Goal: Task Accomplishment & Management: Manage account settings

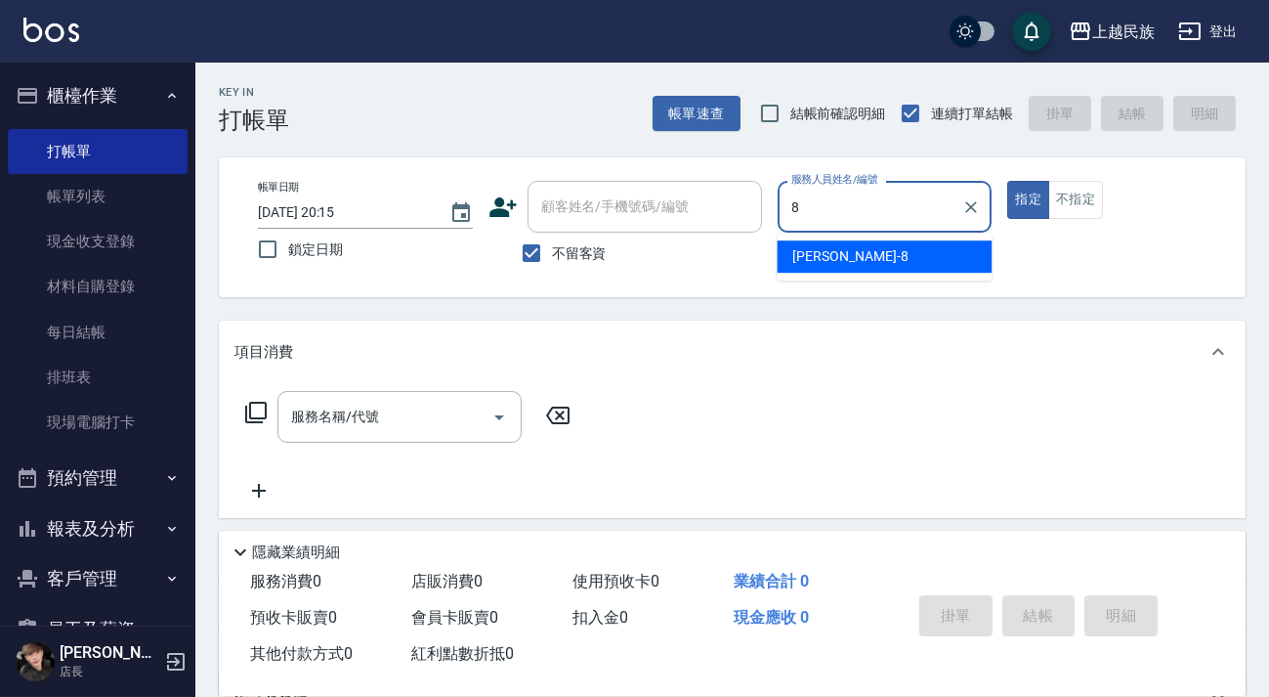
type input "Stella-8"
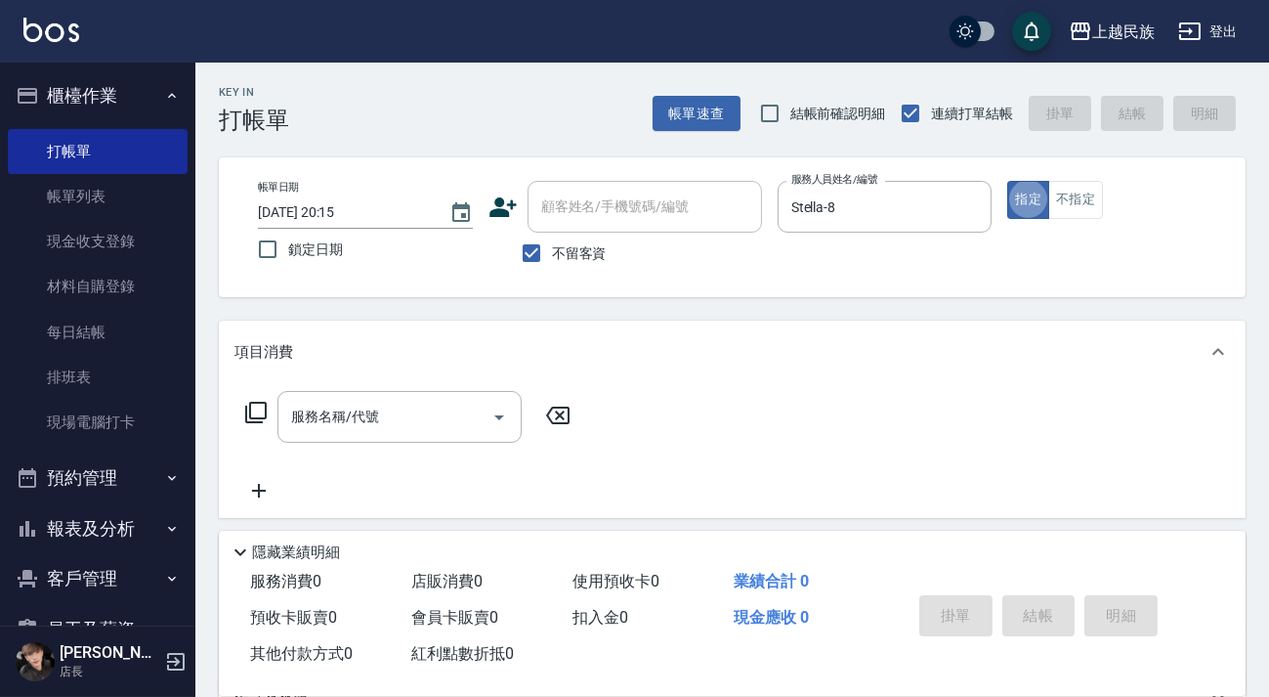
type button "true"
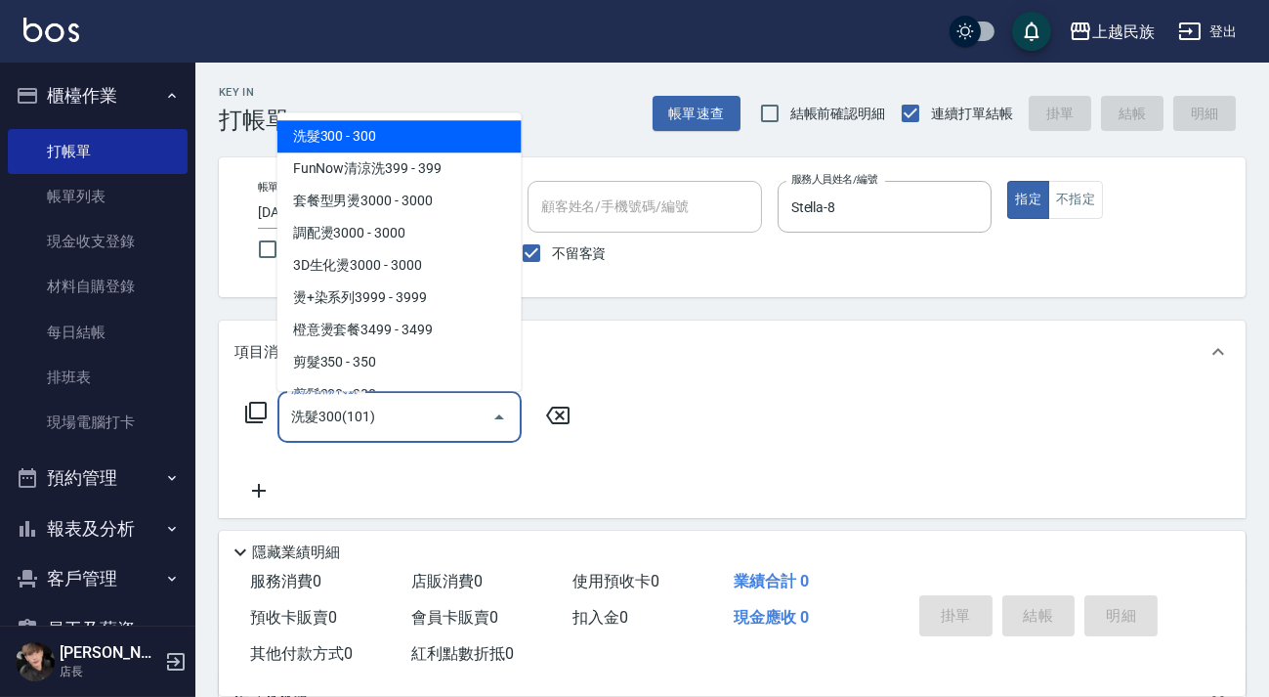
type input "洗髮300(101)"
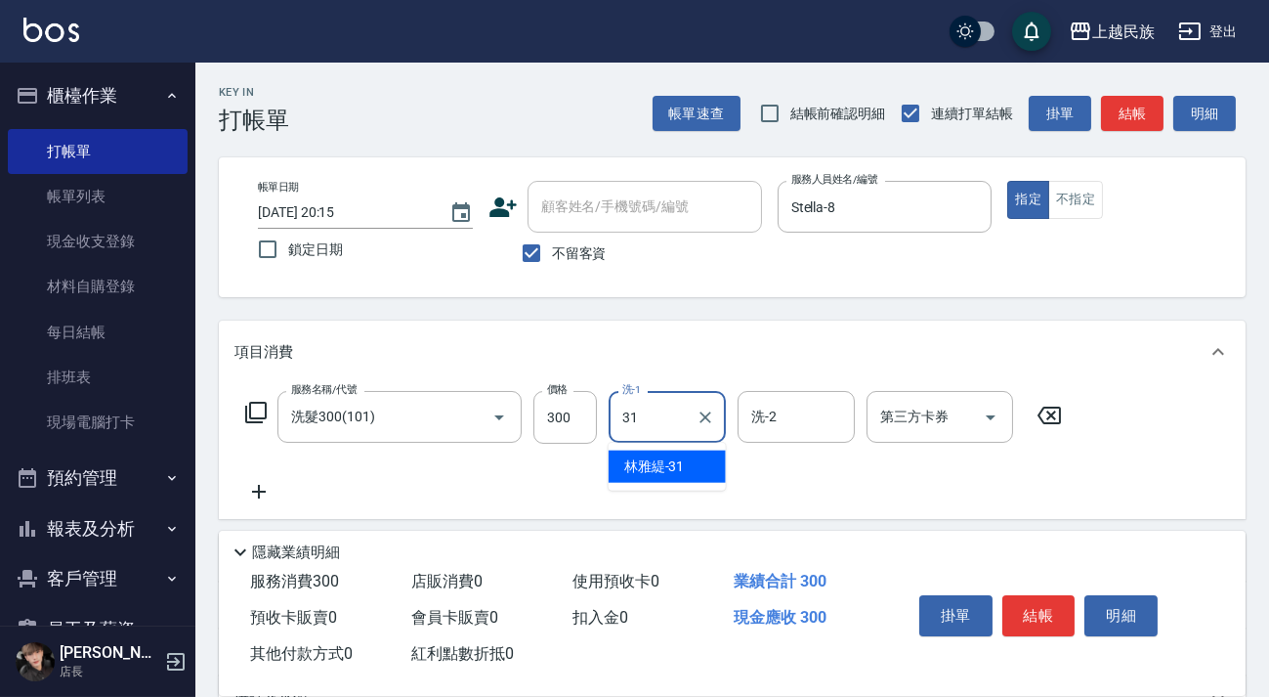
type input "[PERSON_NAME]-31"
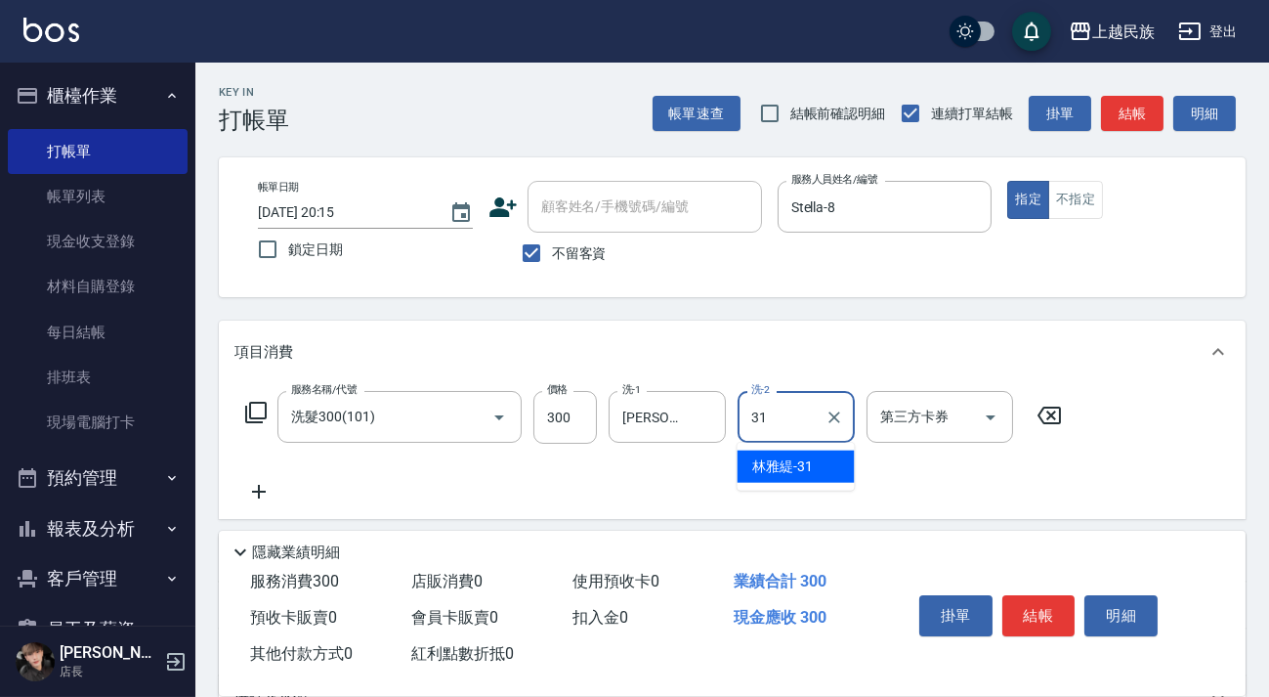
type input "[PERSON_NAME]-31"
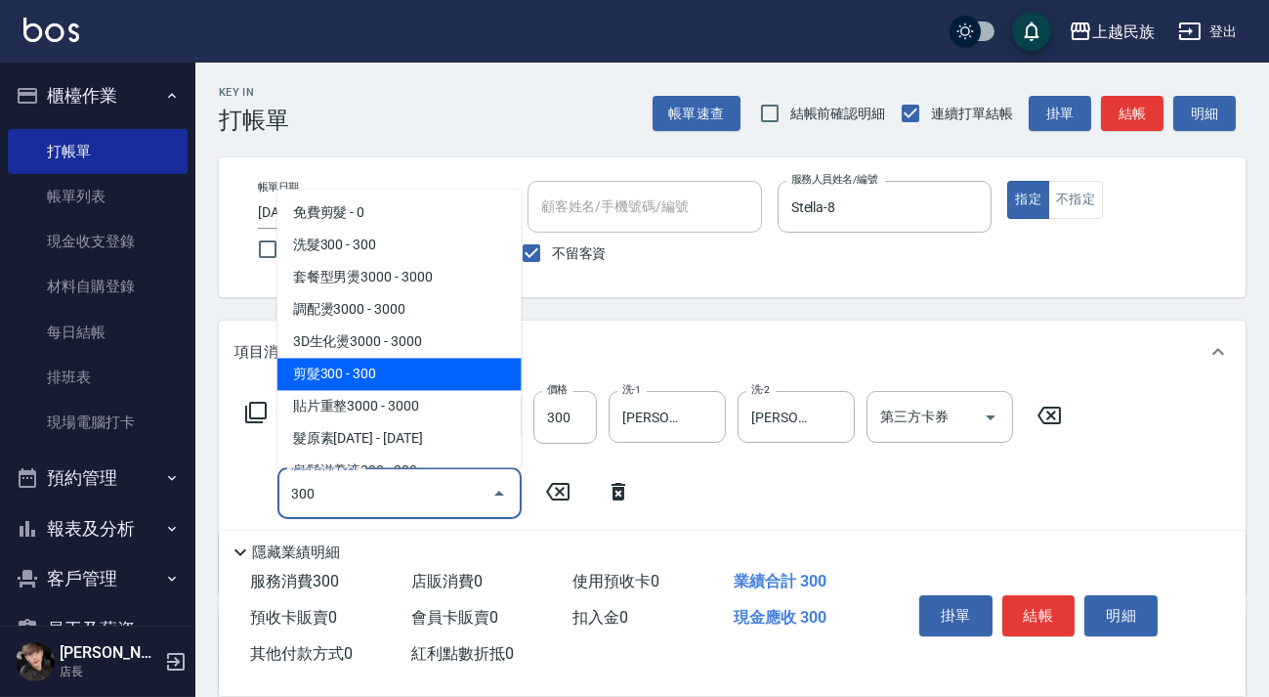
click at [436, 371] on span "剪髮300 - 300" at bounding box center [399, 374] width 244 height 32
type input "剪髮300(305)"
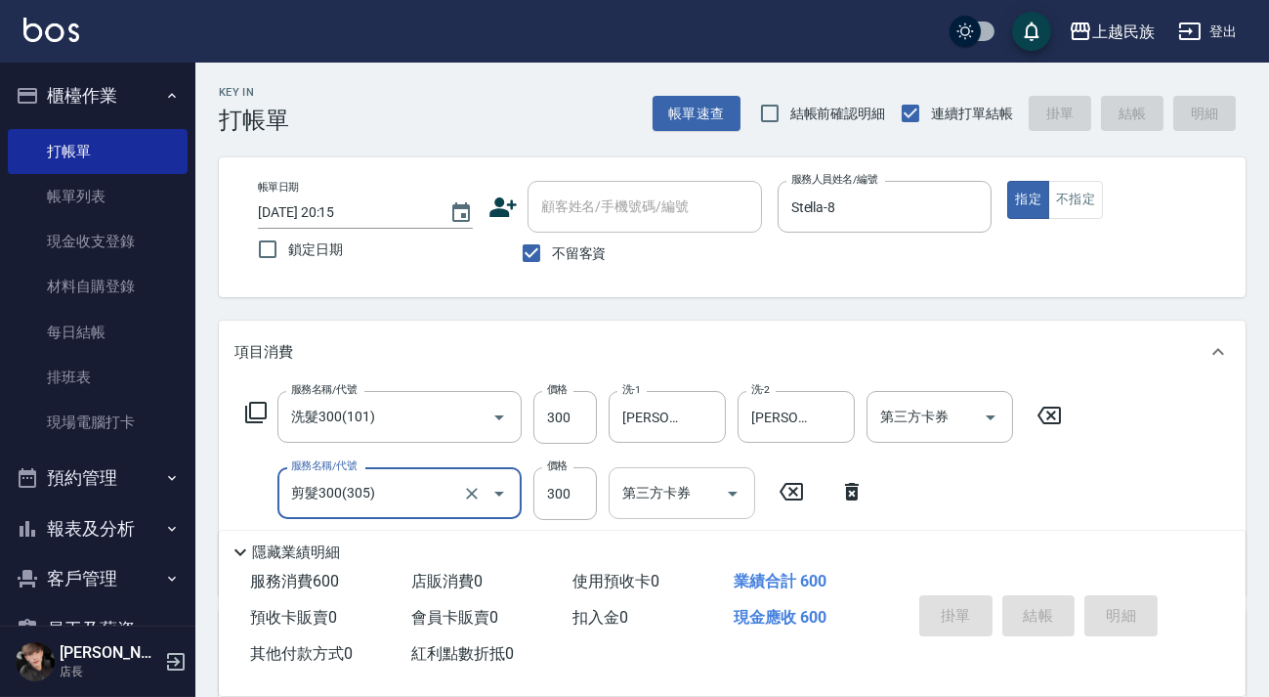
type input "[DATE] 20:16"
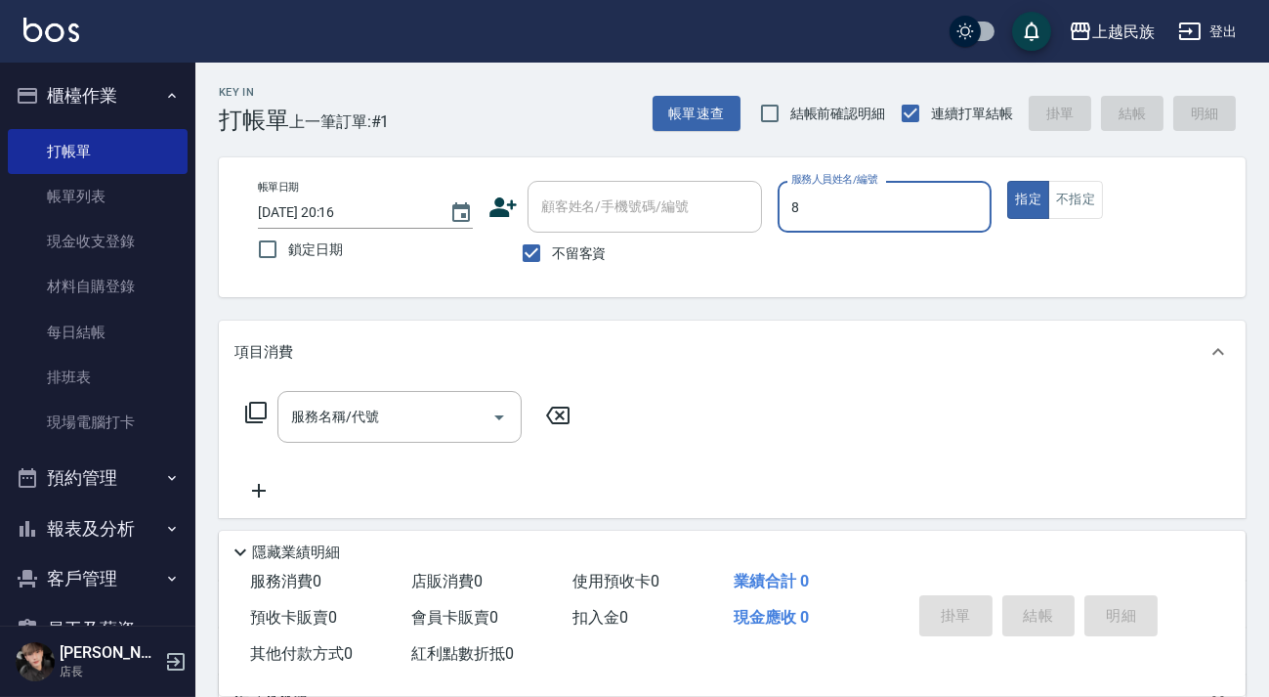
type input "Stella-8"
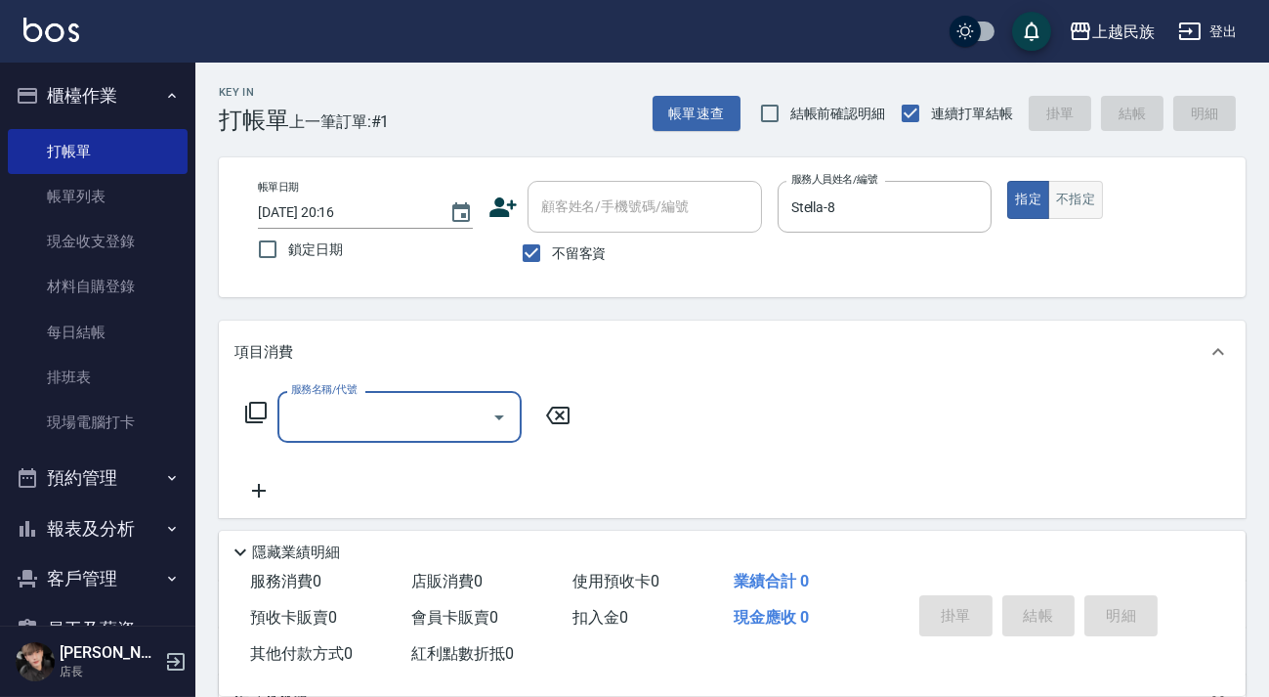
drag, startPoint x: 1045, startPoint y: 186, endPoint x: 1057, endPoint y: 186, distance: 11.7
click at [1048, 186] on div "指定 不指定" at bounding box center [1114, 200] width 215 height 38
click at [1057, 186] on button "不指定" at bounding box center [1075, 200] width 55 height 38
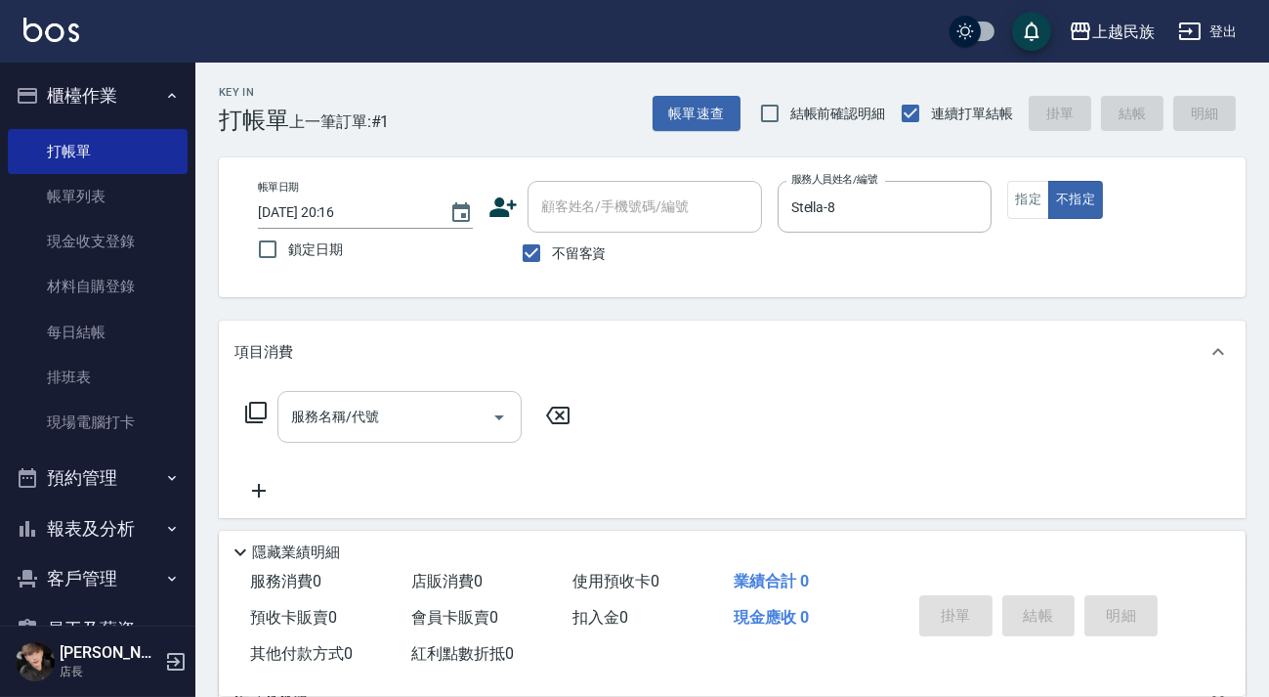
click at [416, 437] on div "服務名稱/代號" at bounding box center [399, 417] width 244 height 52
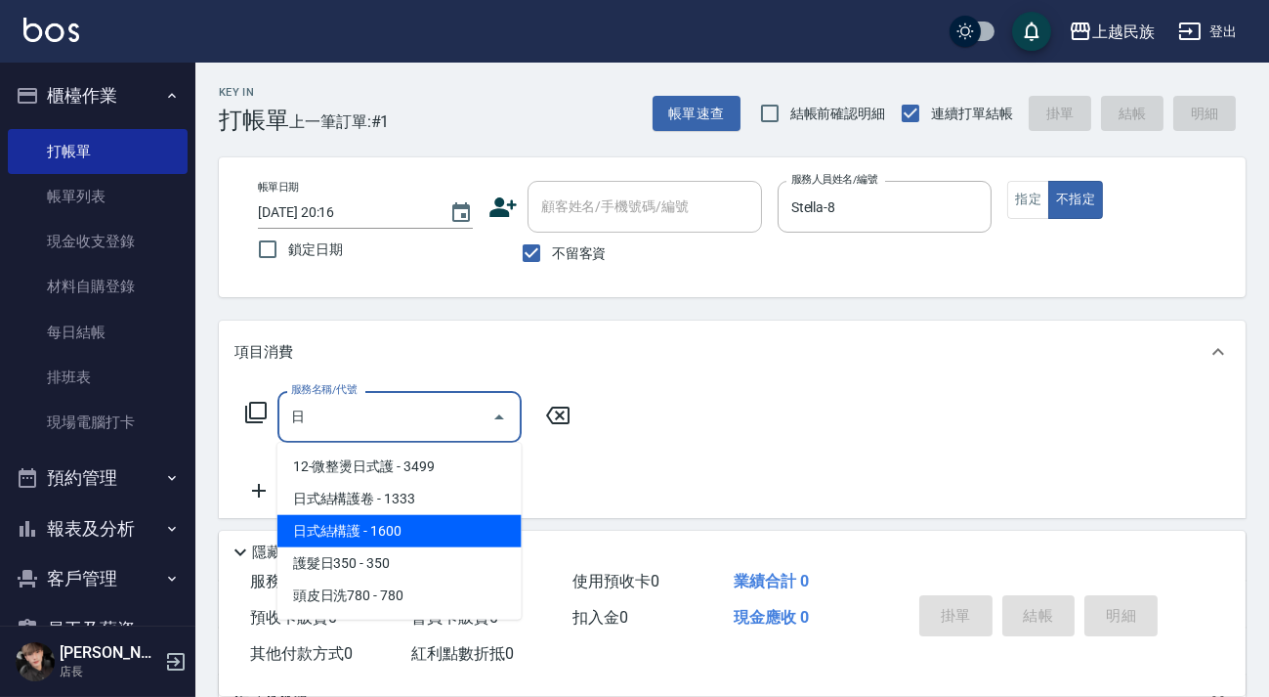
click at [433, 523] on span "日式結構護 - 1600" at bounding box center [399, 531] width 244 height 32
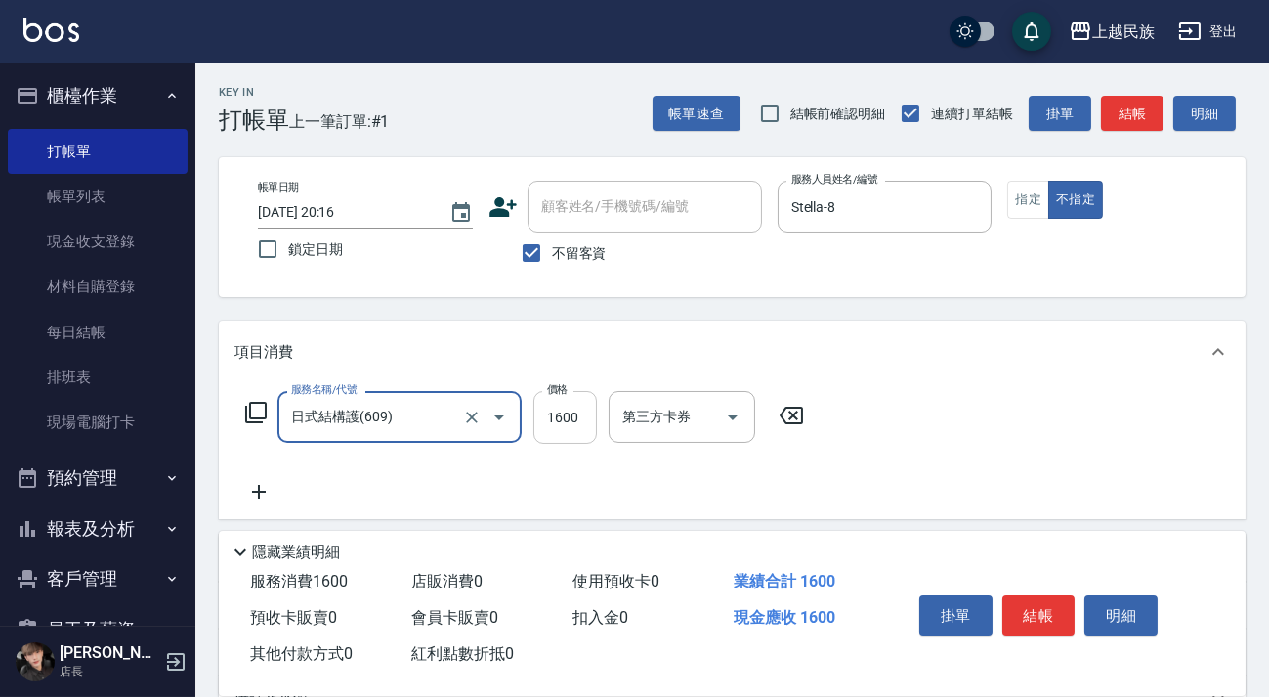
type input "日式結構護(609)"
click at [552, 419] on input "1600" at bounding box center [564, 417] width 63 height 53
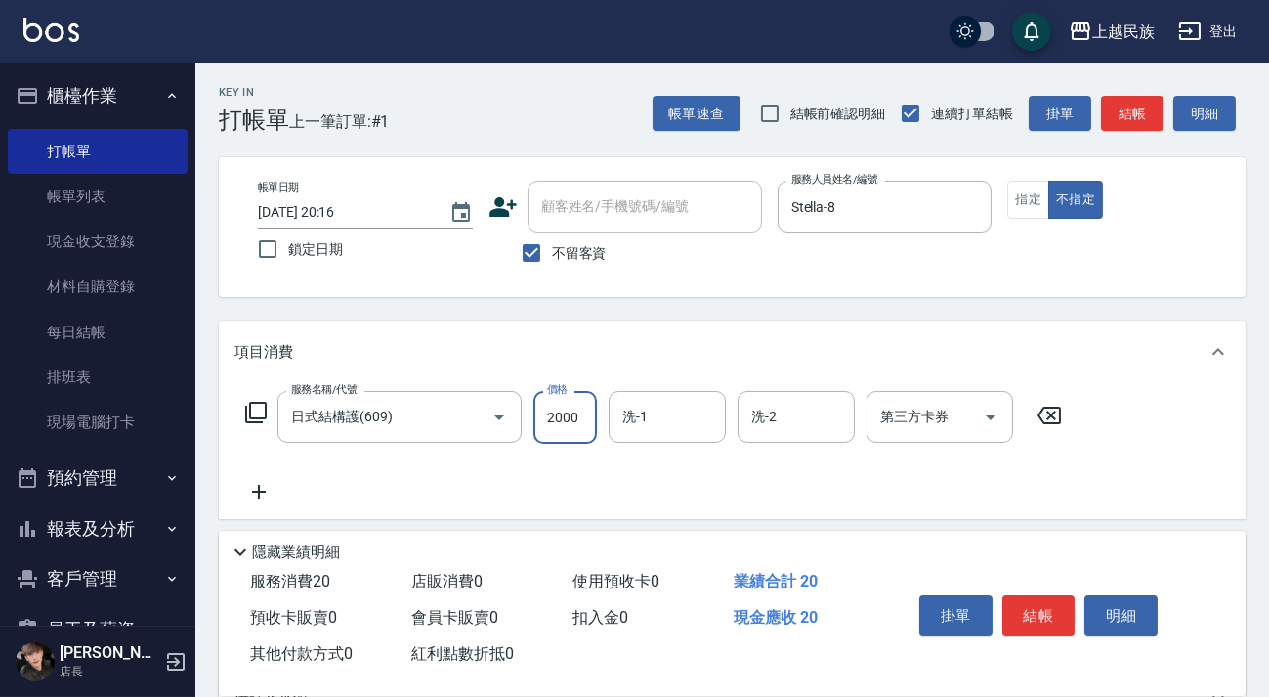
type input "2000"
type input "Stella-8"
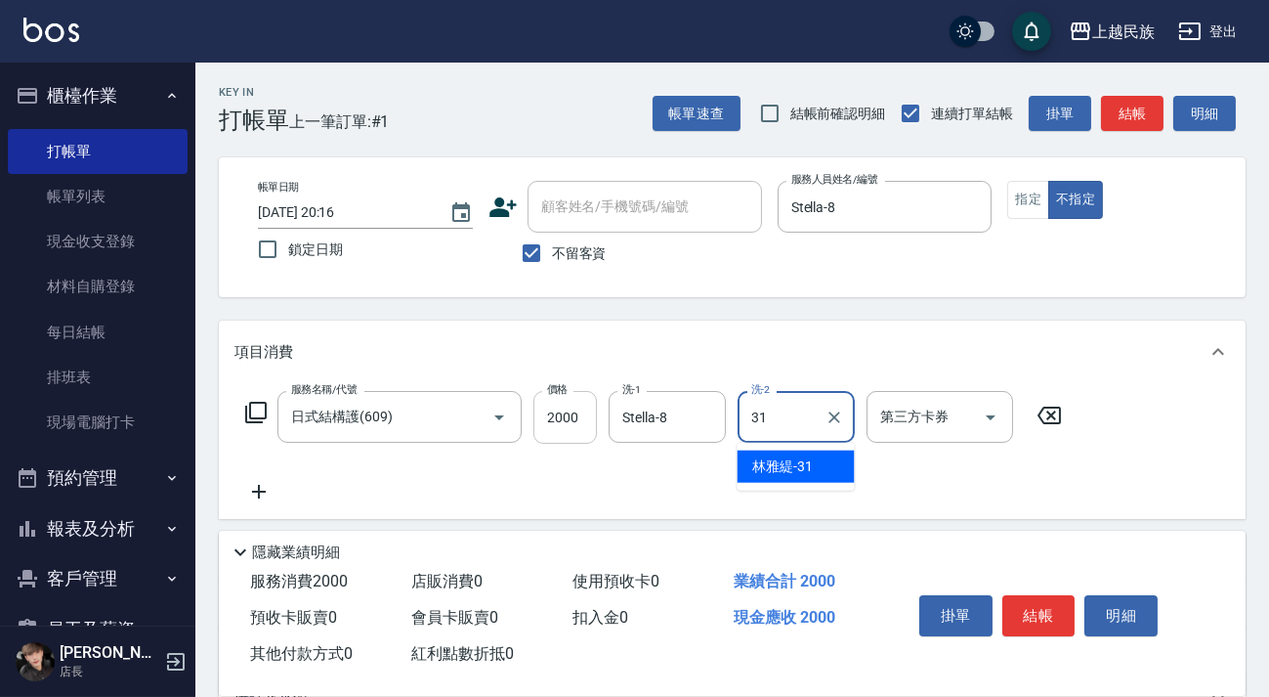
type input "[PERSON_NAME]-31"
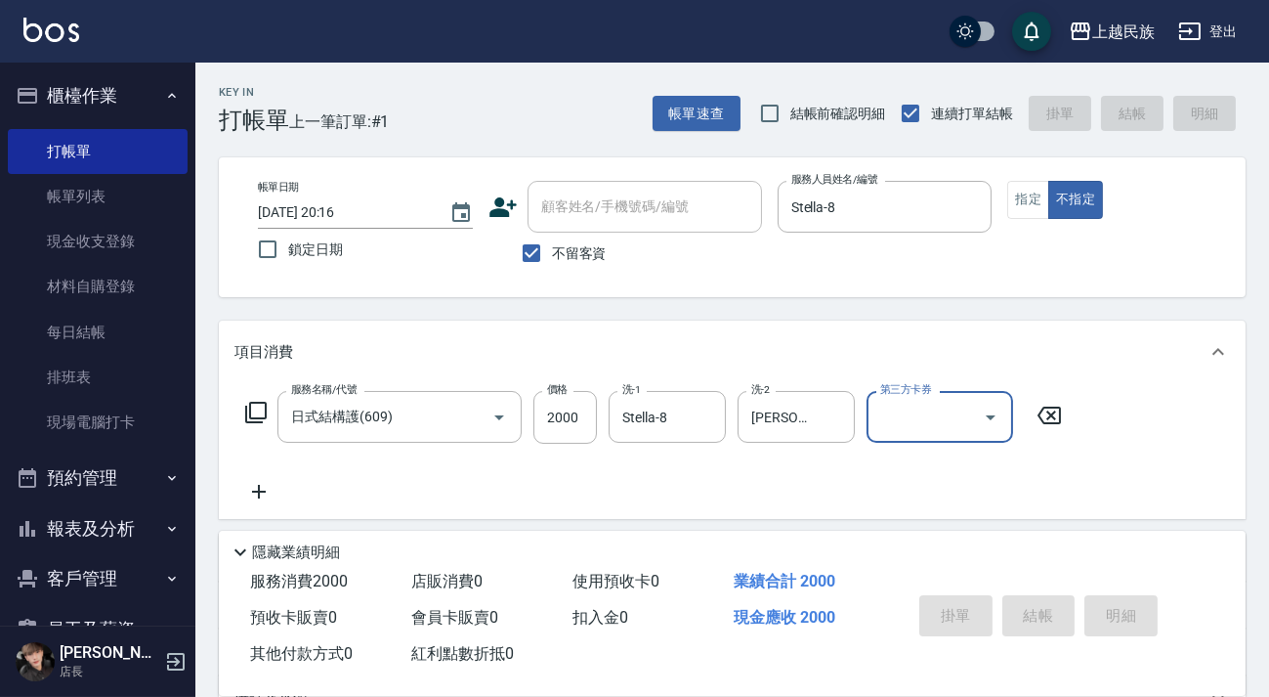
type input "[DATE] 20:17"
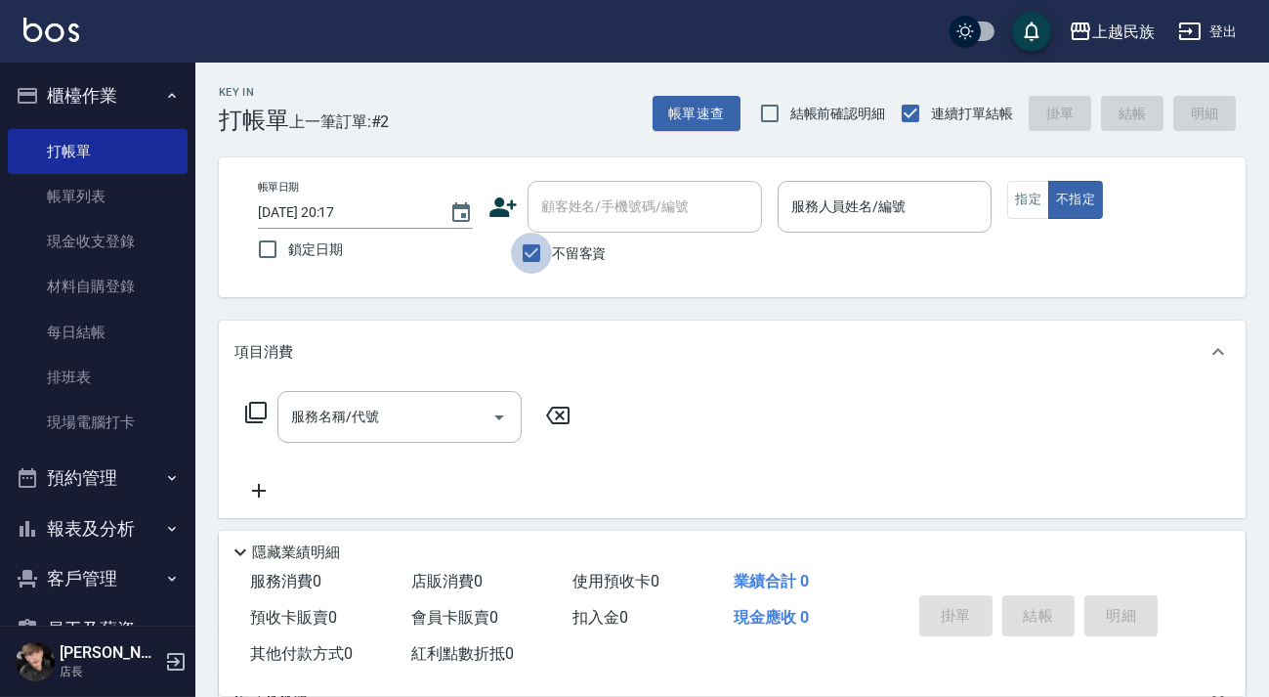
drag, startPoint x: 541, startPoint y: 254, endPoint x: 581, endPoint y: 203, distance: 64.7
click at [544, 252] on input "不留客資" at bounding box center [531, 252] width 41 height 41
checkbox input "false"
click at [581, 203] on div "顧客姓名/手機號碼/編號 顧客姓名/手機號碼/編號" at bounding box center [645, 207] width 234 height 52
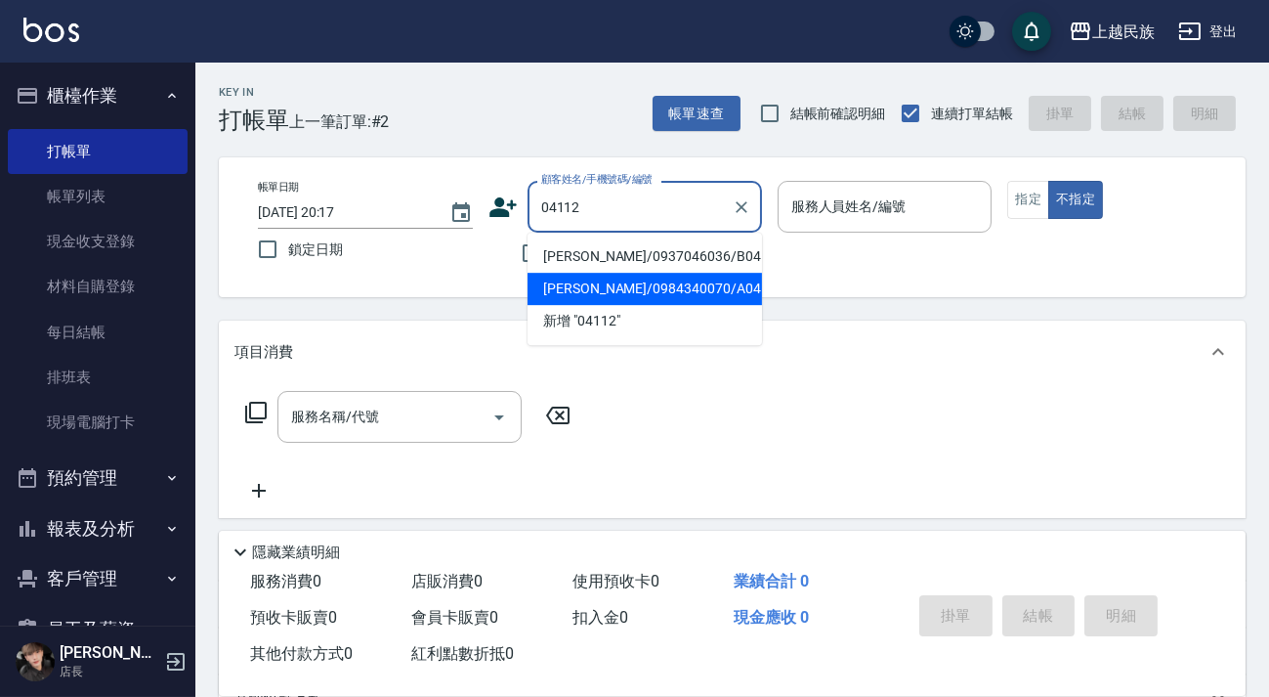
click at [654, 274] on li "[PERSON_NAME]/0984340070/A041121" at bounding box center [645, 289] width 234 height 32
type input "[PERSON_NAME]/0984340070/A041121"
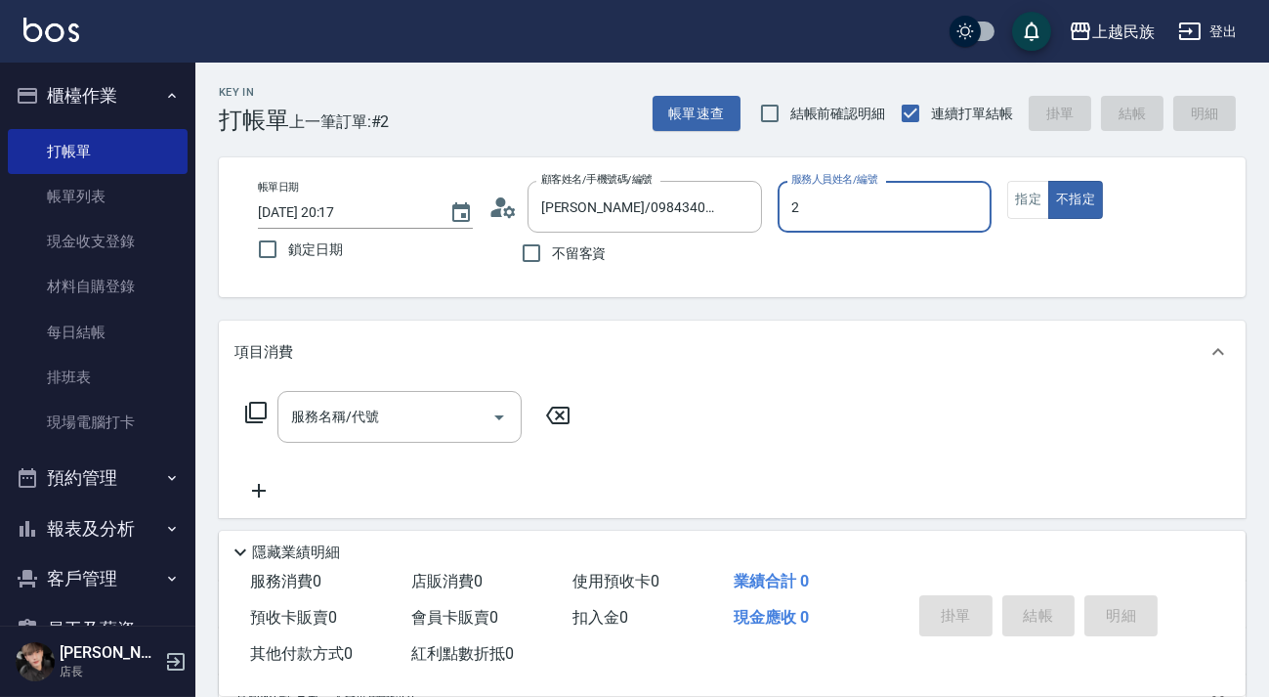
type input "[PERSON_NAME]-2"
type button "false"
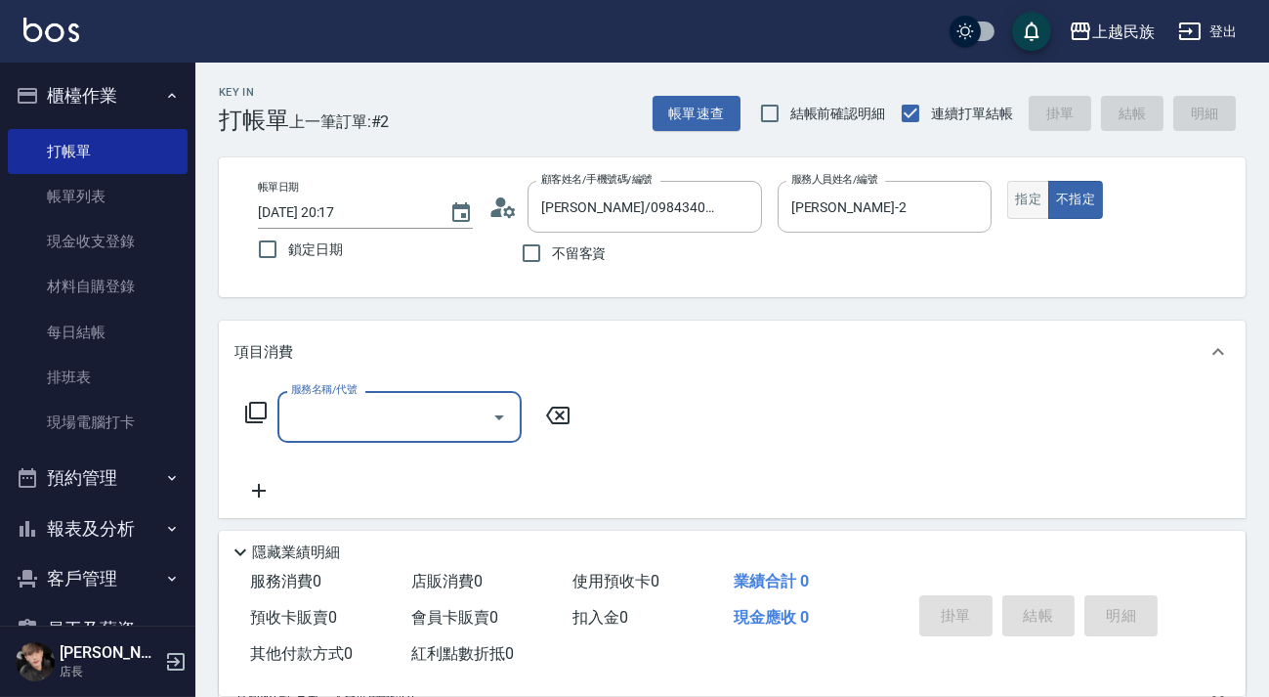
click at [1026, 212] on button "指定" at bounding box center [1028, 200] width 42 height 38
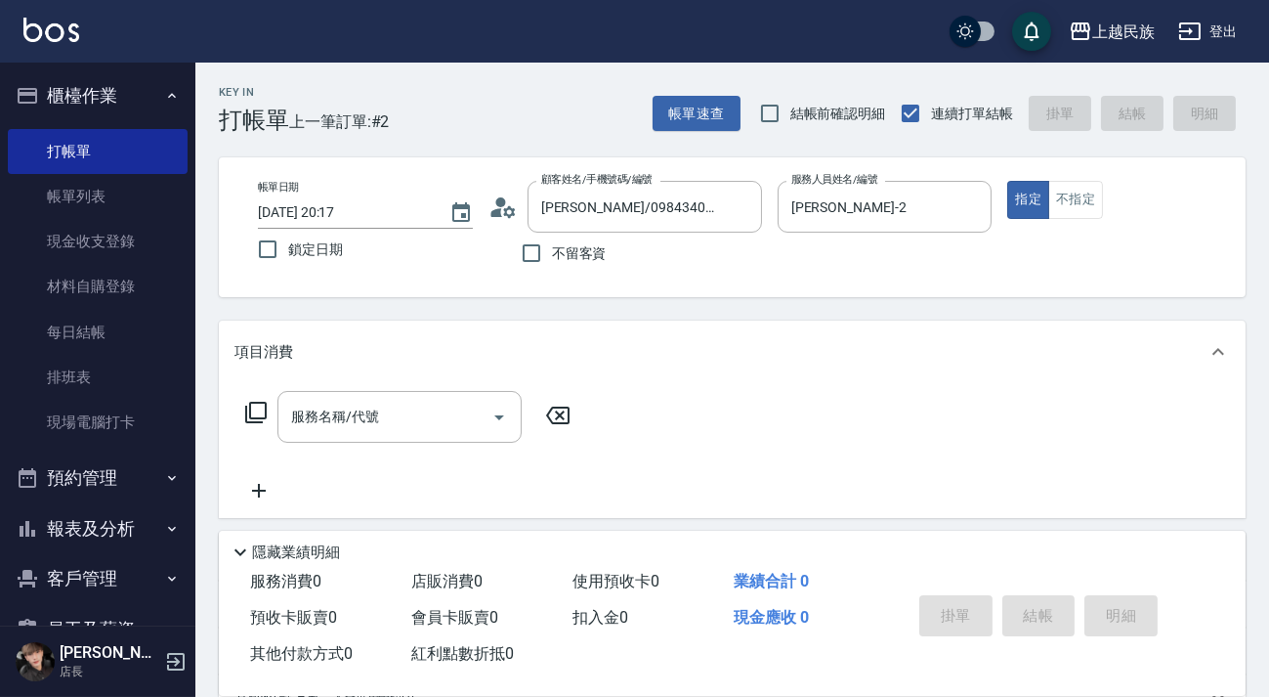
click at [352, 429] on div "服務名稱/代號" at bounding box center [399, 417] width 244 height 52
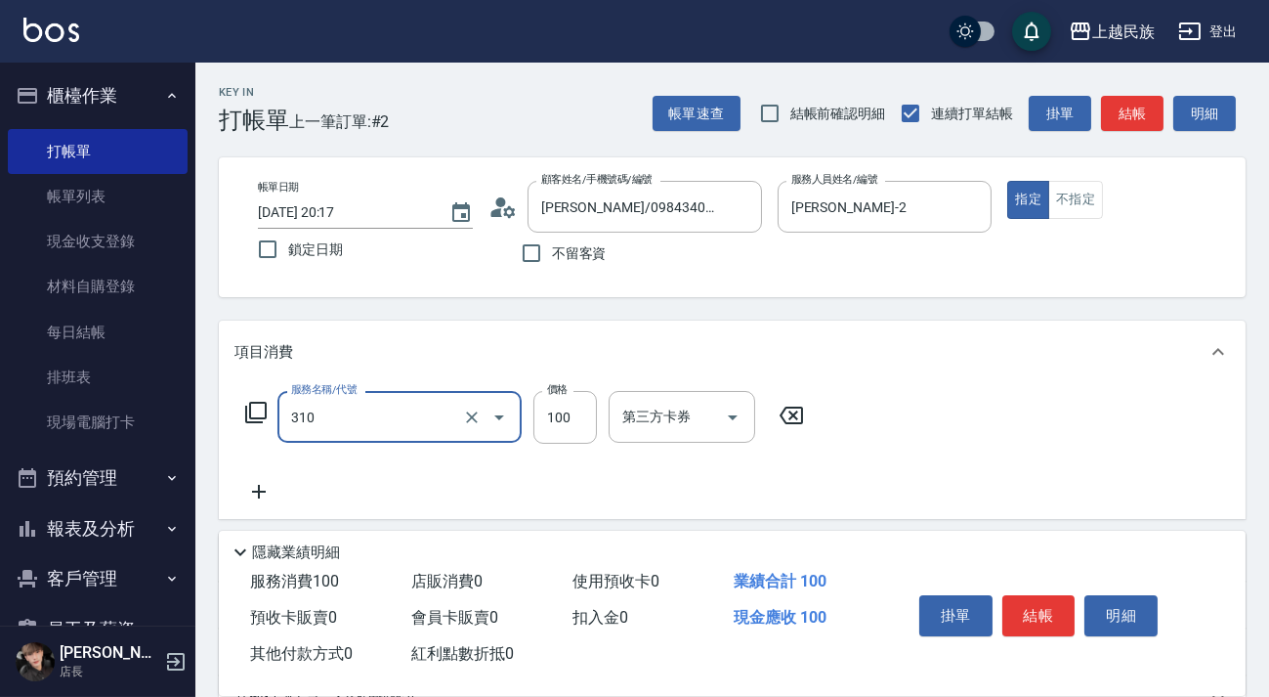
type input "瀏海100(310)"
drag, startPoint x: 439, startPoint y: 450, endPoint x: 453, endPoint y: 450, distance: 14.7
click at [440, 450] on div "服務名稱/代號 瀏海100(310) 服務名稱/代號 價格 100 價格 第三方卡券 第三方卡券" at bounding box center [524, 447] width 581 height 112
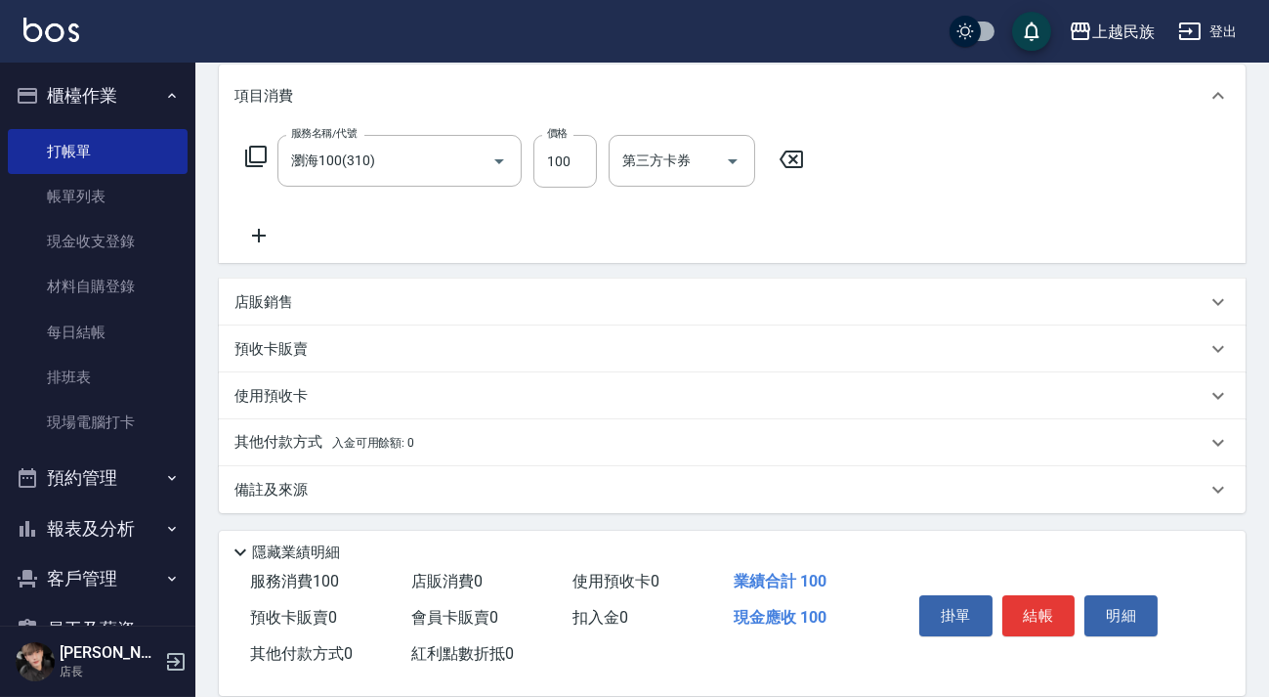
click at [531, 496] on div "備註及來源" at bounding box center [732, 489] width 1027 height 47
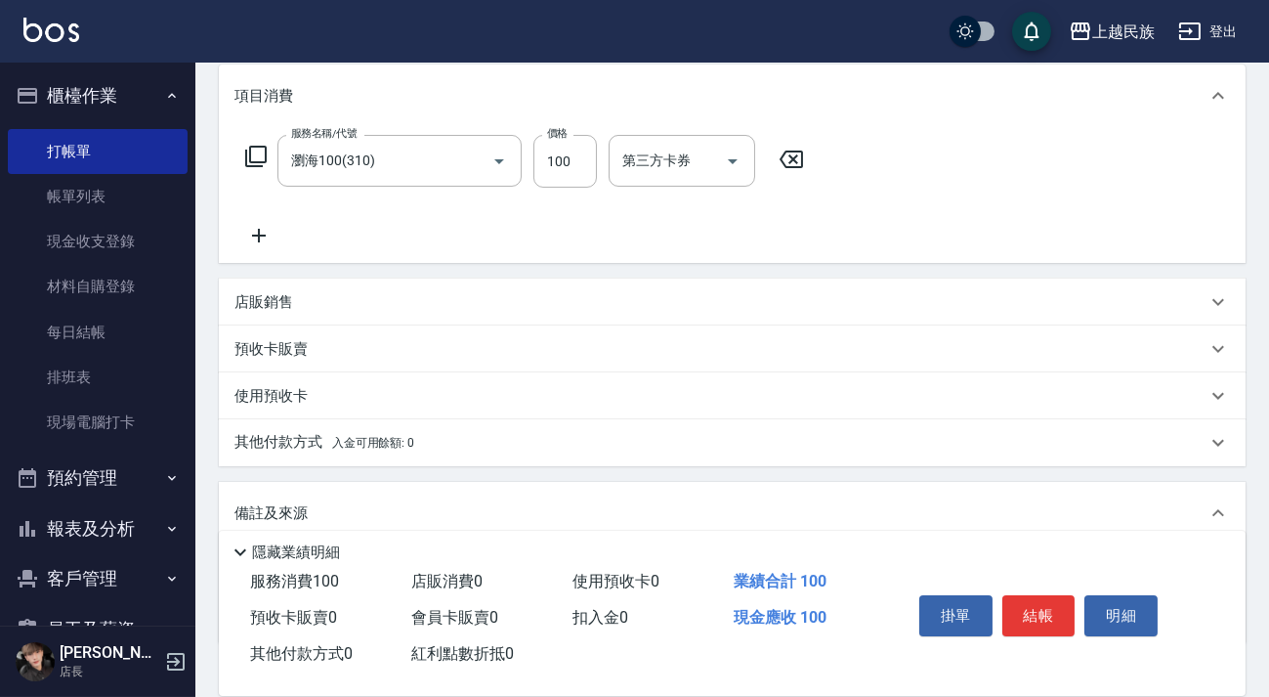
scroll to position [376, 0]
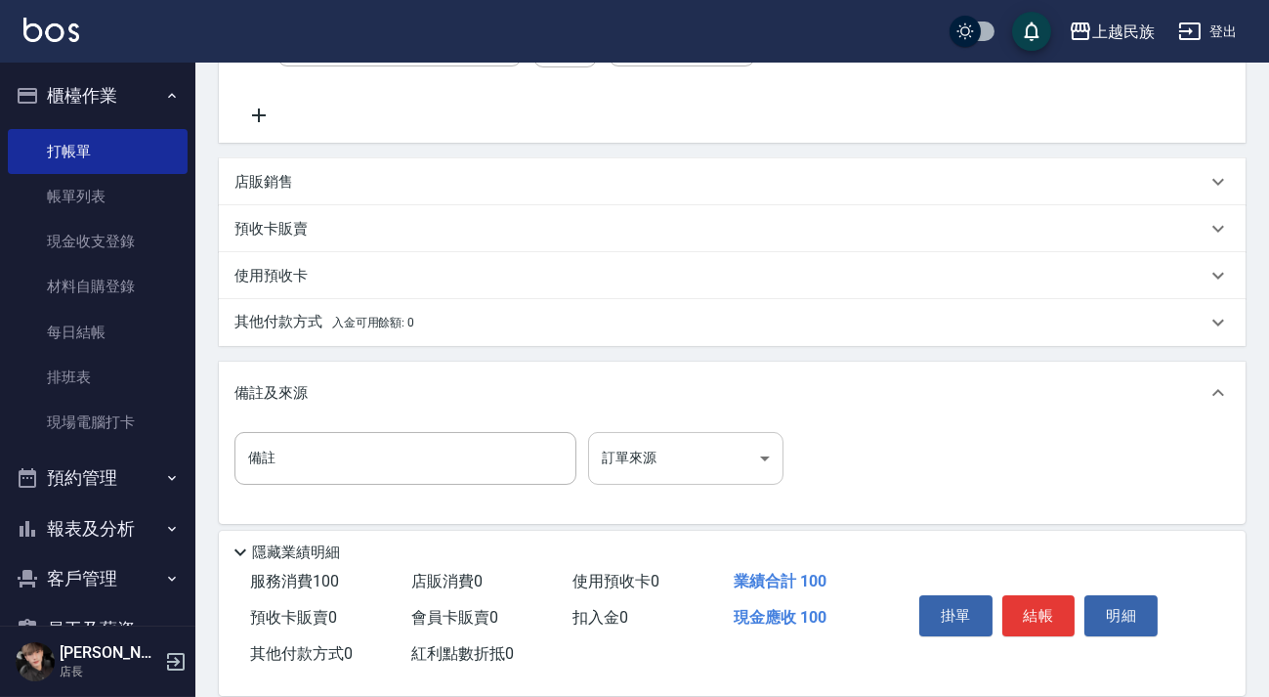
click at [686, 478] on body "上越民族 登出 櫃檯作業 打帳單 帳單列表 現金收支登錄 材料自購登錄 每日結帳 排班表 現場電腦打卡 預約管理 預約管理 單日預約紀錄 單週預約紀錄 報表及…" at bounding box center [634, 165] width 1269 height 1083
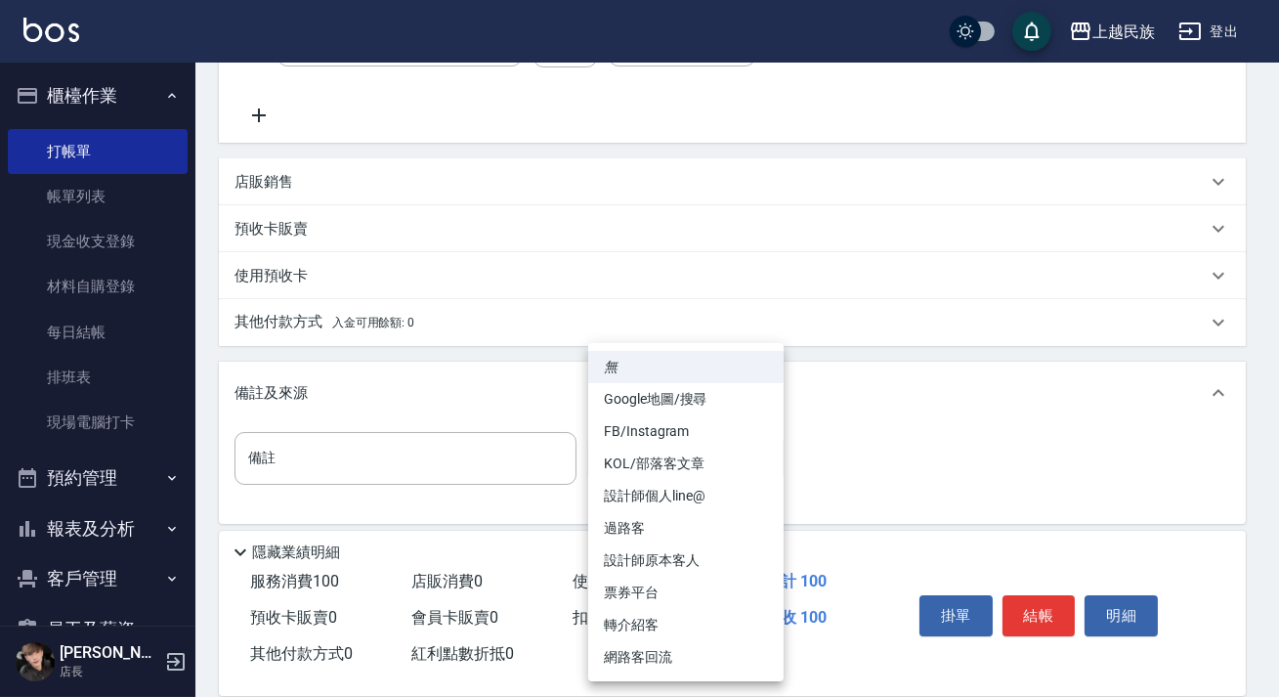
click at [691, 557] on li "設計師原本客人" at bounding box center [685, 560] width 195 height 32
type input "設計師原本客人"
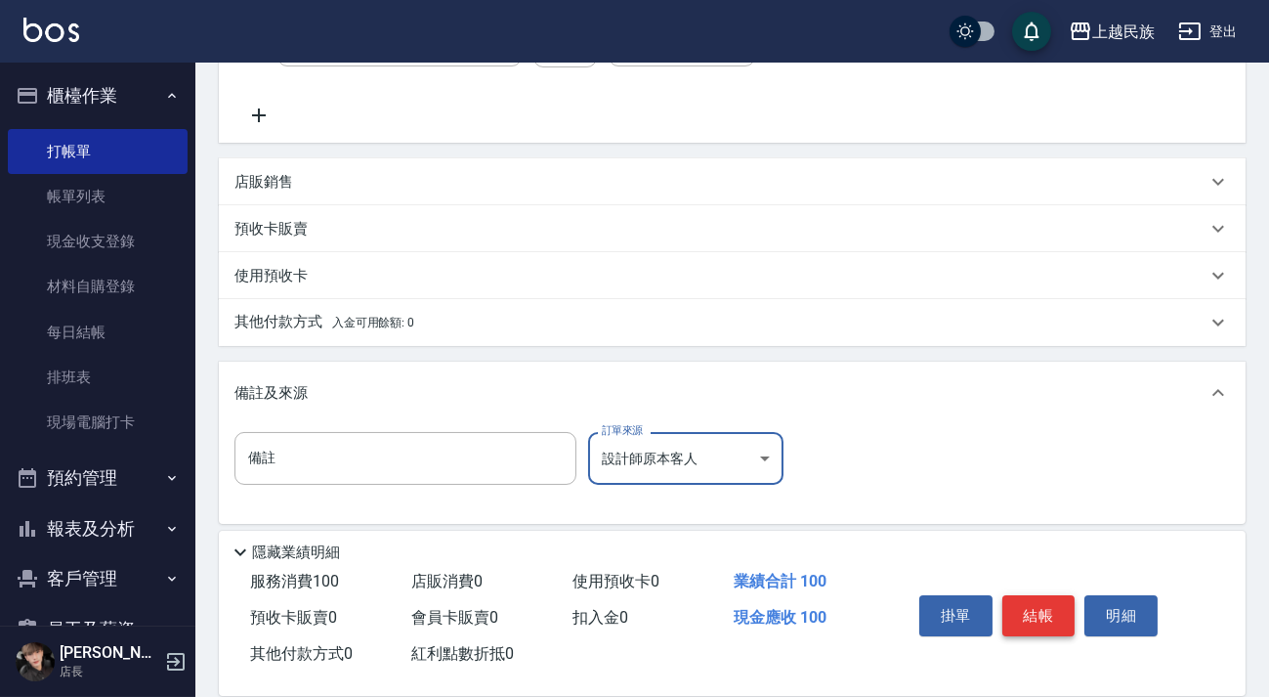
click at [1040, 612] on button "結帳" at bounding box center [1038, 615] width 73 height 41
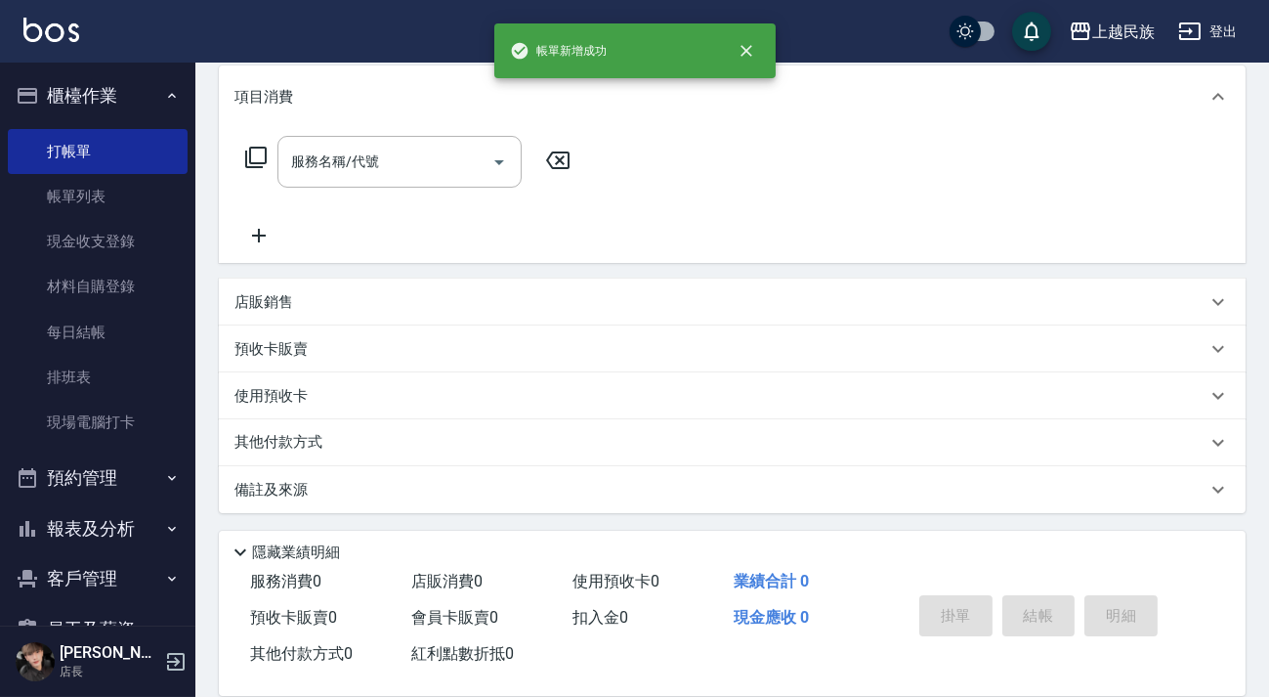
scroll to position [0, 0]
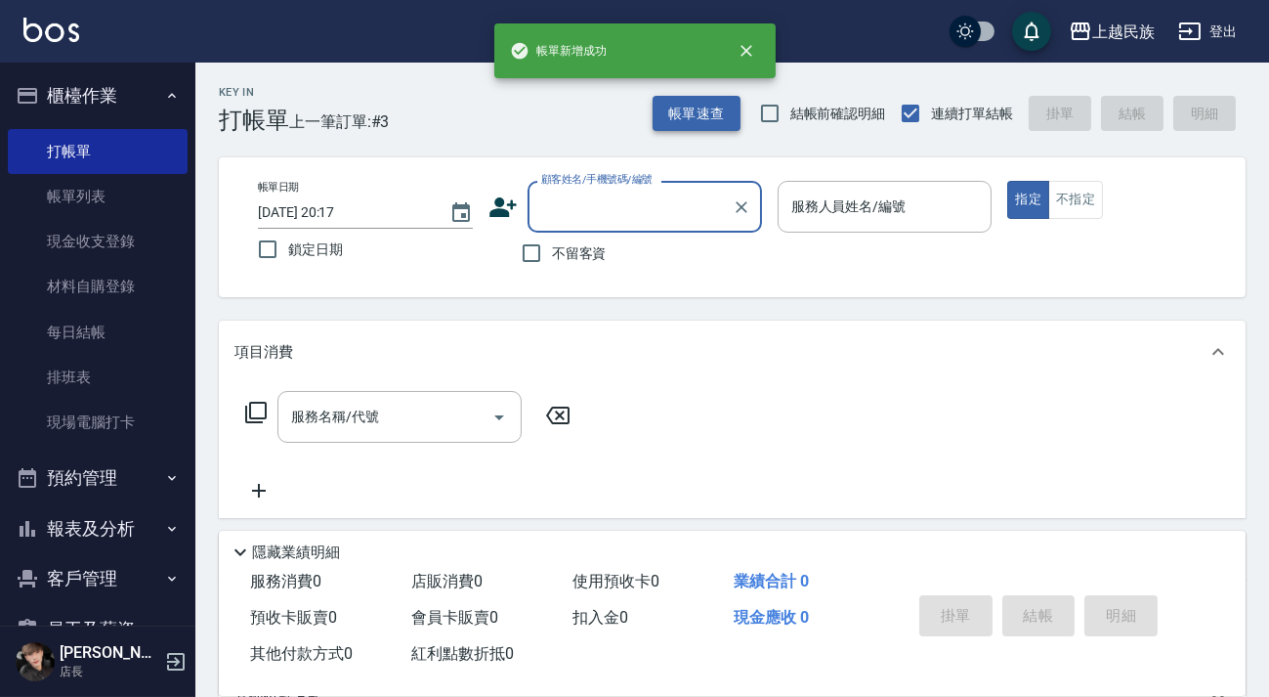
click at [703, 111] on button "帳單速查" at bounding box center [697, 114] width 88 height 36
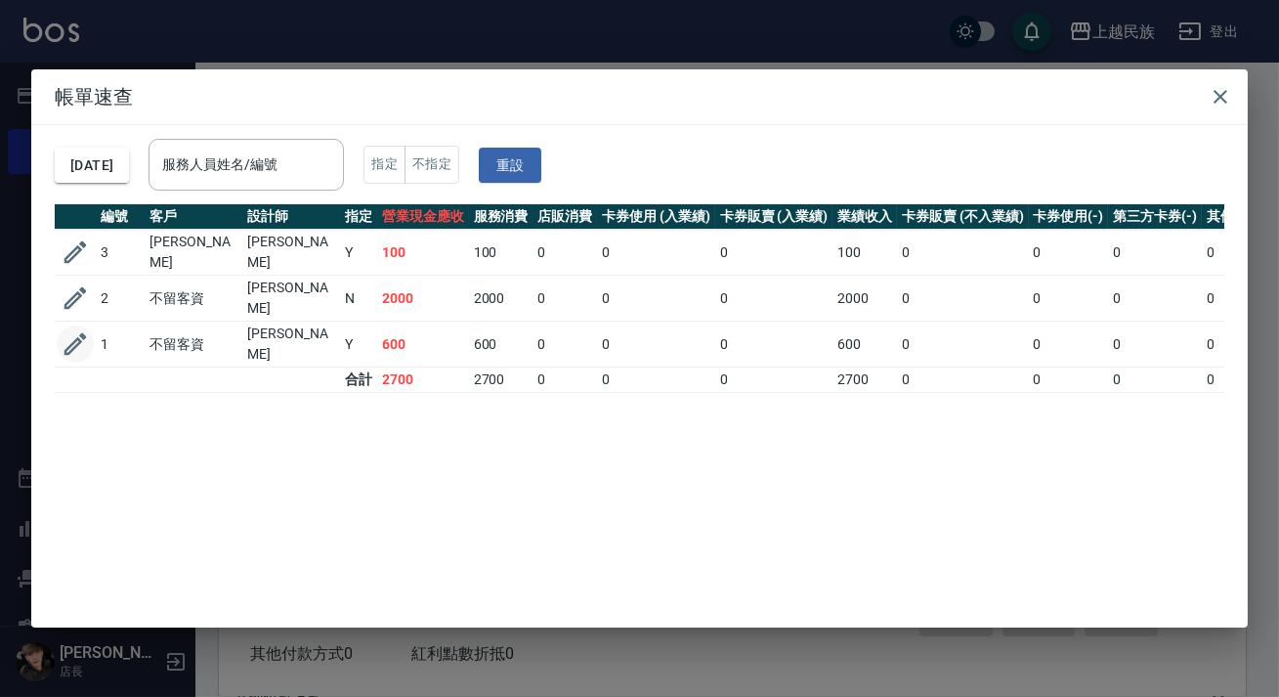
click at [89, 332] on icon "button" at bounding box center [75, 343] width 29 height 29
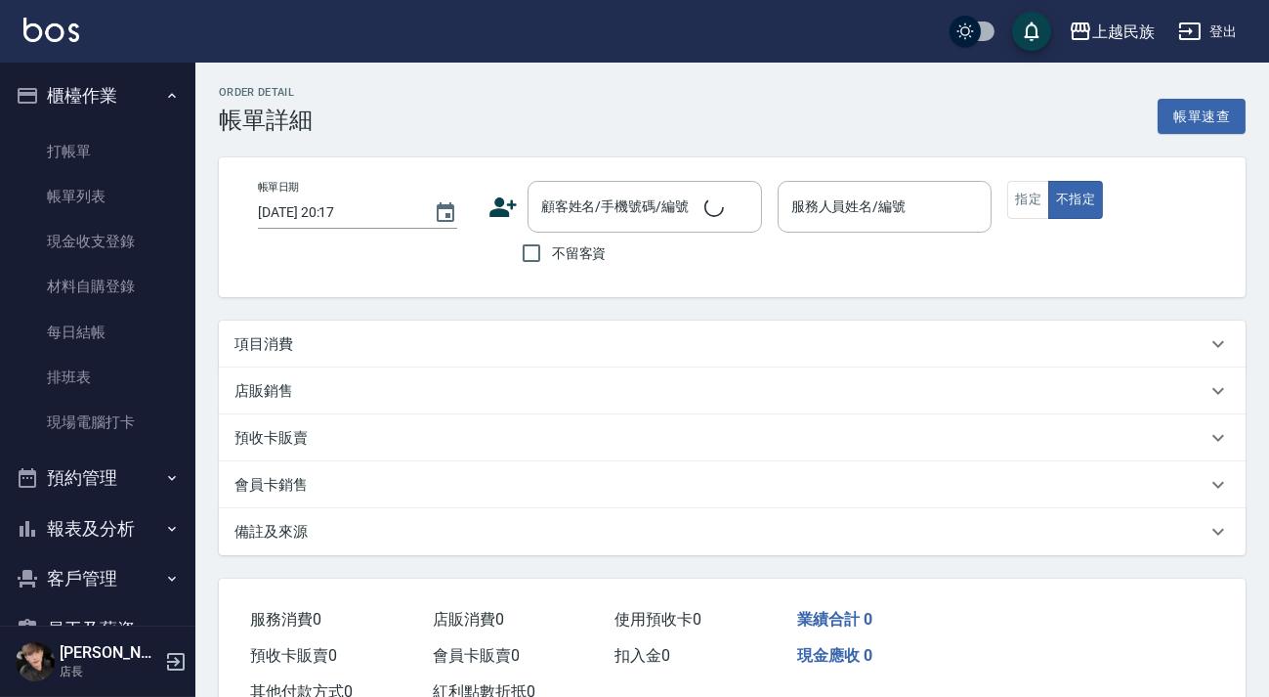
scroll to position [65, 0]
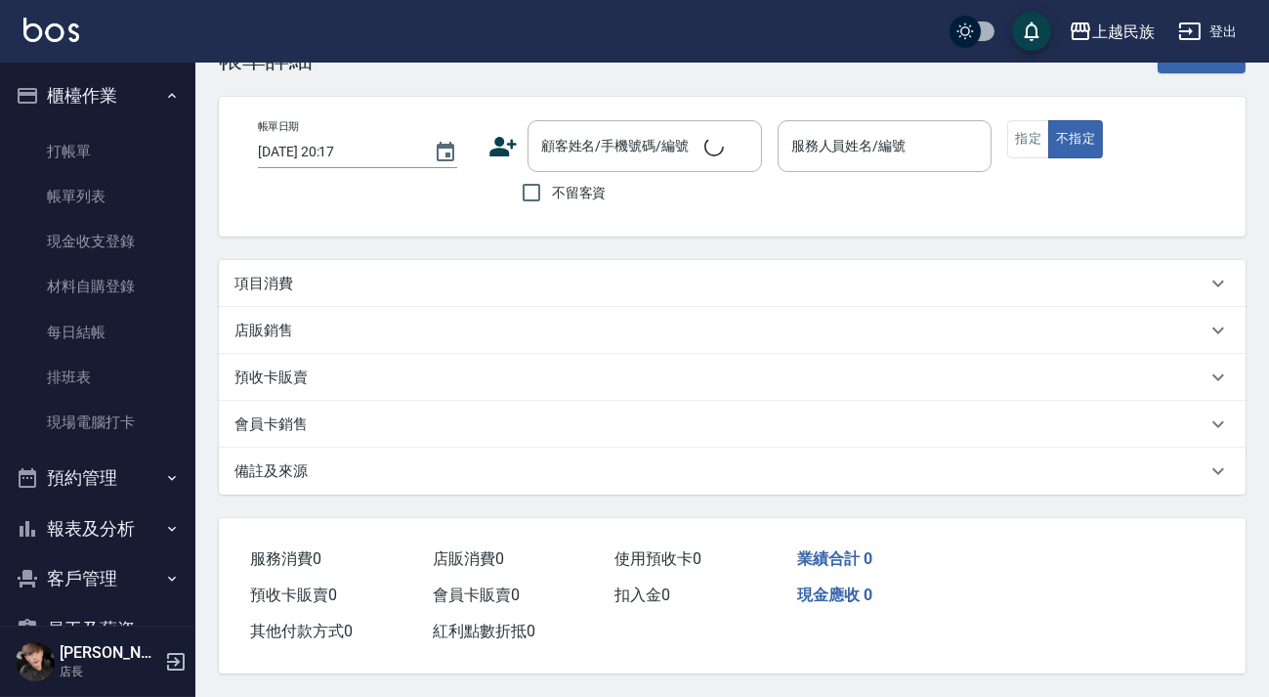
type input "[DATE] 20:15"
checkbox input "true"
type input "Stella-8"
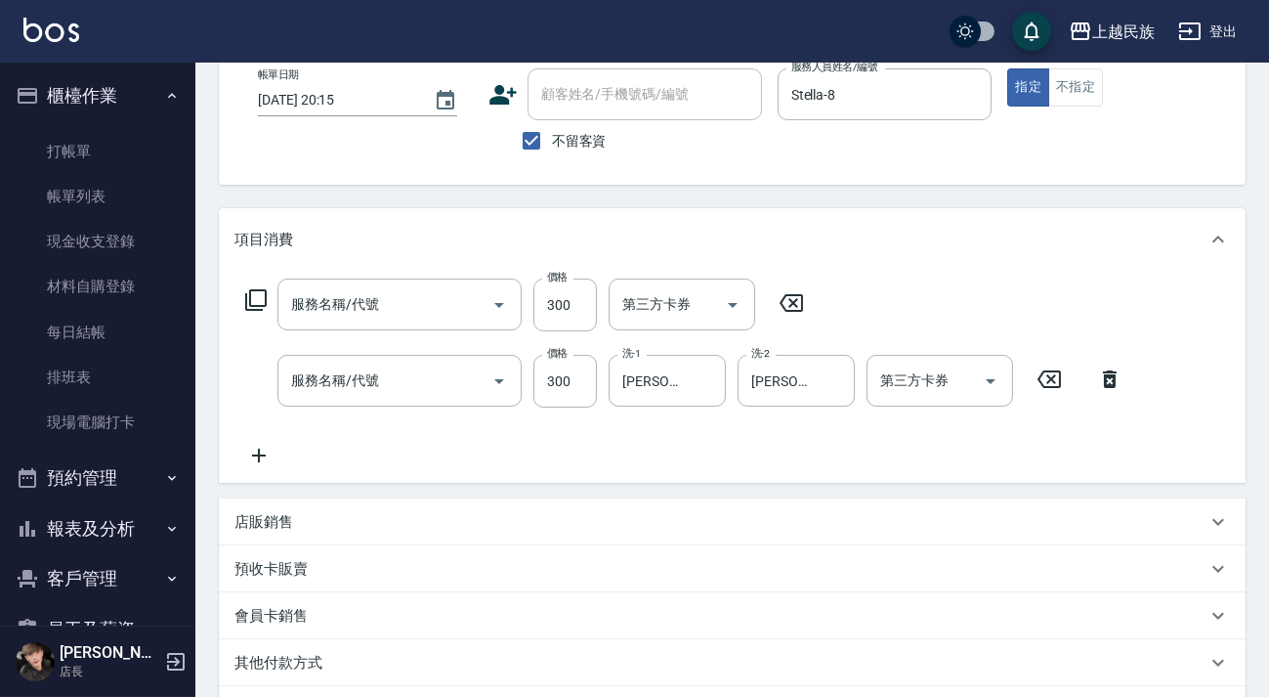
click at [844, 475] on div "服務名稱/代號 服務名稱/代號 價格 300 價格 第三方卡券 第三方卡券 服務名稱/代號 服務名稱/代號 價格 300 價格 洗-1 [PERSON_NAM…" at bounding box center [732, 377] width 1027 height 212
type input "剪髮300(305)"
type input "洗髮300(101)"
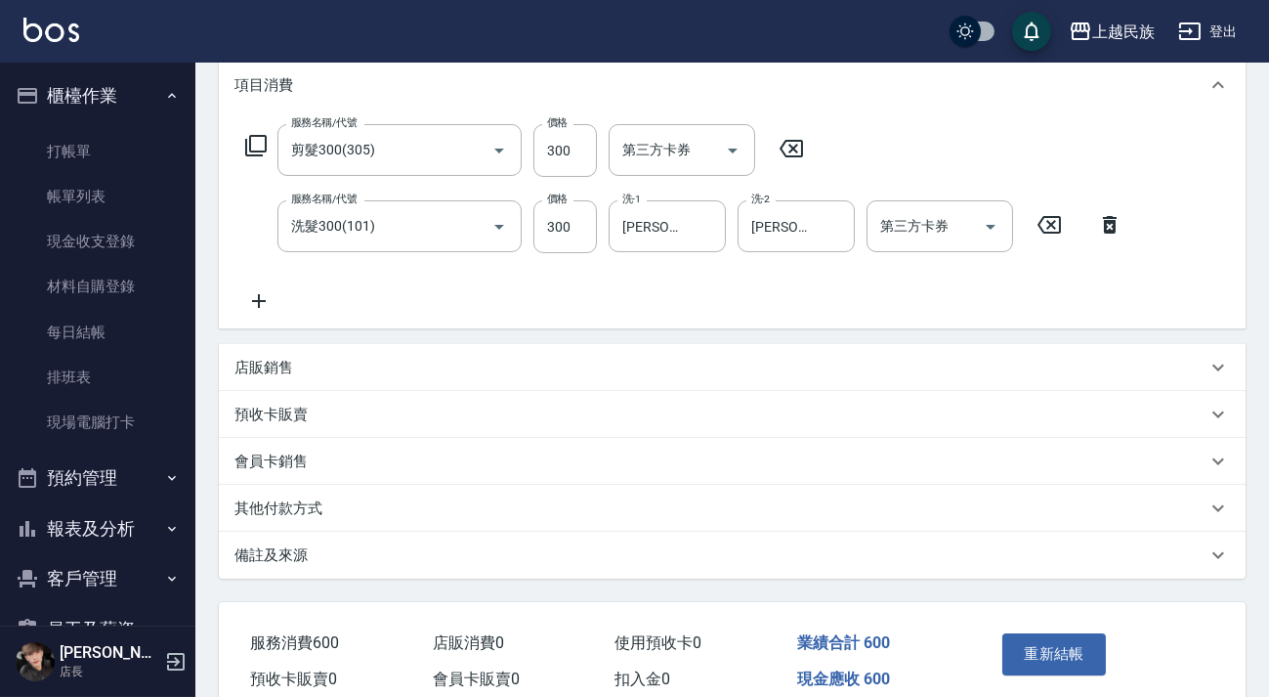
scroll to position [356, 0]
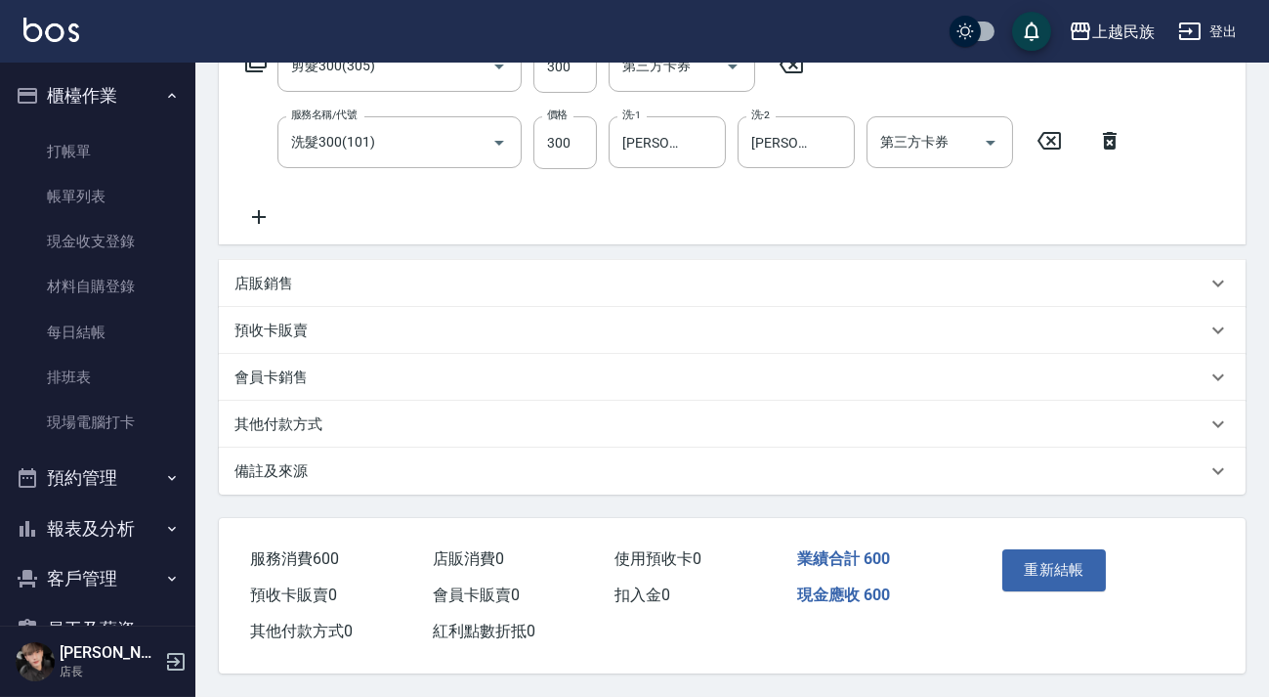
click at [872, 485] on div "備註及來源" at bounding box center [732, 470] width 1027 height 47
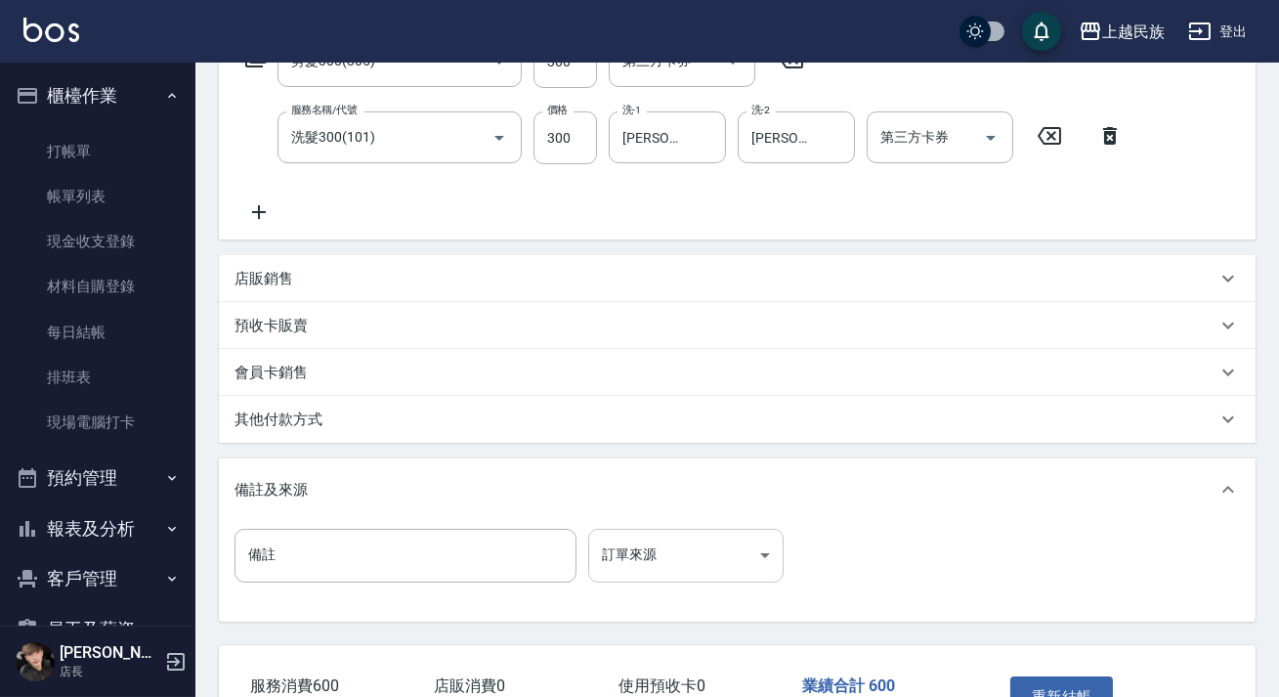
click at [774, 552] on body "上越民族 登出 櫃檯作業 打帳單 帳單列表 現金收支登錄 材料自購登錄 每日結帳 排班表 現場電腦打卡 預約管理 預約管理 單日預約紀錄 單週預約紀錄 報表及…" at bounding box center [639, 233] width 1279 height 1179
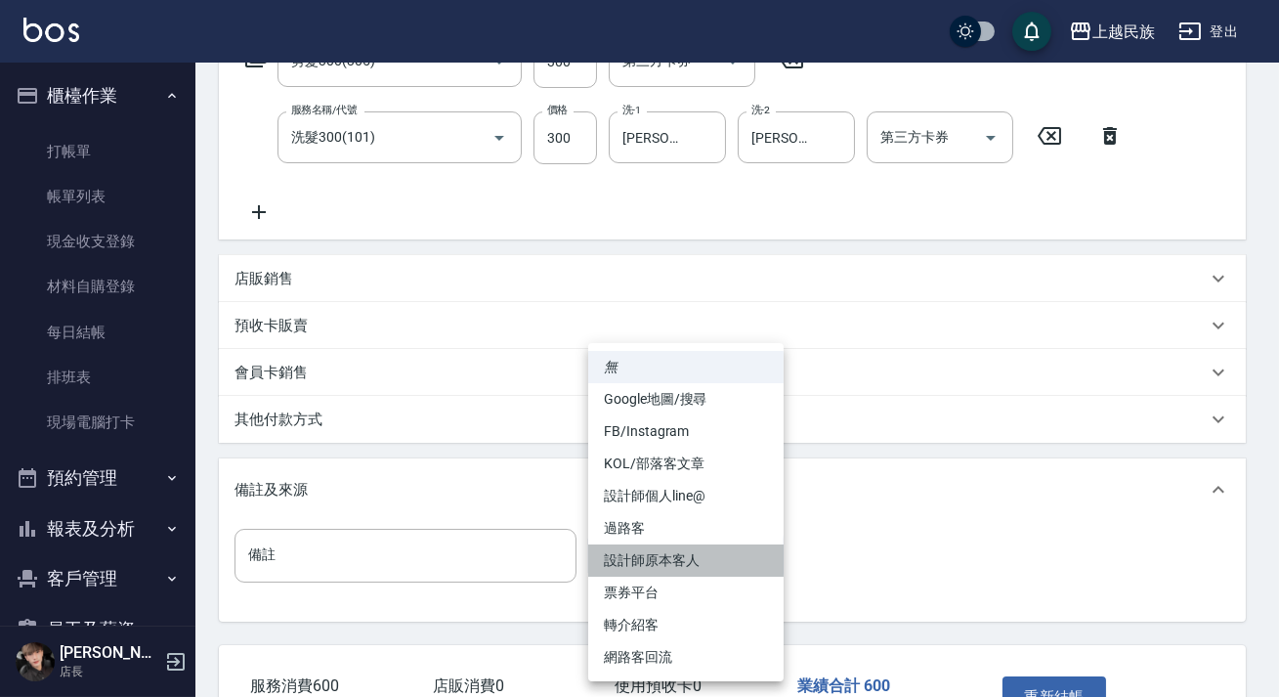
click at [683, 562] on li "設計師原本客人" at bounding box center [685, 560] width 195 height 32
type input "設計師原本客人"
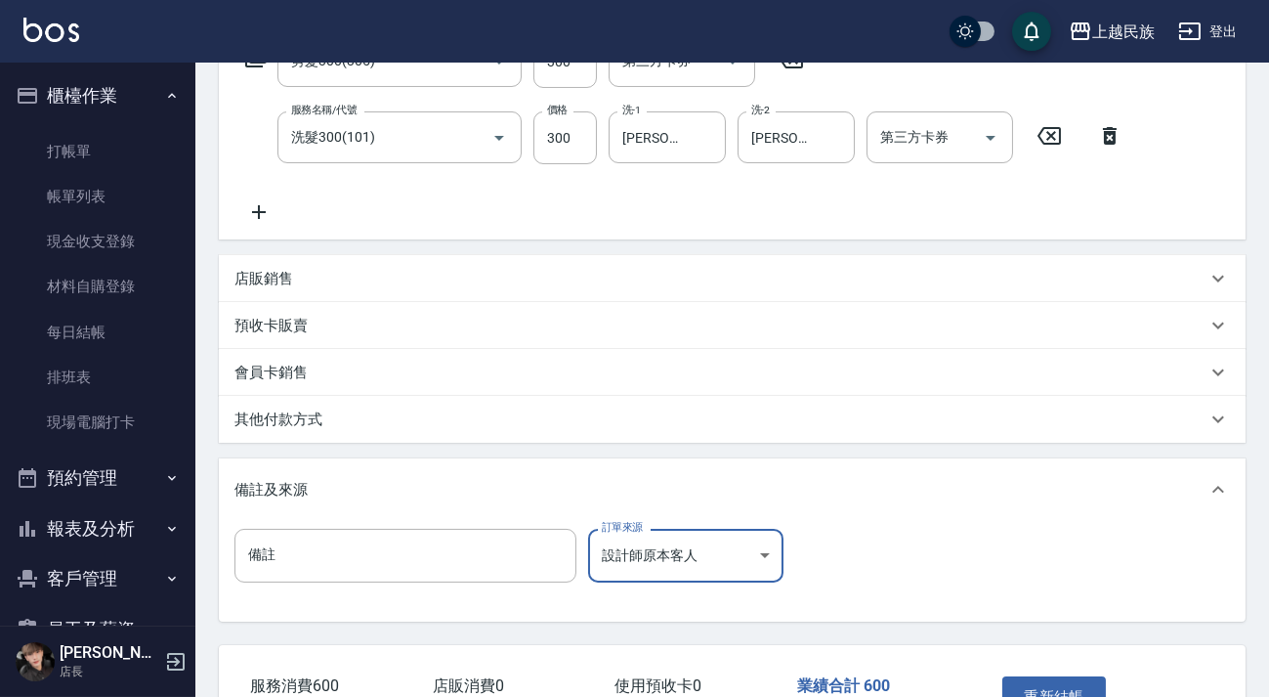
scroll to position [486, 0]
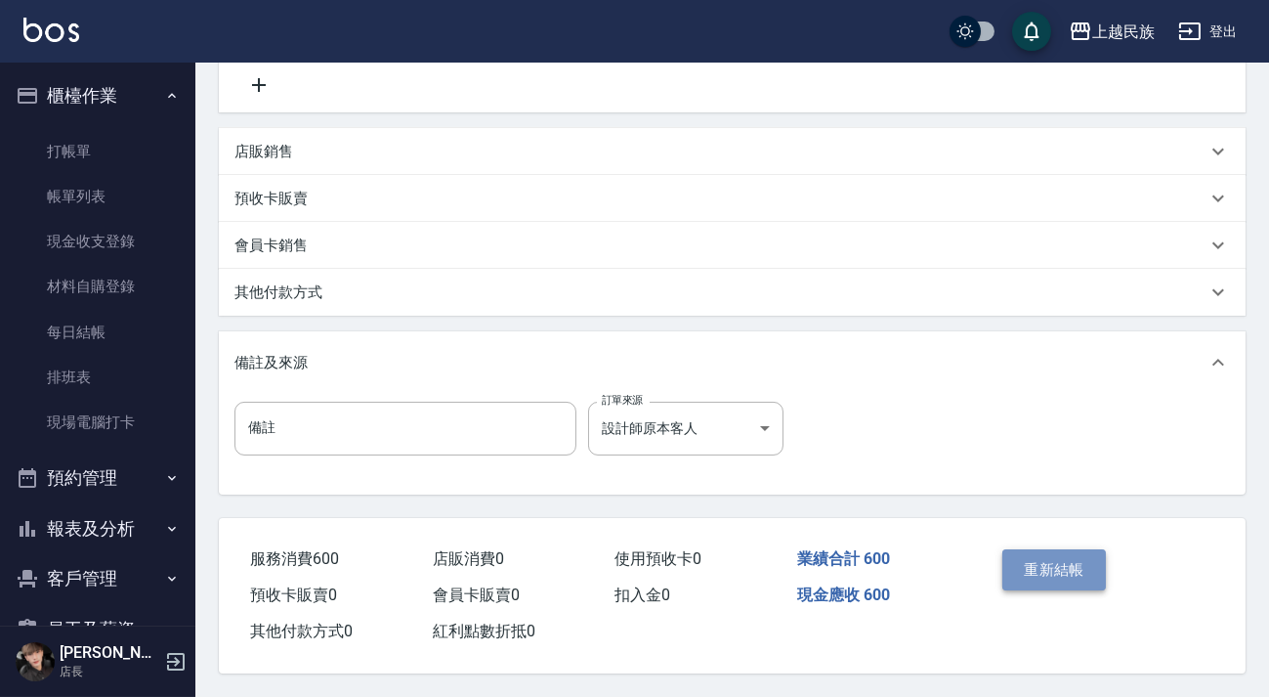
click at [1048, 571] on button "重新結帳" at bounding box center [1054, 569] width 104 height 41
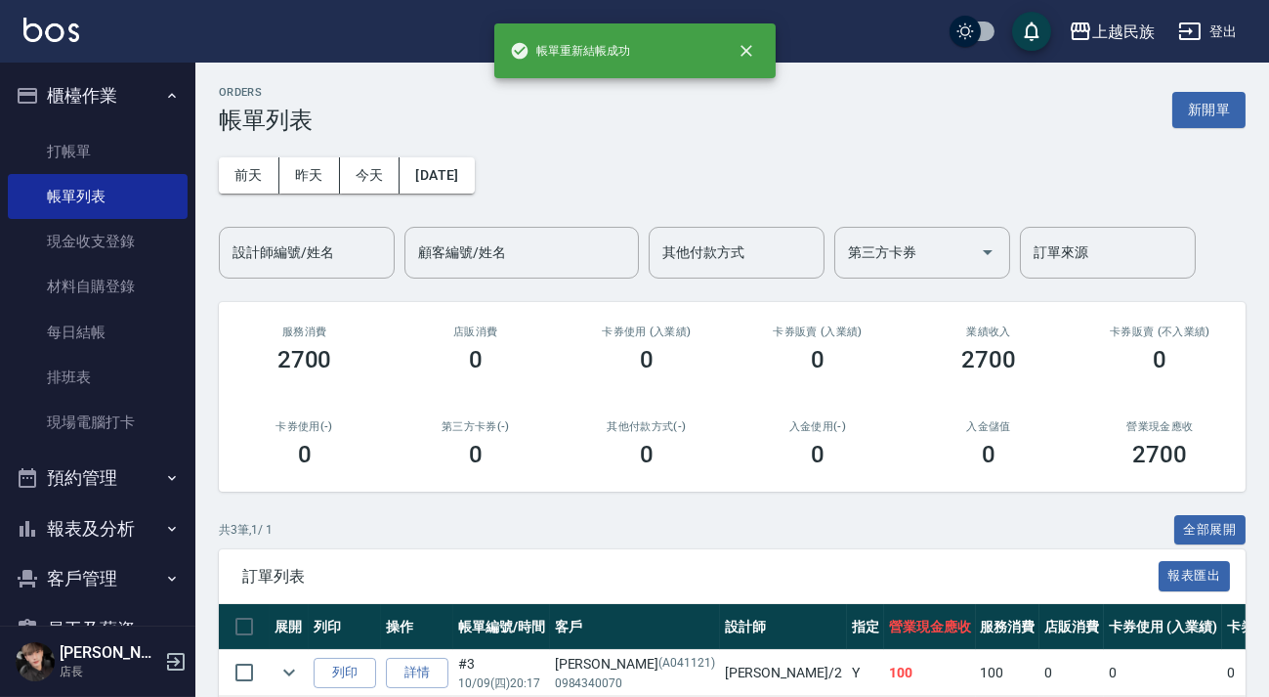
scroll to position [185, 0]
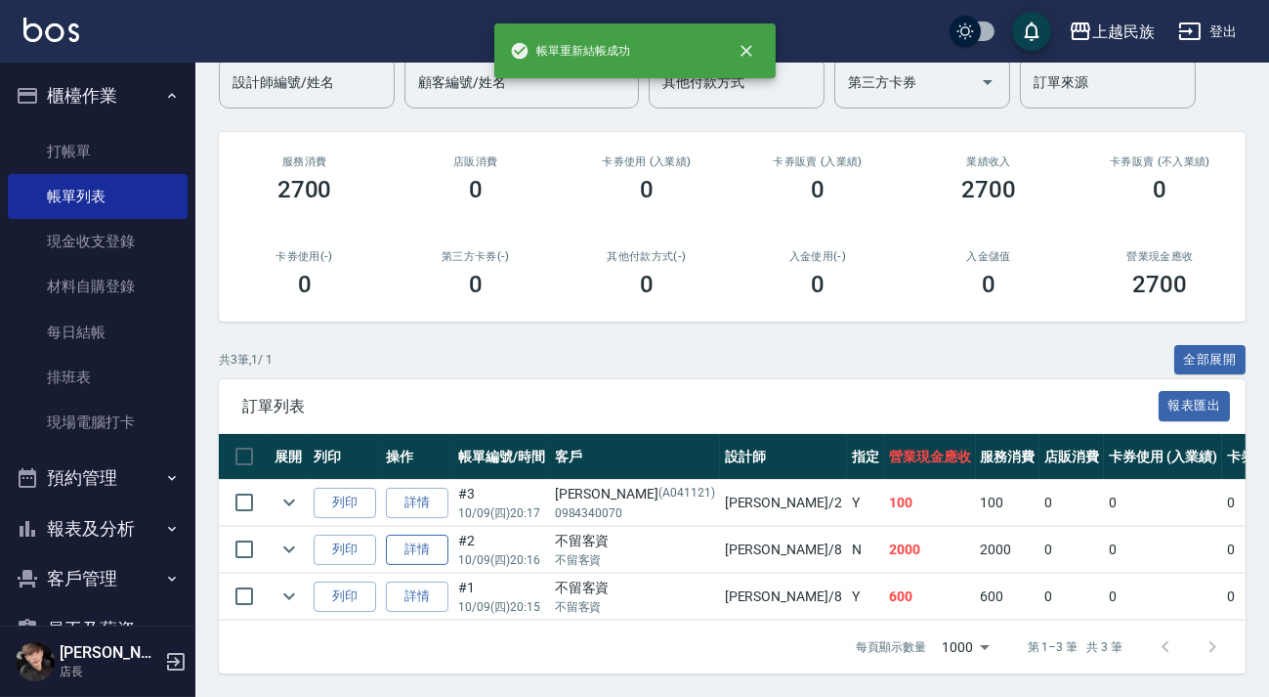
click at [420, 534] on link "詳情" at bounding box center [417, 549] width 63 height 30
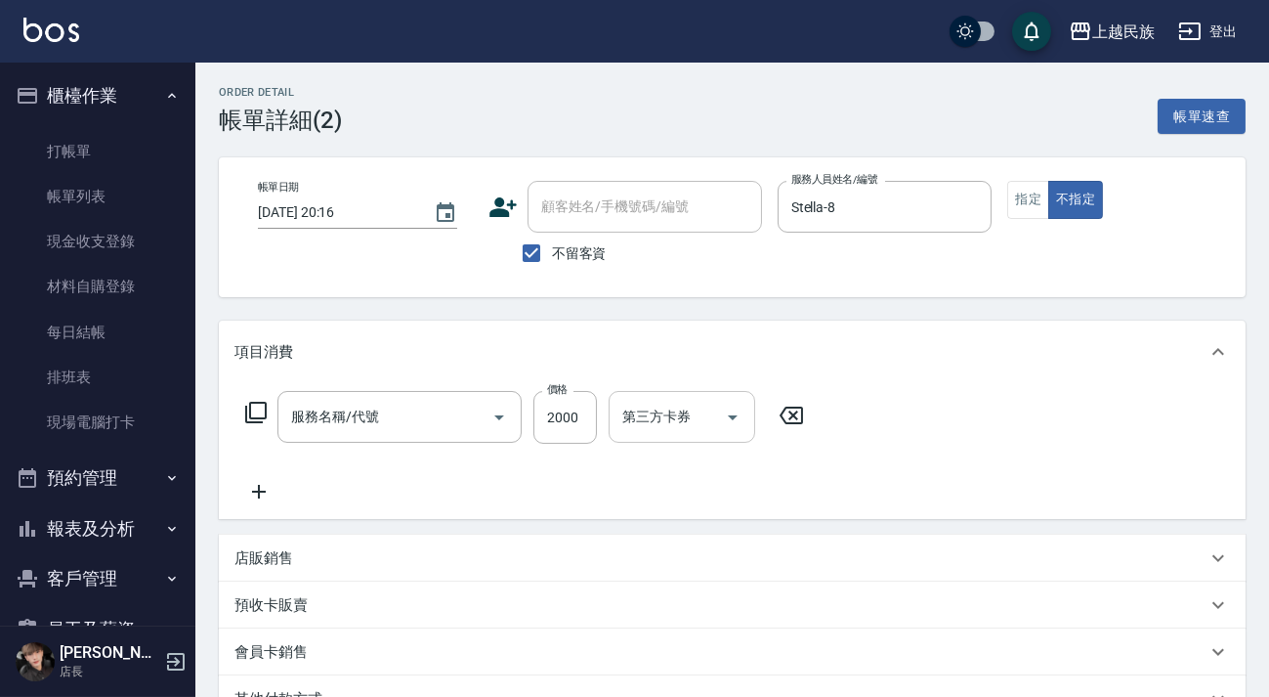
type input "[DATE] 20:16"
checkbox input "true"
type input "Stella-8"
type input "日式結構護(609)"
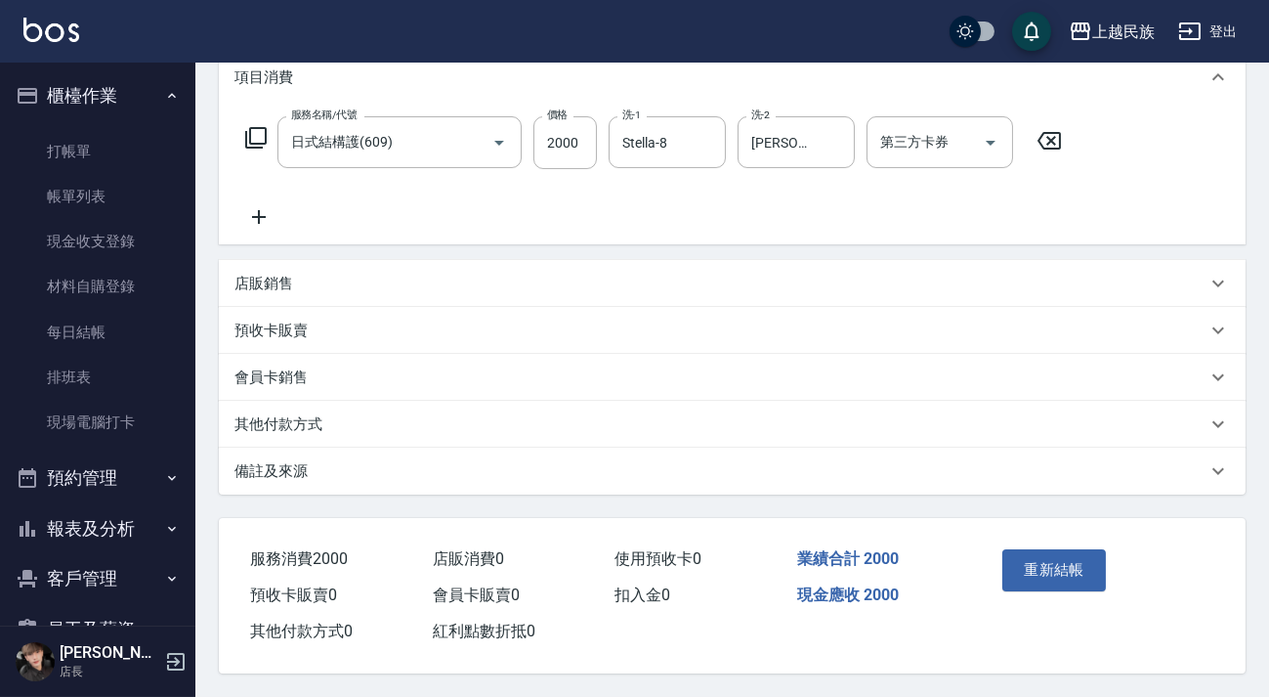
click at [866, 451] on div "備註及來源" at bounding box center [732, 470] width 1027 height 47
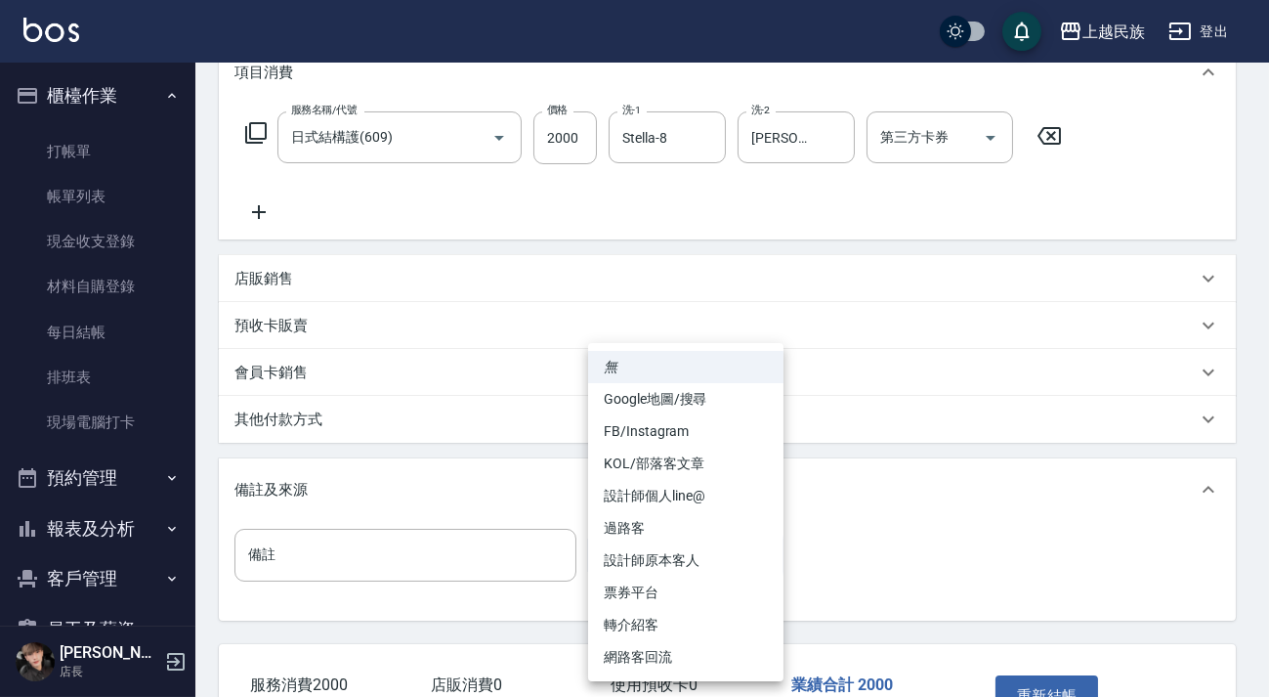
click at [762, 547] on body "上越民族 登出 櫃檯作業 打帳單 帳單列表 現金收支登錄 材料自購登錄 每日結帳 排班表 現場電腦打卡 預約管理 預約管理 單日預約紀錄 單週預約紀錄 報表及…" at bounding box center [634, 272] width 1269 height 1102
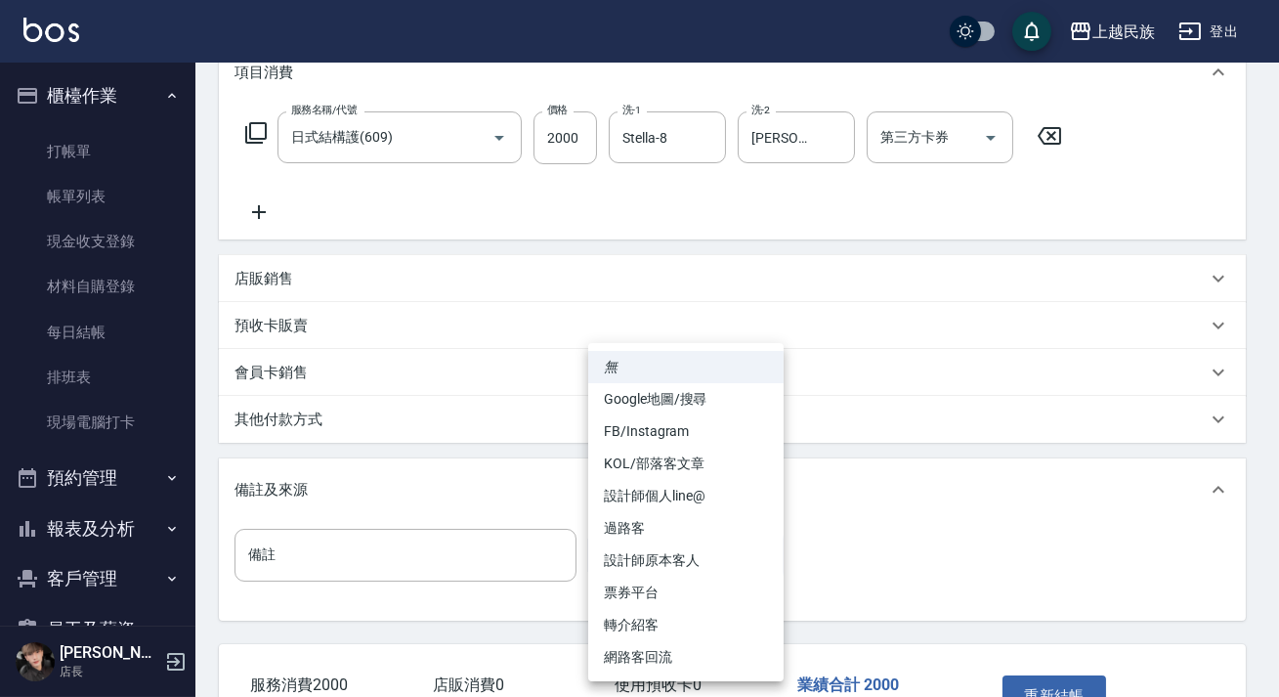
click at [726, 527] on li "過路客" at bounding box center [685, 528] width 195 height 32
type input "過路客"
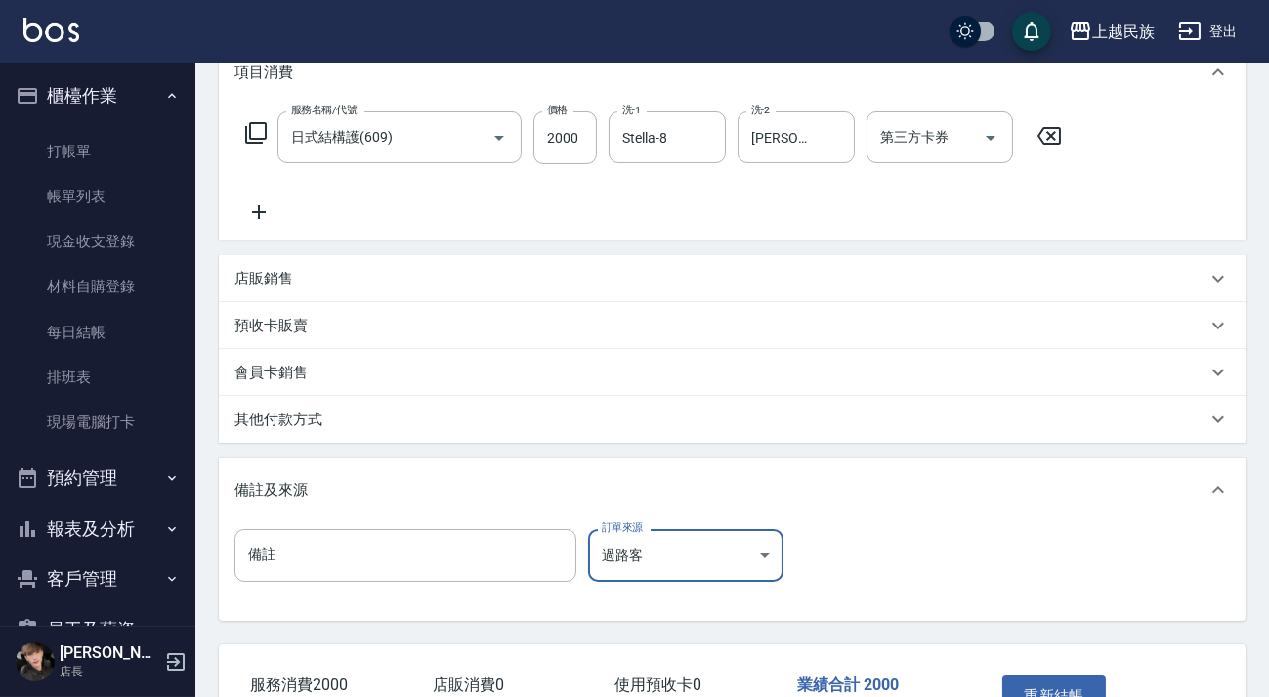
scroll to position [410, 0]
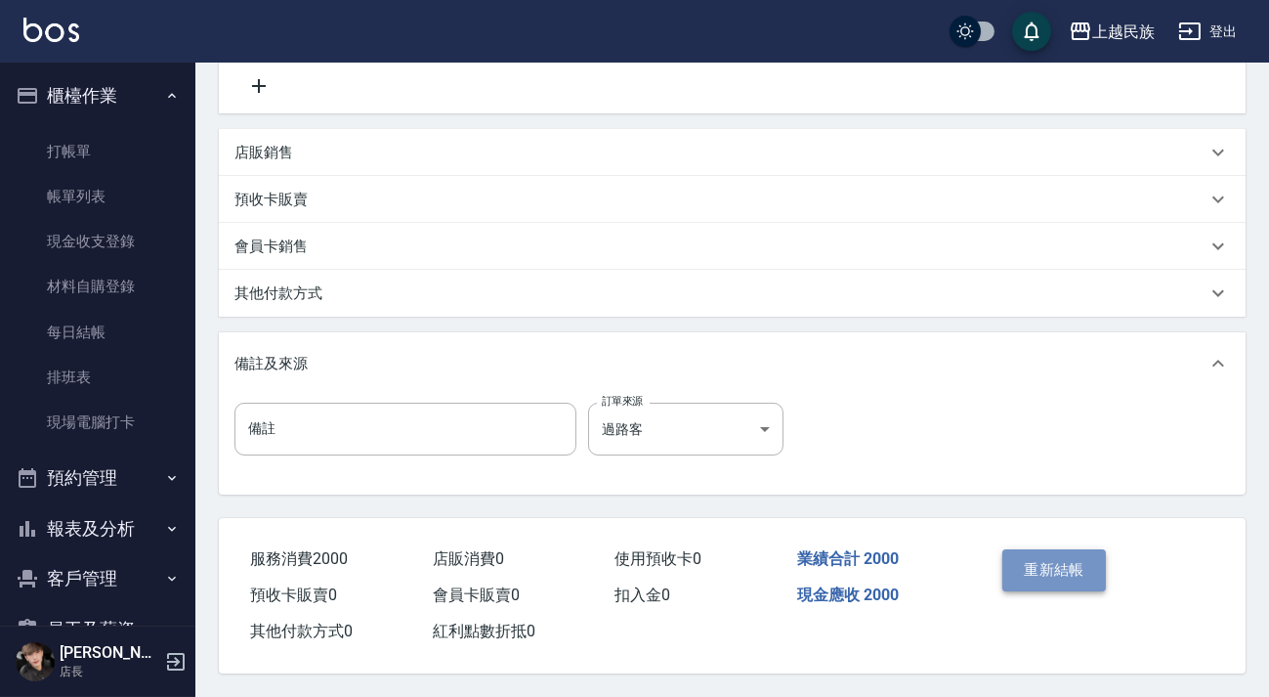
click at [1029, 555] on button "重新結帳" at bounding box center [1054, 569] width 104 height 41
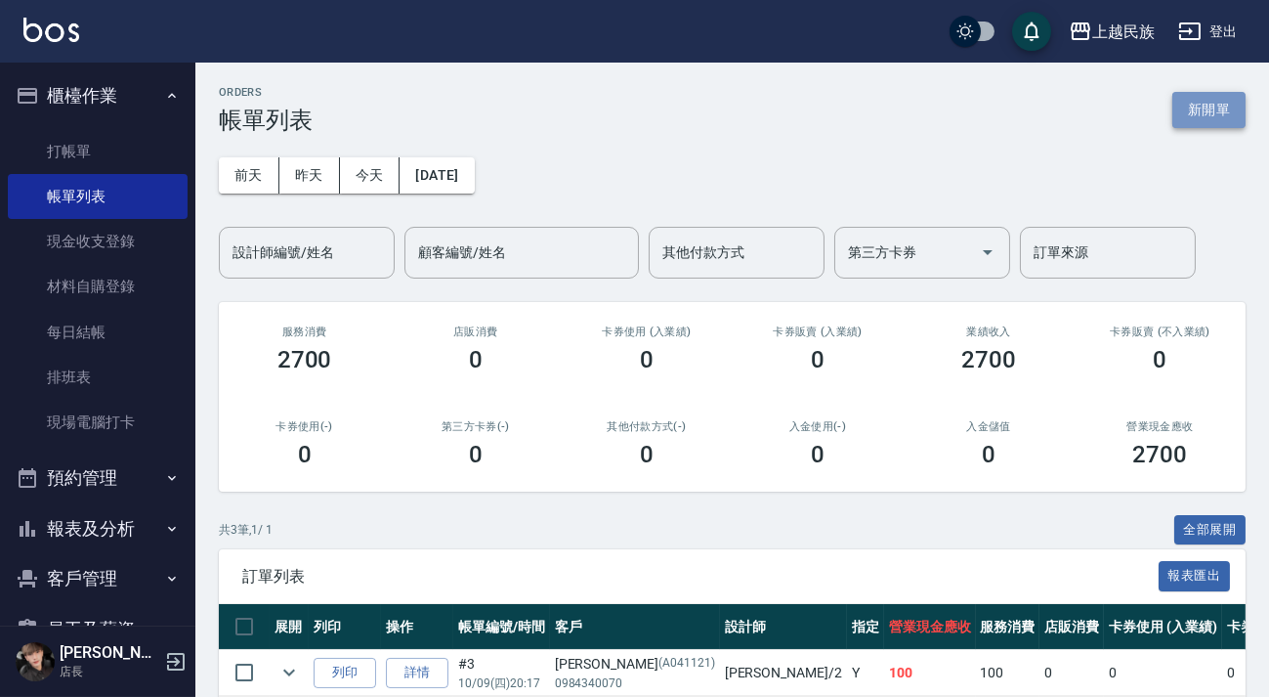
click at [1194, 105] on button "新開單" at bounding box center [1208, 110] width 73 height 36
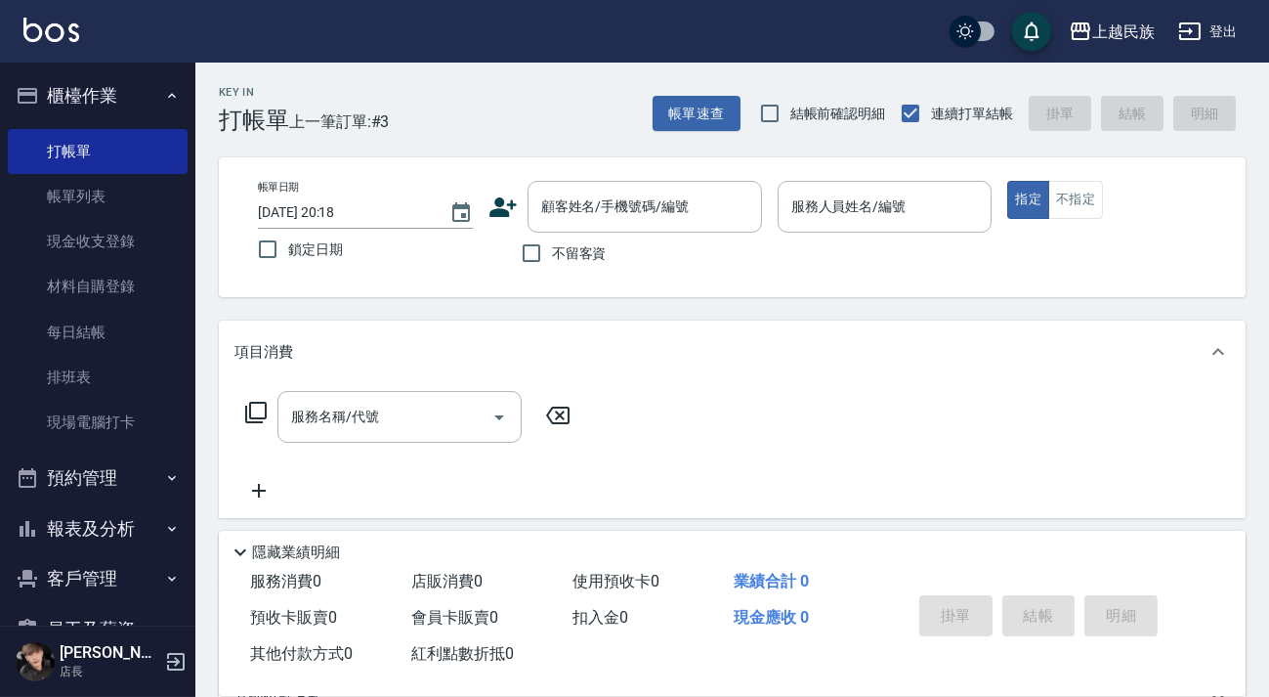
click at [581, 252] on span "不留客資" at bounding box center [579, 253] width 55 height 21
click at [552, 252] on input "不留客資" at bounding box center [531, 252] width 41 height 41
checkbox input "true"
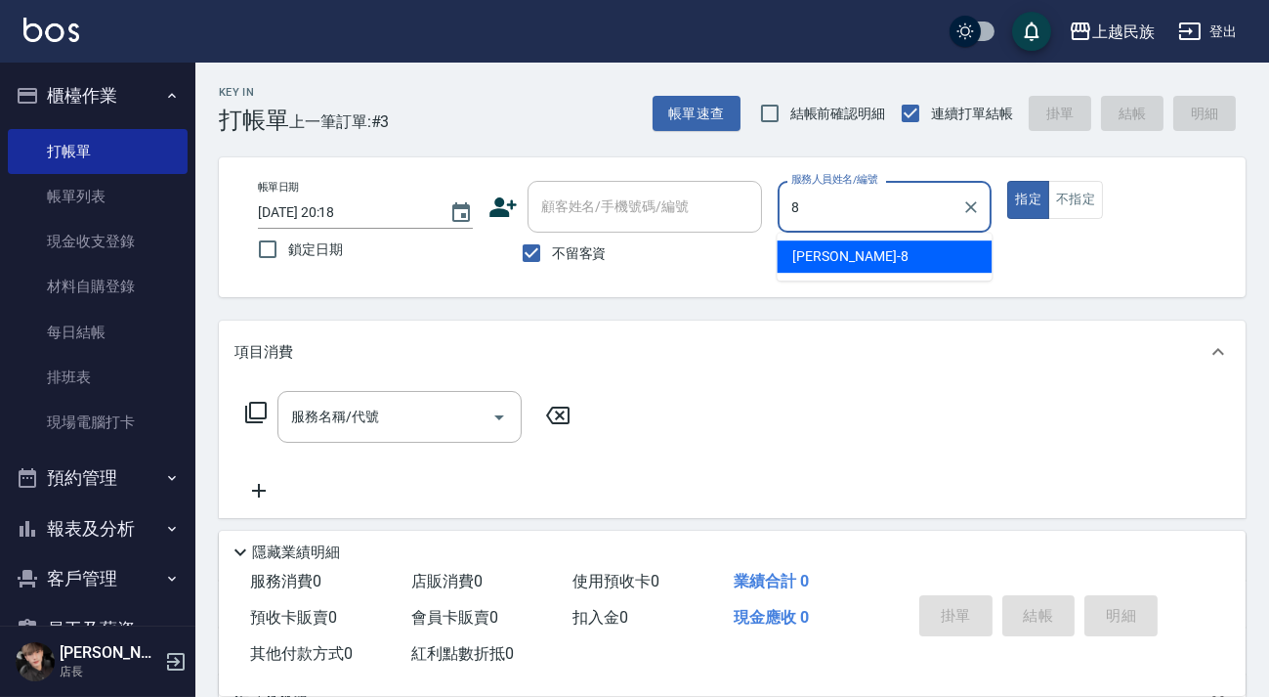
type input "8"
type button "true"
type input "Stella-8"
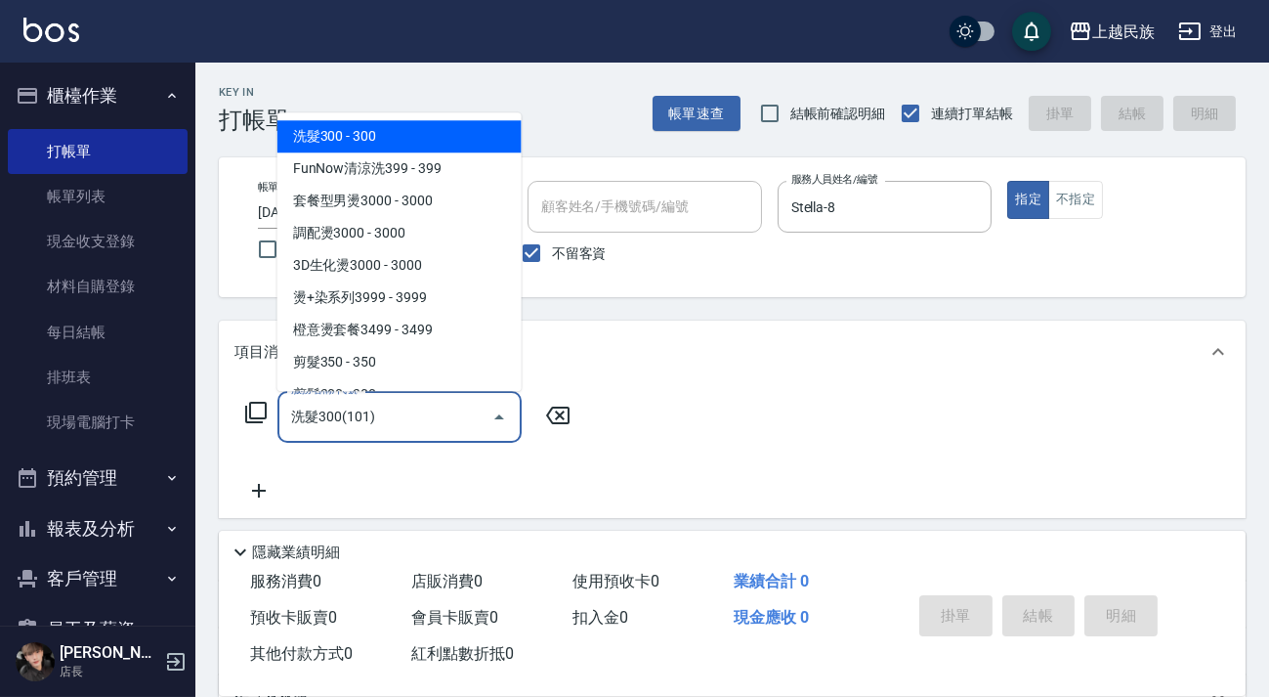
type input "洗髮300(101)"
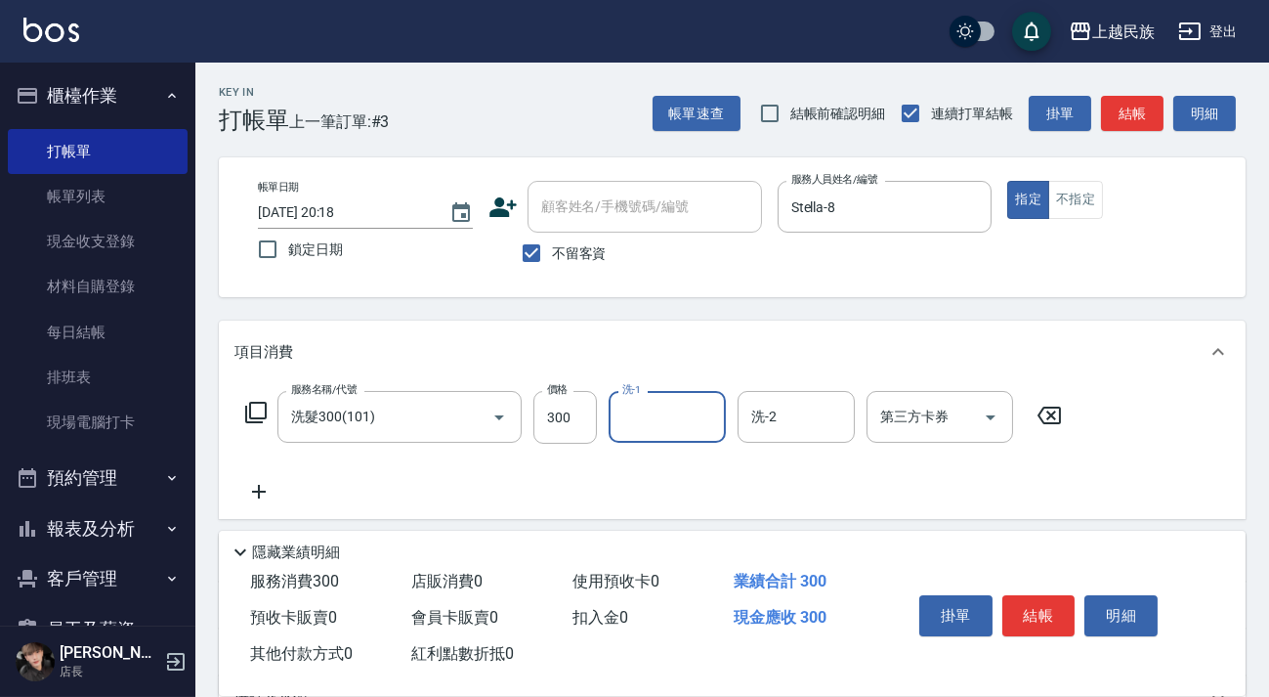
click at [553, 396] on label "價格" at bounding box center [557, 389] width 21 height 15
click at [553, 396] on input "300" at bounding box center [564, 417] width 63 height 53
click at [558, 399] on input "300" at bounding box center [564, 417] width 63 height 53
type input "499"
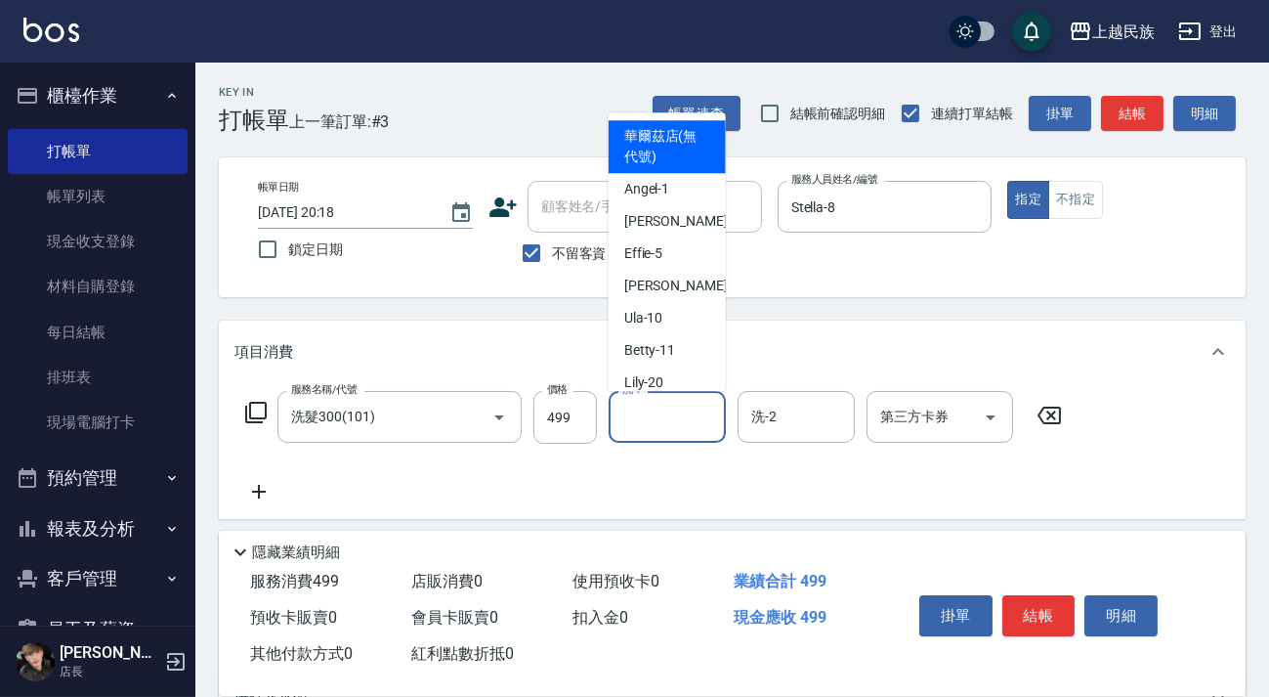
click at [656, 416] on input "洗-1" at bounding box center [667, 417] width 100 height 34
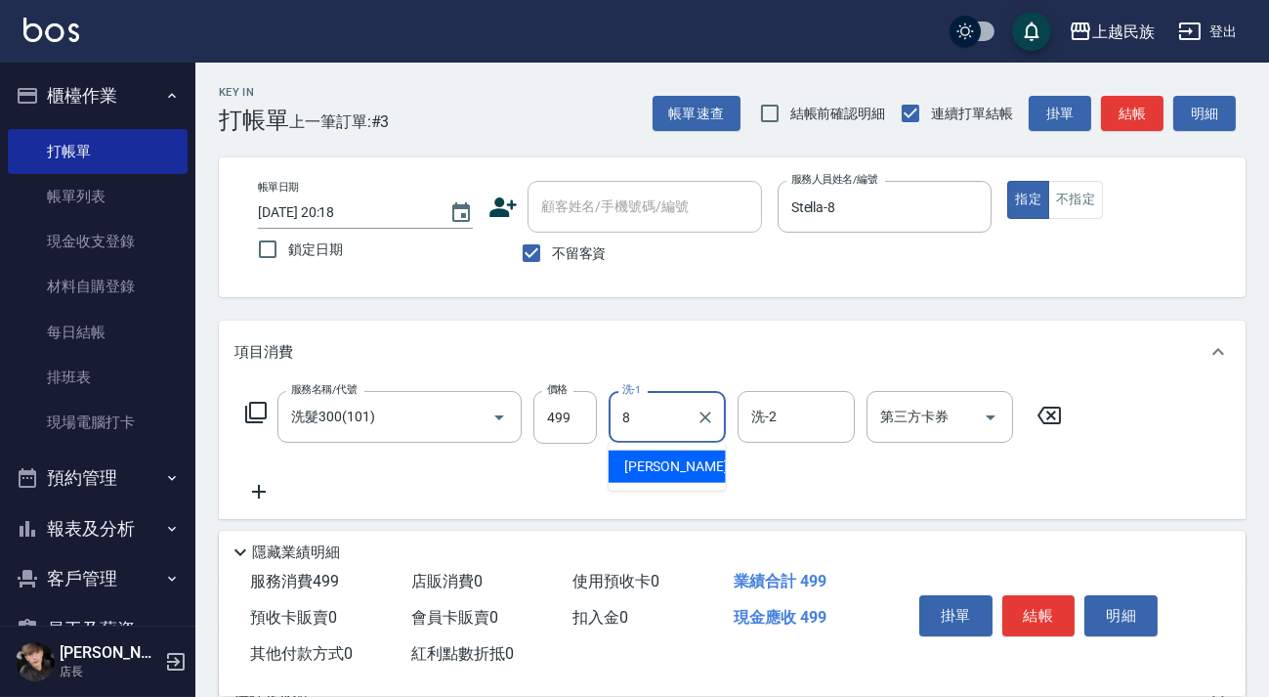
type input "Stella-8"
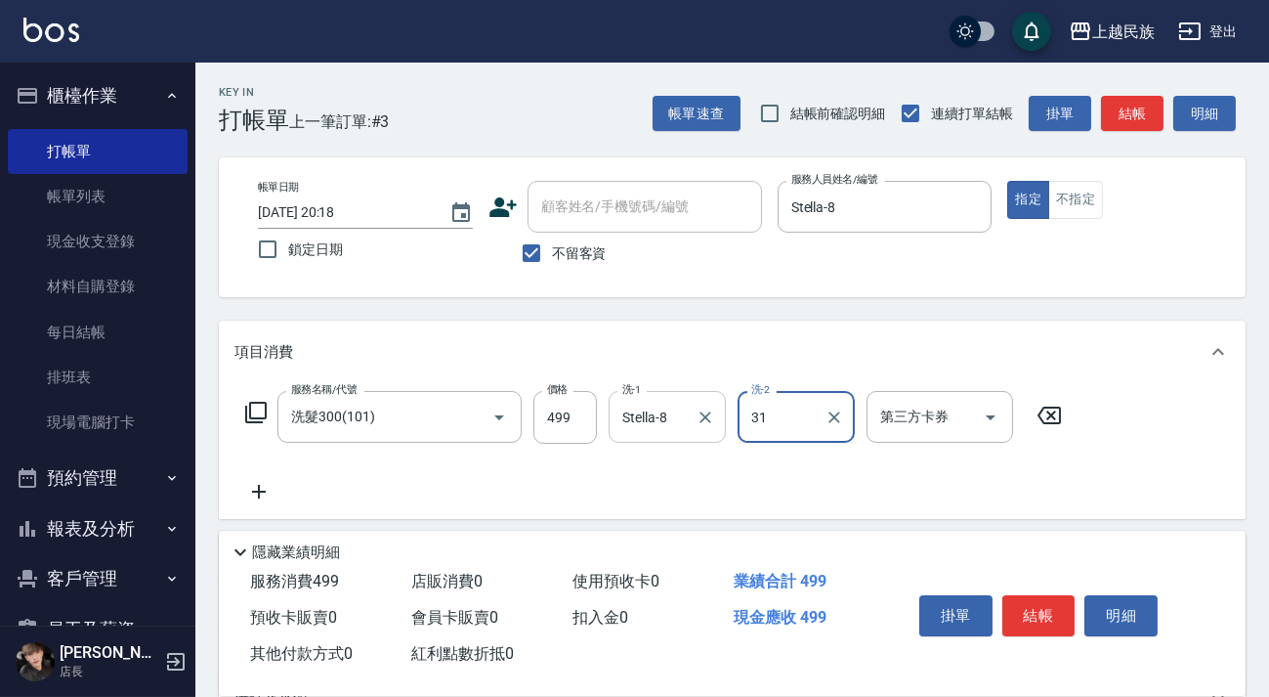
type input "[PERSON_NAME]-31"
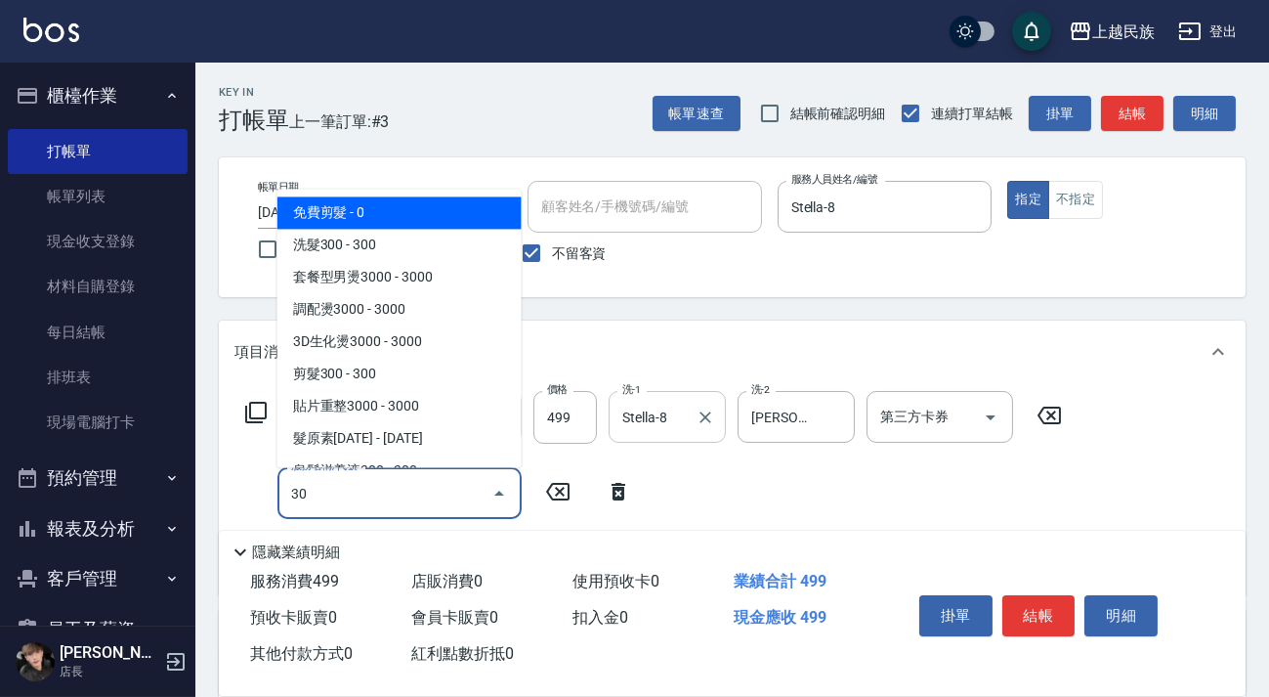
type input "3"
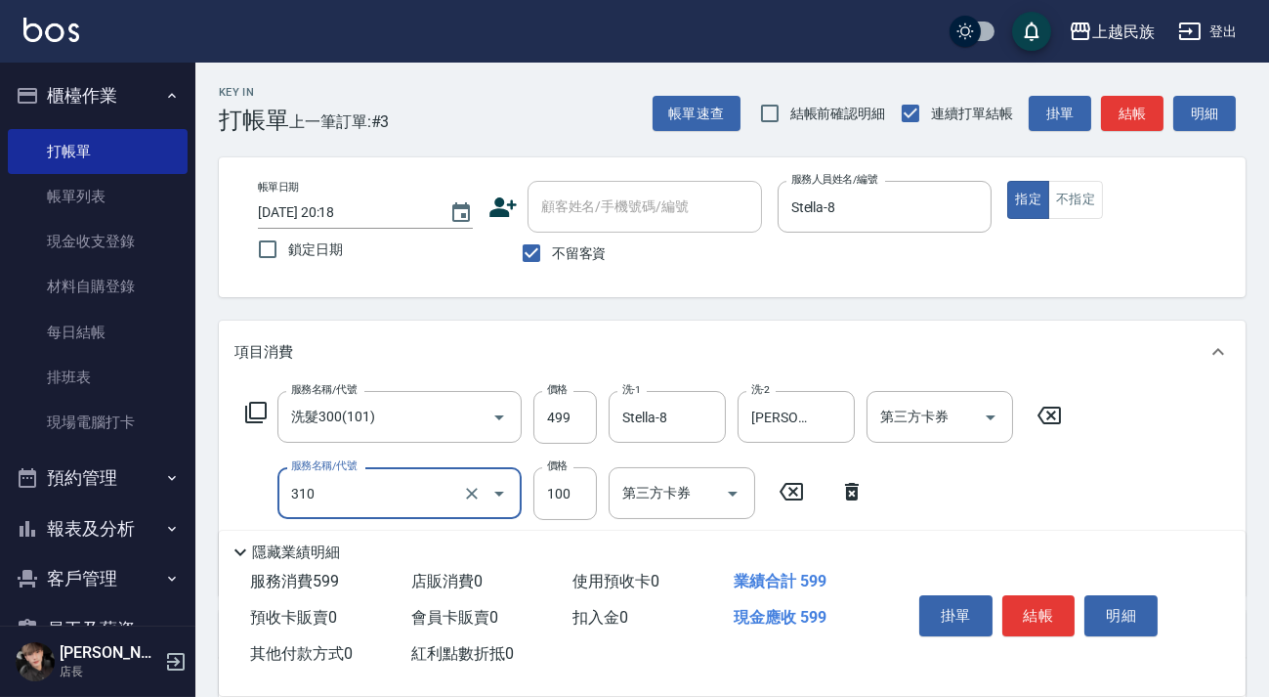
scroll to position [285, 0]
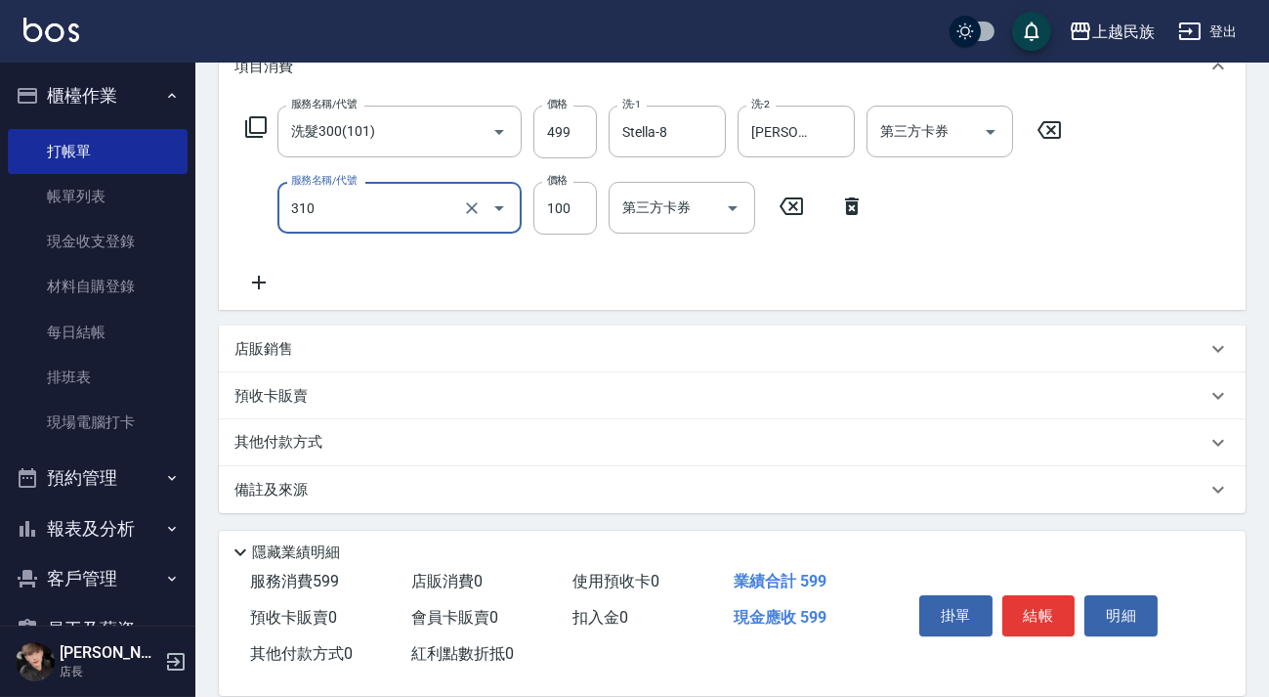
type input "瀏海100(310)"
click at [613, 445] on div "其他付款方式" at bounding box center [720, 442] width 972 height 21
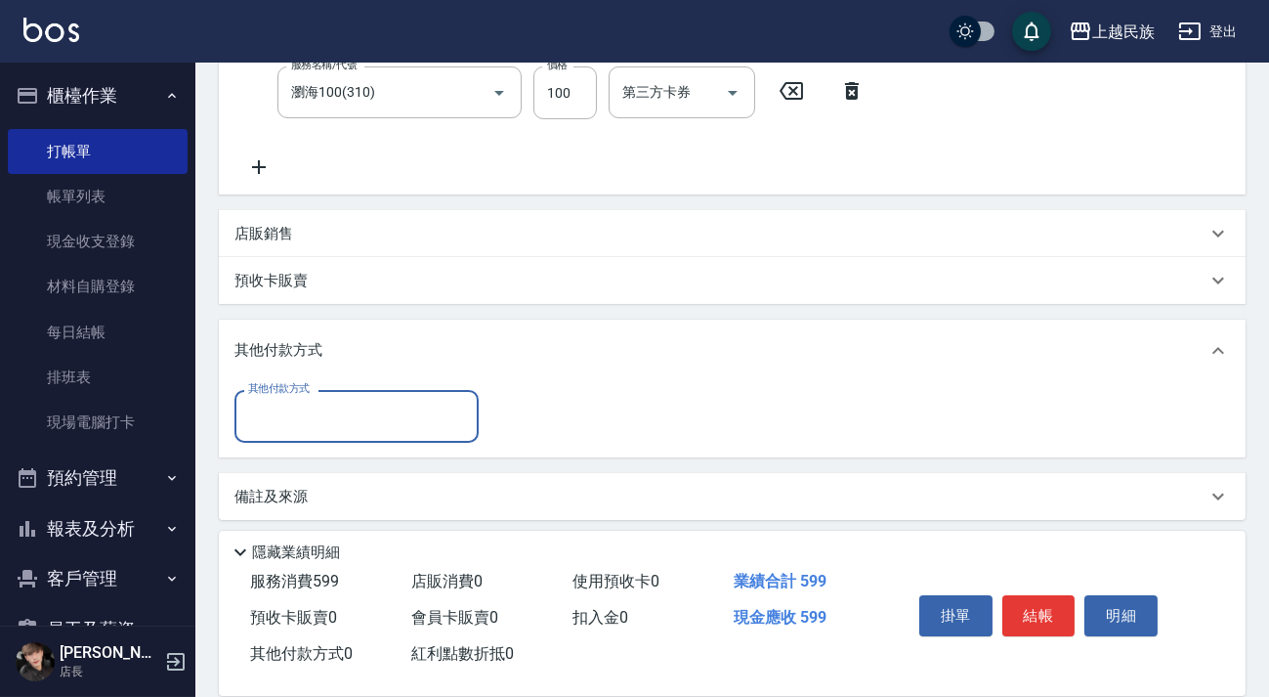
scroll to position [0, 0]
click at [443, 409] on input "其他付款方式" at bounding box center [356, 416] width 227 height 34
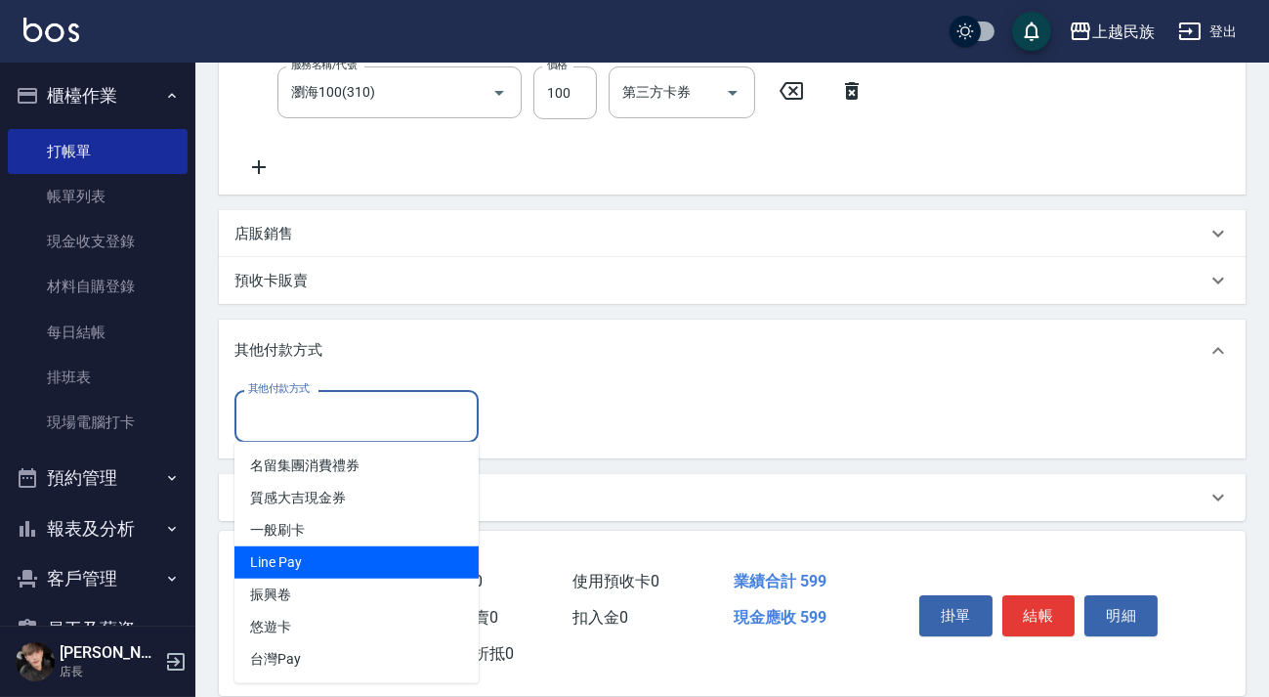
click at [402, 556] on span "Line Pay" at bounding box center [356, 562] width 244 height 32
type input "Line Pay"
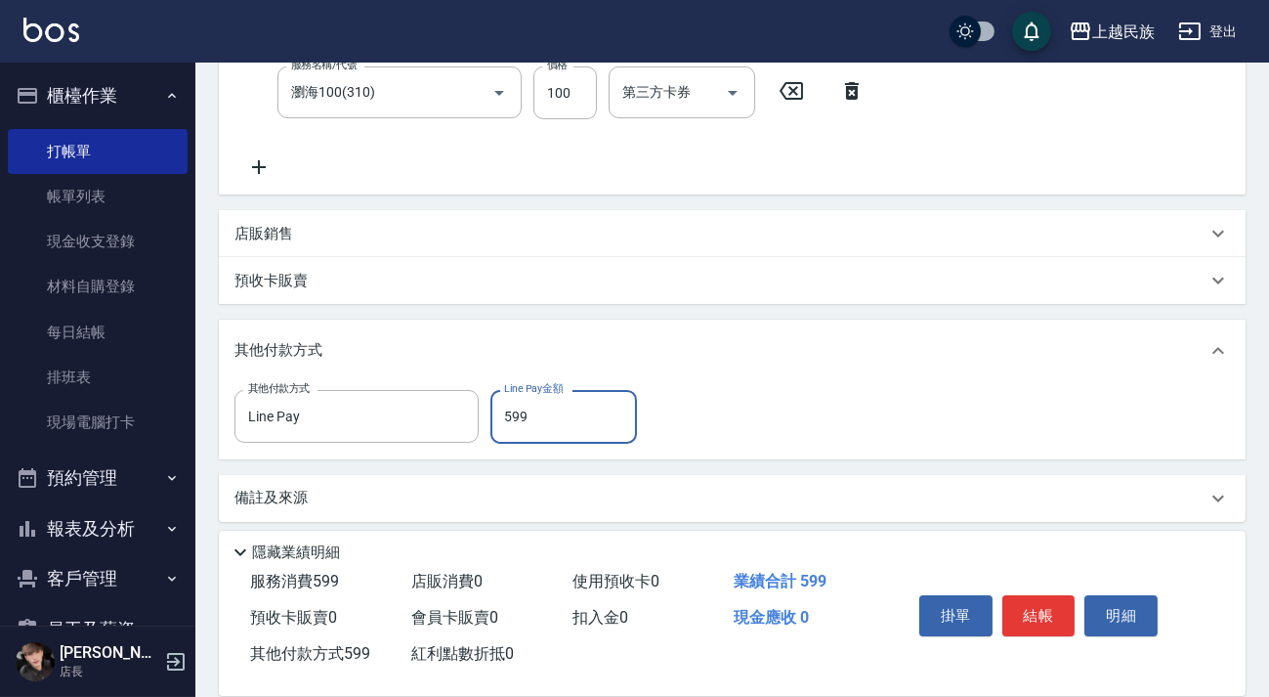
type input "599"
click at [1040, 487] on div "備註及來源" at bounding box center [720, 497] width 972 height 21
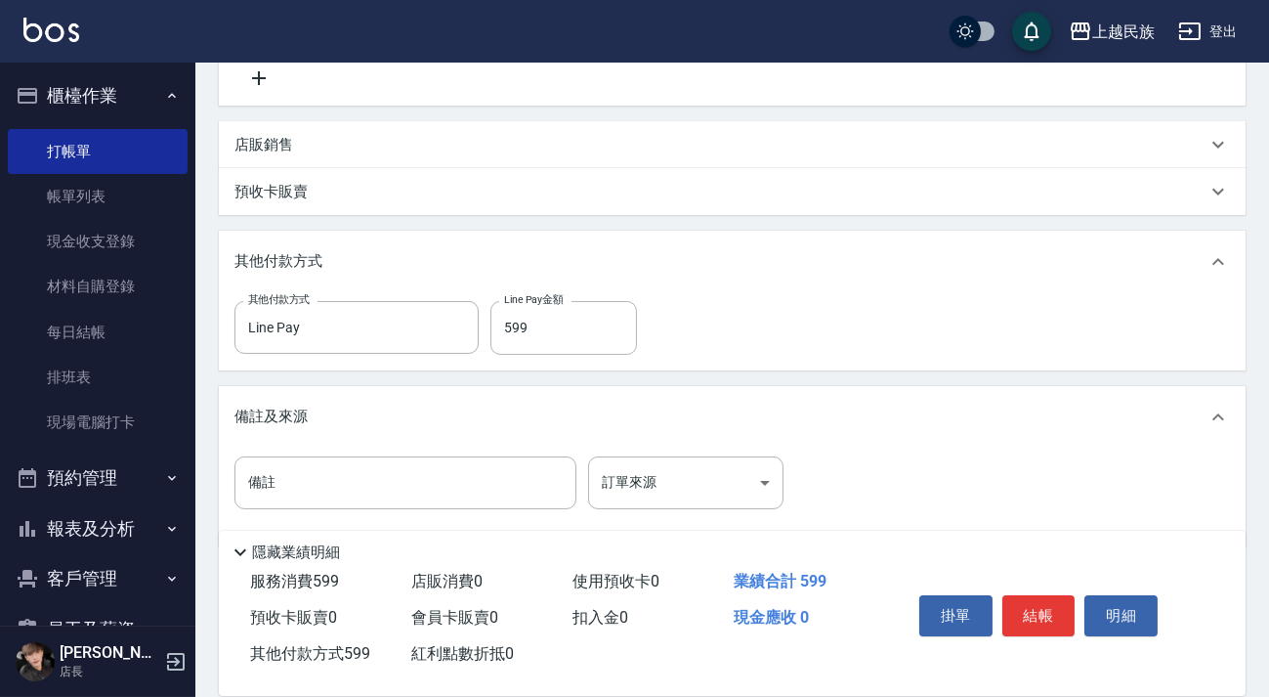
scroll to position [524, 0]
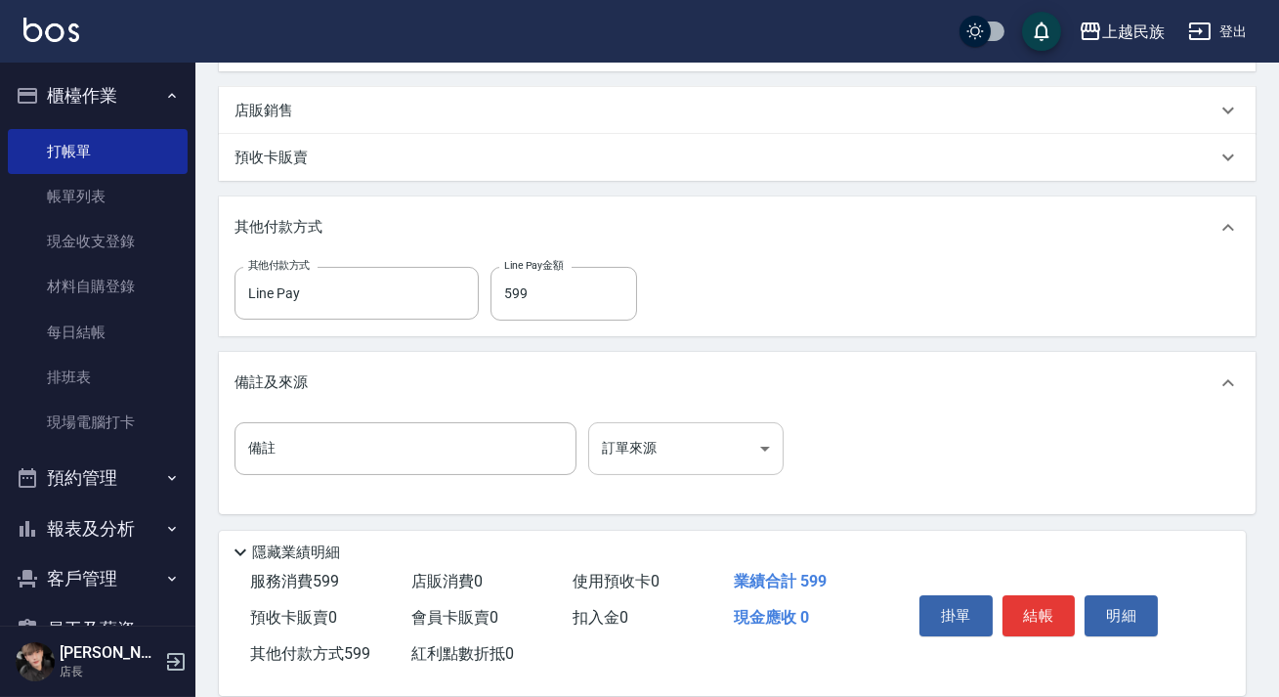
click at [760, 465] on body "上越民族 登出 櫃檯作業 打帳單 帳單列表 現金收支登錄 材料自購登錄 每日結帳 排班表 現場電腦打卡 預約管理 預約管理 單日預約紀錄 單週預約紀錄 報表及…" at bounding box center [639, 86] width 1279 height 1221
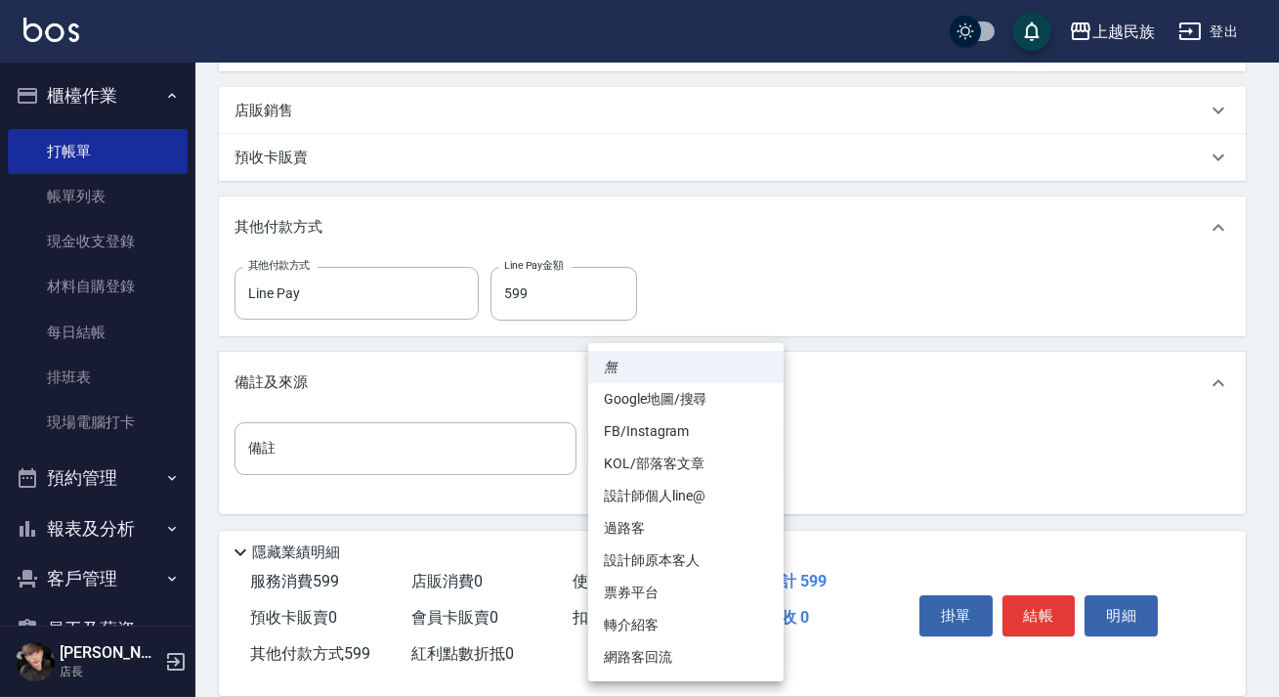
click at [726, 563] on li "設計師原本客人" at bounding box center [685, 560] width 195 height 32
type input "設計師原本客人"
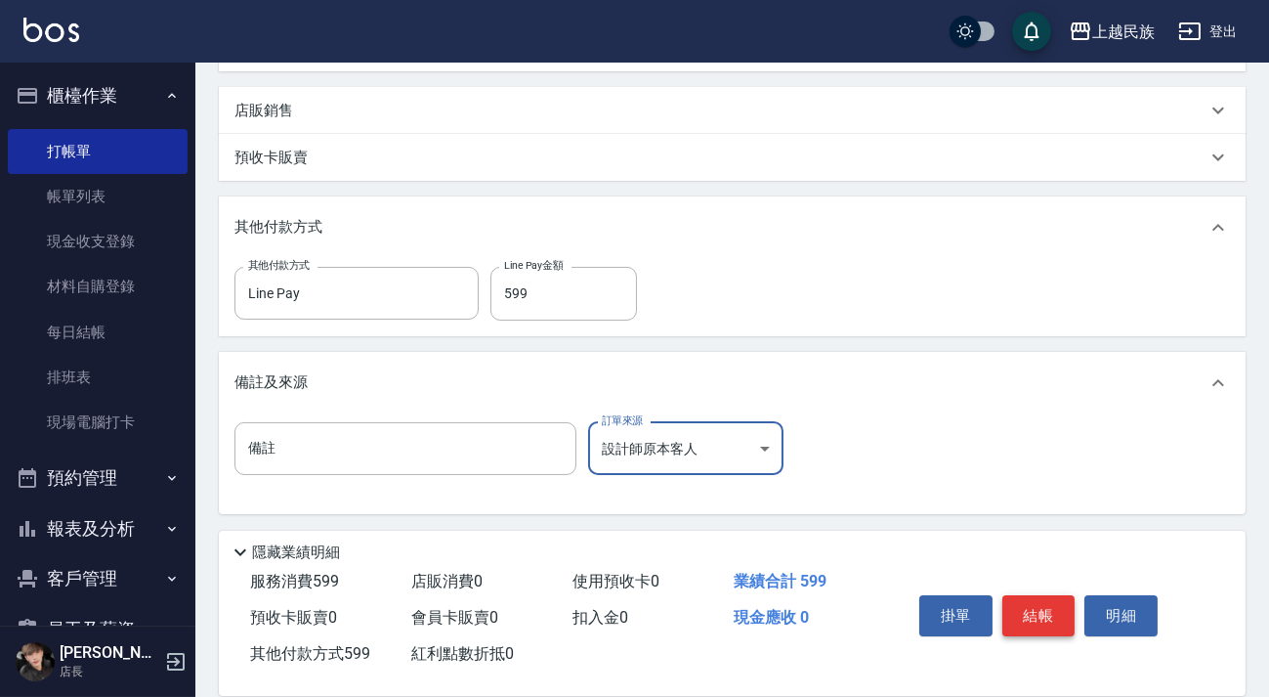
click at [1010, 595] on button "結帳" at bounding box center [1038, 615] width 73 height 41
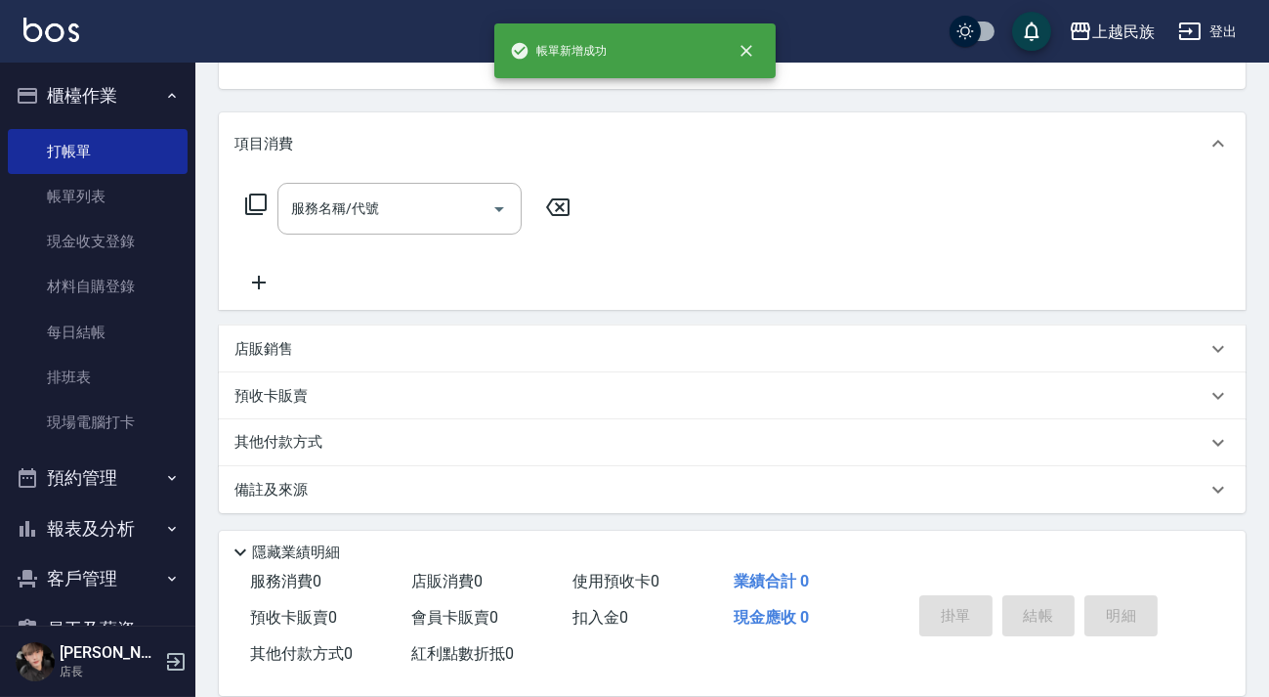
scroll to position [0, 0]
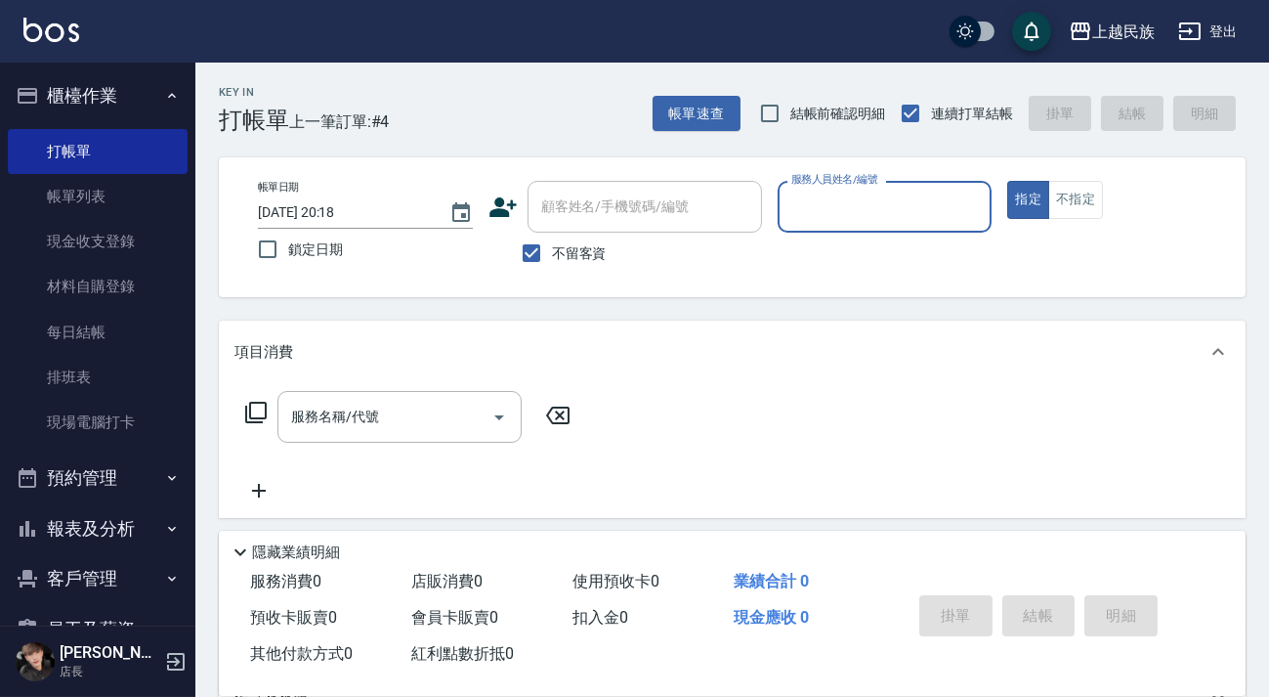
click at [582, 264] on label "不留客資" at bounding box center [559, 252] width 96 height 41
click at [552, 264] on input "不留客資" at bounding box center [531, 252] width 41 height 41
checkbox input "false"
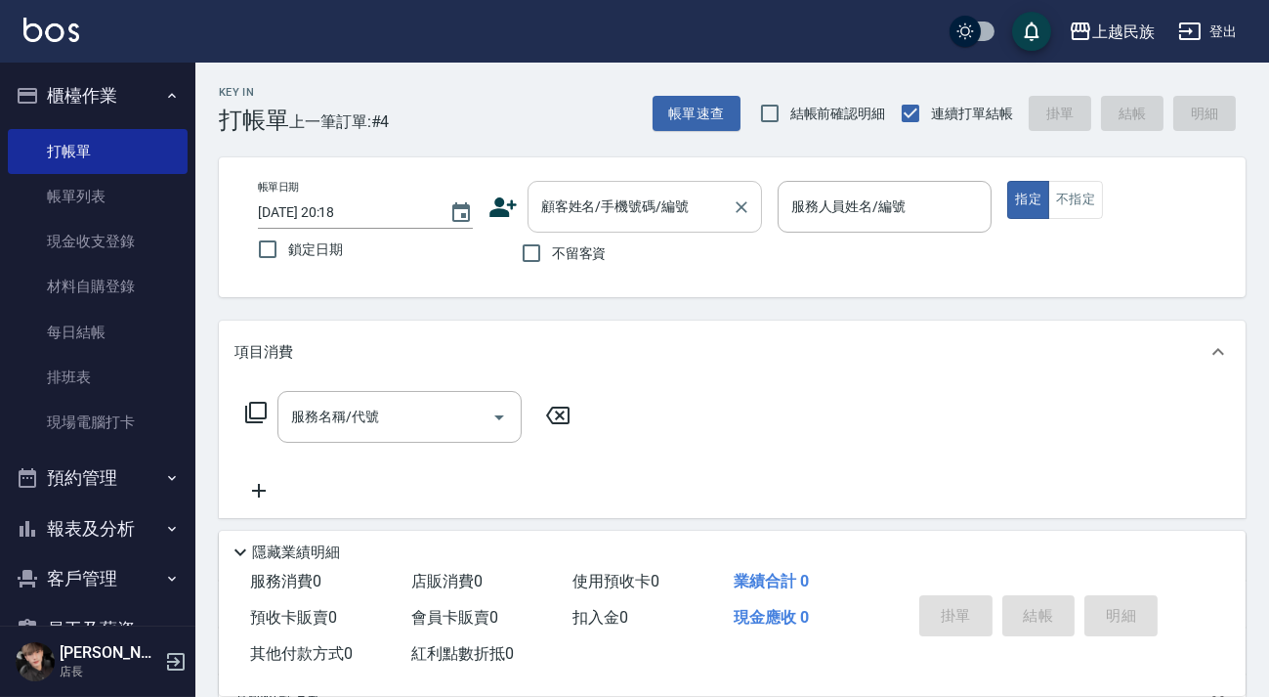
click at [599, 220] on input "顧客姓名/手機號碼/編號" at bounding box center [630, 207] width 188 height 34
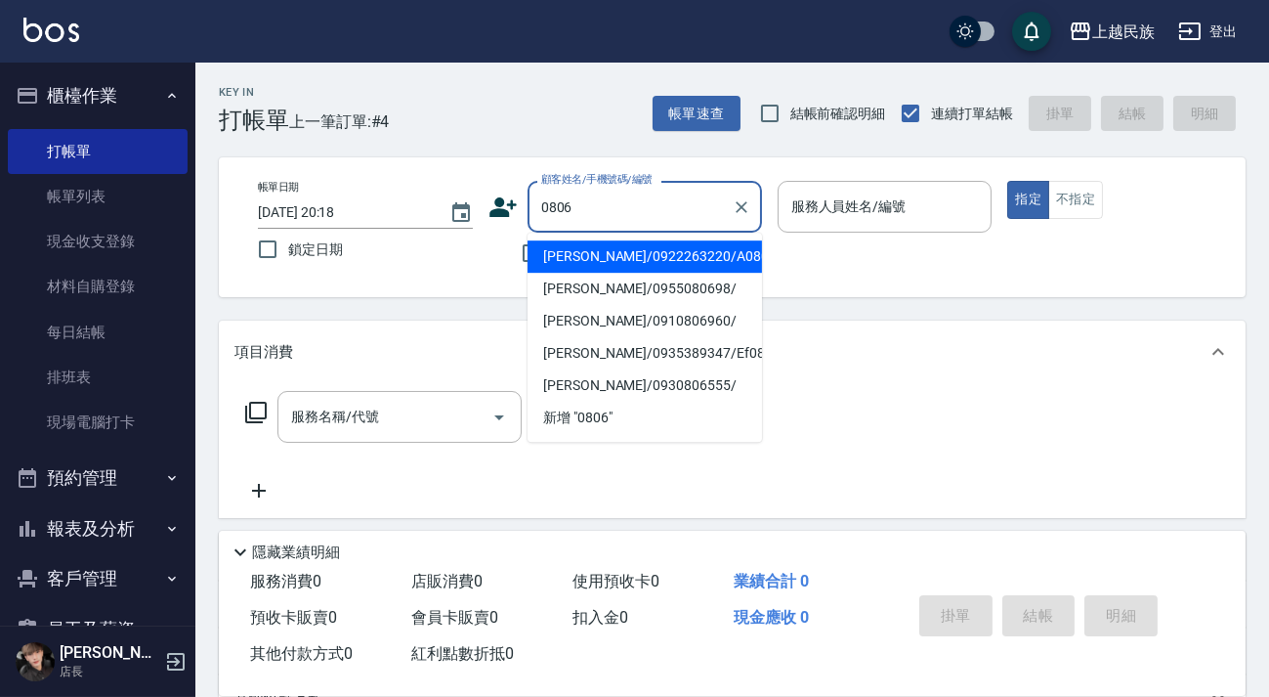
click at [639, 253] on li "[PERSON_NAME]/0922263220/A080621" at bounding box center [645, 256] width 234 height 32
type input "[PERSON_NAME]/0922263220/A080621"
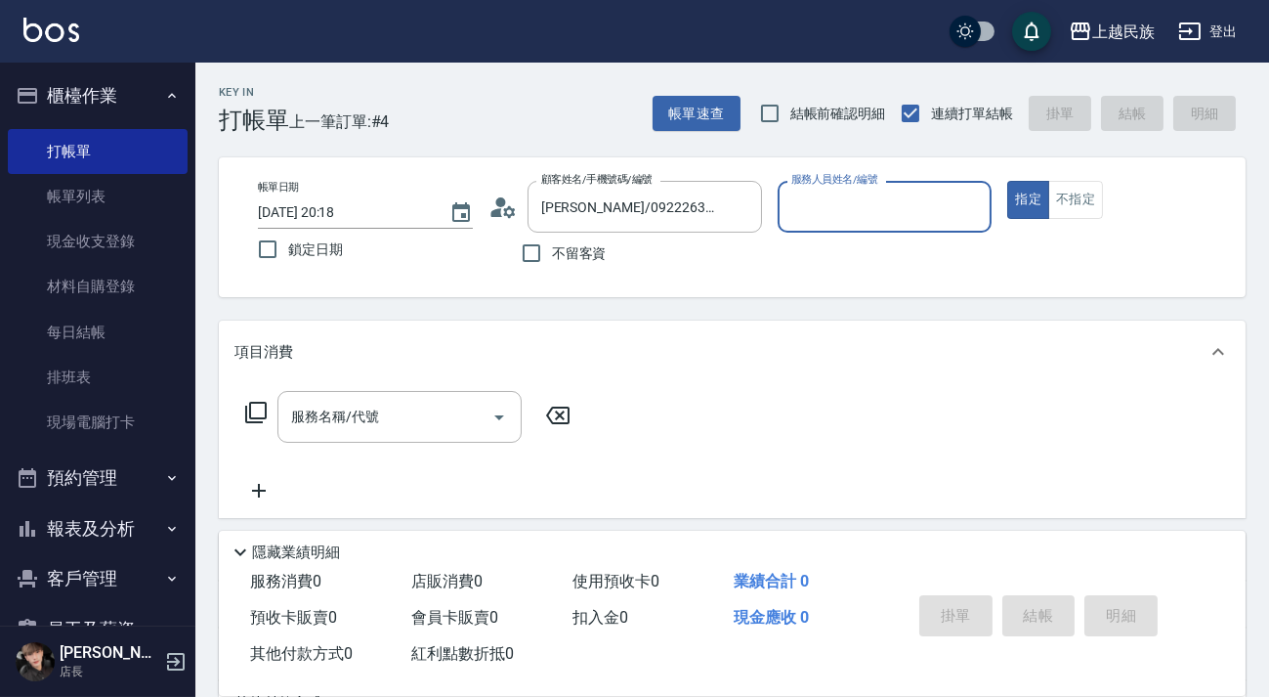
click at [1007, 181] on button "指定" at bounding box center [1028, 200] width 42 height 38
click at [819, 198] on div "服務人員姓名/編號 服務人員姓名/編號" at bounding box center [885, 207] width 215 height 52
type input "[PERSON_NAME]-2"
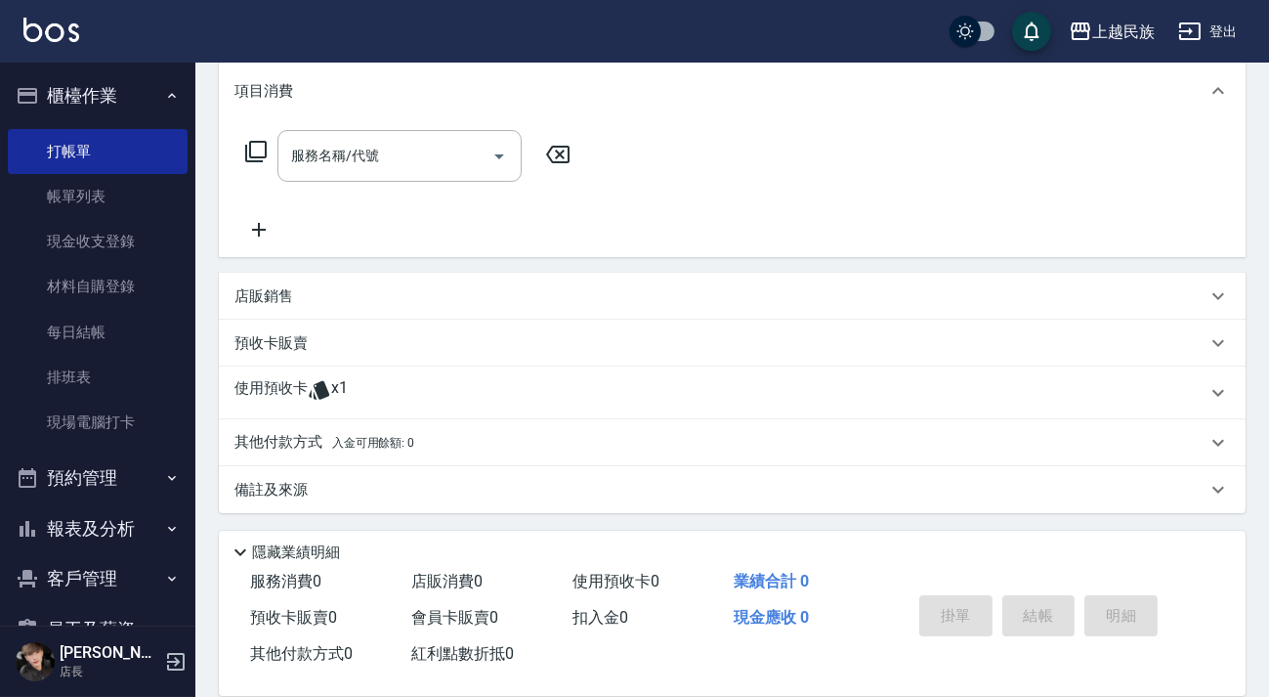
click at [431, 371] on div "使用預收卡 x1" at bounding box center [732, 392] width 1027 height 53
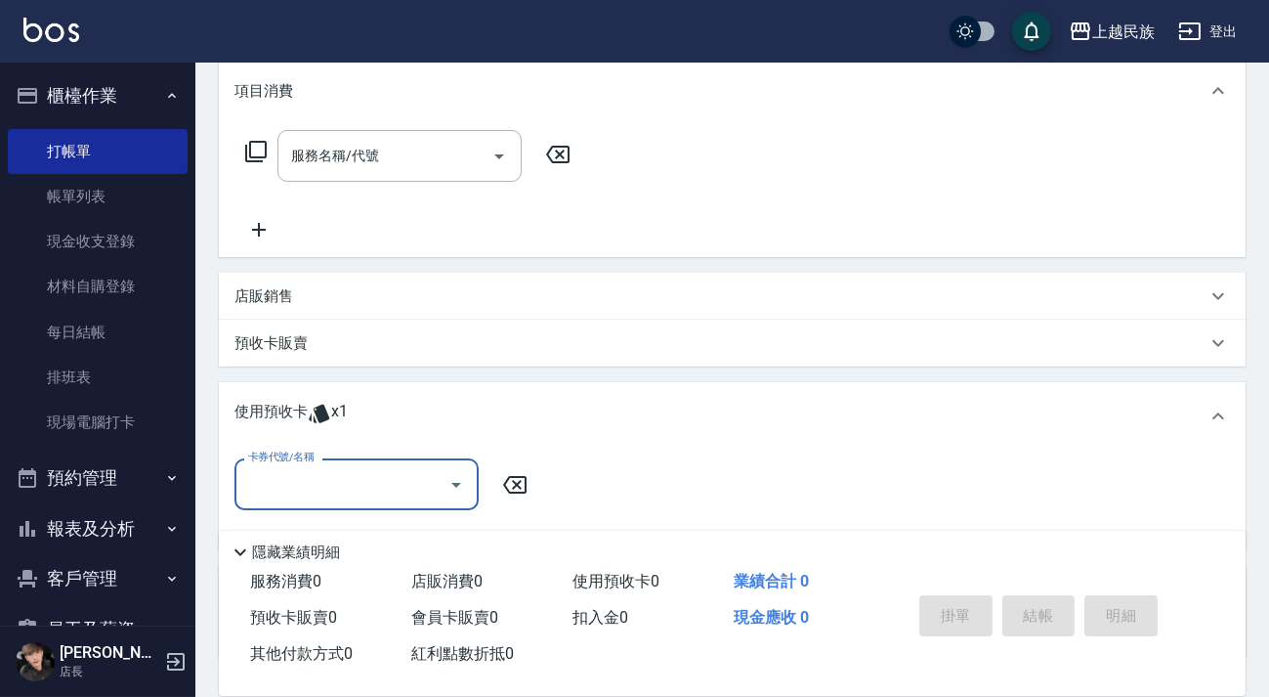
scroll to position [0, 0]
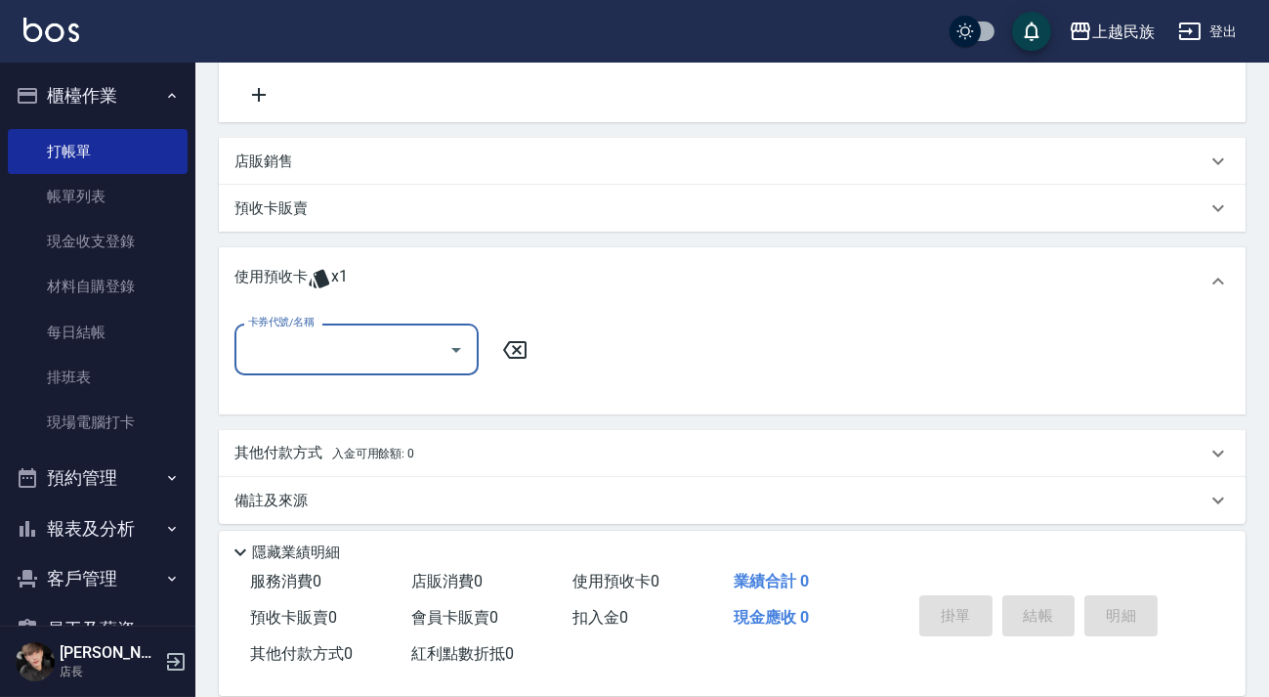
click at [429, 362] on input "卡券代號/名稱" at bounding box center [341, 349] width 197 height 34
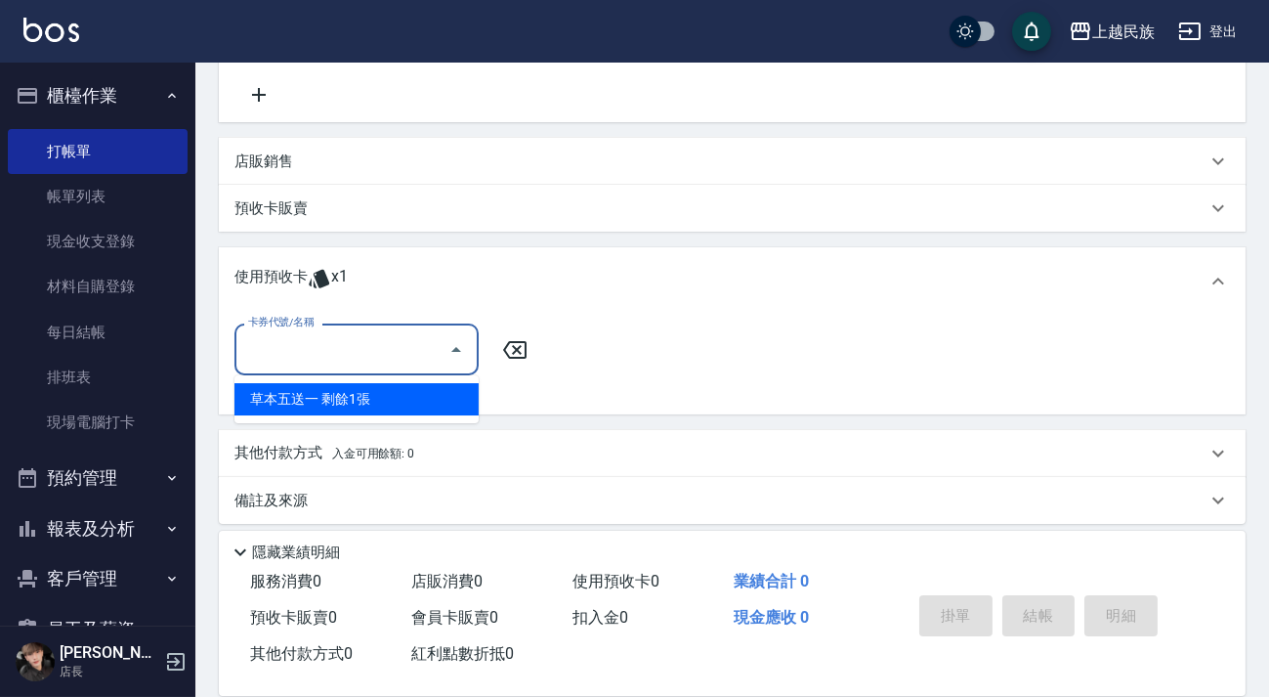
click at [431, 398] on div "草本五送一 剩餘1張" at bounding box center [356, 399] width 244 height 32
type input "草本五送一"
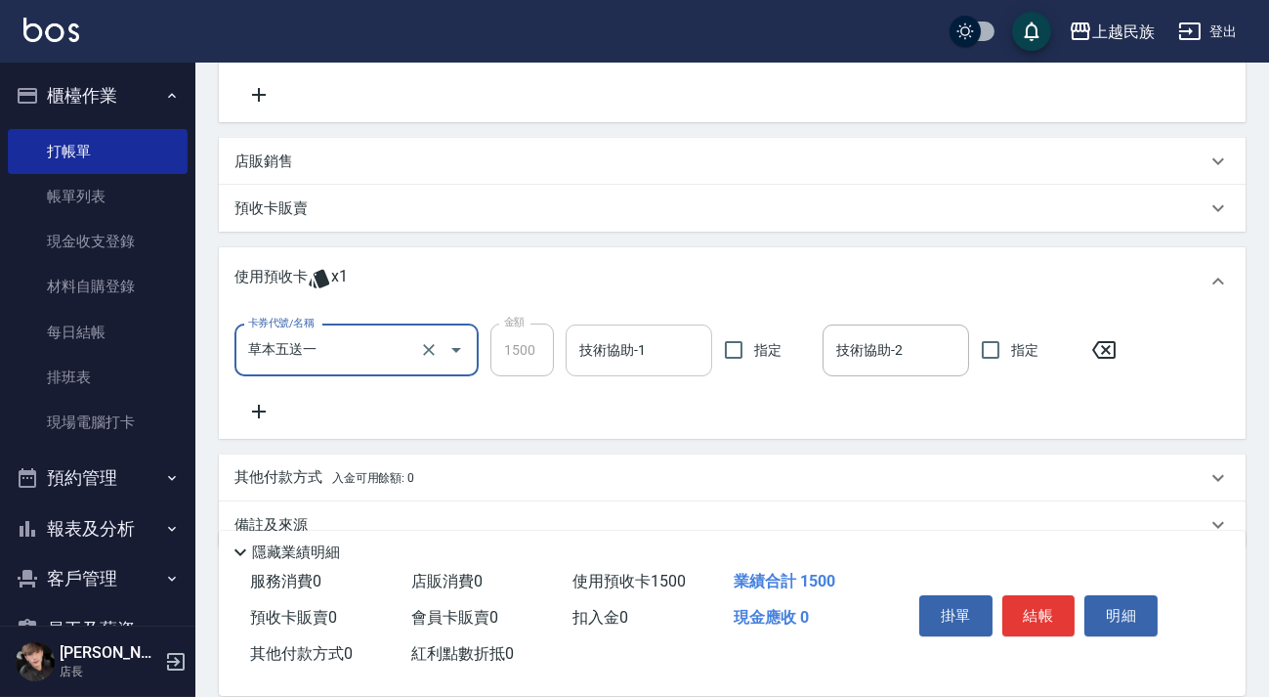
click at [648, 358] on input "技術協助-1" at bounding box center [638, 350] width 129 height 34
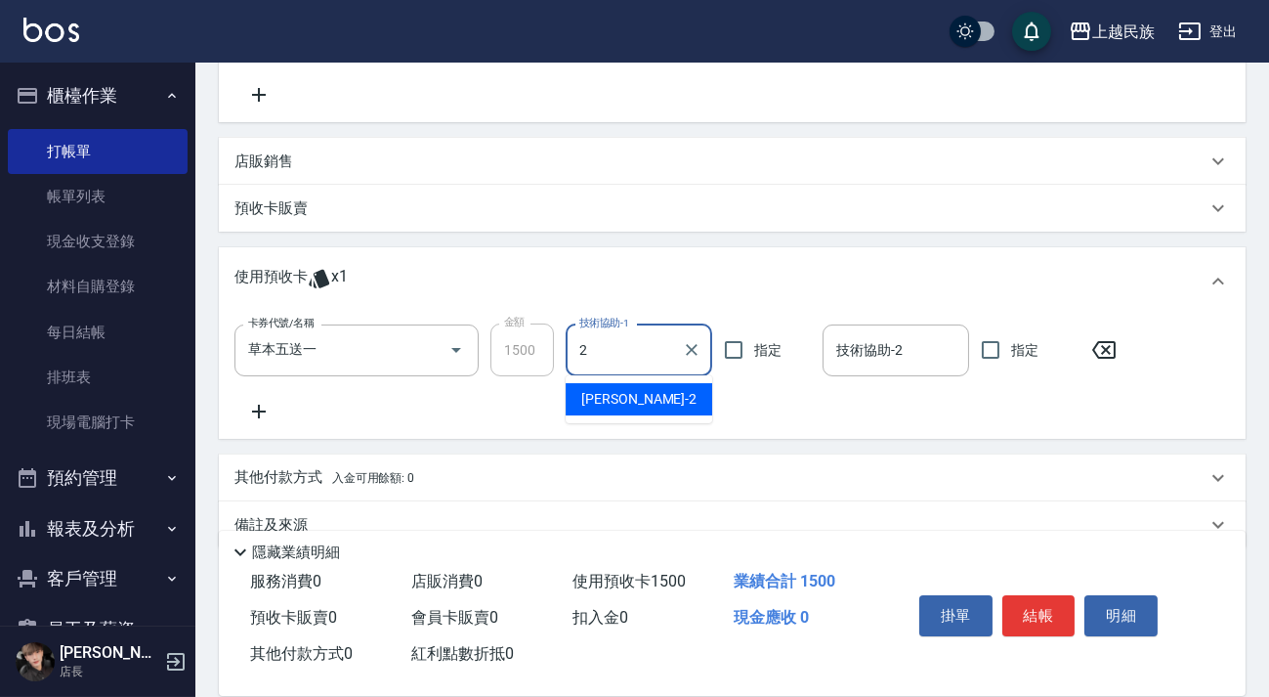
type input "[PERSON_NAME]-2"
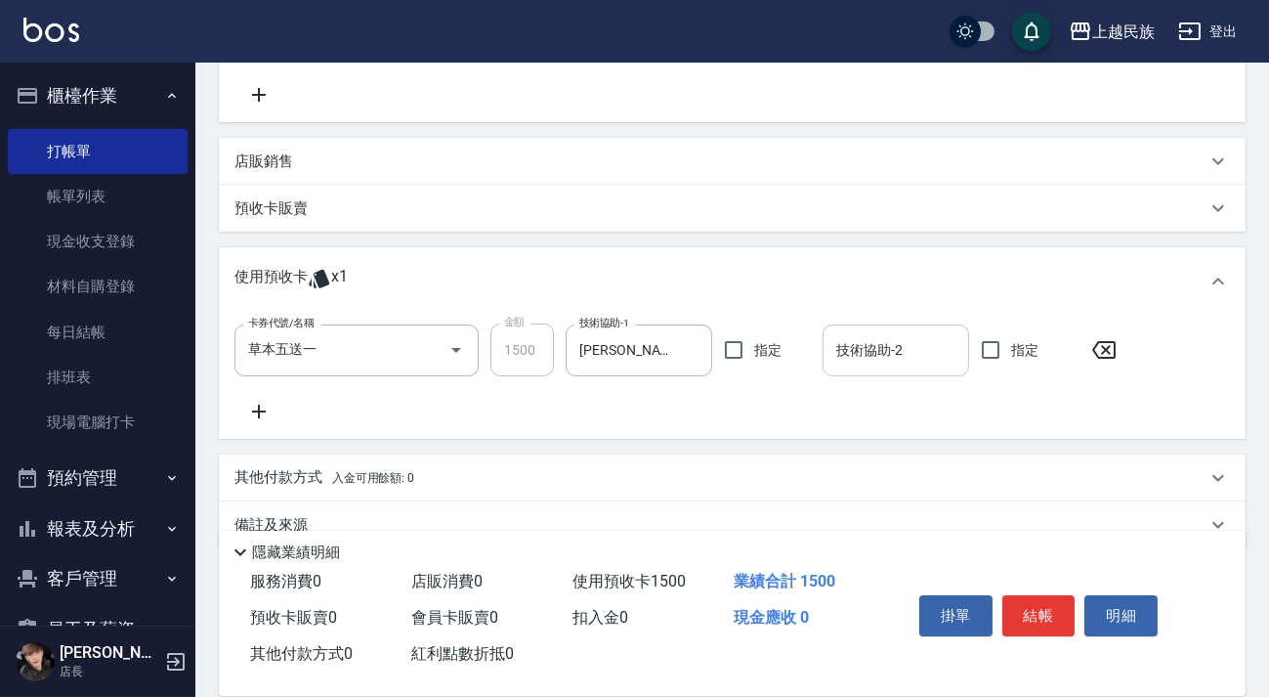
click at [887, 355] on div "技術協助-2 技術協助-2" at bounding box center [896, 350] width 147 height 52
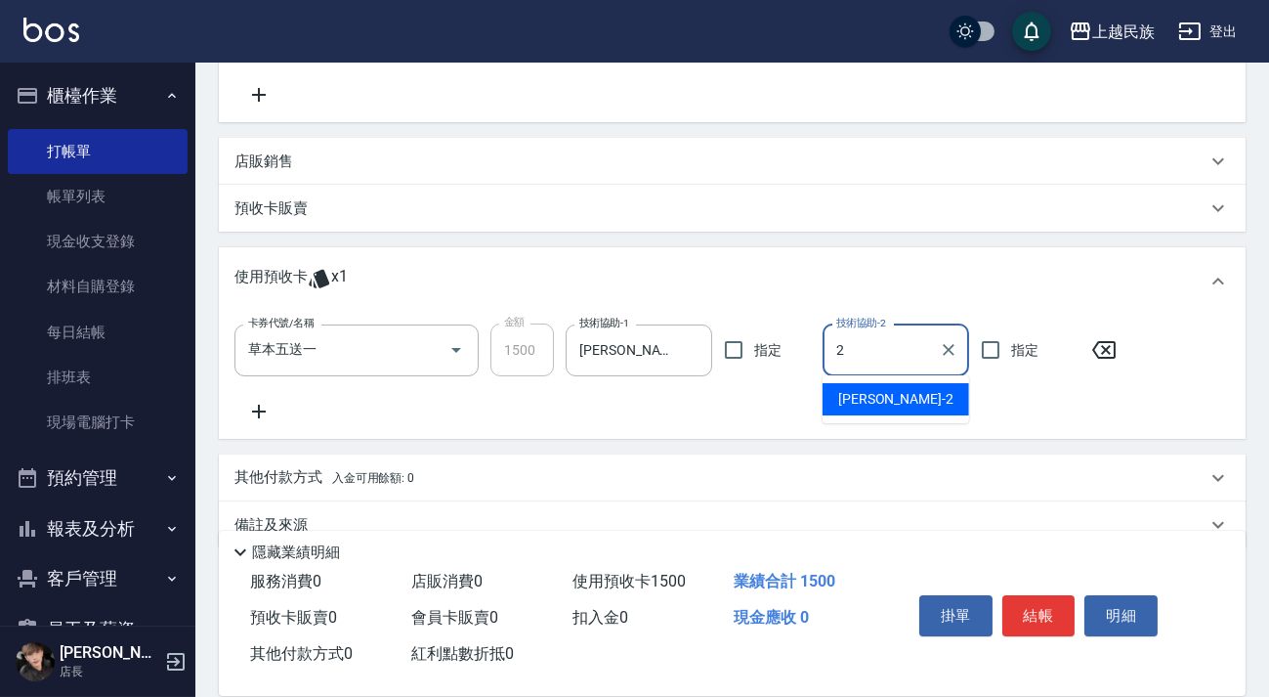
type input "[PERSON_NAME]-2"
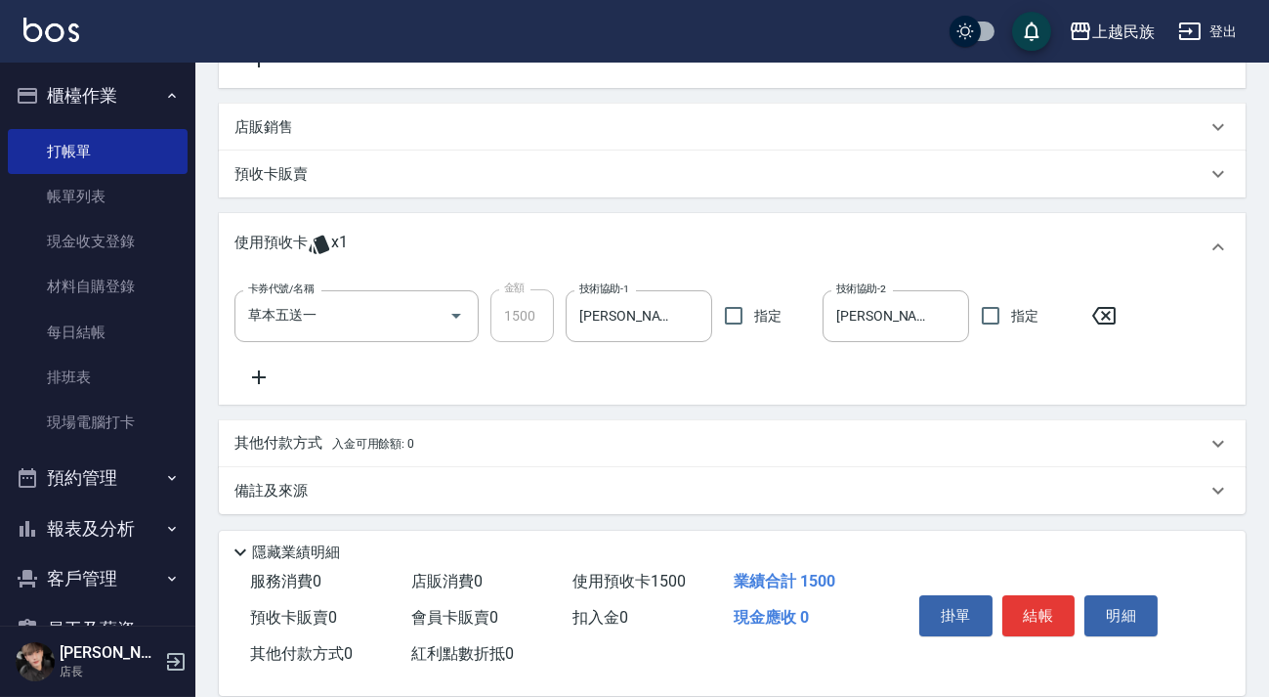
drag, startPoint x: 735, startPoint y: 493, endPoint x: 769, endPoint y: 485, distance: 35.1
click at [736, 492] on div "備註及來源" at bounding box center [720, 491] width 972 height 21
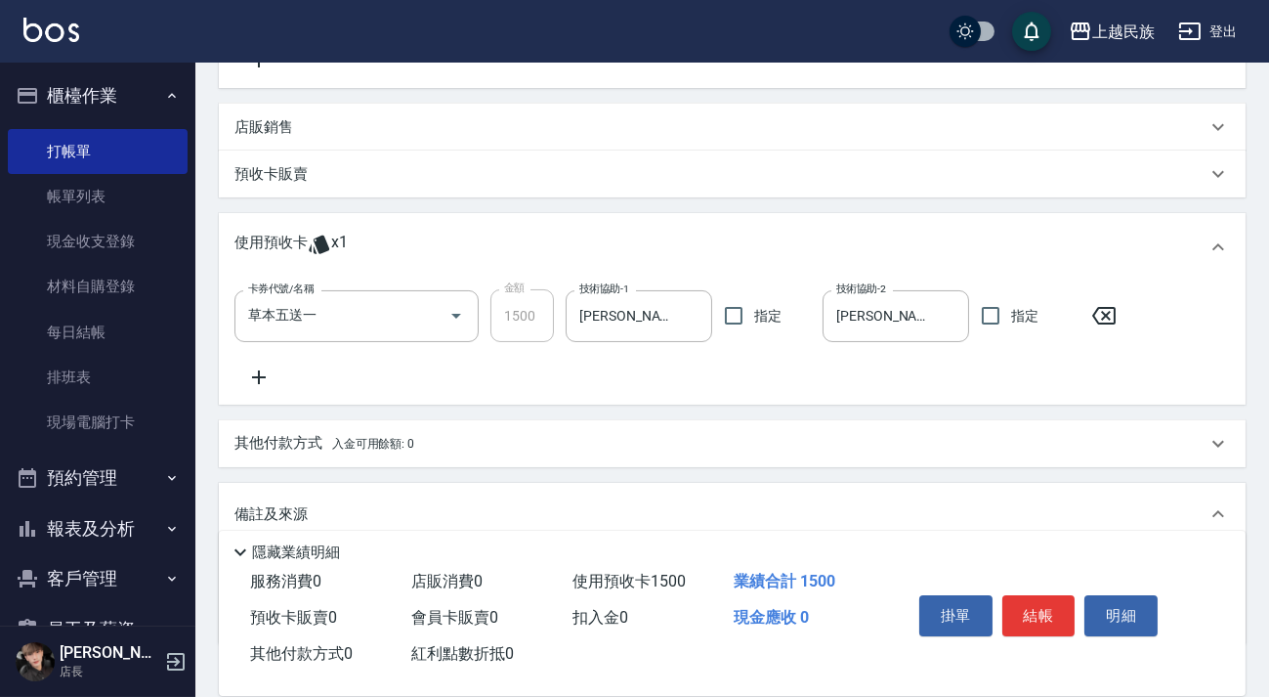
scroll to position [551, 0]
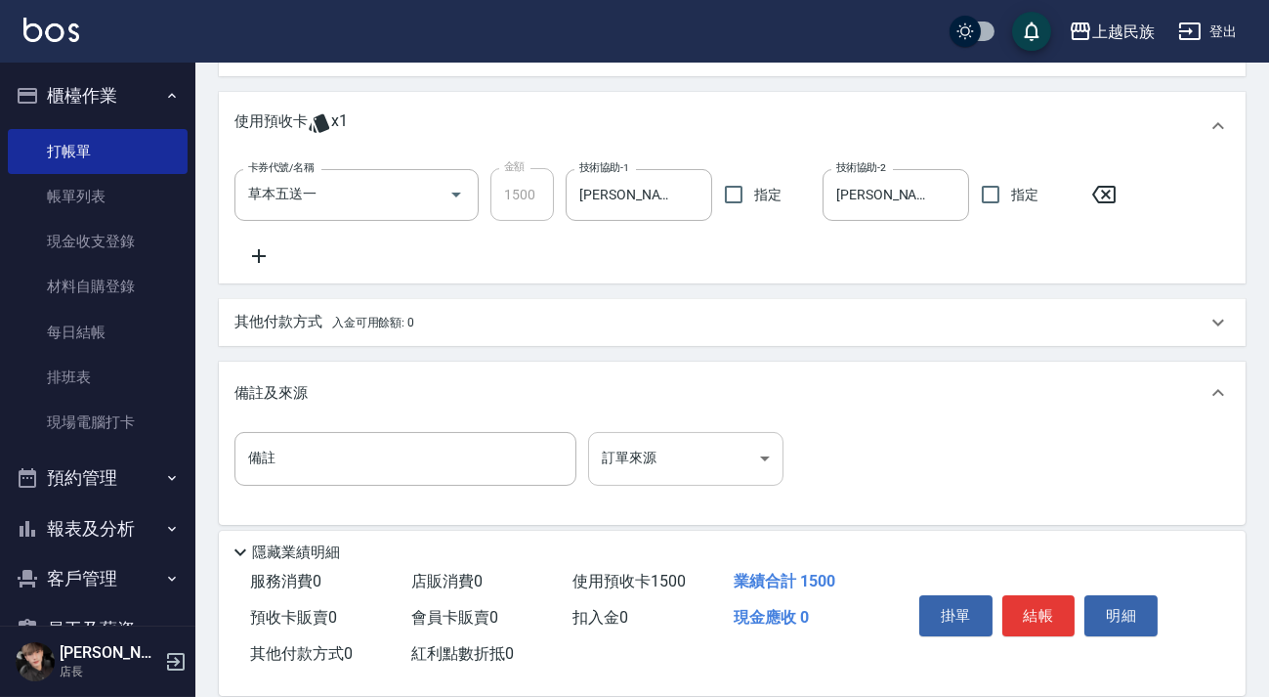
click at [740, 448] on body "上越民族 登出 櫃檯作業 打帳單 帳單列表 現金收支登錄 材料自購登錄 每日結帳 排班表 現場電腦打卡 預約管理 預約管理 單日預約紀錄 單週預約紀錄 報表及…" at bounding box center [634, 78] width 1269 height 1259
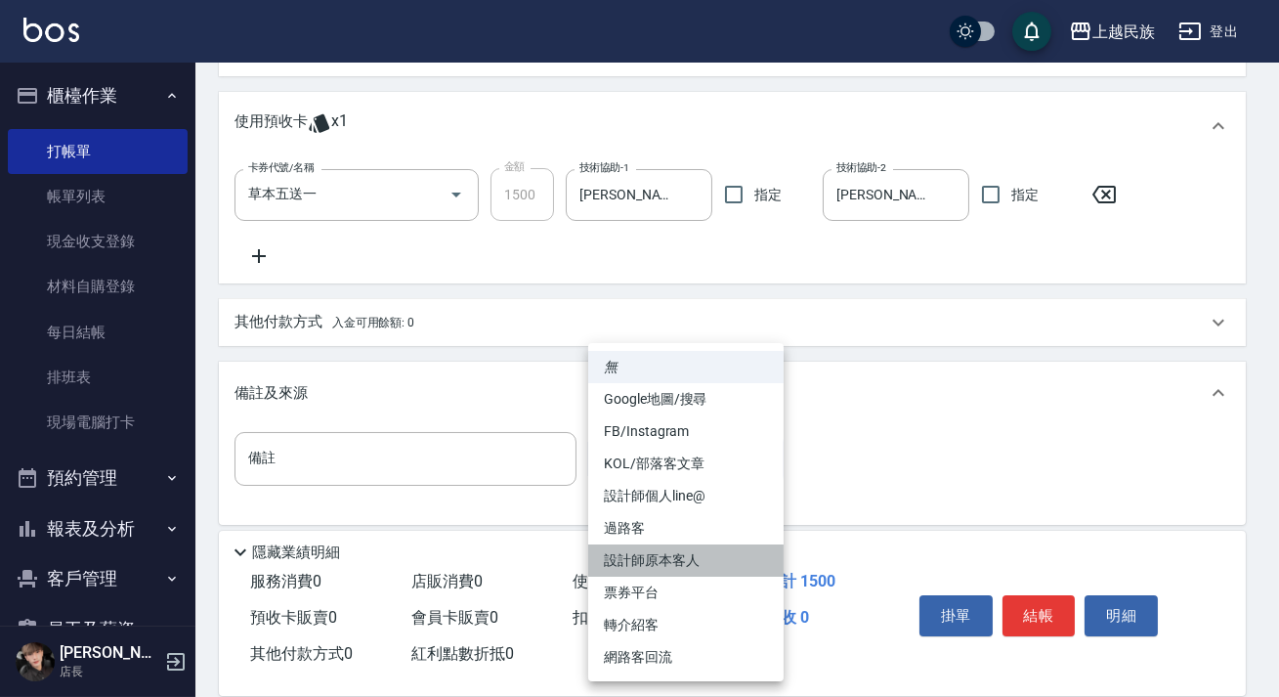
click at [739, 547] on li "設計師原本客人" at bounding box center [685, 560] width 195 height 32
type input "設計師原本客人"
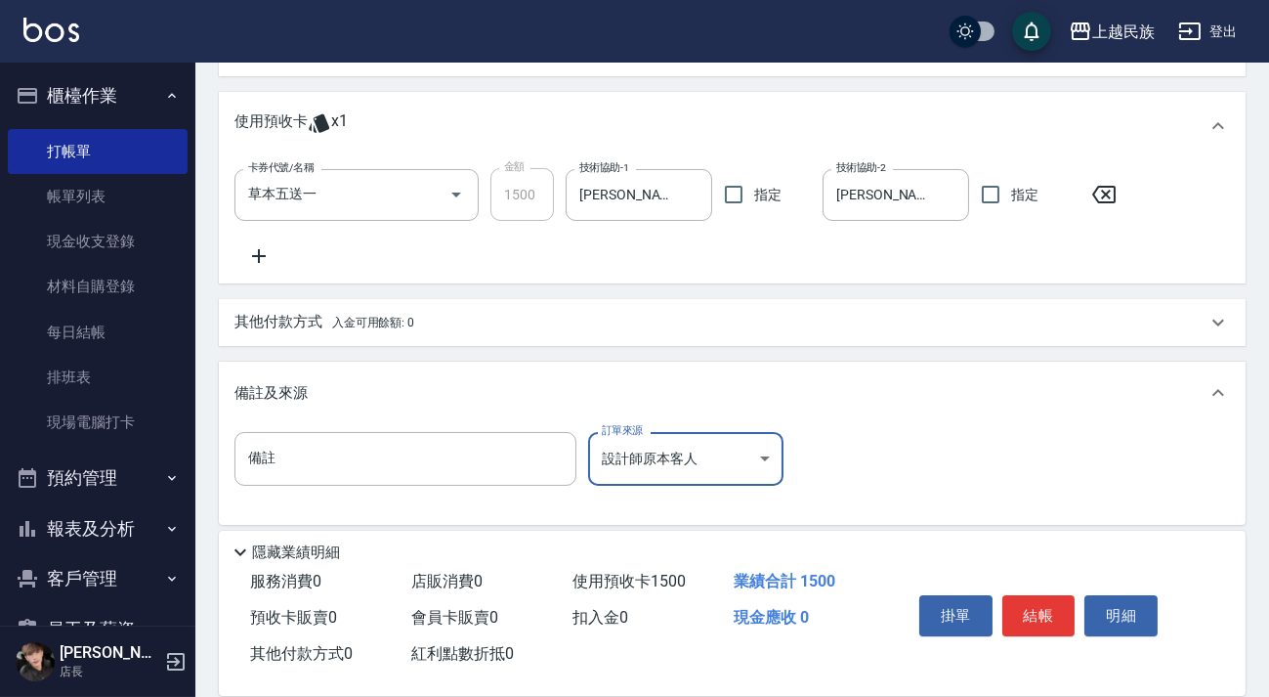
drag, startPoint x: 1041, startPoint y: 612, endPoint x: 954, endPoint y: 514, distance: 130.8
click at [1037, 608] on button "結帳" at bounding box center [1038, 615] width 73 height 41
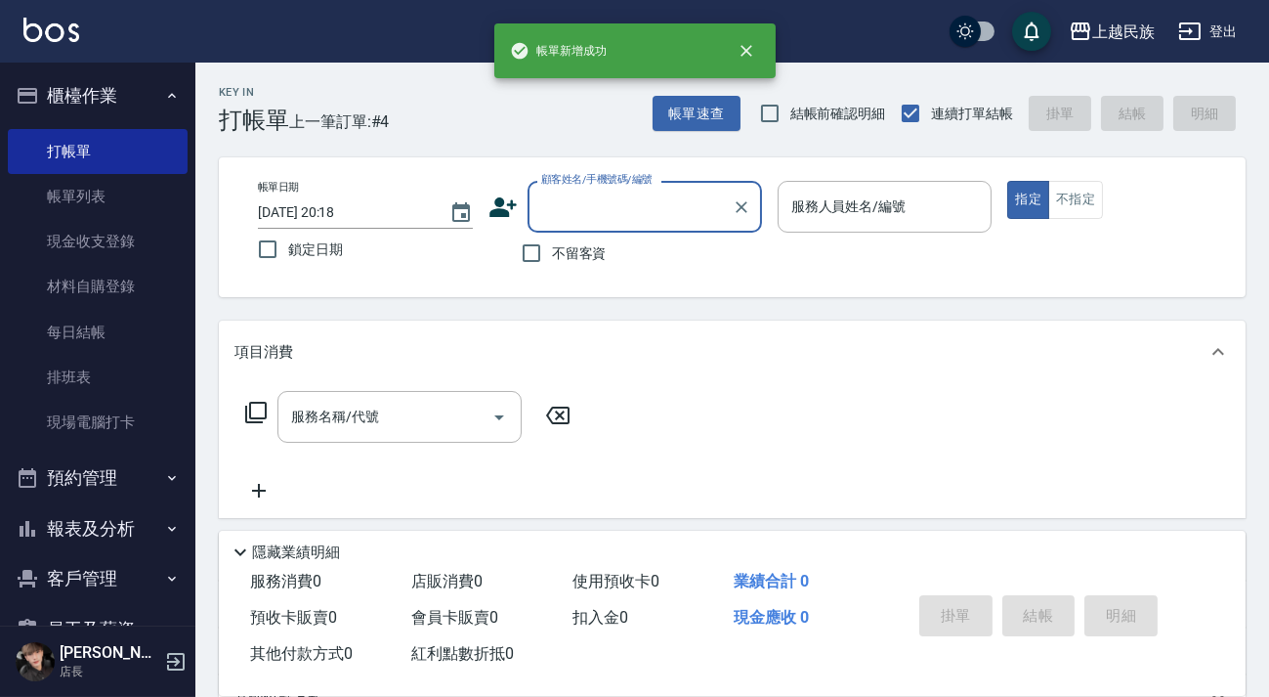
scroll to position [0, 0]
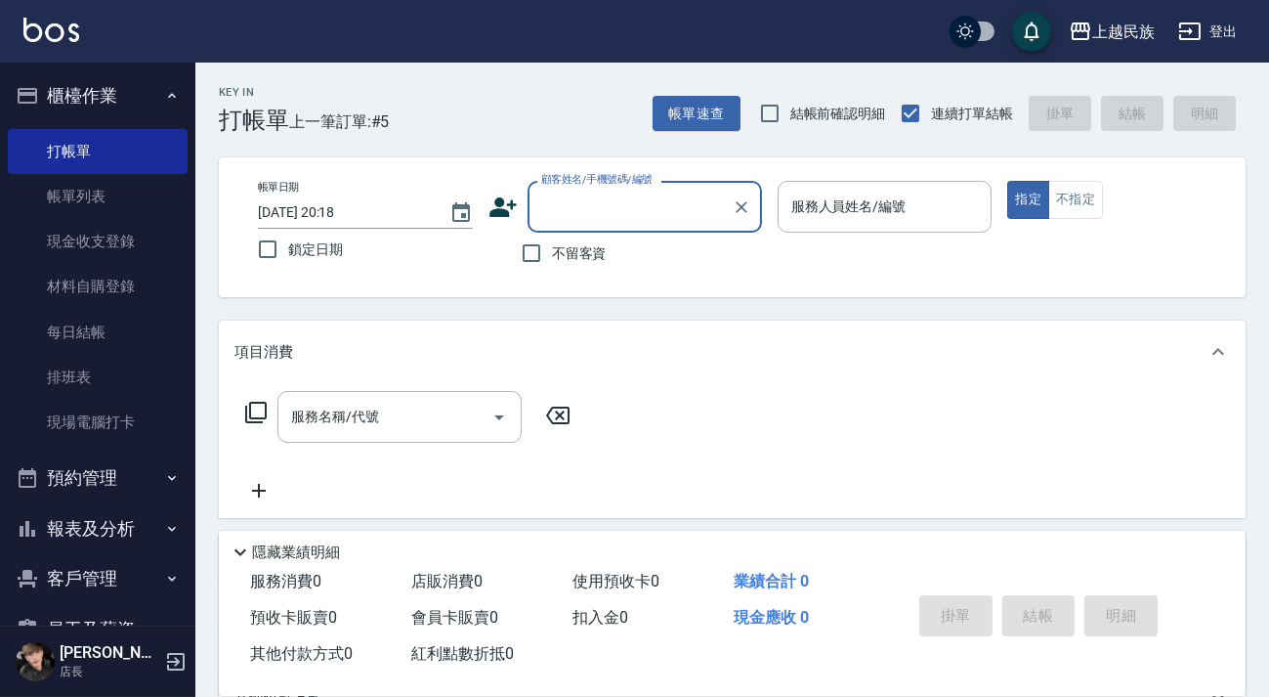
click at [565, 257] on span "不留客資" at bounding box center [579, 253] width 55 height 21
click at [552, 257] on input "不留客資" at bounding box center [531, 252] width 41 height 41
checkbox input "true"
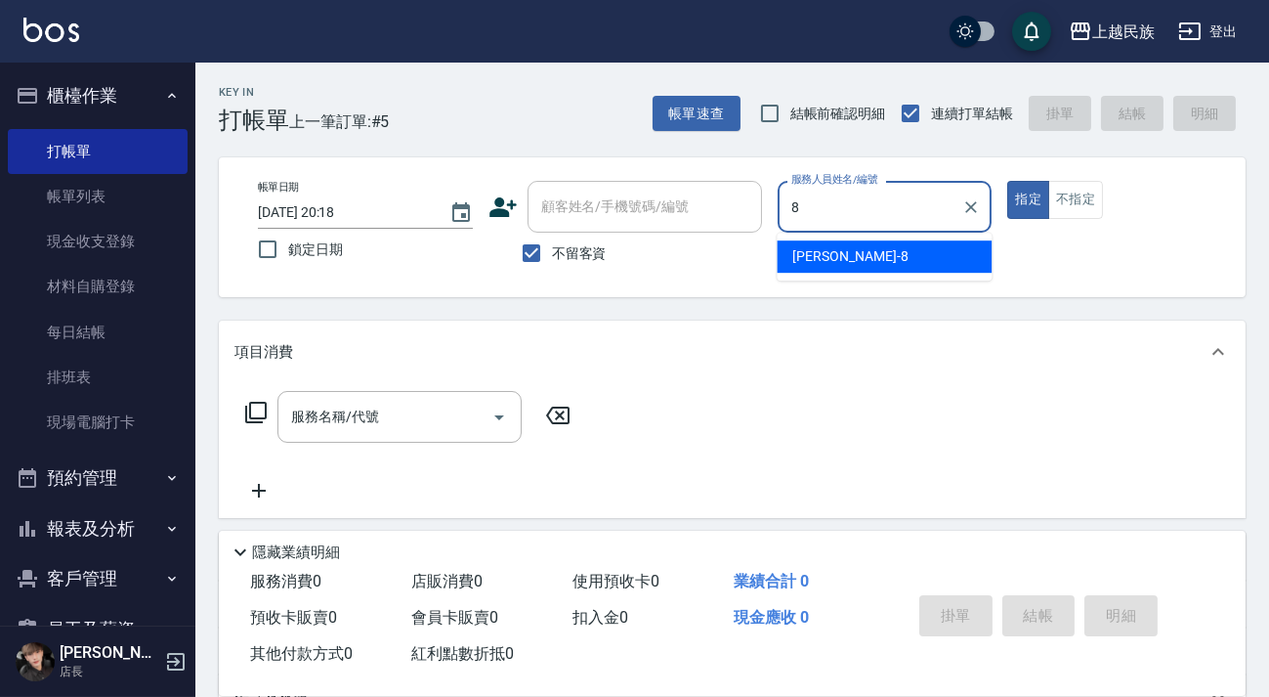
type input "Stella-8"
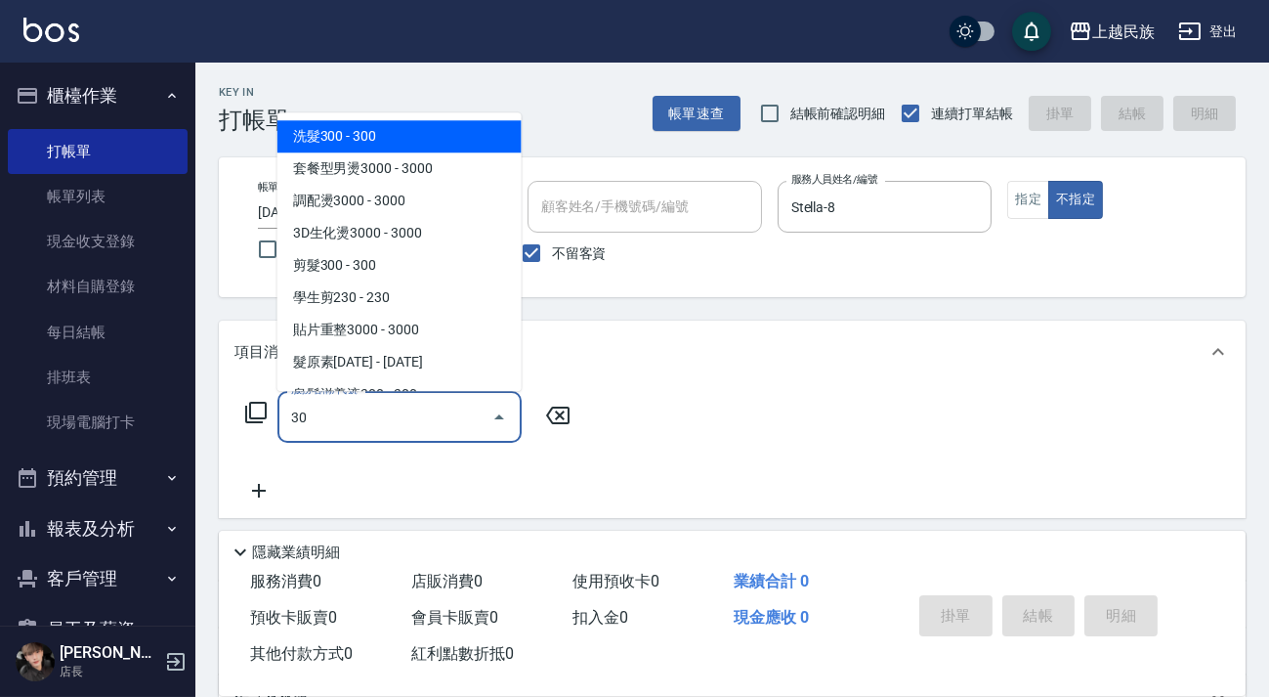
click at [449, 142] on span "洗髮300 - 300" at bounding box center [399, 136] width 244 height 32
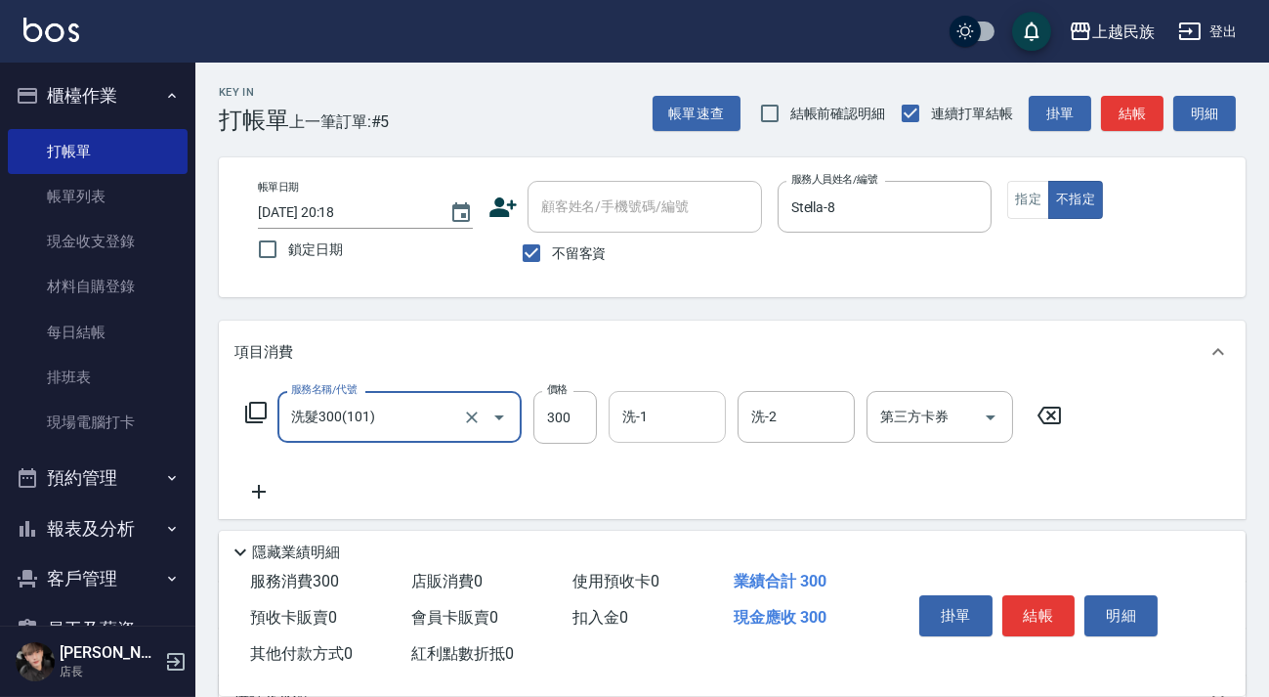
type input "洗髮300(101)"
click at [661, 401] on input "洗-1" at bounding box center [667, 417] width 100 height 34
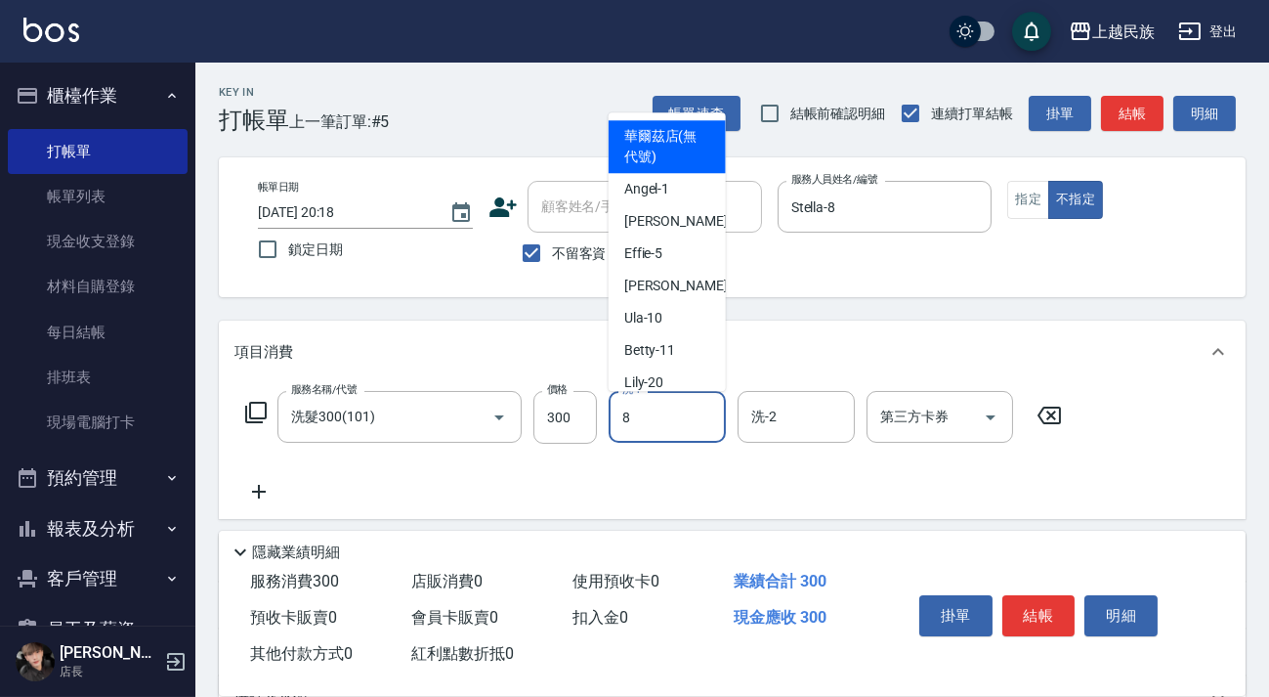
type input "Stella-8"
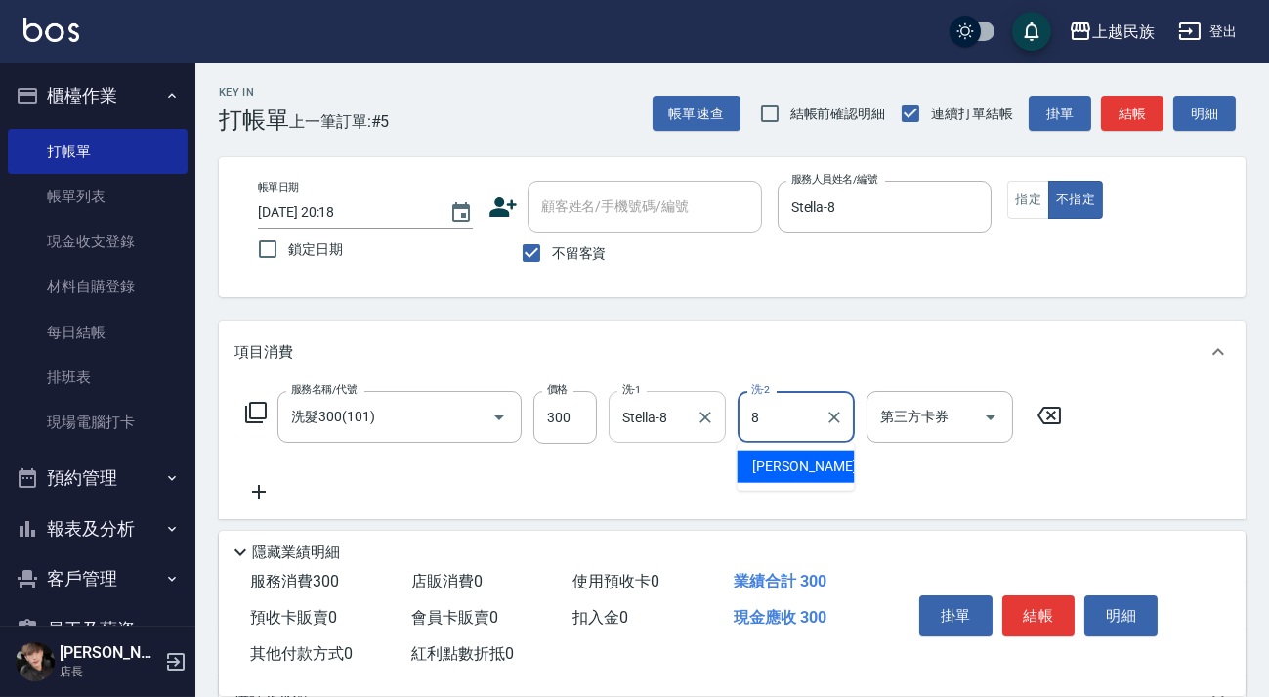
type input "Stella-8"
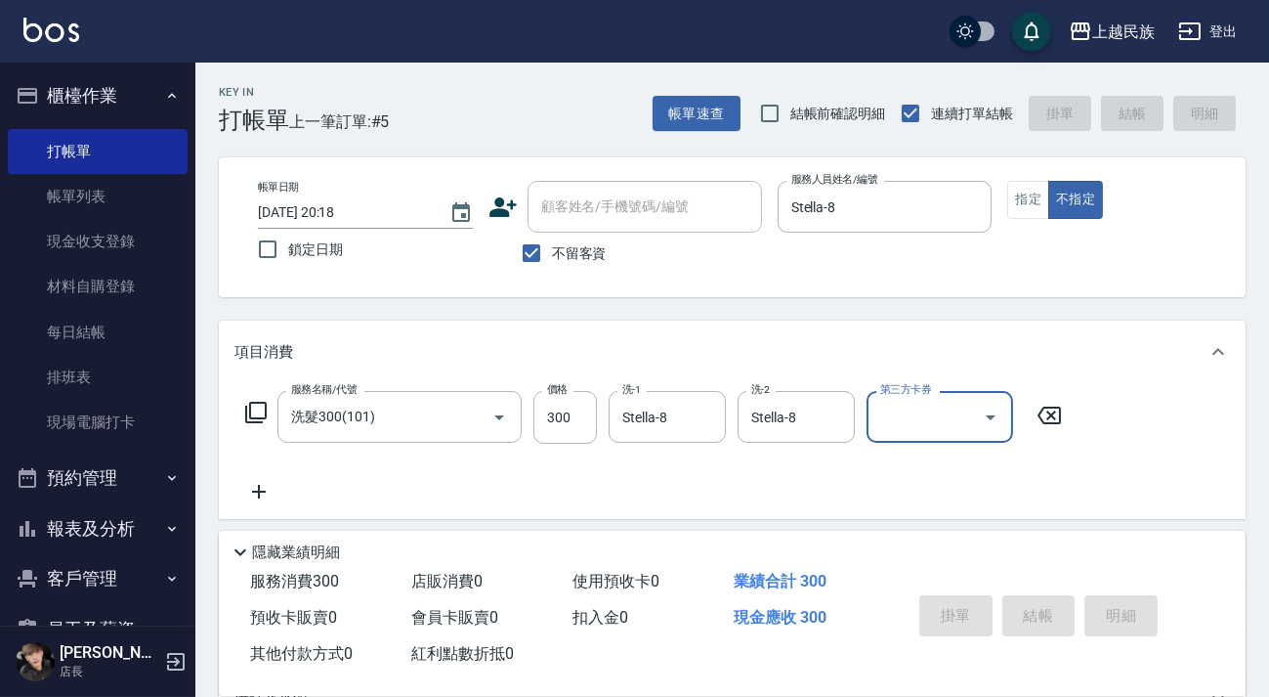
type input "[DATE] 20:19"
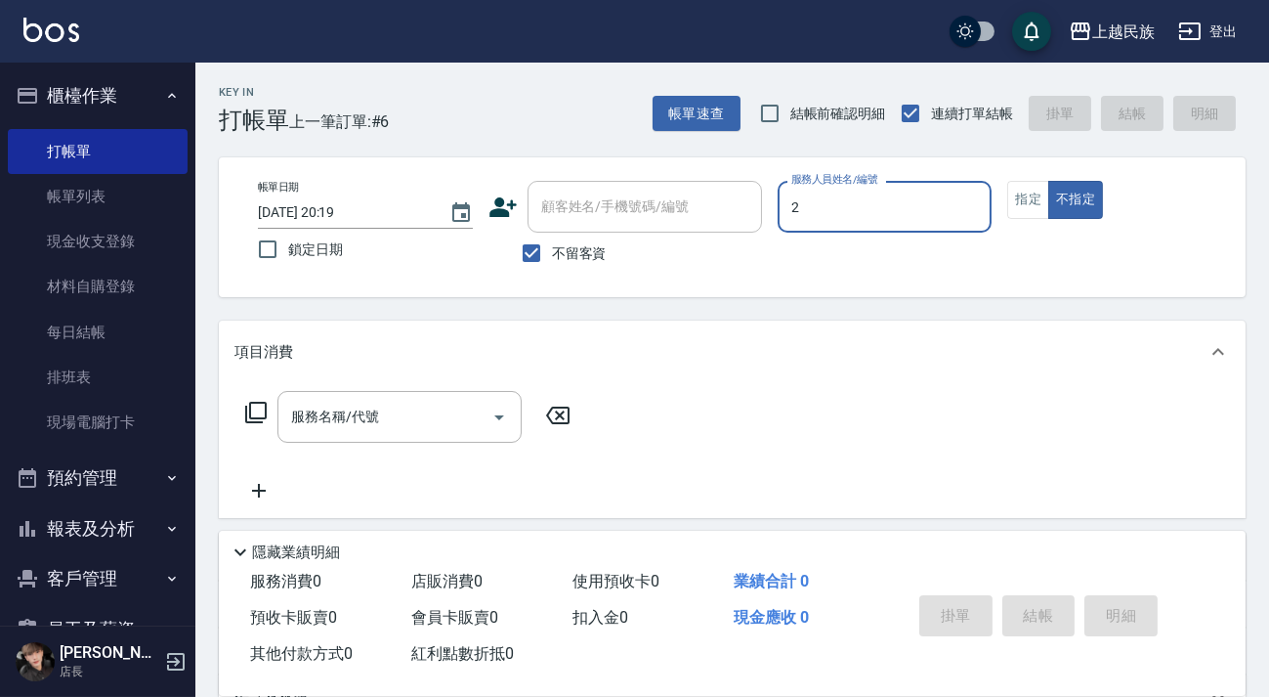
type input "[PERSON_NAME]-2"
type button "false"
click at [396, 425] on input "服務名稱/代號" at bounding box center [384, 417] width 197 height 34
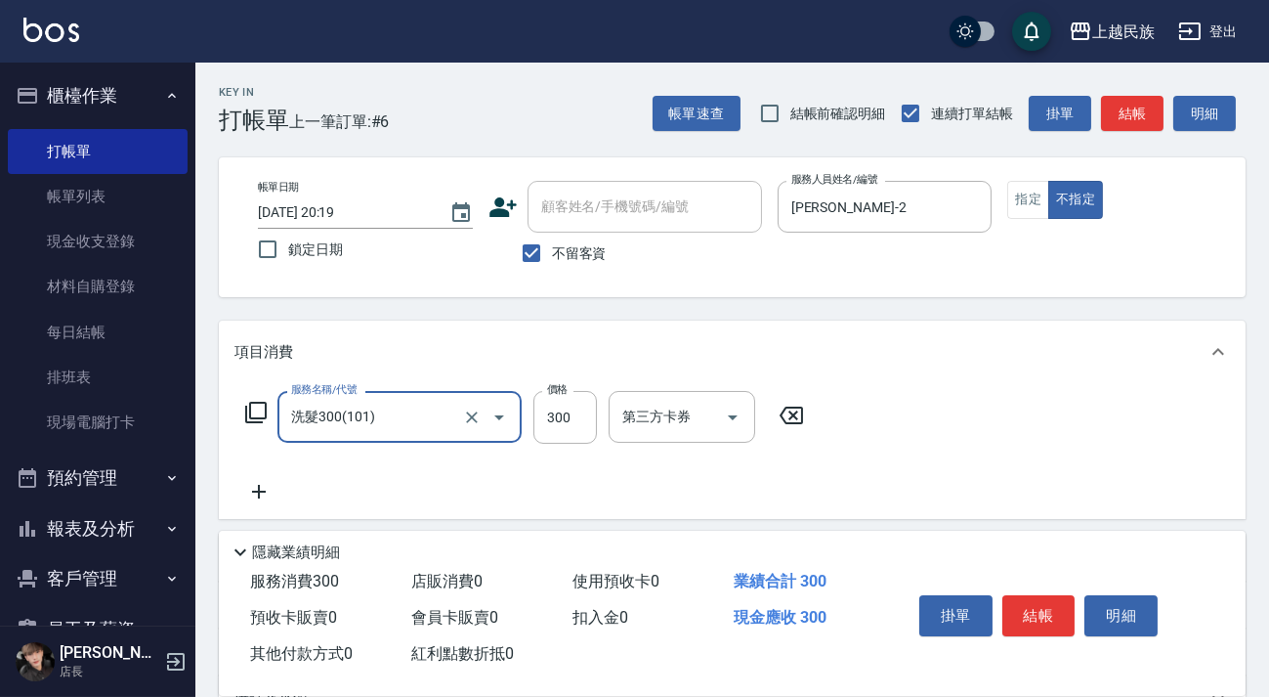
type input "洗髮300(101)"
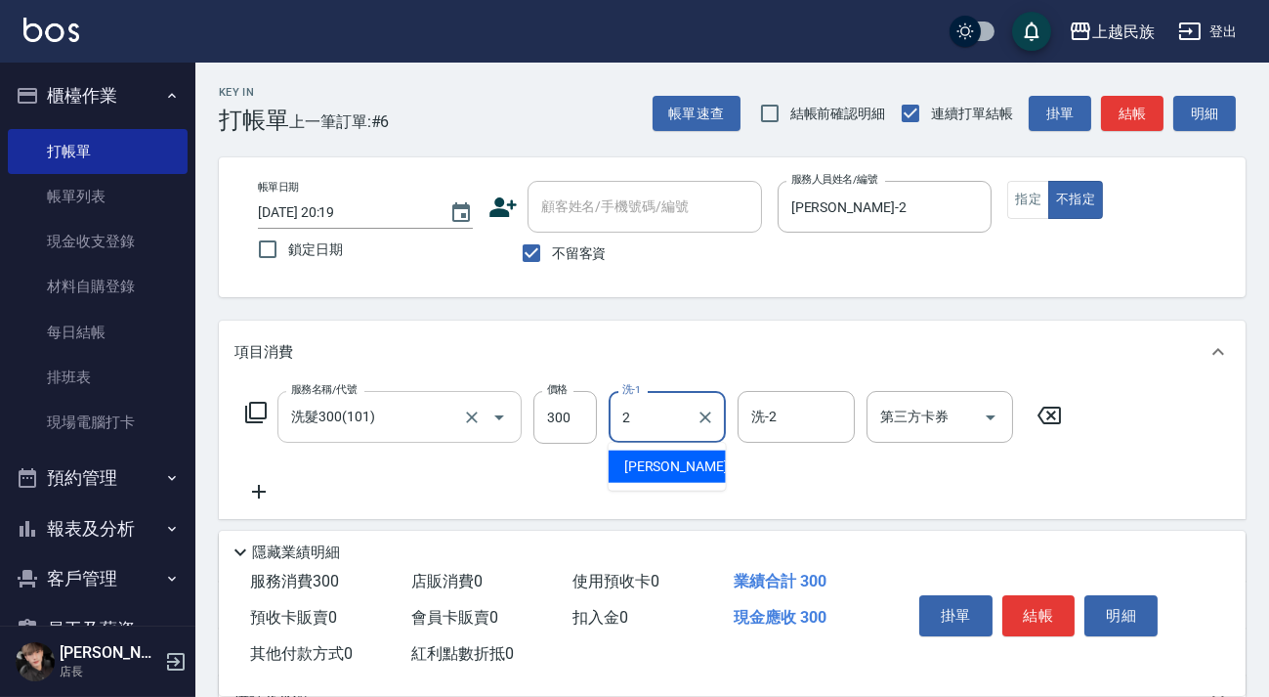
type input "[PERSON_NAME]-2"
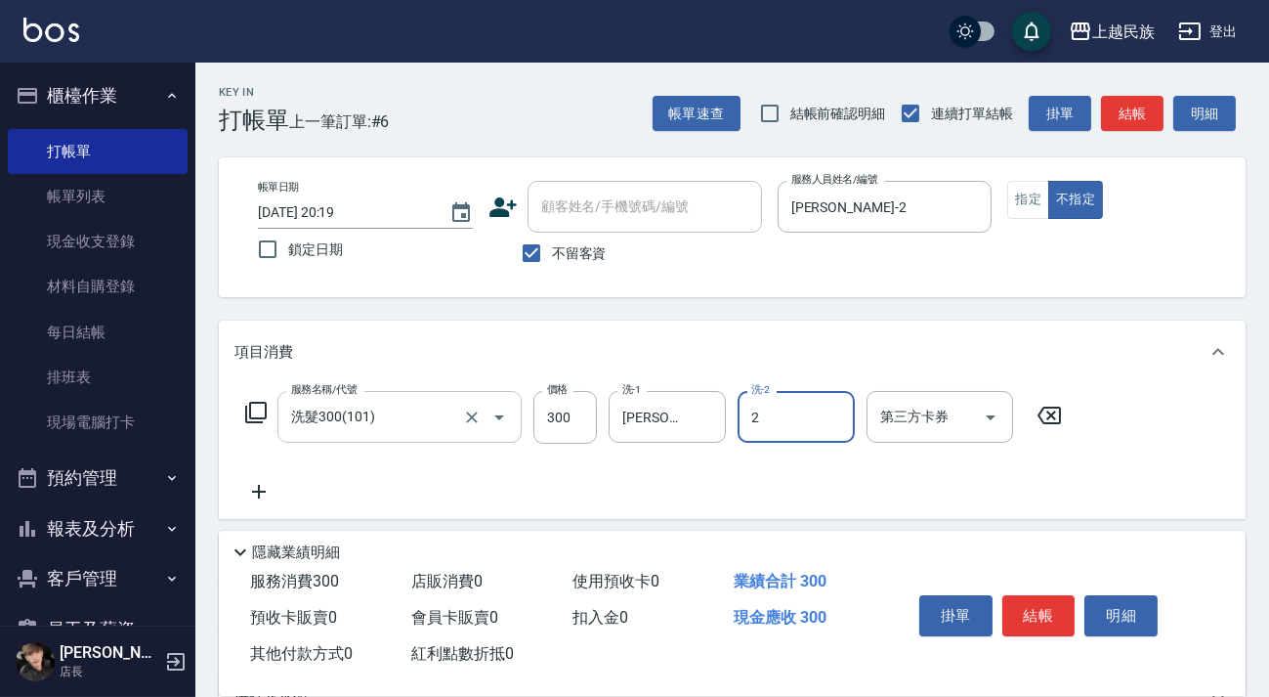
type input "[PERSON_NAME]-2"
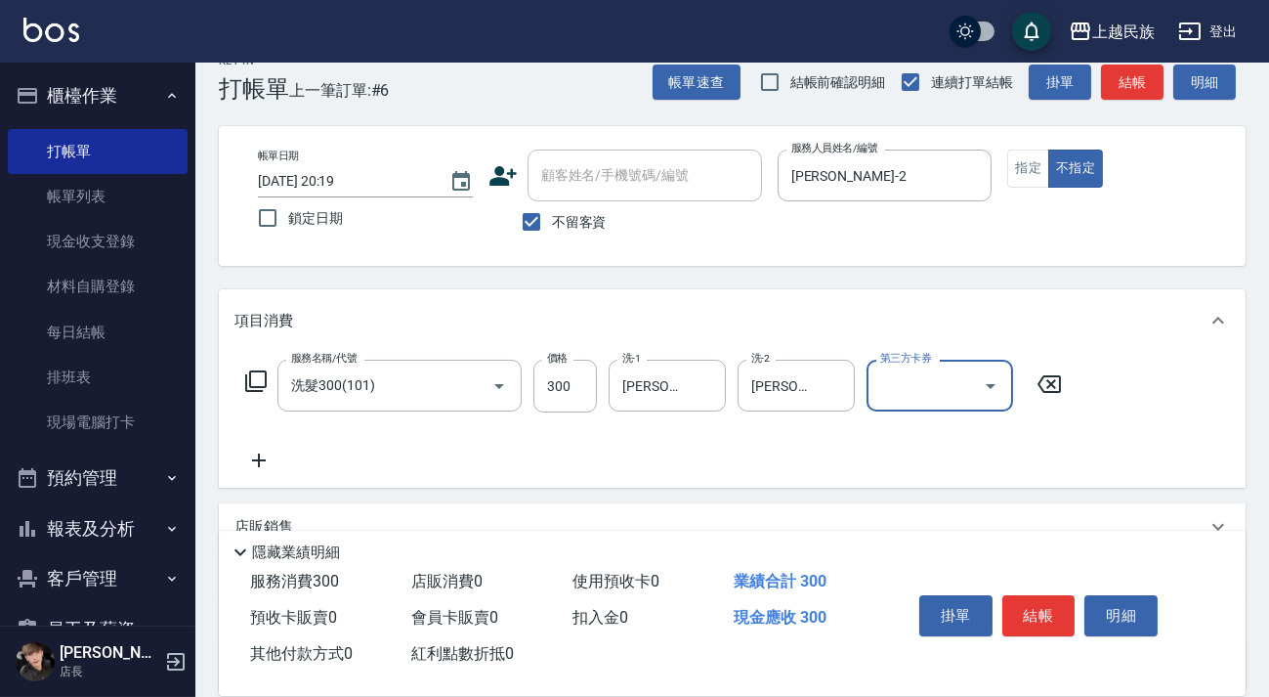
scroll to position [209, 0]
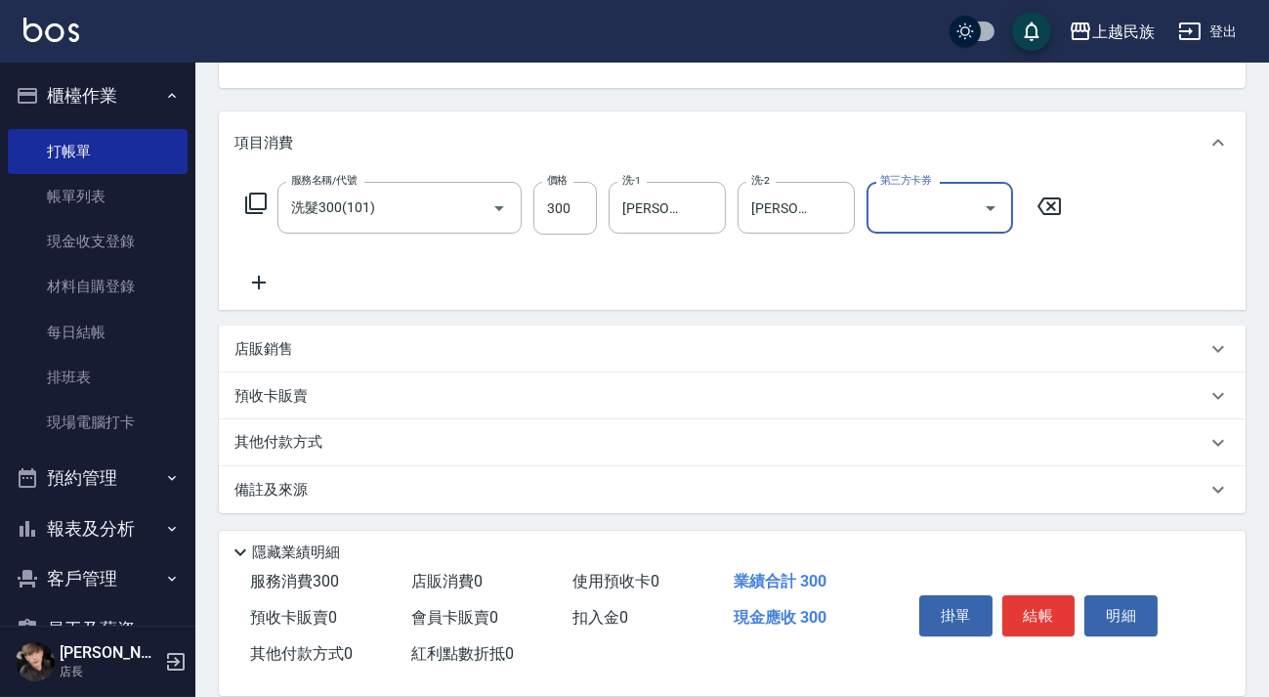
click at [573, 432] on div "其他付款方式" at bounding box center [720, 442] width 972 height 21
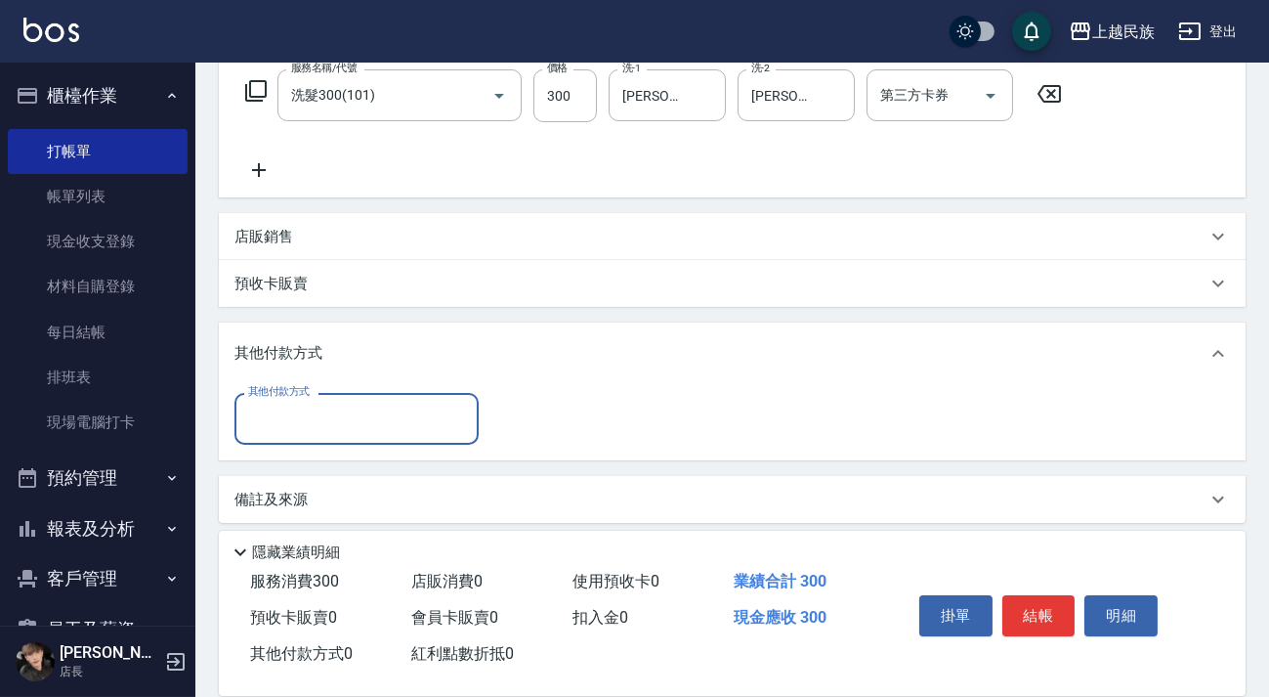
scroll to position [0, 0]
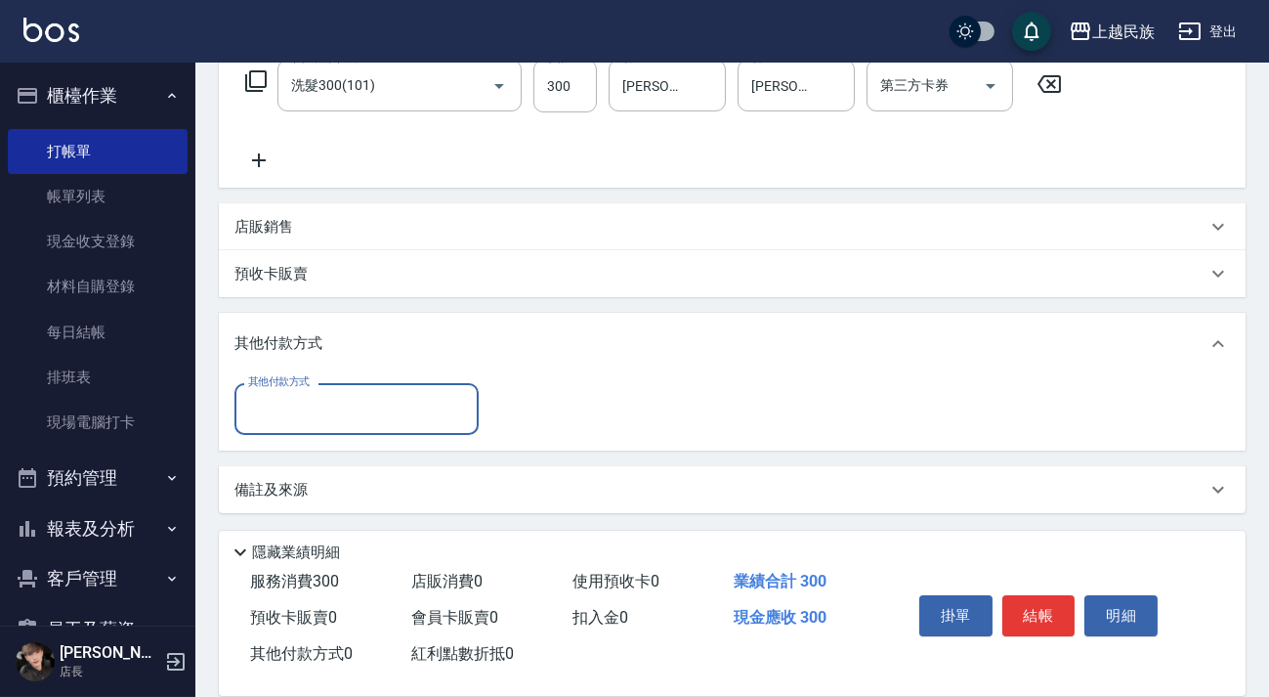
click at [409, 383] on div "其他付款方式" at bounding box center [356, 409] width 244 height 52
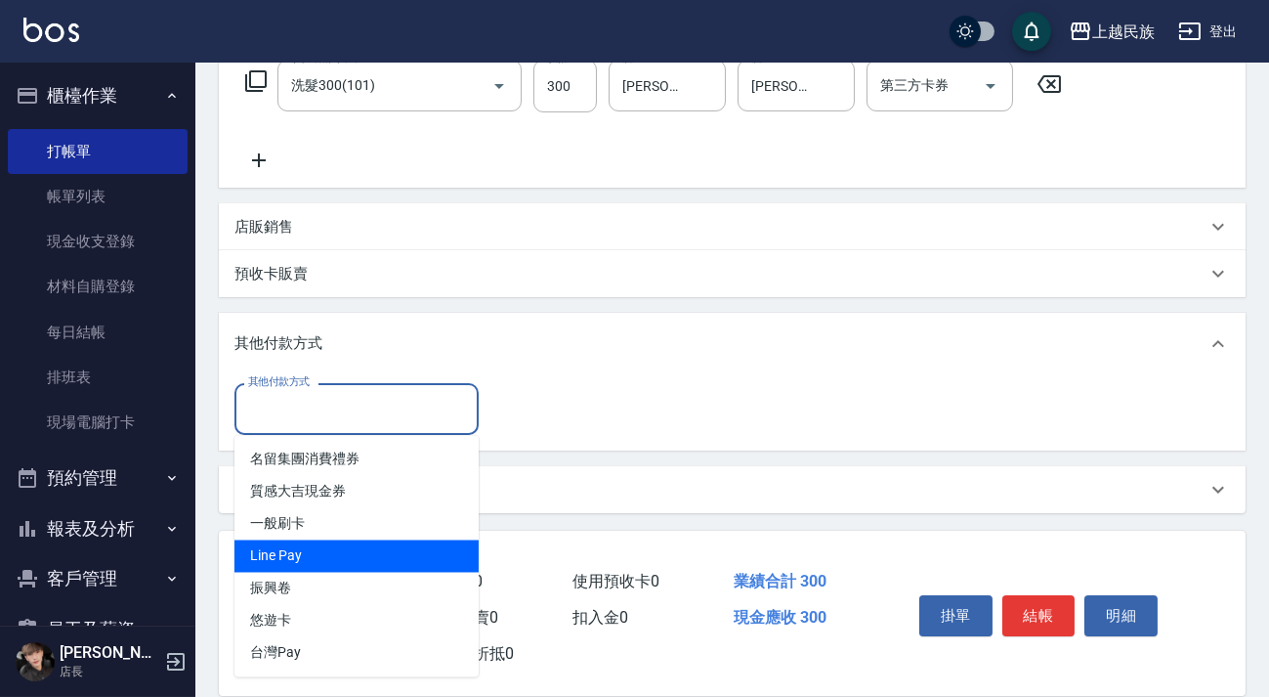
click at [390, 554] on span "Line Pay" at bounding box center [356, 556] width 244 height 32
type input "Line Pay"
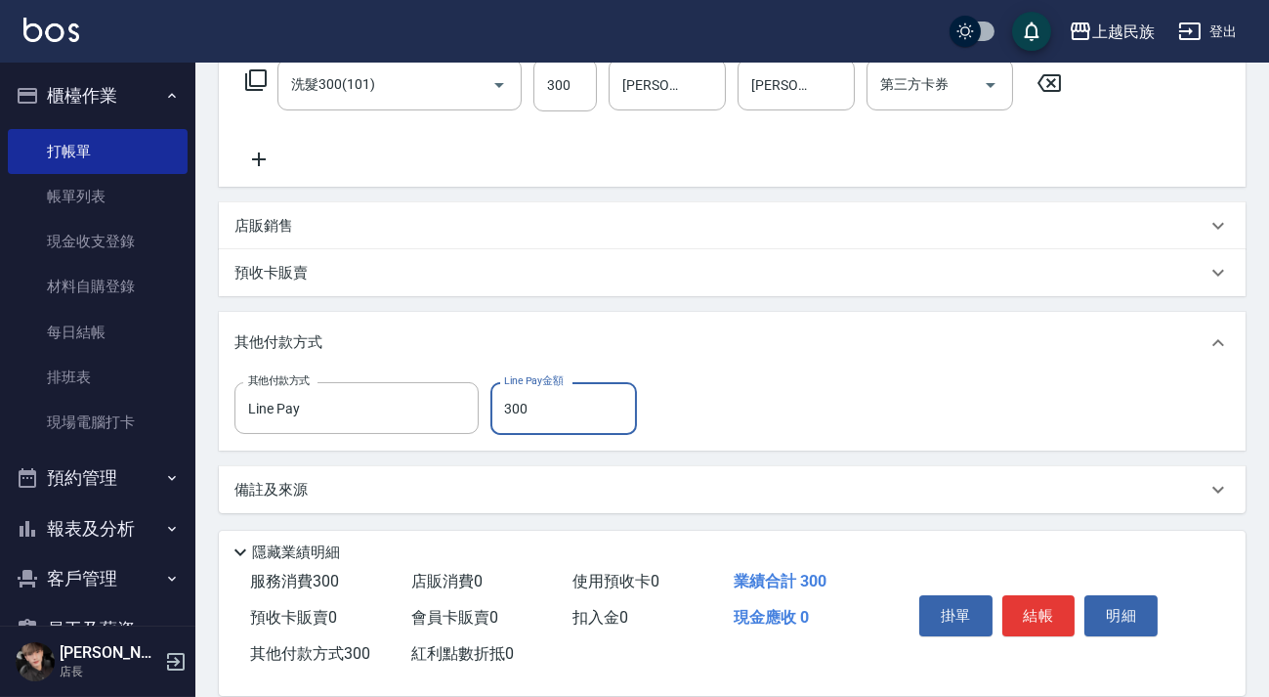
type input "300"
drag, startPoint x: 942, startPoint y: 500, endPoint x: 948, endPoint y: 486, distance: 14.9
click at [941, 500] on div "備註及來源" at bounding box center [732, 489] width 1027 height 47
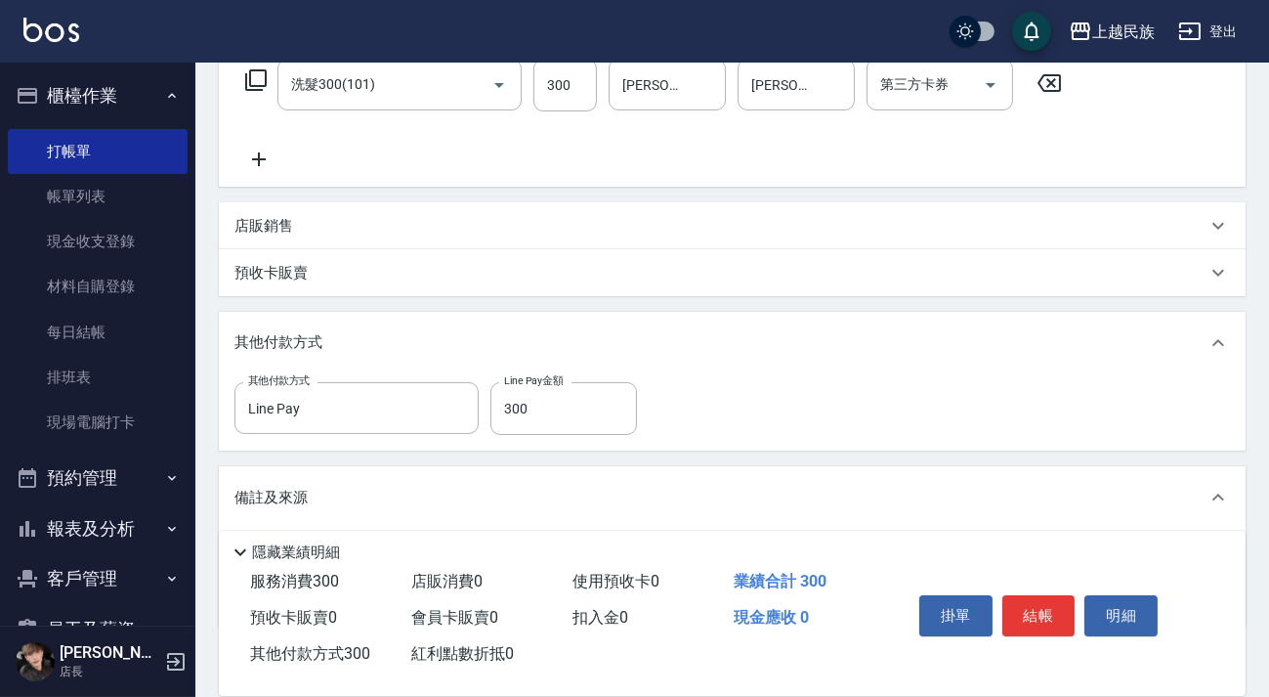
scroll to position [445, 0]
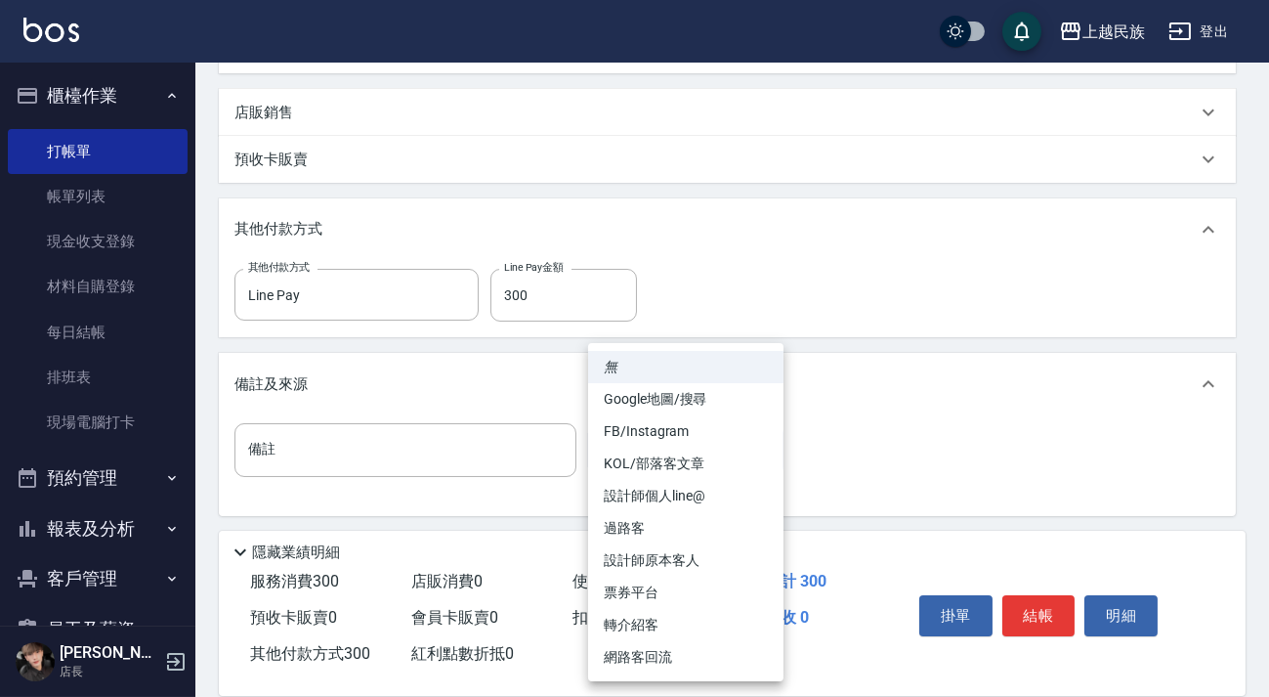
click at [709, 444] on body "上越民族 登出 櫃檯作業 打帳單 帳單列表 現金收支登錄 材料自購登錄 每日結帳 排班表 現場電腦打卡 預約管理 預約管理 單日預約紀錄 單週預約紀錄 報表及…" at bounding box center [634, 127] width 1269 height 1145
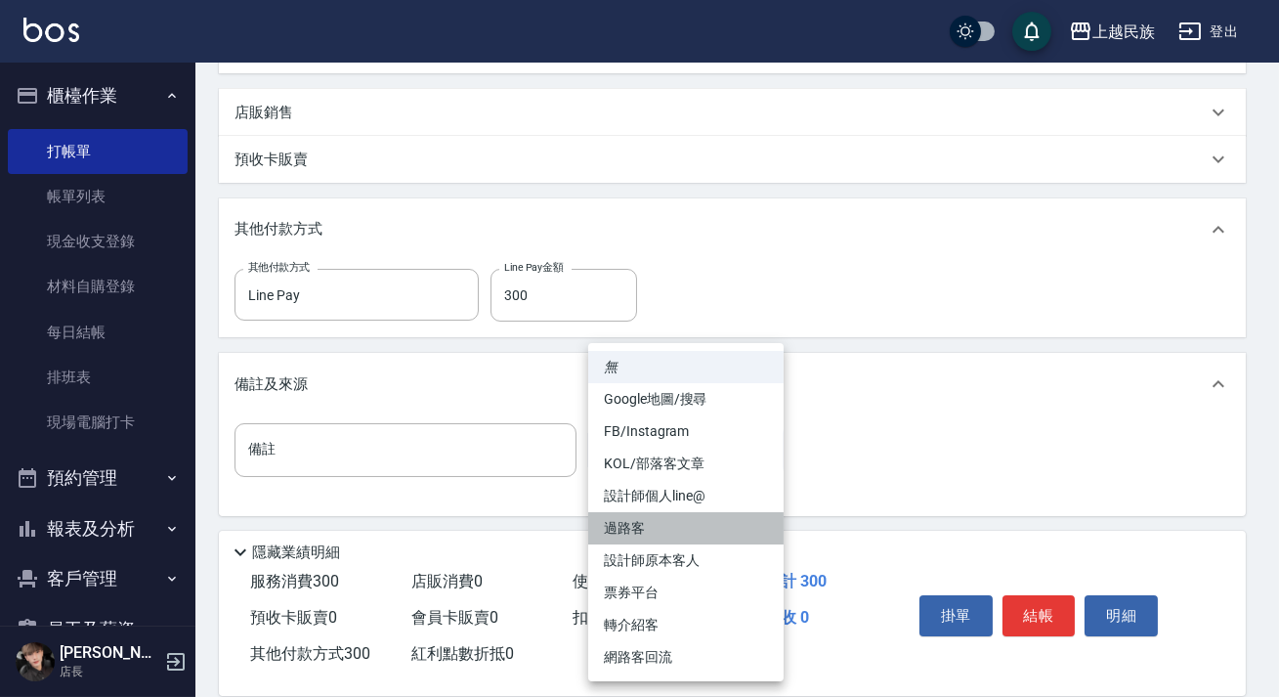
click at [710, 522] on li "過路客" at bounding box center [685, 528] width 195 height 32
type input "過路客"
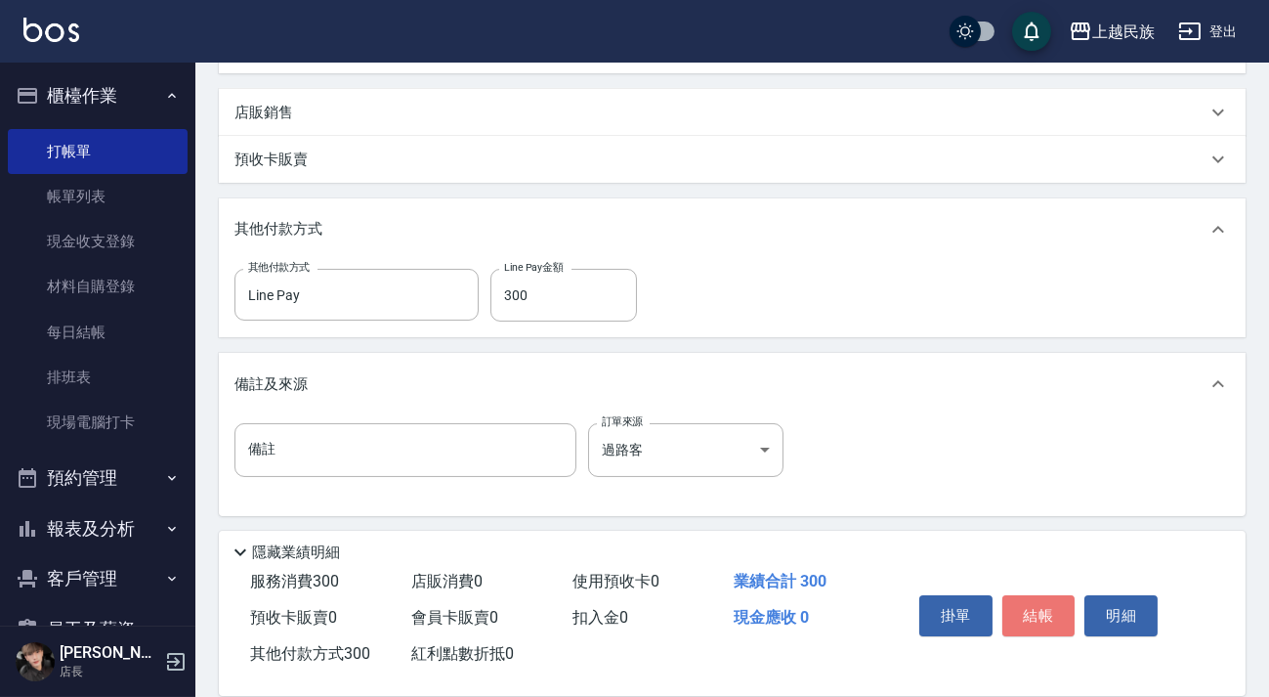
drag, startPoint x: 1049, startPoint y: 606, endPoint x: 946, endPoint y: 498, distance: 149.2
click at [1049, 606] on button "結帳" at bounding box center [1038, 615] width 73 height 41
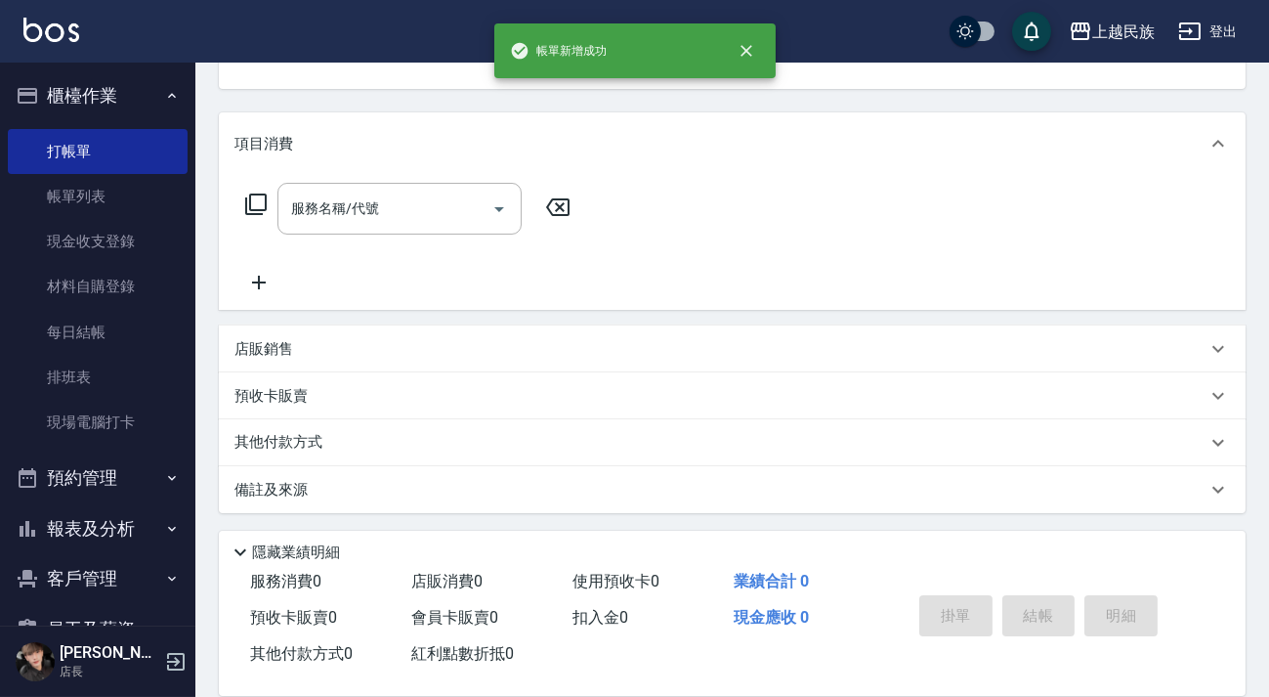
scroll to position [0, 0]
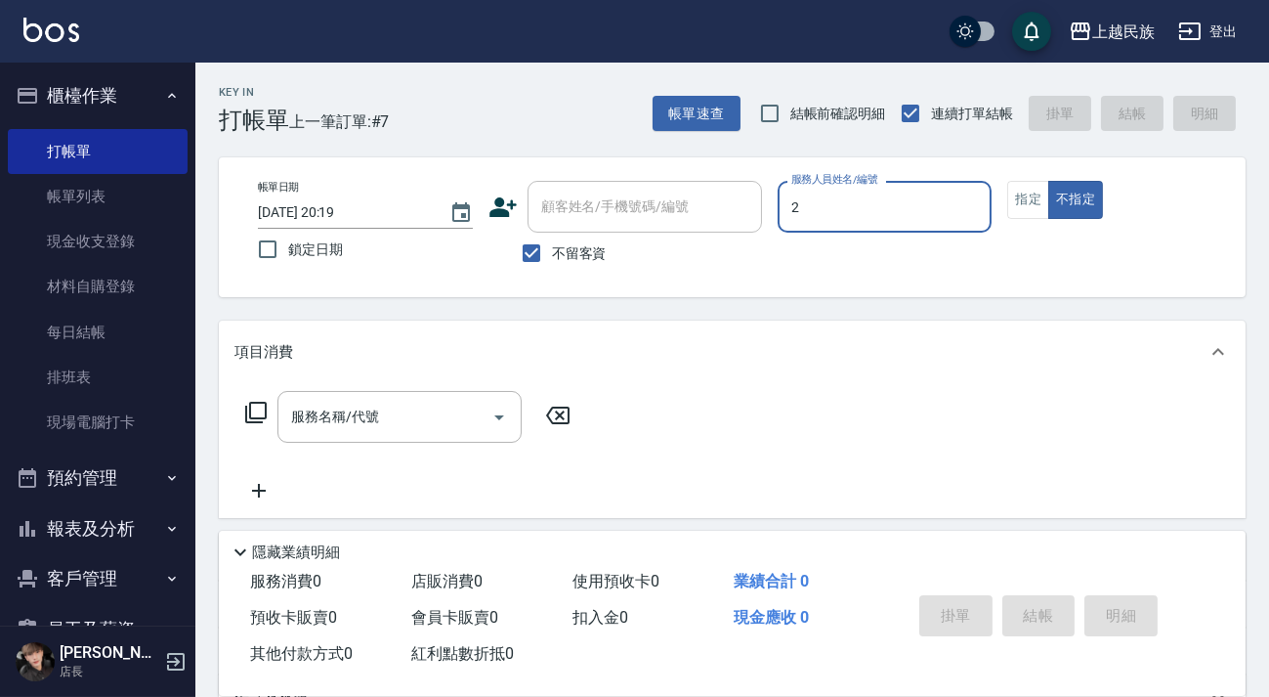
type input "[PERSON_NAME]-2"
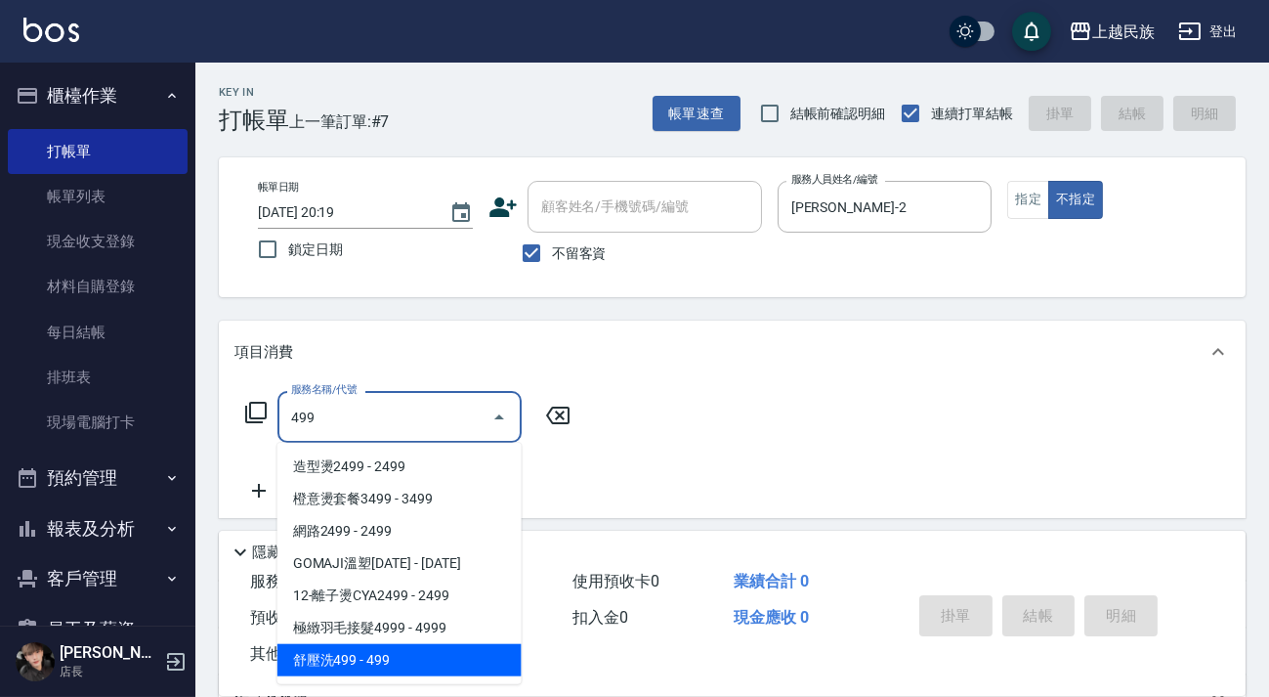
click at [475, 649] on span "舒壓洗499 - 499" at bounding box center [399, 660] width 244 height 32
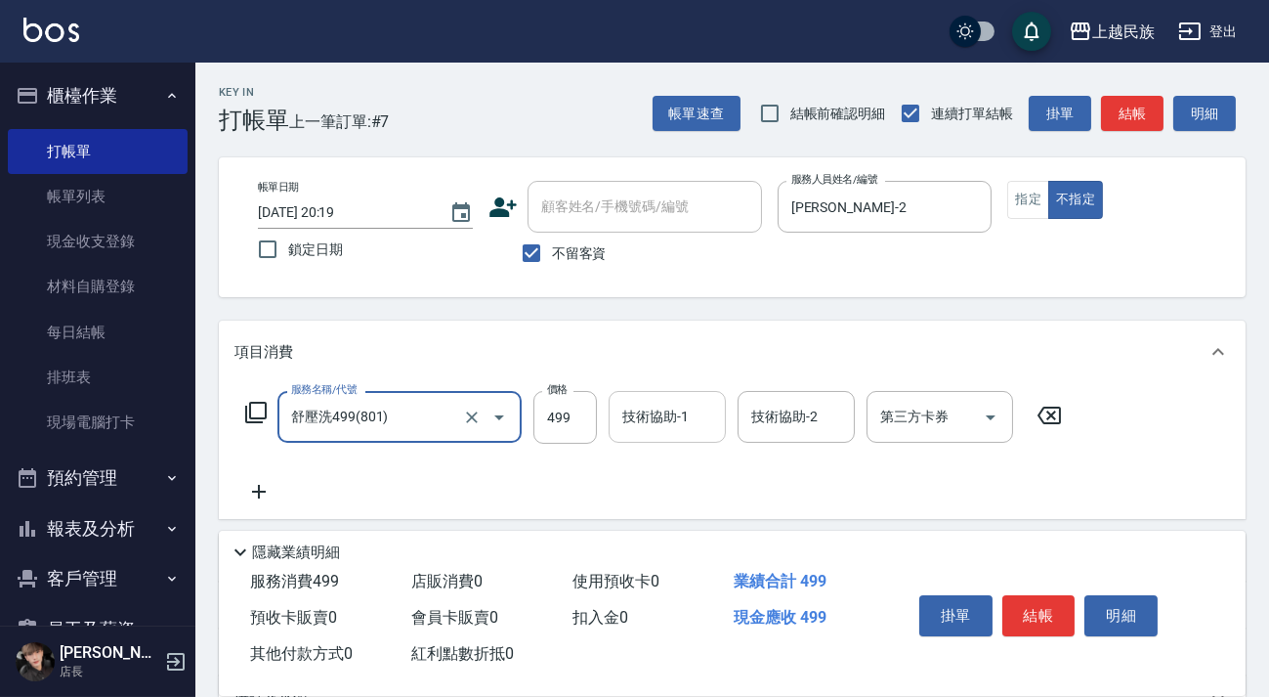
type input "舒壓洗499(801)"
click at [659, 430] on input "技術協助-1" at bounding box center [667, 417] width 100 height 34
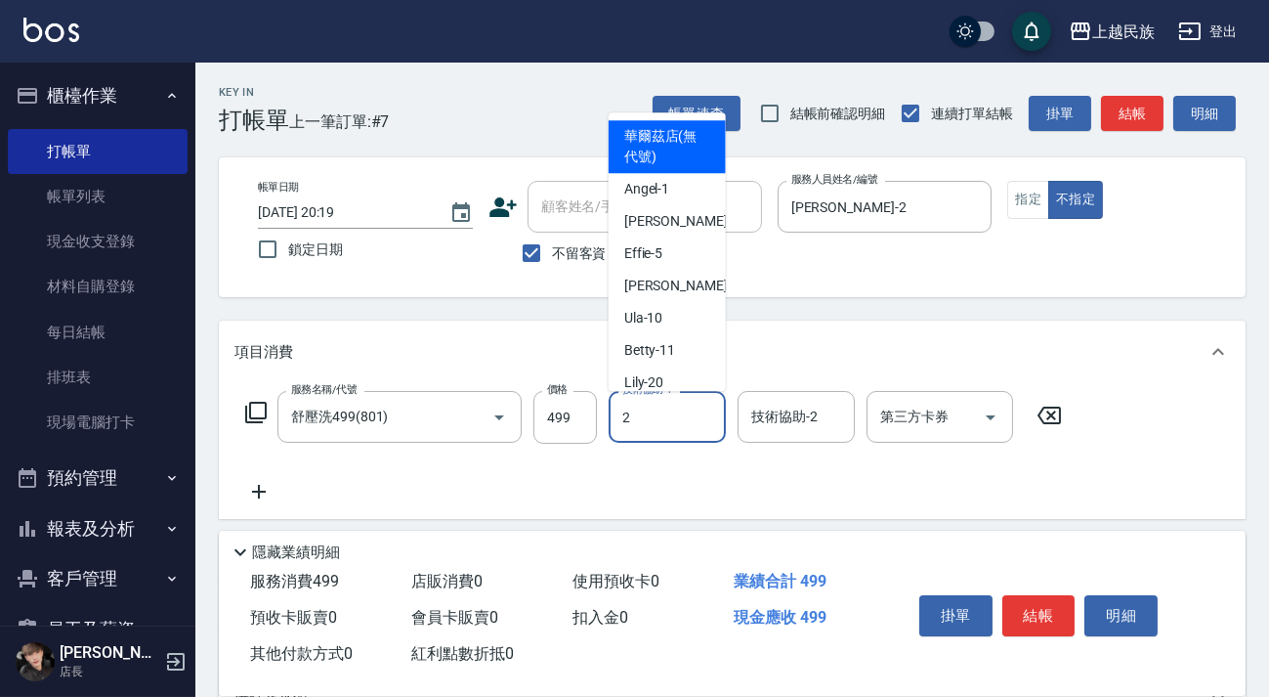
type input "[PERSON_NAME]-2"
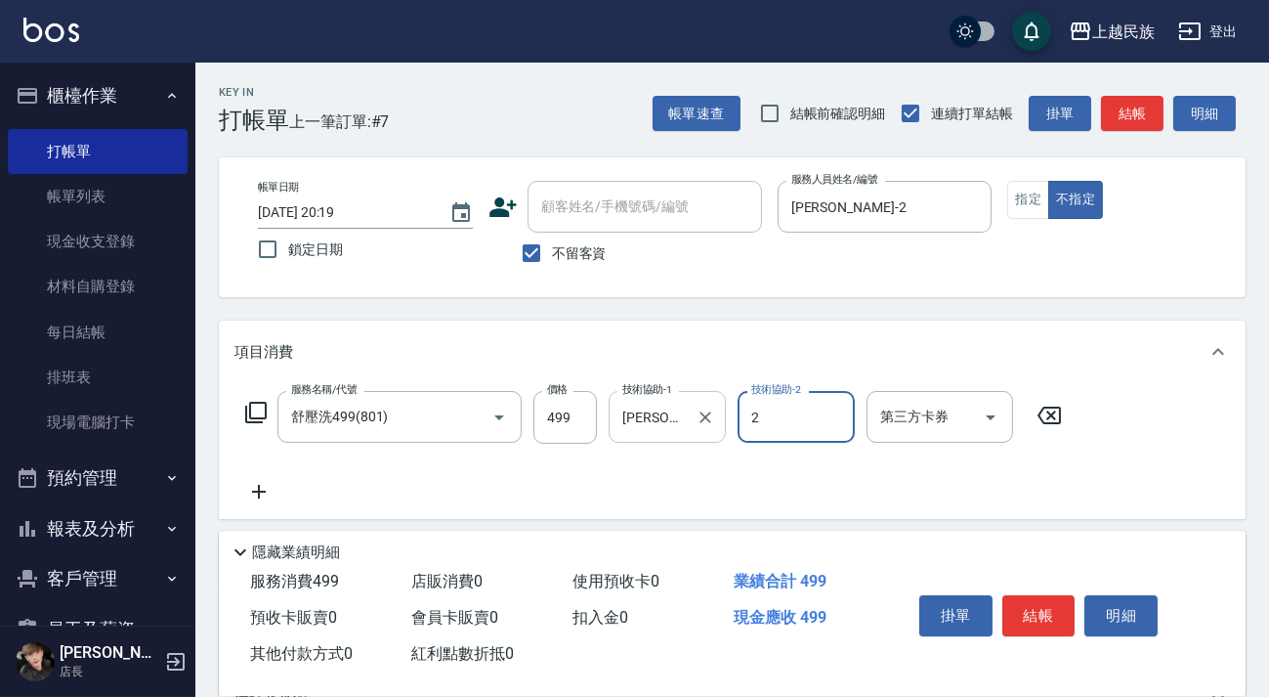
type input "[PERSON_NAME]-2"
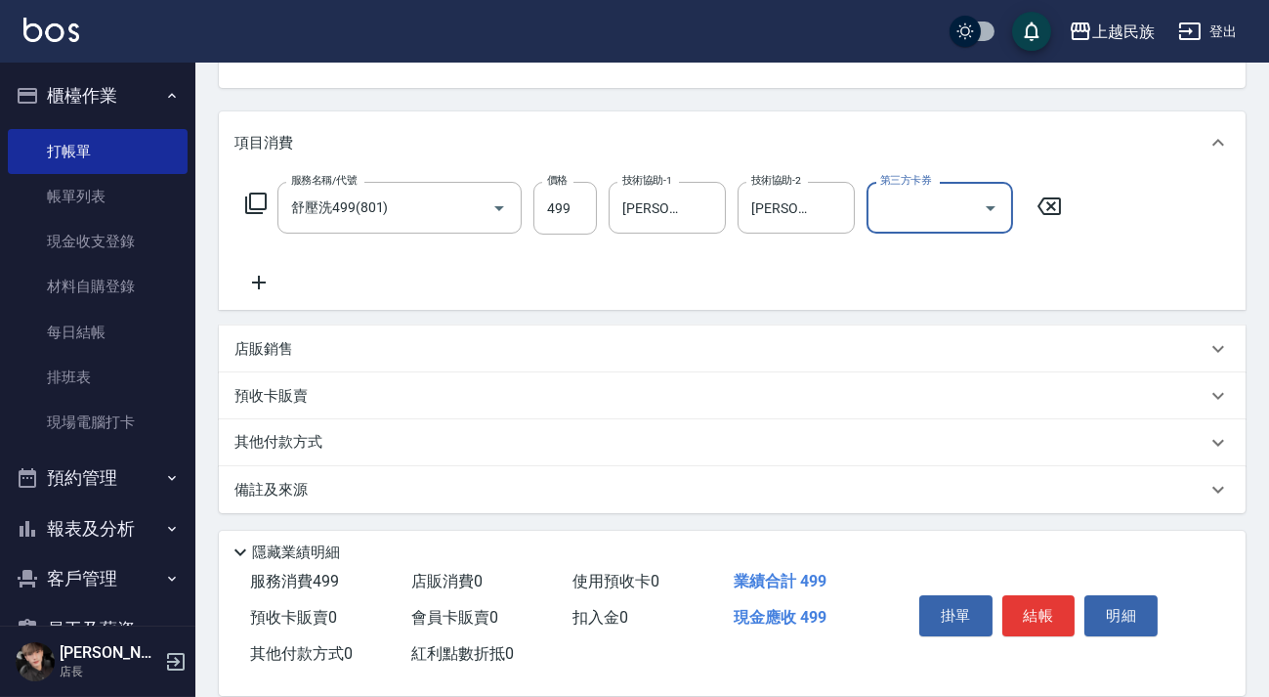
click at [283, 288] on div "服務名稱/代號 舒壓洗499(801) 服務名稱/代號 價格 499 價格 技術協助-1 [PERSON_NAME]-2 技術協助-1 技術協助-2 [PER…" at bounding box center [653, 238] width 839 height 112
click at [257, 281] on icon at bounding box center [259, 282] width 14 height 14
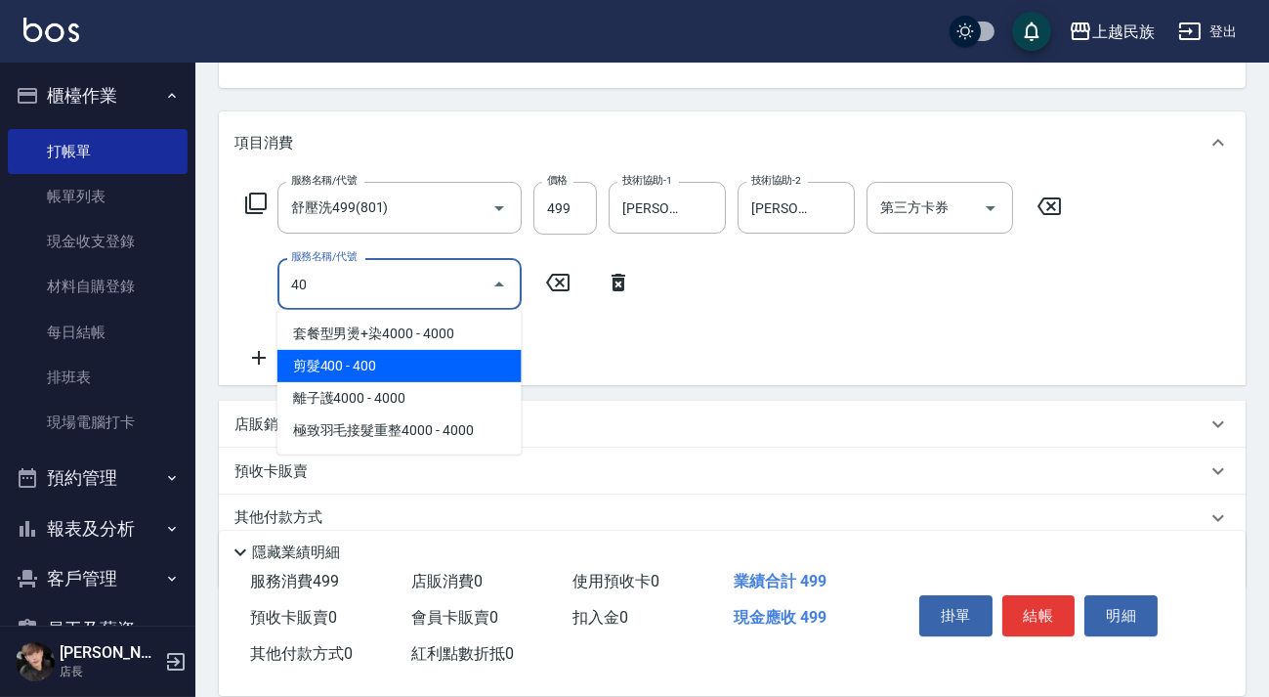
click at [351, 359] on span "剪髮400 - 400" at bounding box center [399, 366] width 244 height 32
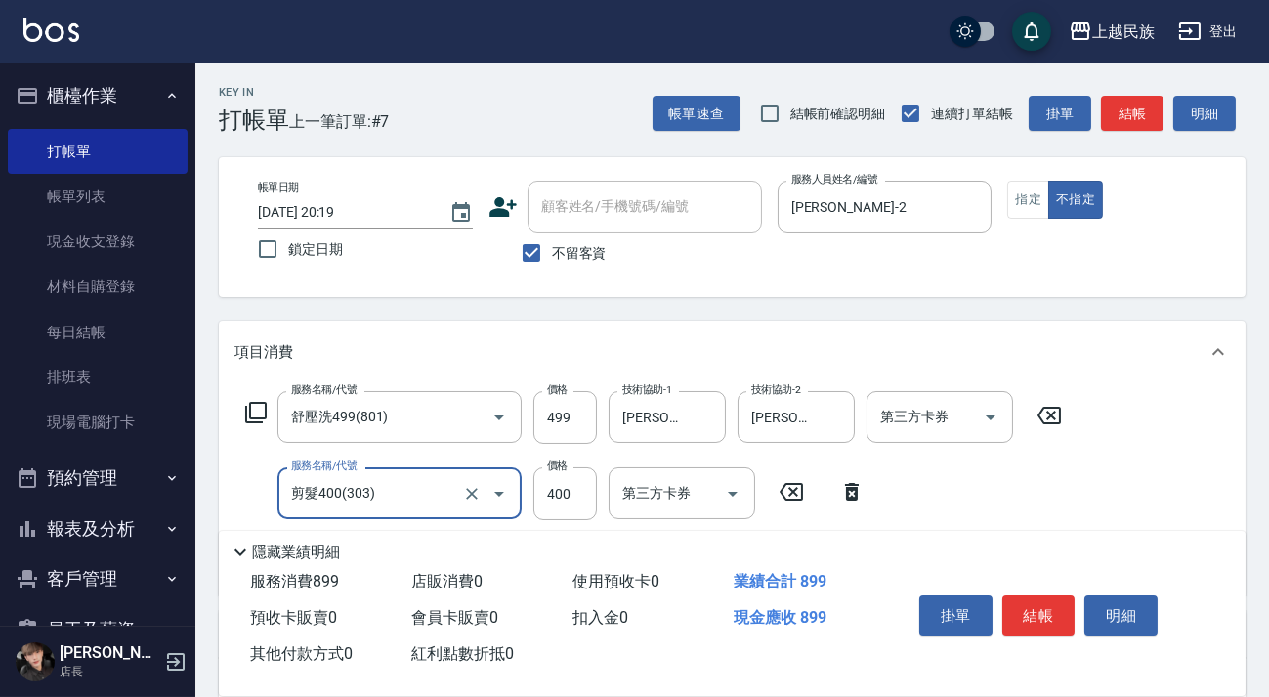
scroll to position [285, 0]
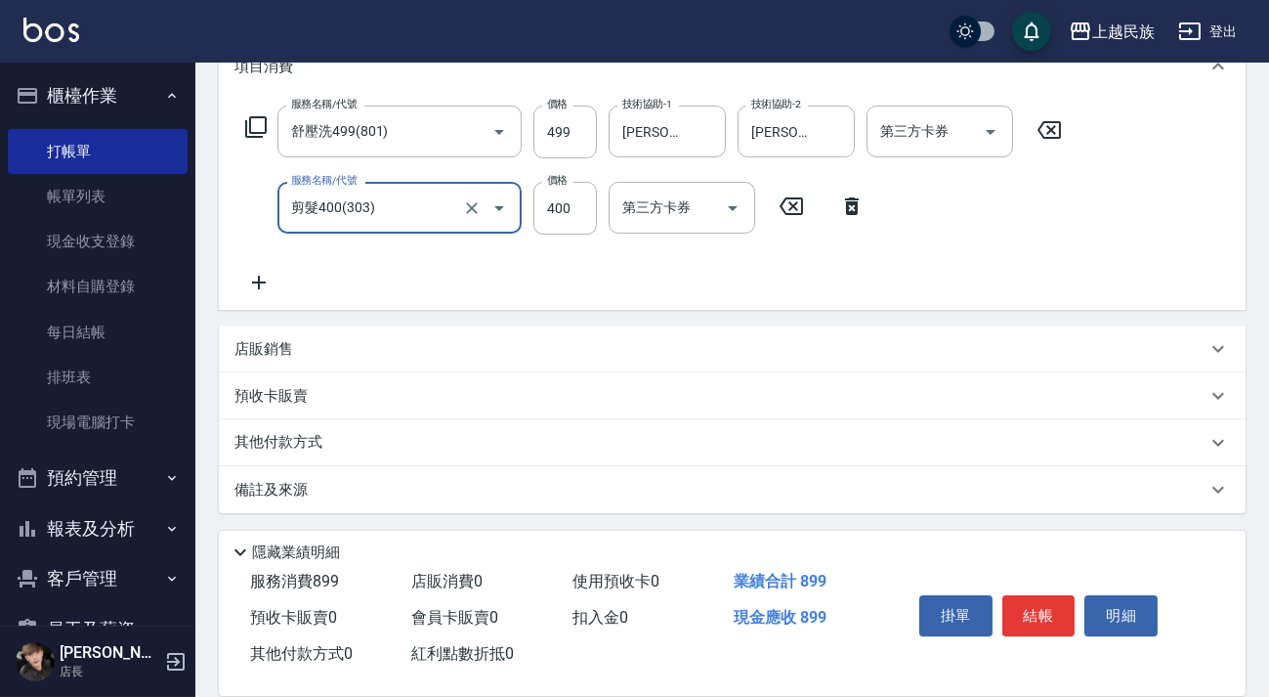
type input "剪髮400(303)"
click at [687, 497] on div "備註及來源" at bounding box center [720, 490] width 972 height 21
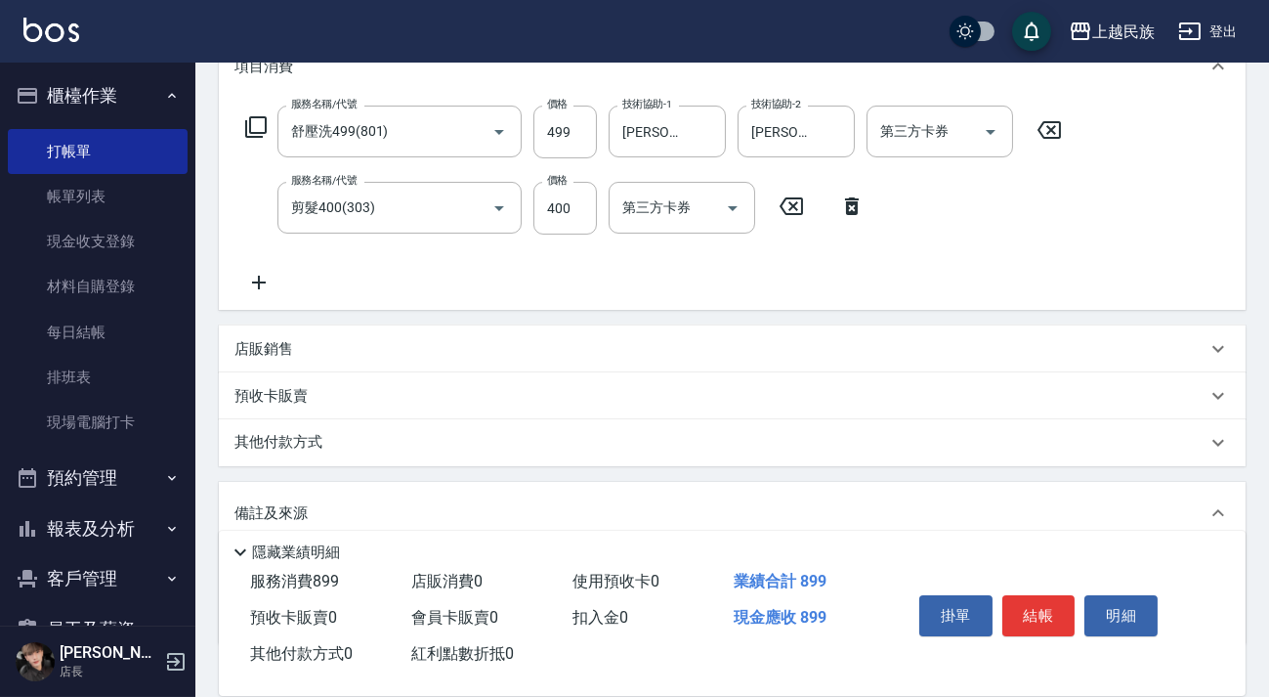
scroll to position [416, 0]
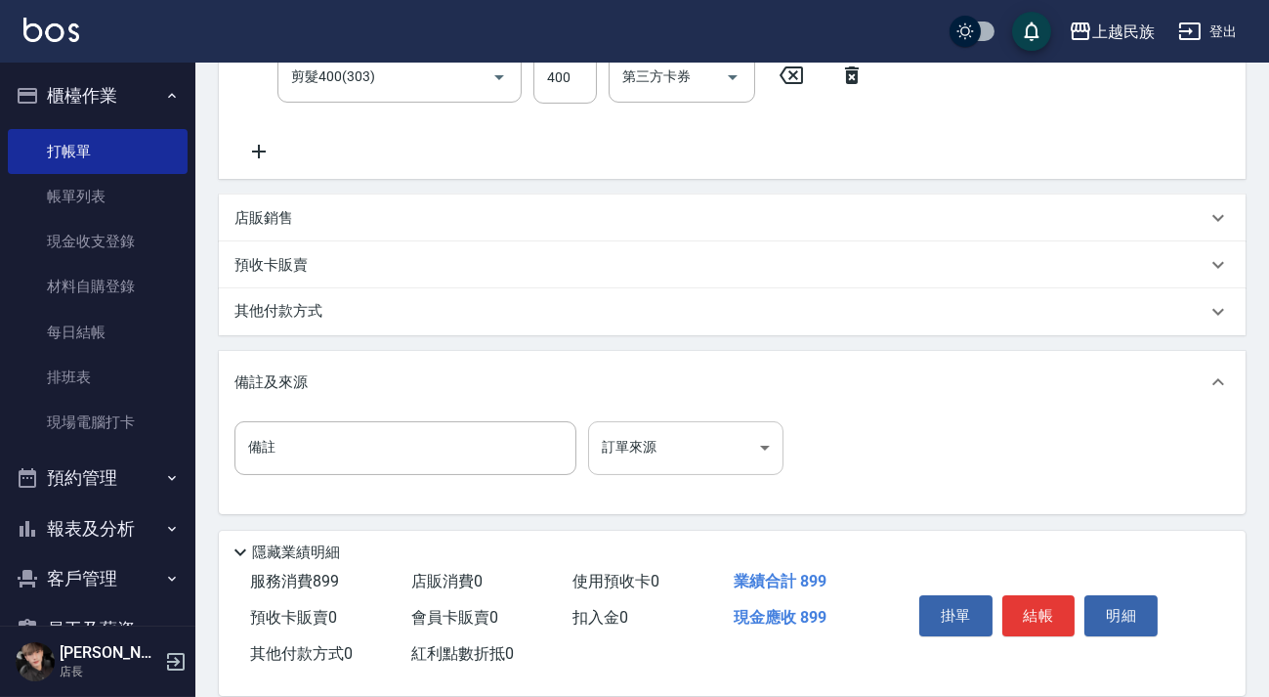
click at [685, 467] on body "上越民族 登出 櫃檯作業 打帳單 帳單列表 現金收支登錄 材料自購登錄 每日結帳 排班表 現場電腦打卡 預約管理 預約管理 單日預約紀錄 單週預約紀錄 報表及…" at bounding box center [634, 141] width 1269 height 1114
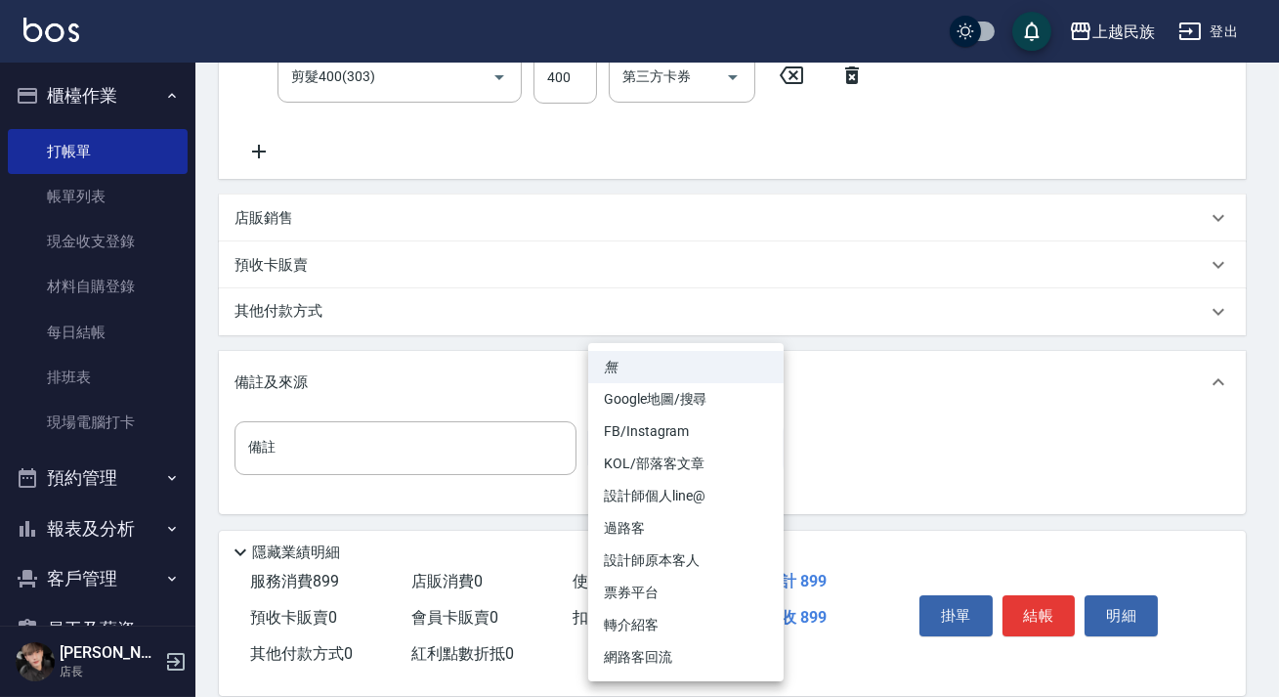
click at [708, 525] on li "過路客" at bounding box center [685, 528] width 195 height 32
type input "過路客"
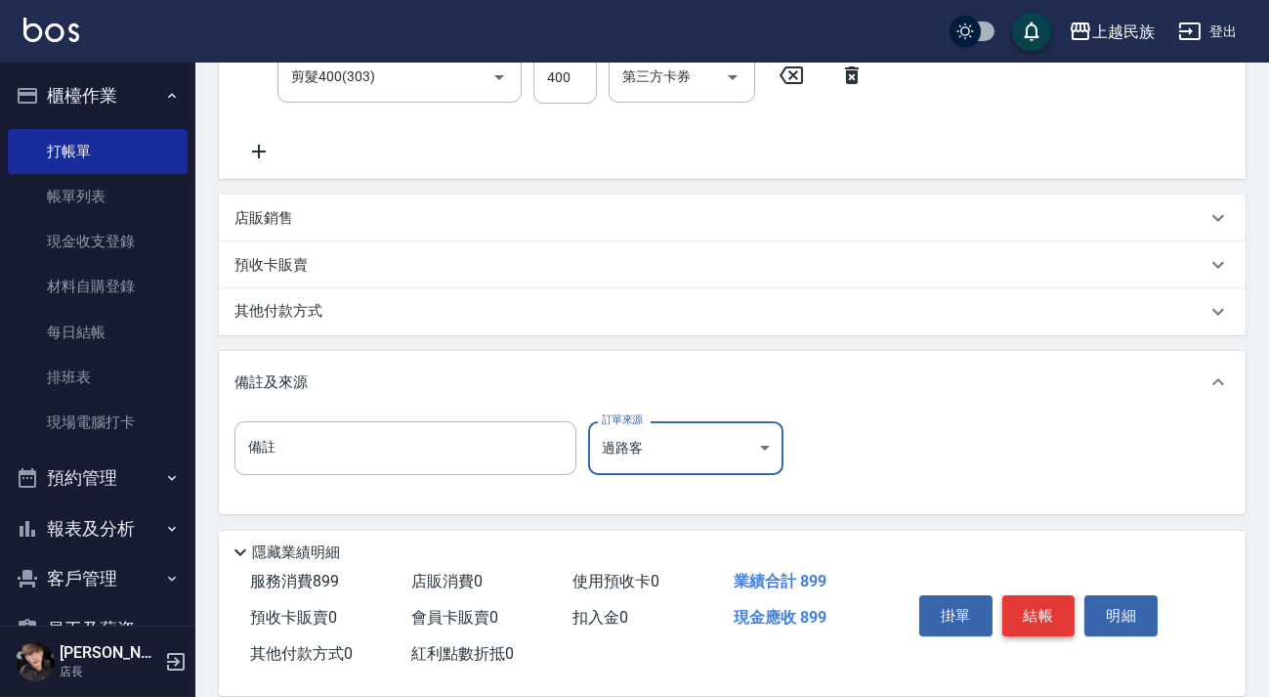
click at [1035, 609] on button "結帳" at bounding box center [1038, 615] width 73 height 41
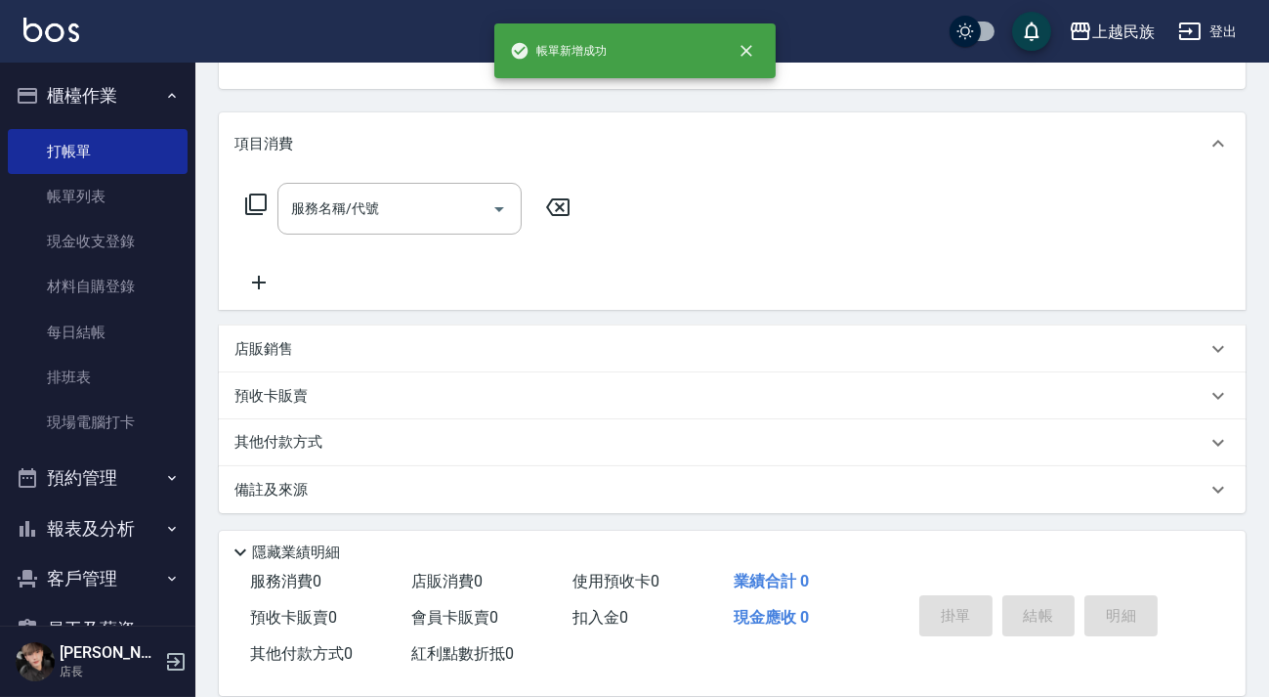
scroll to position [0, 0]
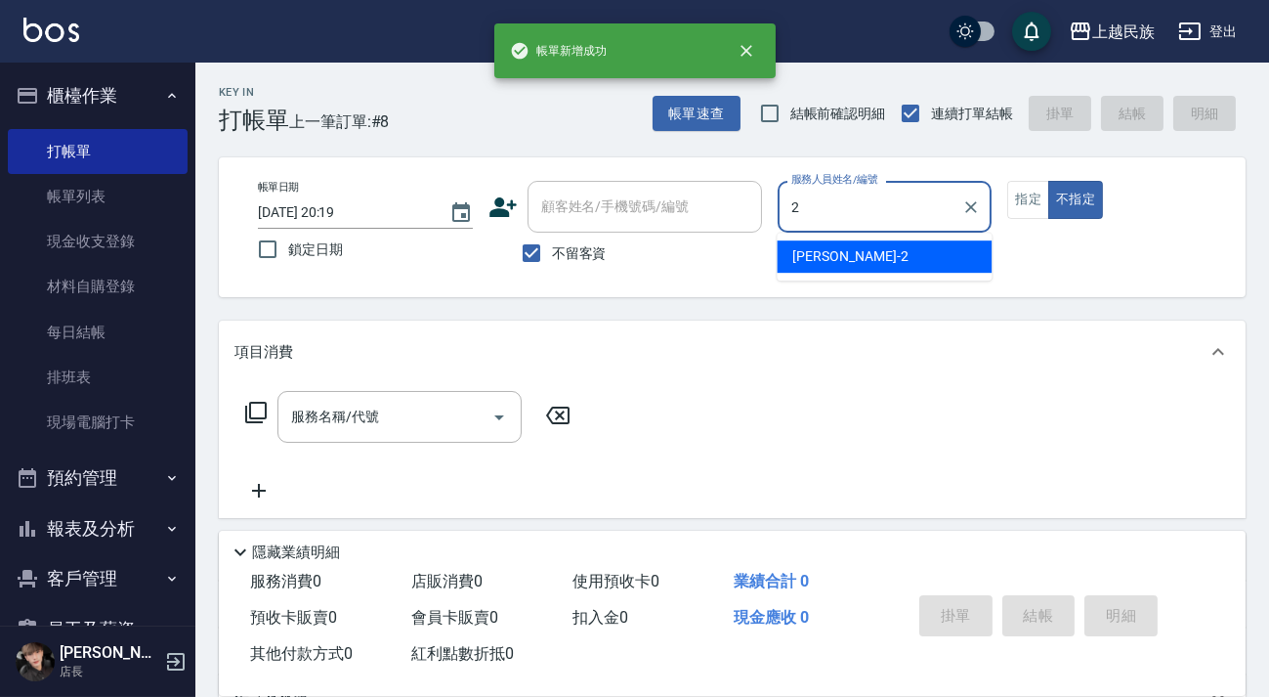
type input "[PERSON_NAME]-2"
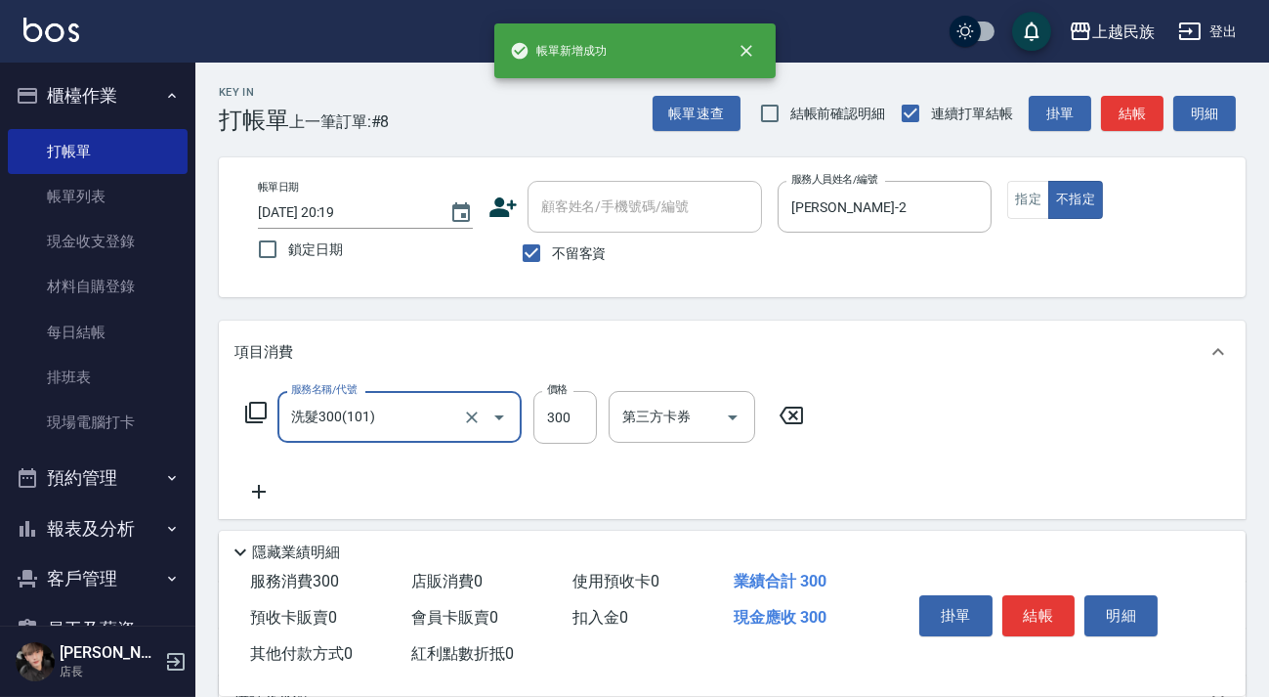
type input "洗髮300(101)"
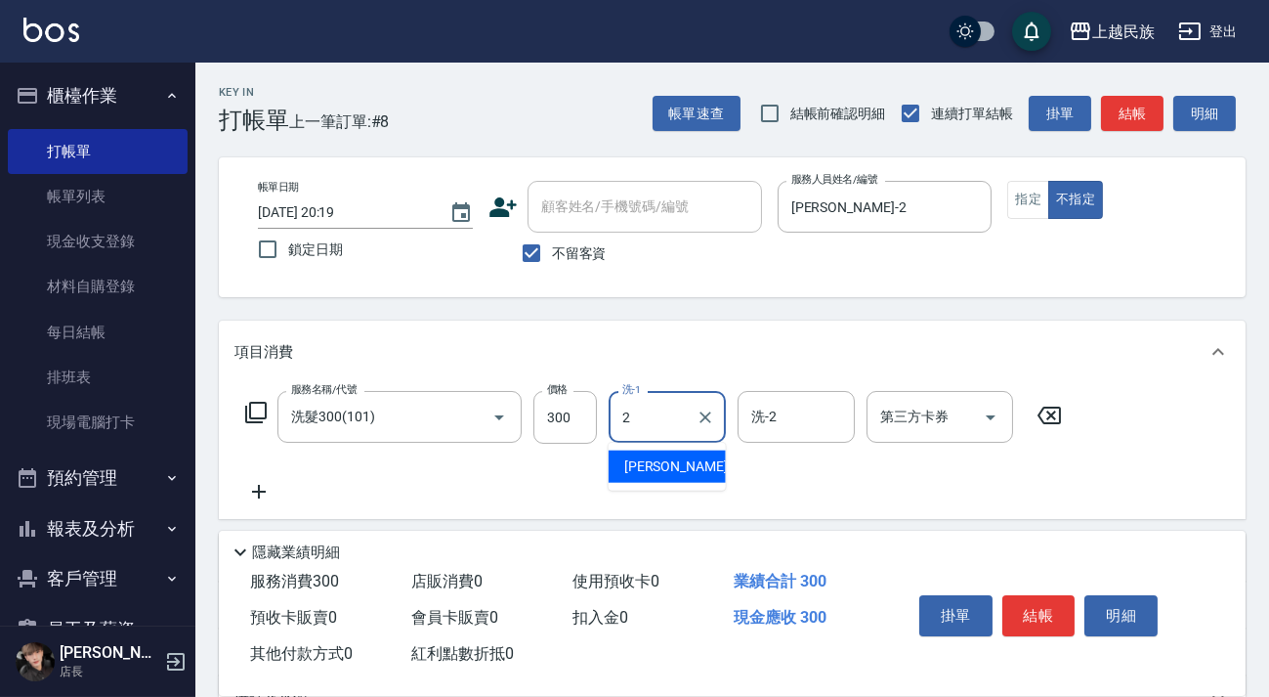
type input "[PERSON_NAME]-2"
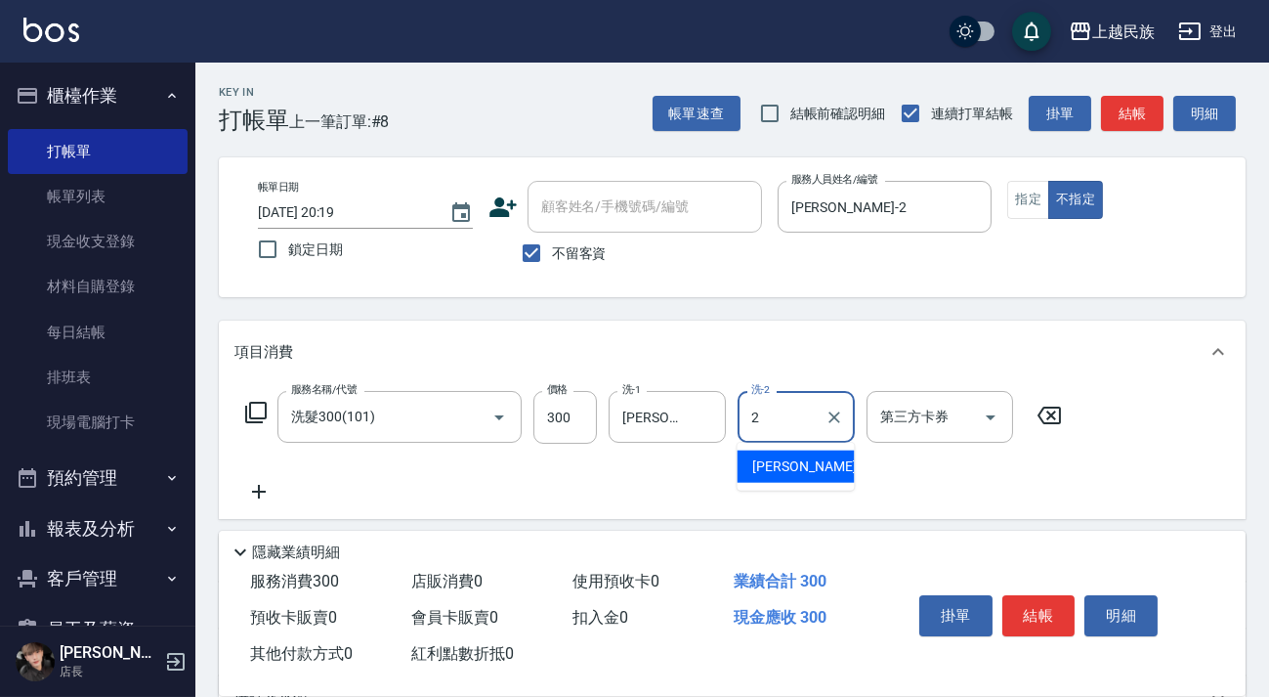
type input "[PERSON_NAME]-2"
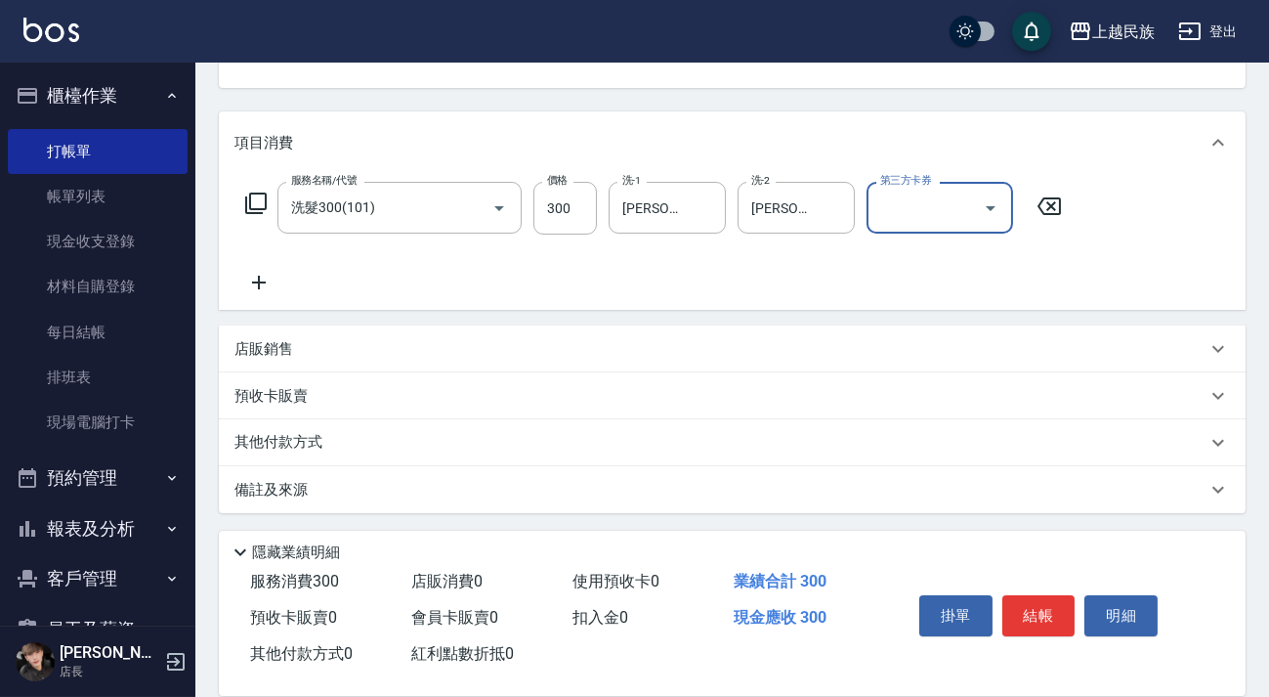
click at [771, 495] on div "備註及來源" at bounding box center [720, 490] width 972 height 21
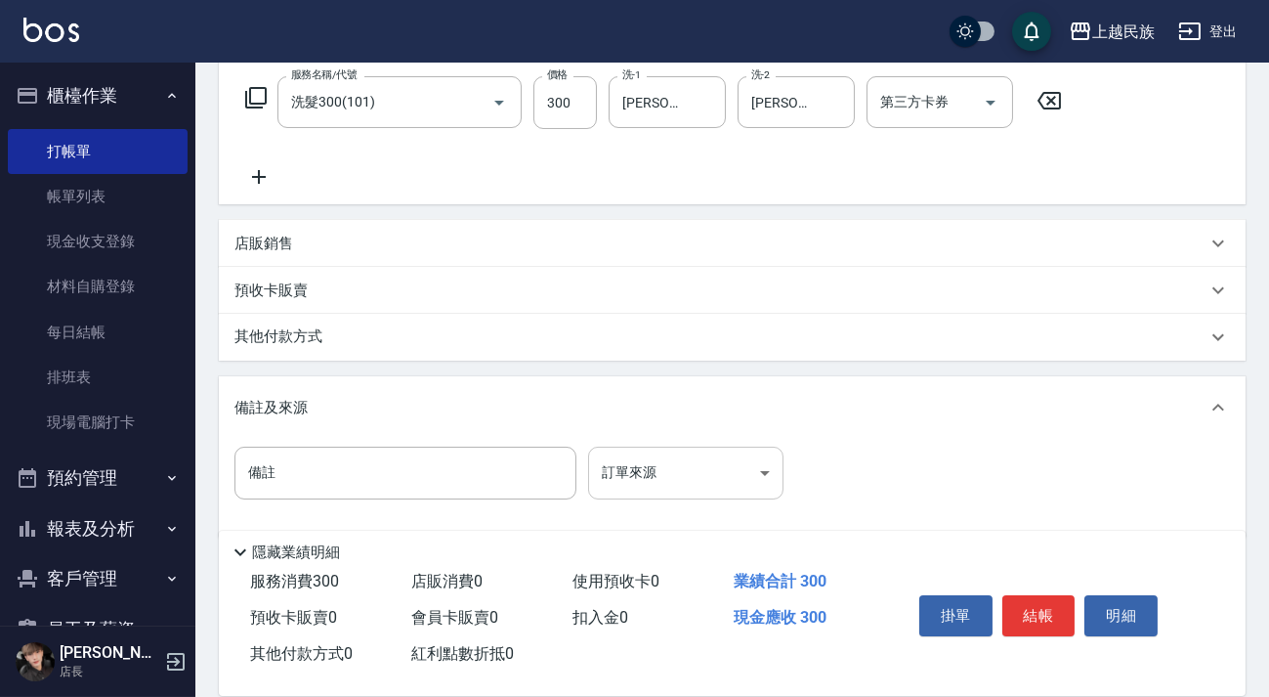
scroll to position [333, 0]
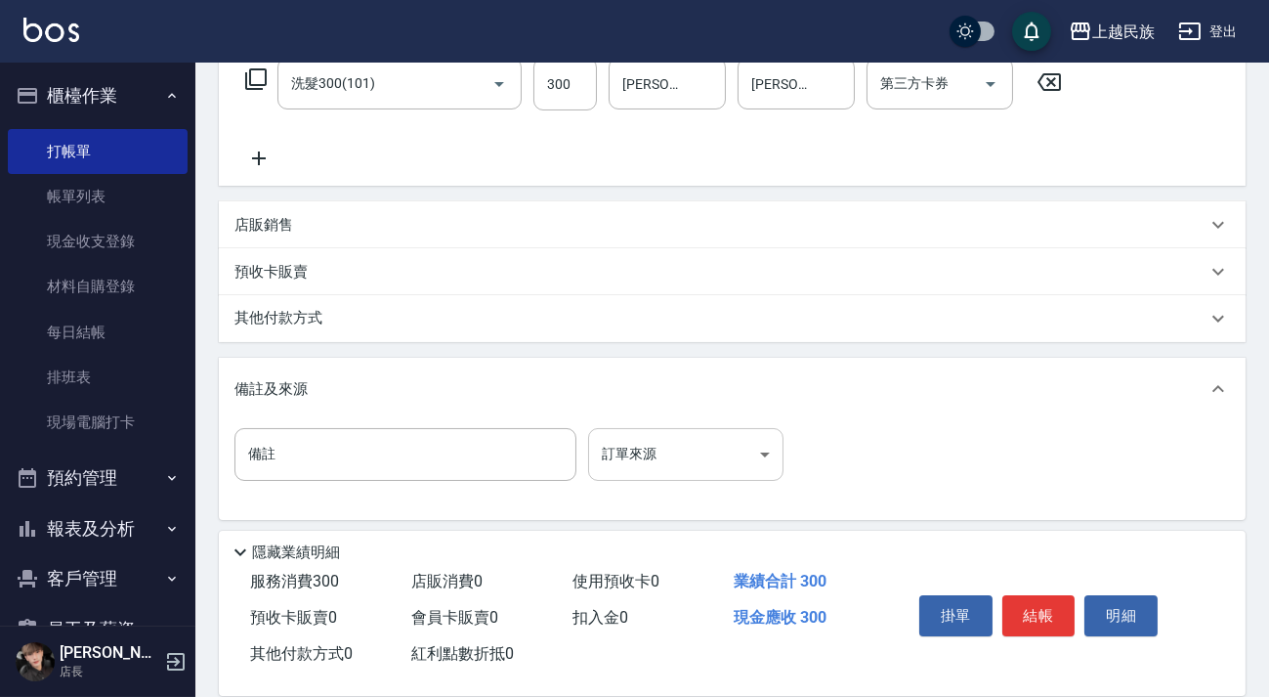
click at [709, 464] on body "上越民族 登出 櫃檯作業 打帳單 帳單列表 現金收支登錄 材料自購登錄 每日結帳 排班表 現場電腦打卡 預約管理 預約管理 單日預約紀錄 單週預約紀錄 報表及…" at bounding box center [634, 185] width 1269 height 1036
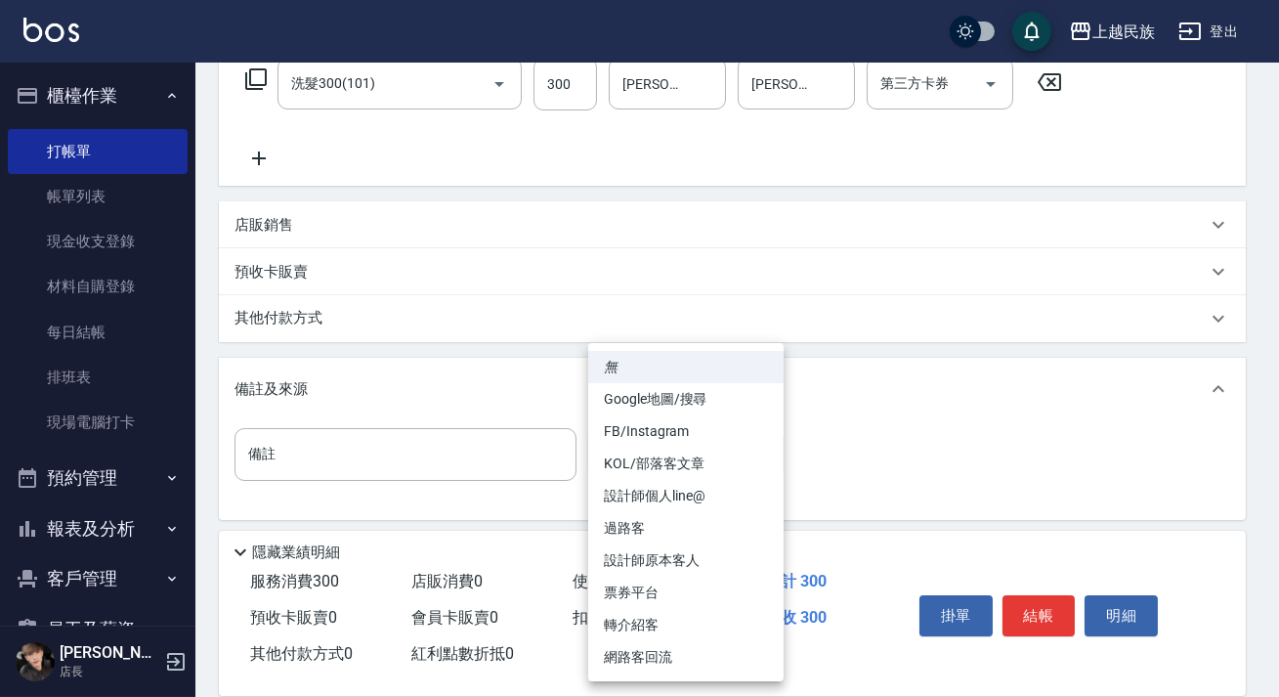
click at [697, 527] on li "過路客" at bounding box center [685, 528] width 195 height 32
type input "過路客"
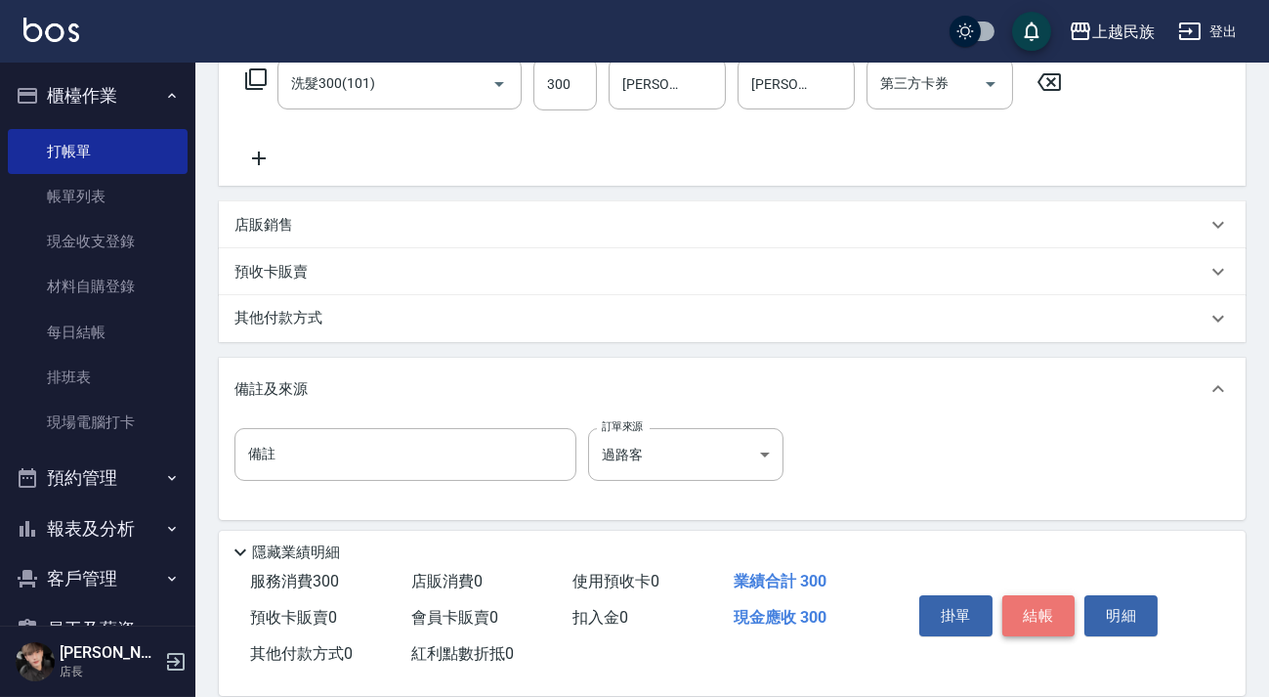
click at [1036, 606] on button "結帳" at bounding box center [1038, 615] width 73 height 41
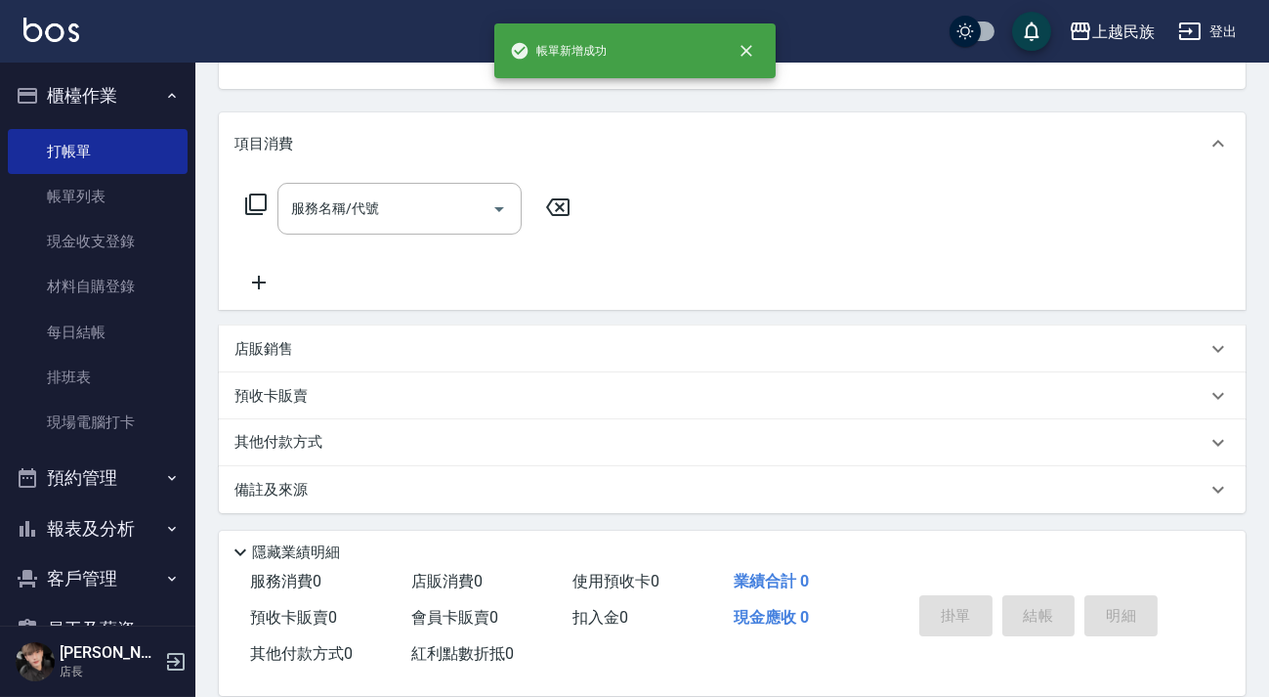
scroll to position [0, 0]
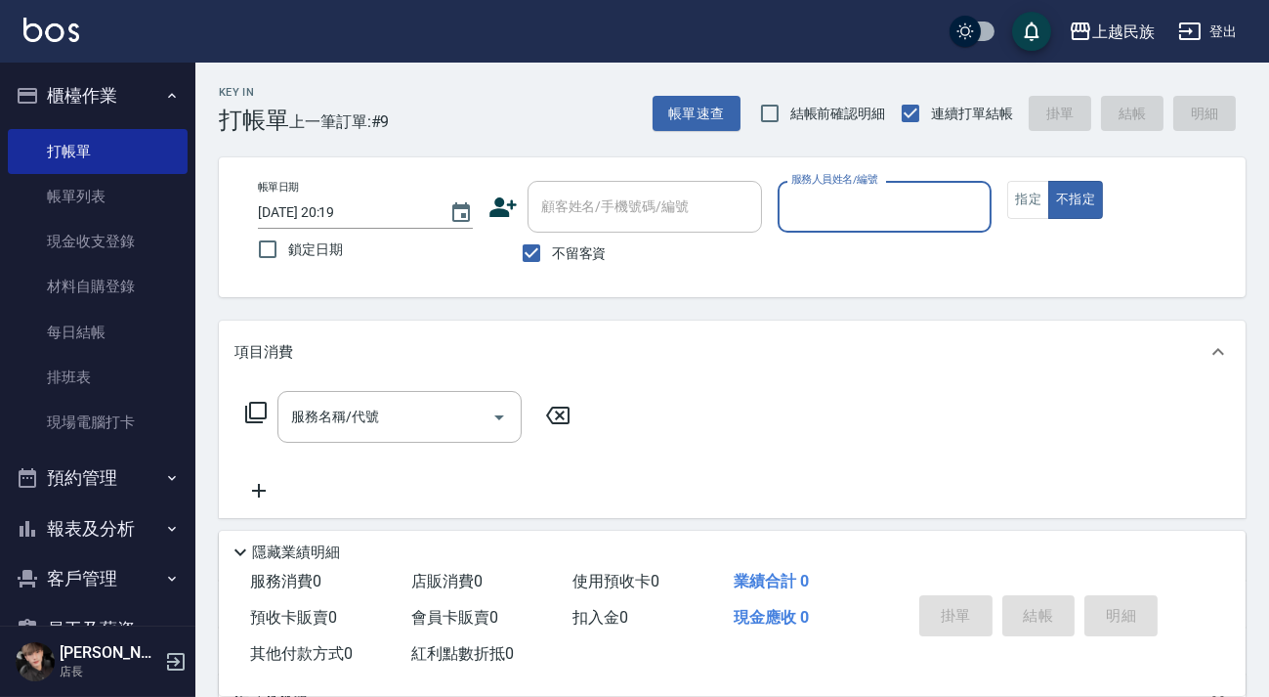
click at [576, 254] on span "不留客資" at bounding box center [579, 253] width 55 height 21
click at [552, 254] on input "不留客資" at bounding box center [531, 252] width 41 height 41
checkbox input "false"
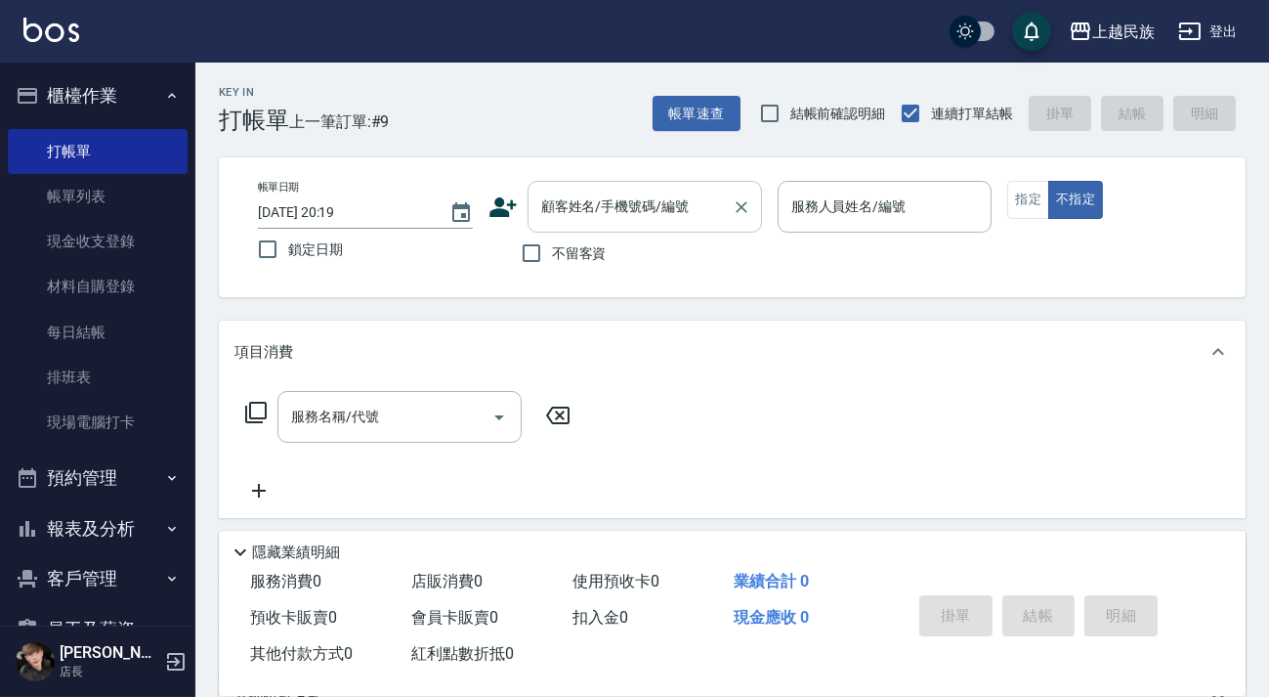
click at [606, 203] on div "顧客姓名/手機號碼/編號 顧客姓名/手機號碼/編號" at bounding box center [645, 207] width 234 height 52
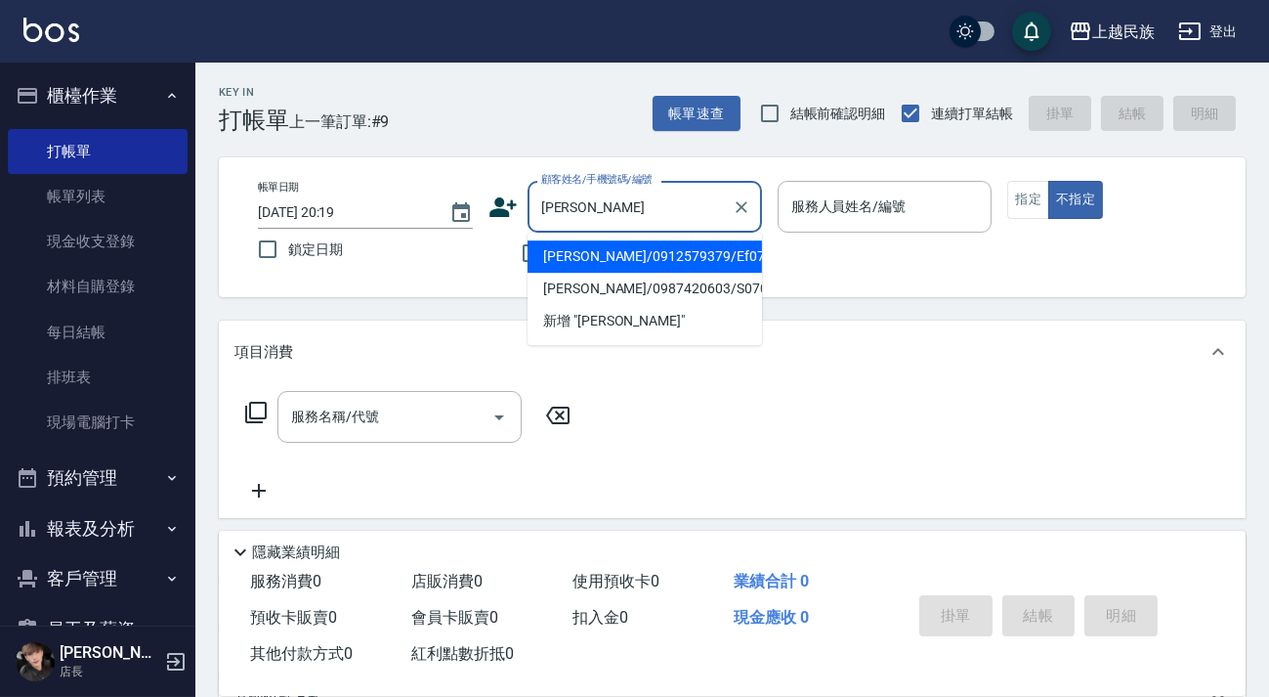
type input "黃"
click at [520, 259] on input "不留客資" at bounding box center [531, 252] width 41 height 41
checkbox input "true"
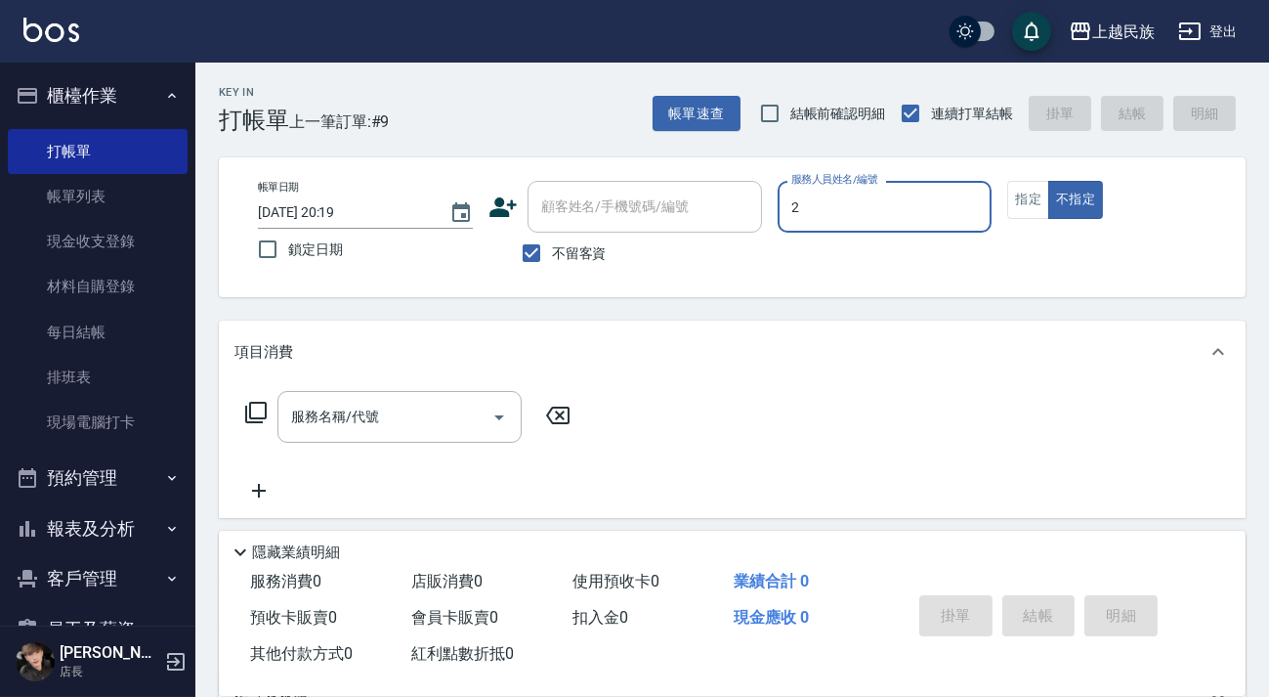
type input "[PERSON_NAME]-2"
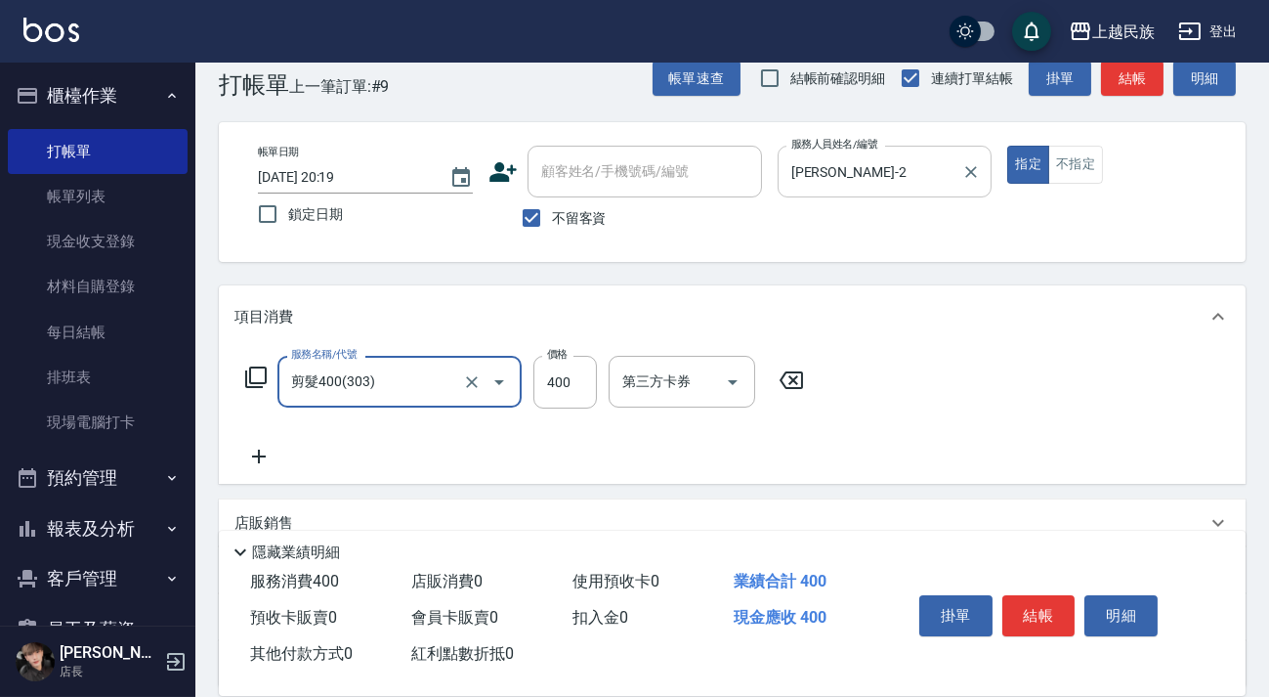
type input "剪髮400(303)"
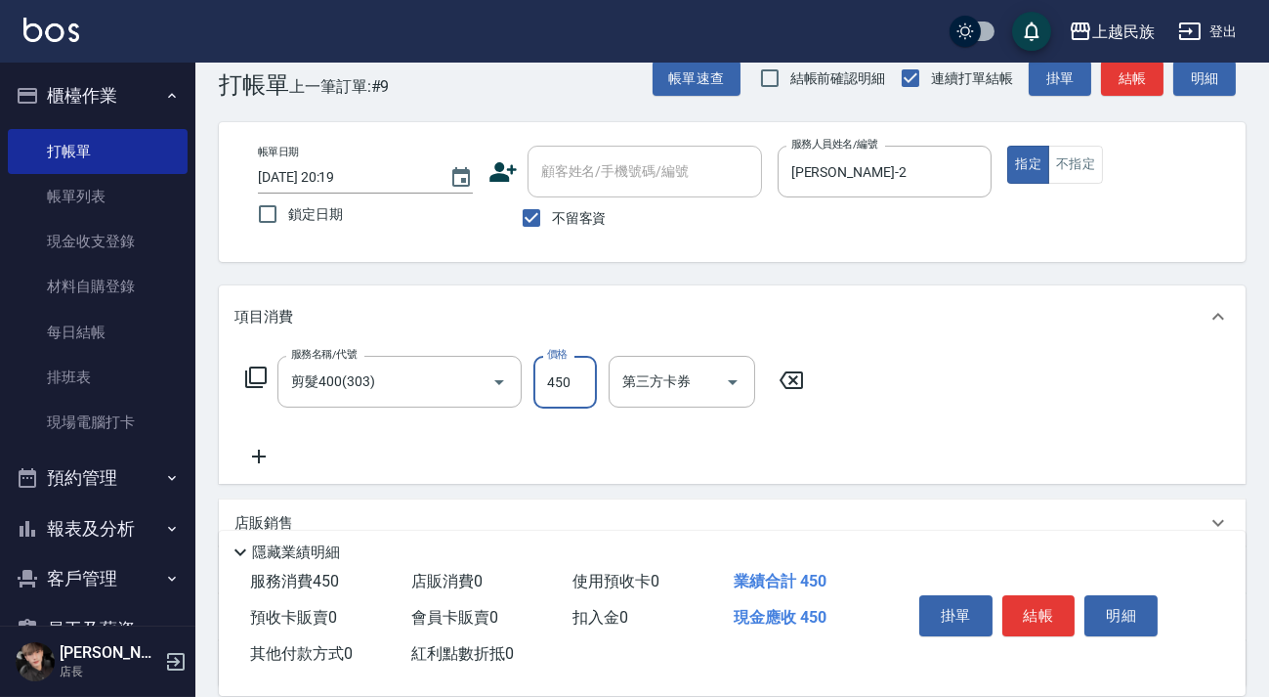
scroll to position [209, 0]
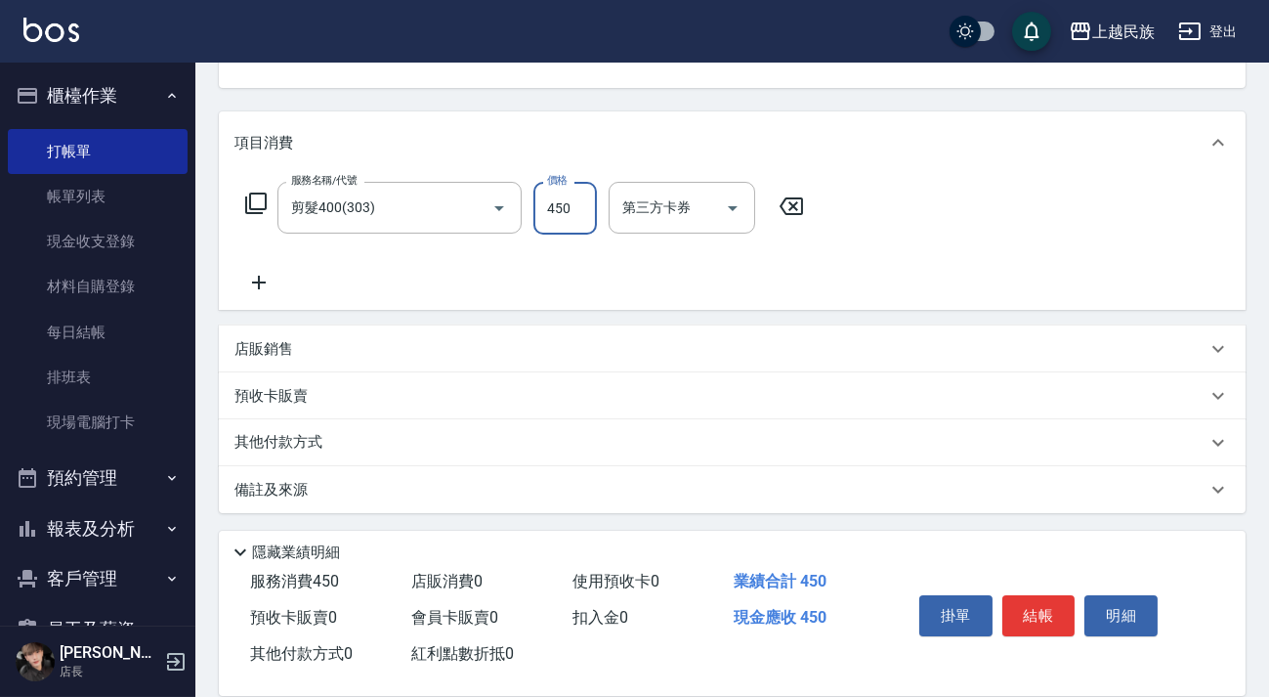
type input "450"
click at [713, 437] on div "其他付款方式" at bounding box center [720, 442] width 972 height 21
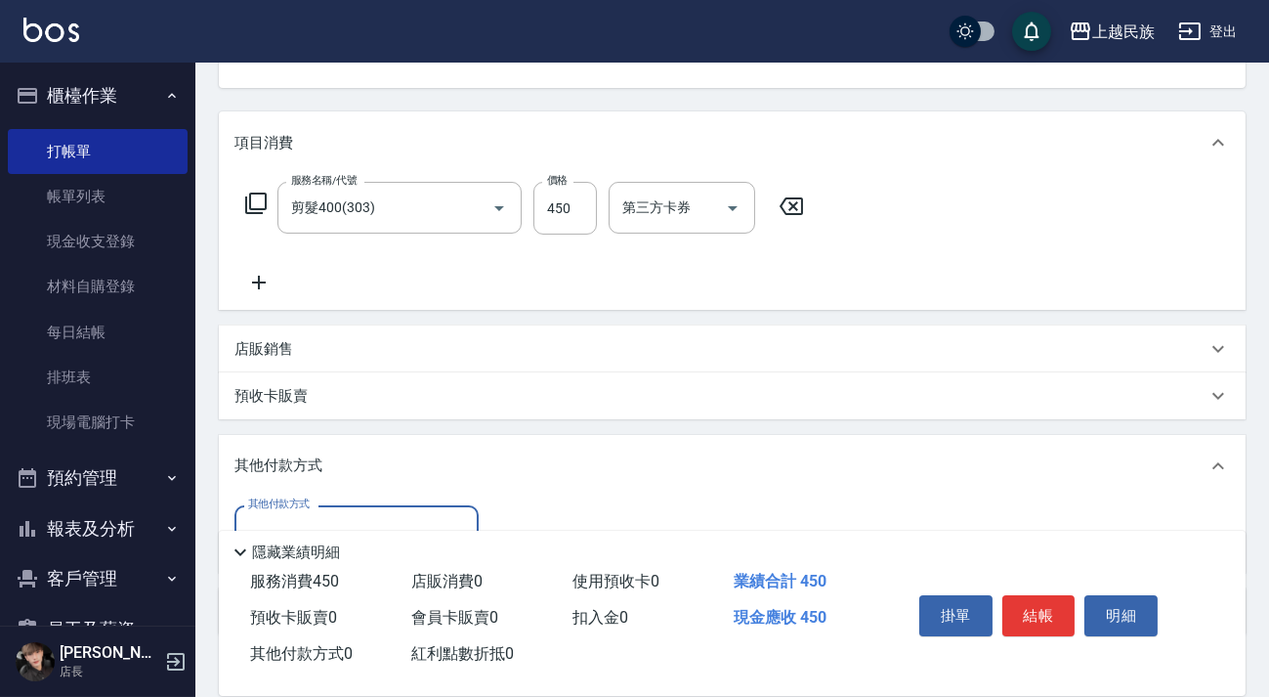
scroll to position [331, 0]
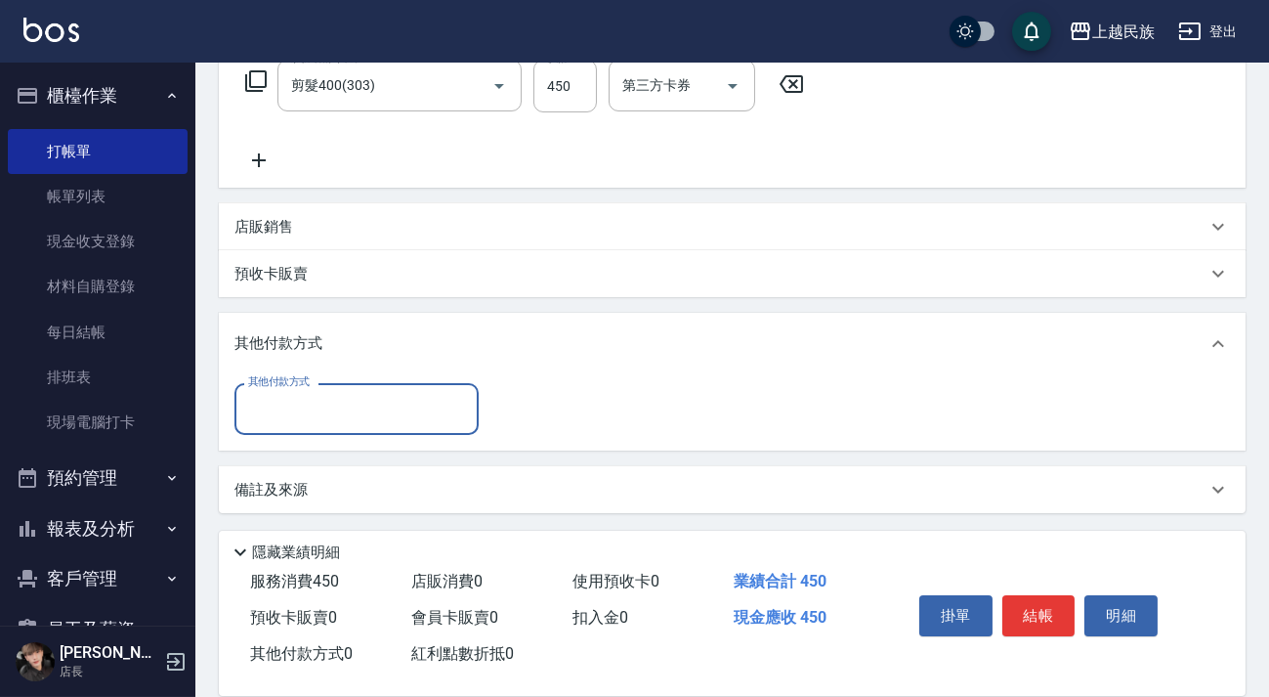
click at [697, 470] on div "備註及來源" at bounding box center [732, 489] width 1027 height 47
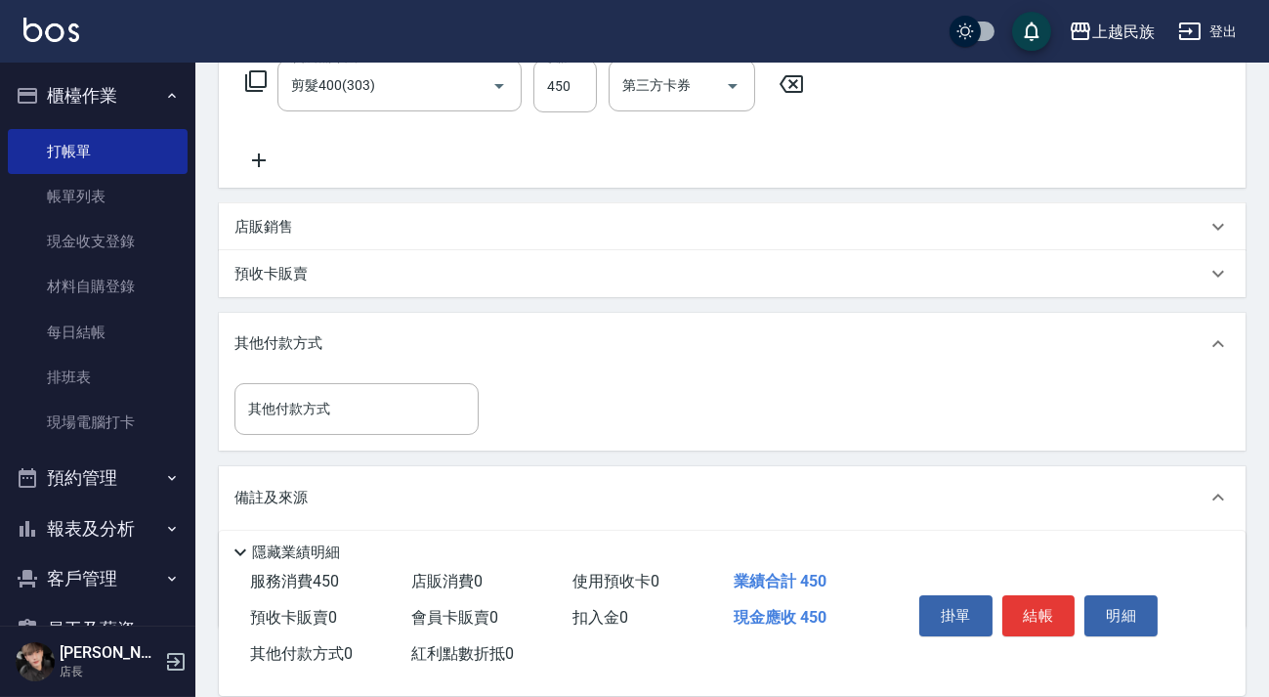
scroll to position [446, 0]
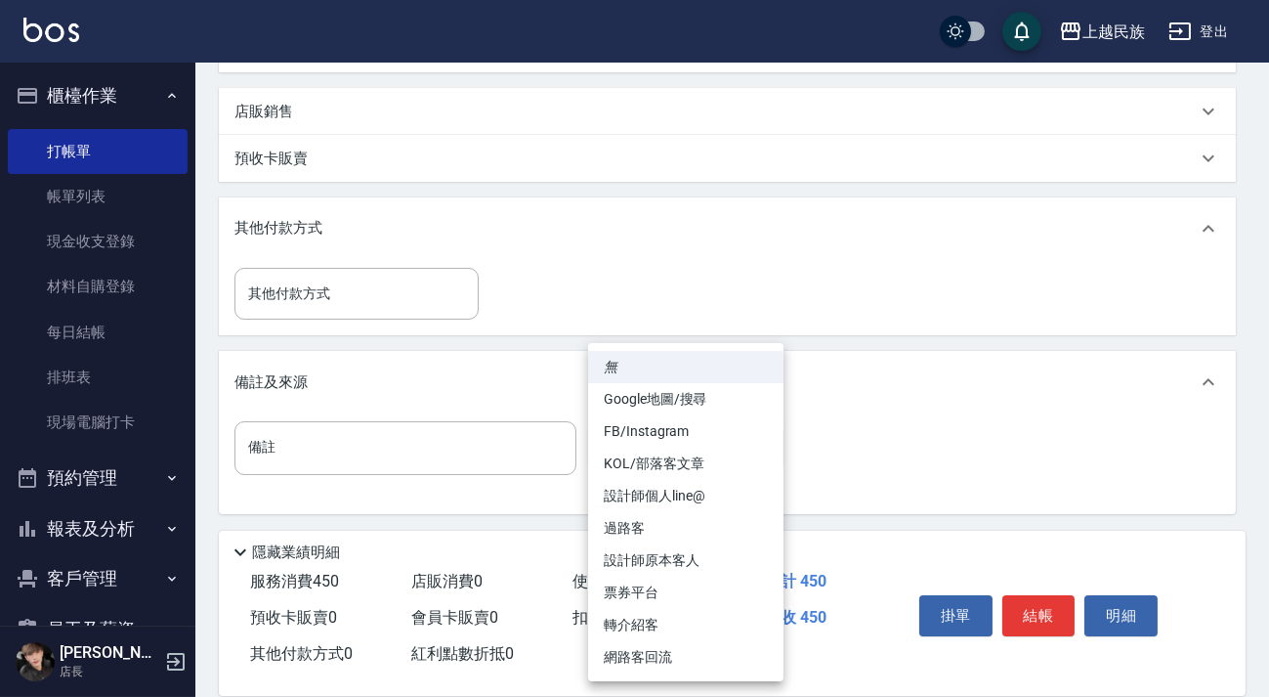
click at [749, 448] on body "上越民族 登出 櫃檯作業 打帳單 帳單列表 現金收支登錄 材料自購登錄 每日結帳 排班表 現場電腦打卡 預約管理 預約管理 單日預約紀錄 單週預約紀錄 報表及…" at bounding box center [634, 126] width 1269 height 1144
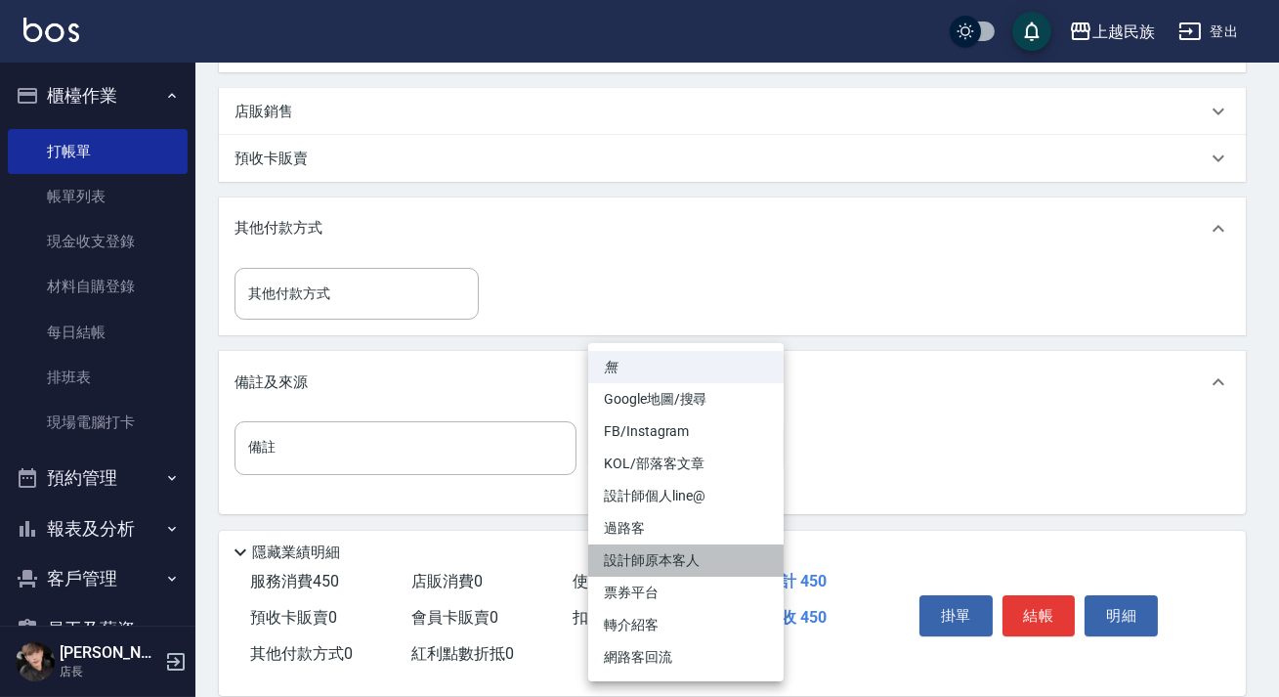
click at [723, 559] on li "設計師原本客人" at bounding box center [685, 560] width 195 height 32
type input "設計師原本客人"
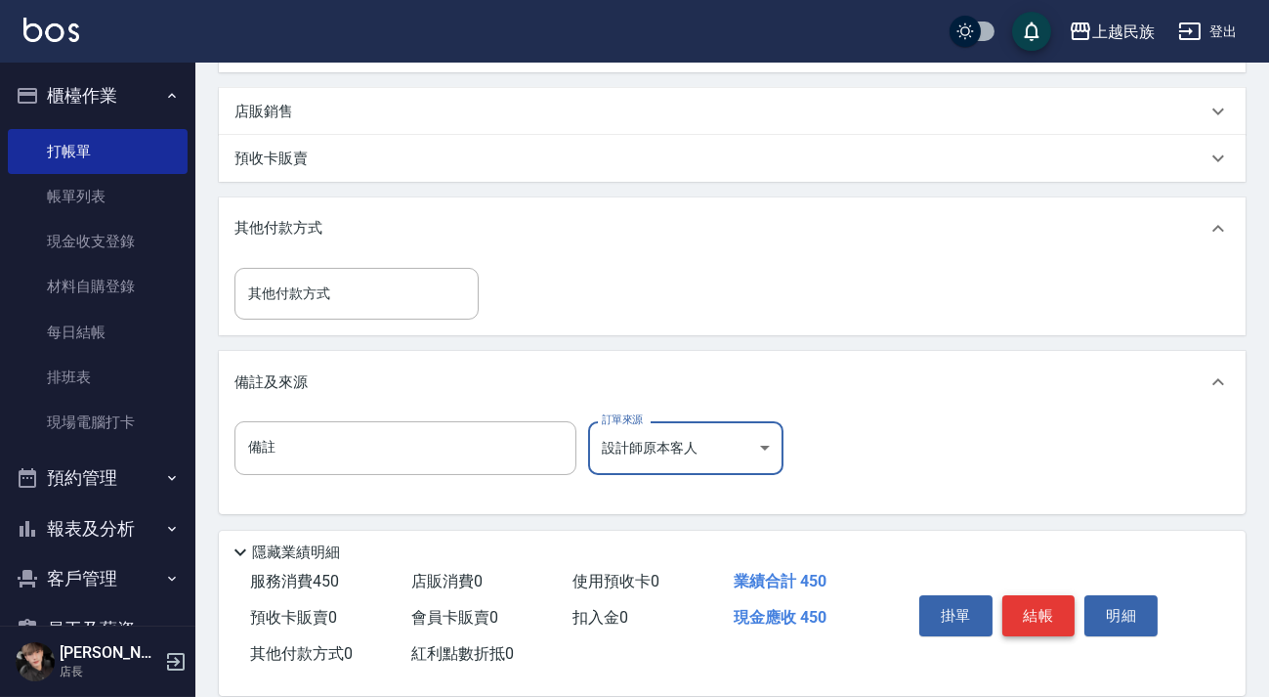
click at [1016, 611] on button "結帳" at bounding box center [1038, 615] width 73 height 41
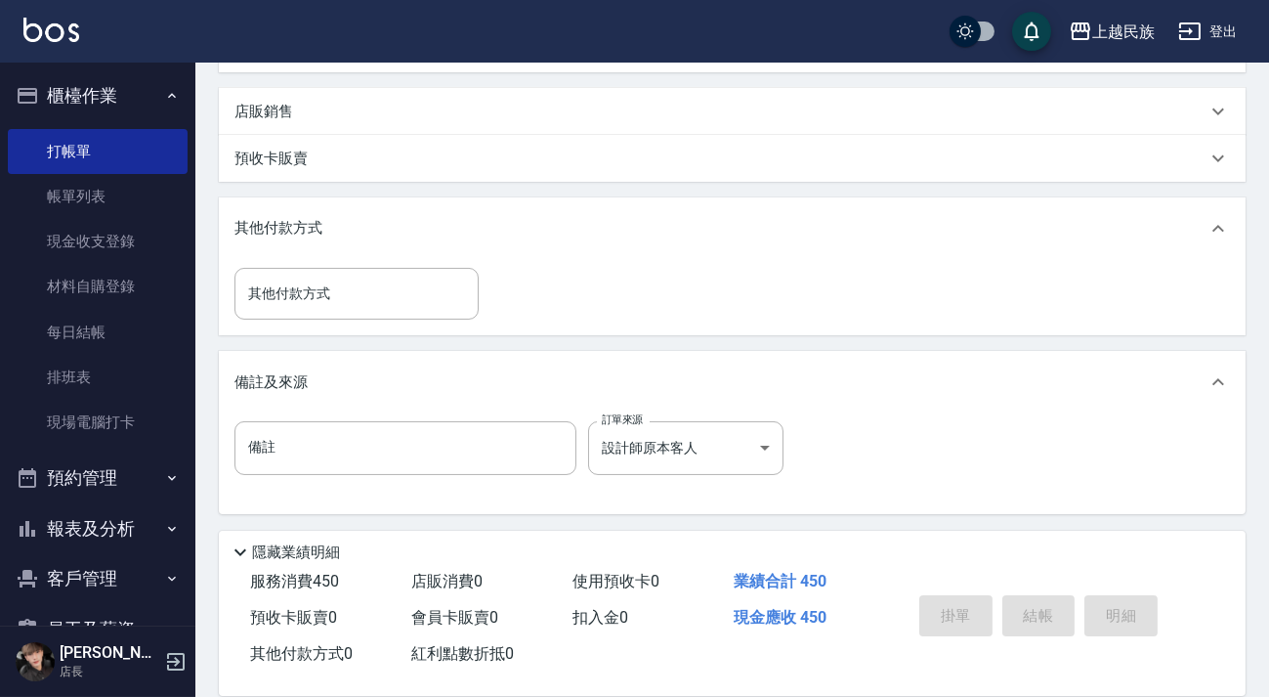
type input "[DATE] 20:20"
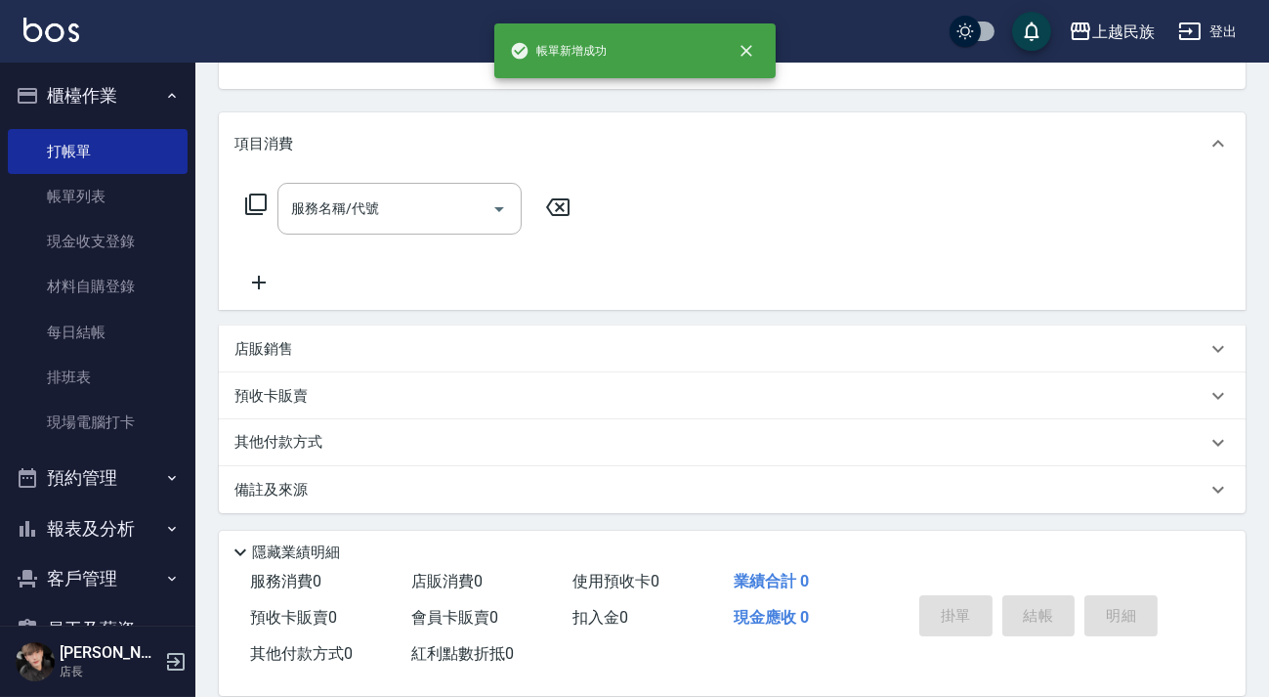
scroll to position [0, 0]
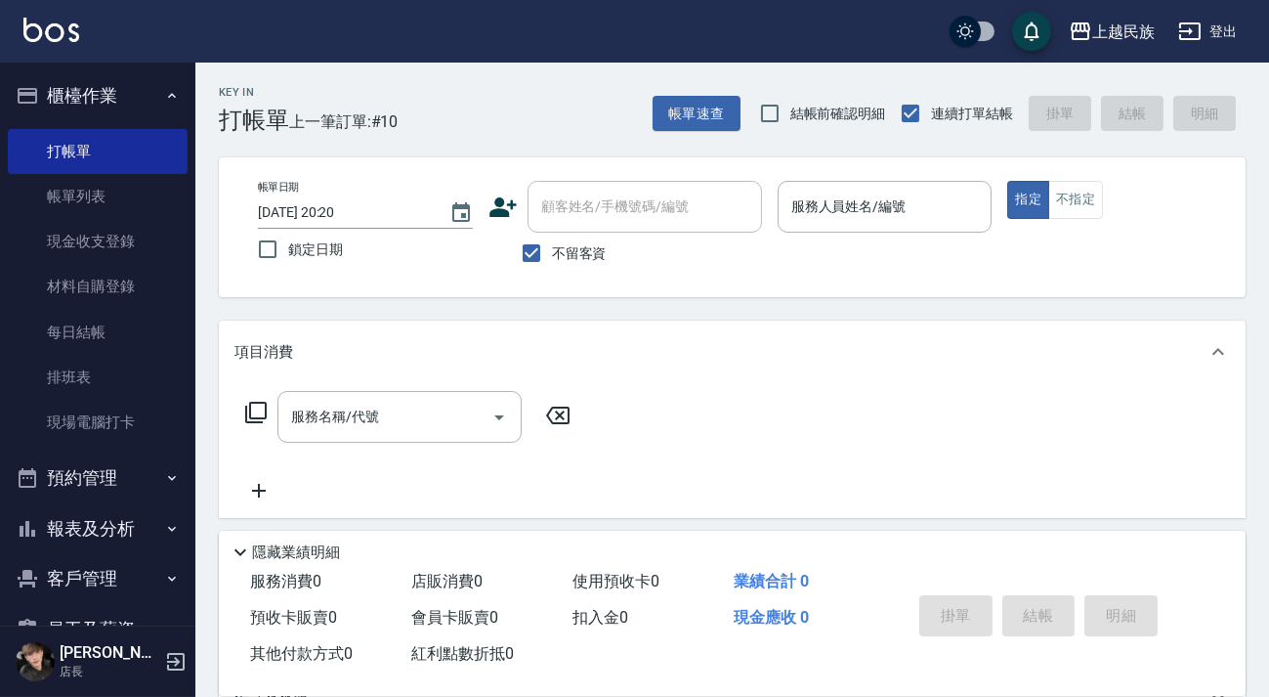
drag, startPoint x: 563, startPoint y: 260, endPoint x: 588, endPoint y: 206, distance: 59.4
click at [563, 258] on span "不留客資" at bounding box center [579, 253] width 55 height 21
click at [552, 258] on input "不留客資" at bounding box center [531, 252] width 41 height 41
checkbox input "false"
click at [588, 206] on div "顧客姓名/手機號碼/編號 顧客姓名/手機號碼/編號" at bounding box center [645, 207] width 234 height 52
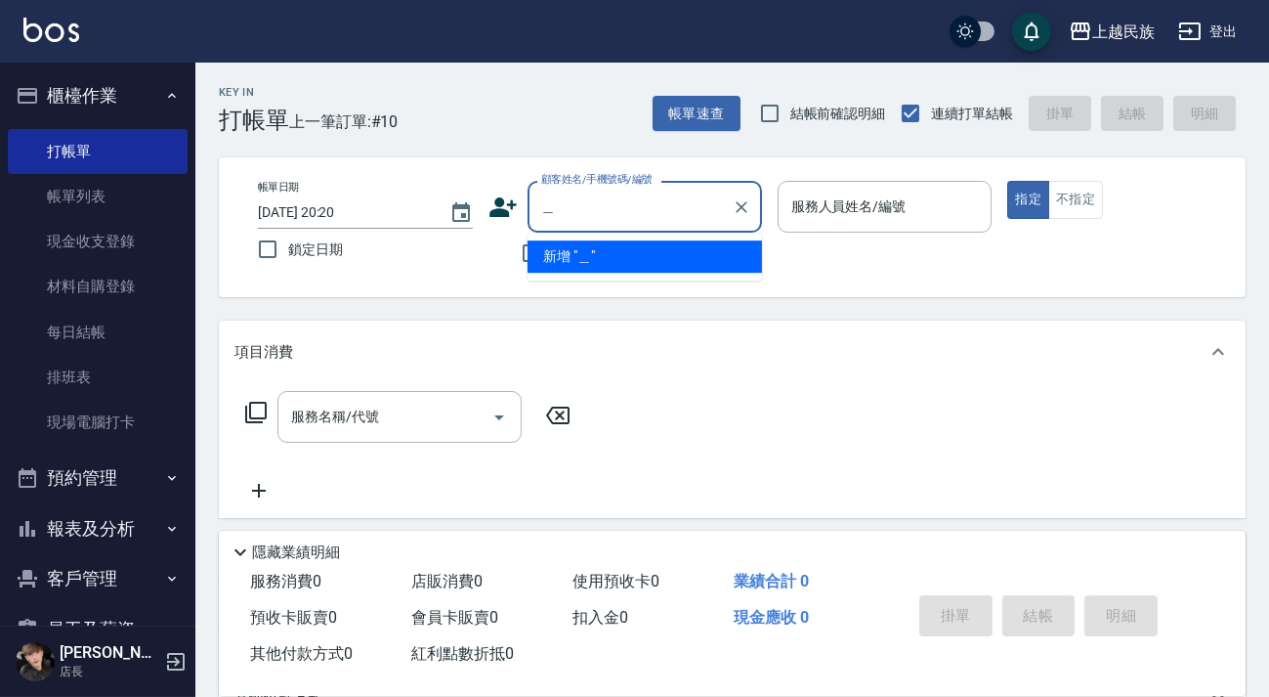
type input "梅"
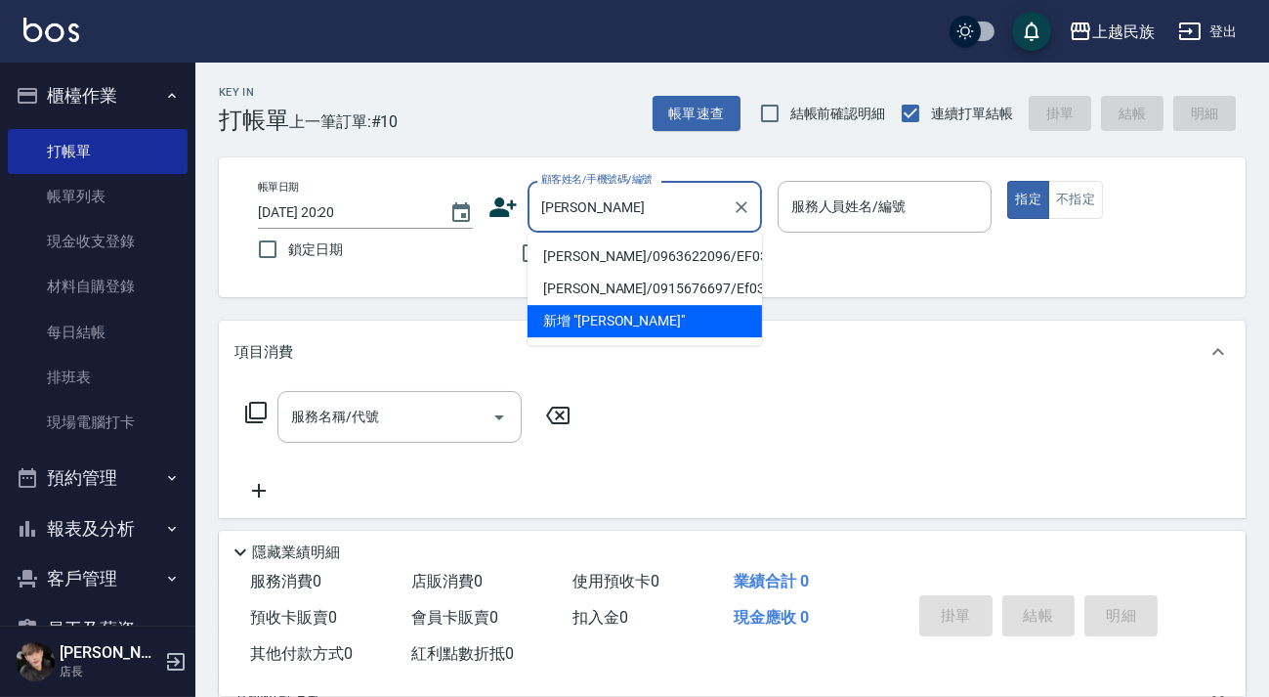
click at [610, 268] on li "[PERSON_NAME]/0963622096/EF033121" at bounding box center [645, 256] width 234 height 32
type input "[PERSON_NAME]/0963622096/EF033121"
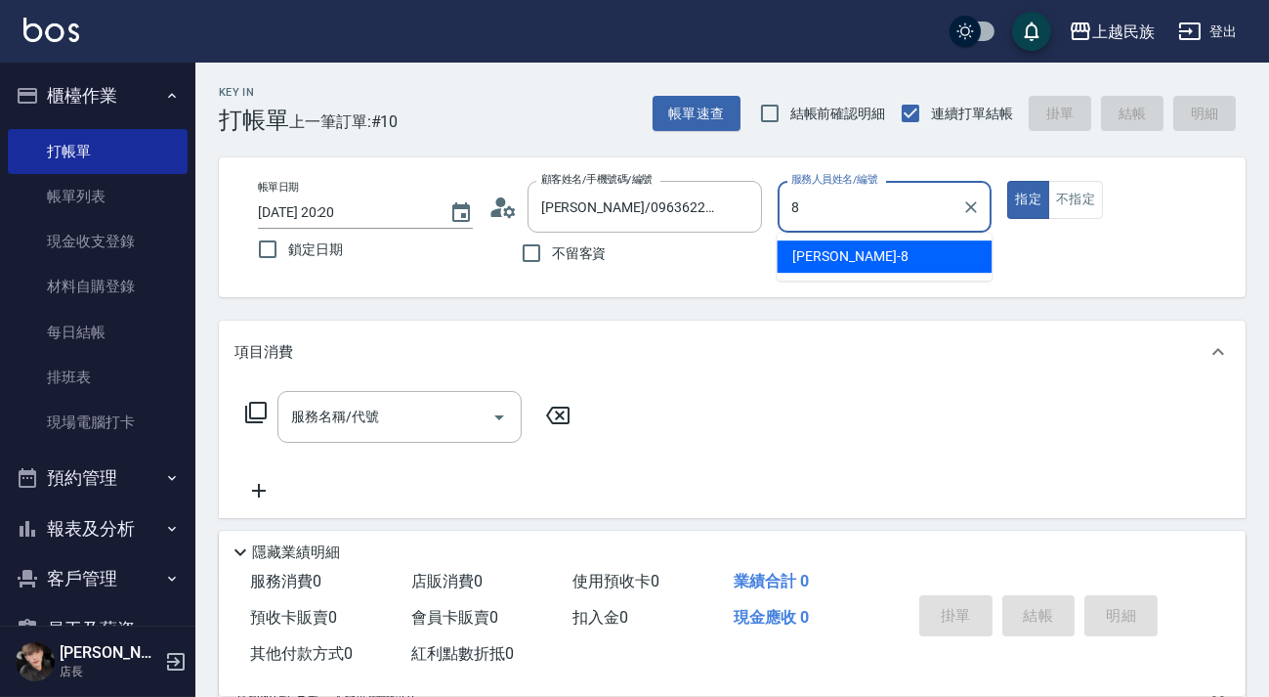
type input "Stella-8"
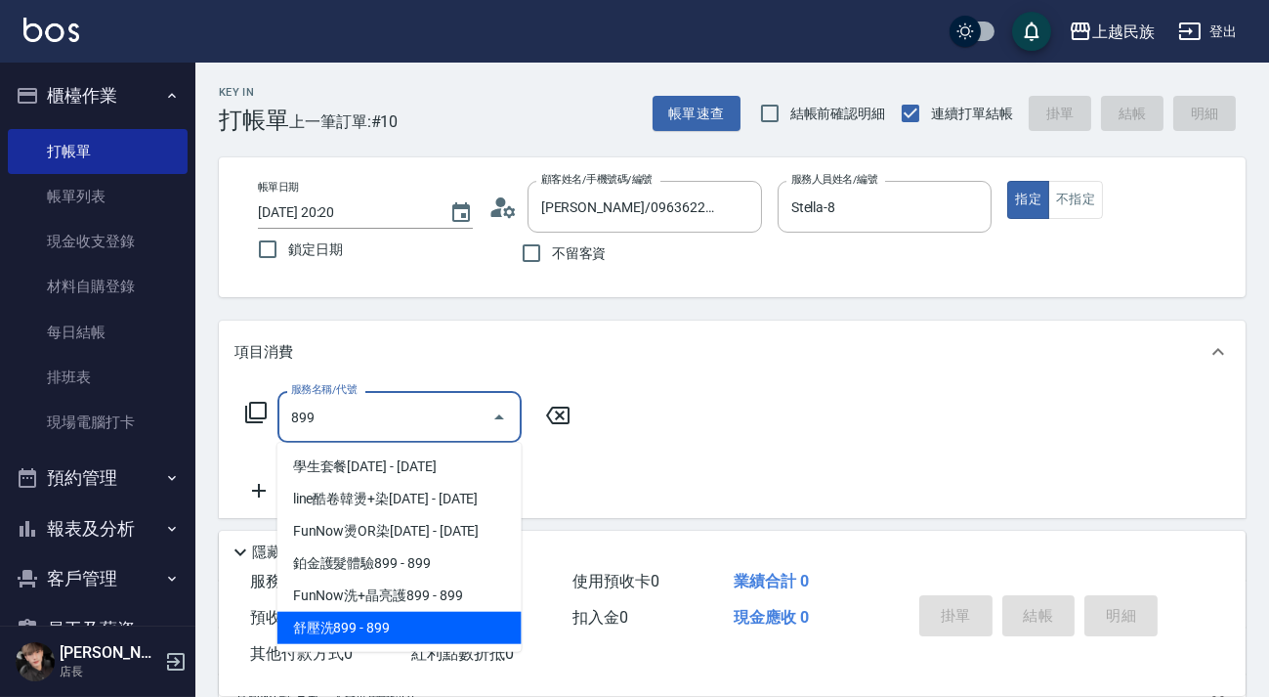
type input "899"
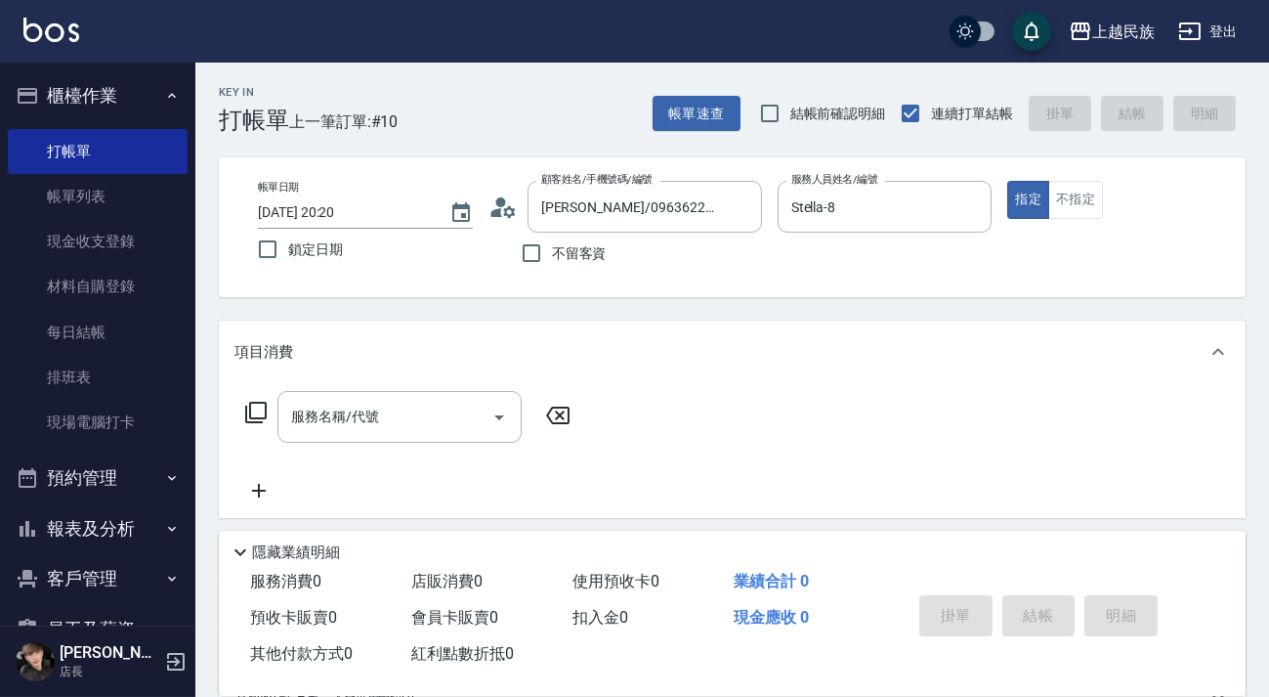
click at [452, 659] on span "紅利點數折抵 0" at bounding box center [462, 653] width 103 height 19
click at [408, 457] on div "服務名稱/代號 服務名稱/代號" at bounding box center [408, 446] width 348 height 111
click at [417, 436] on div "服務名稱/代號" at bounding box center [399, 417] width 244 height 52
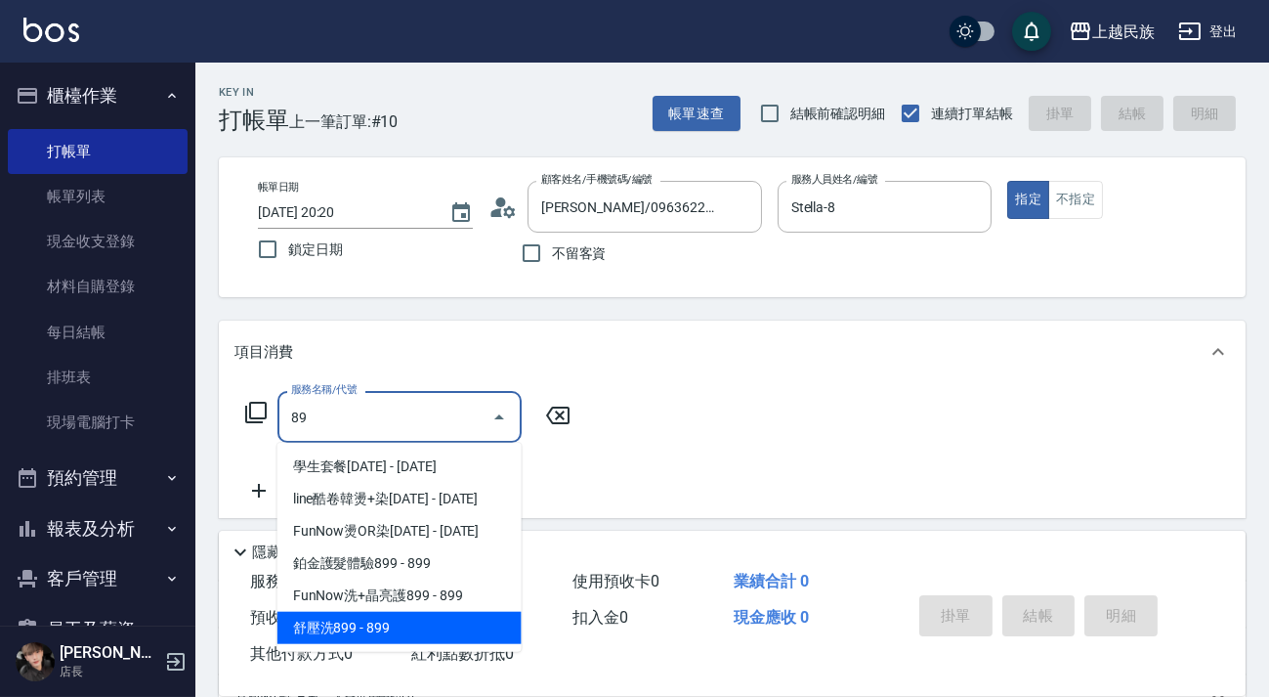
click at [433, 612] on span "舒壓洗899 - 899" at bounding box center [399, 628] width 244 height 32
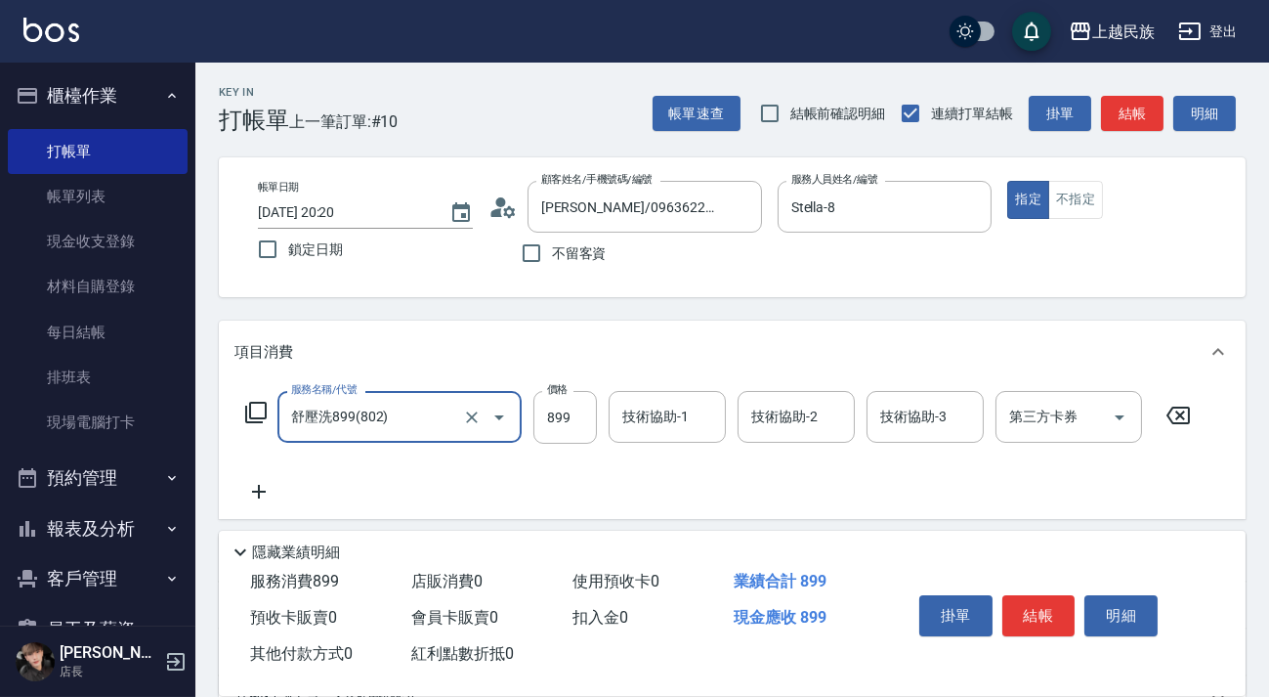
type input "舒壓洗899(802)"
click at [635, 425] on div "技術協助-1 技術協助-1" at bounding box center [667, 417] width 117 height 52
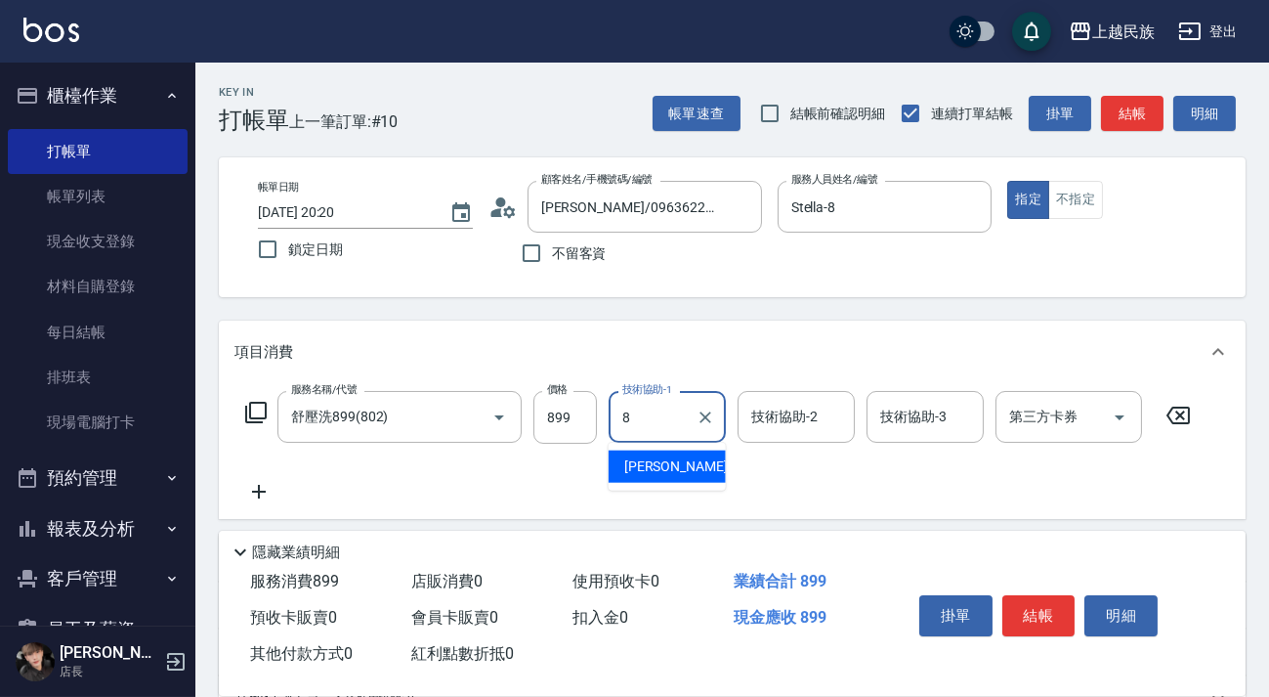
type input "Stella-8"
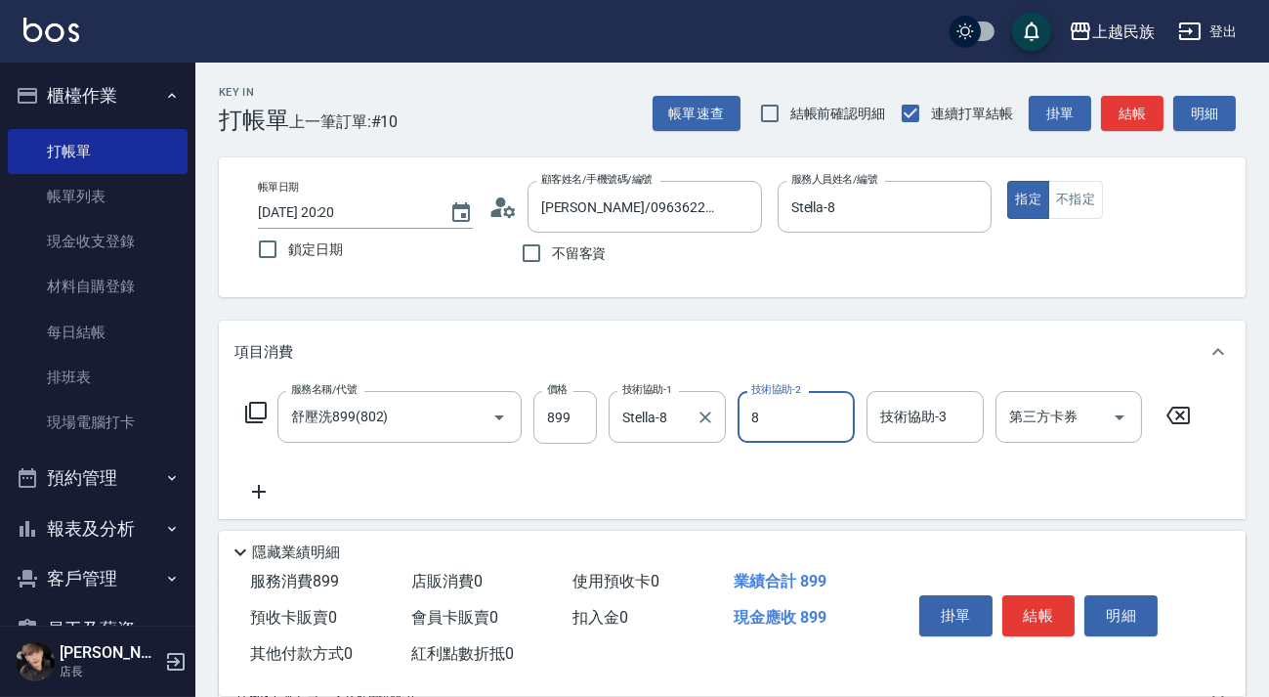
type input "Stella-8"
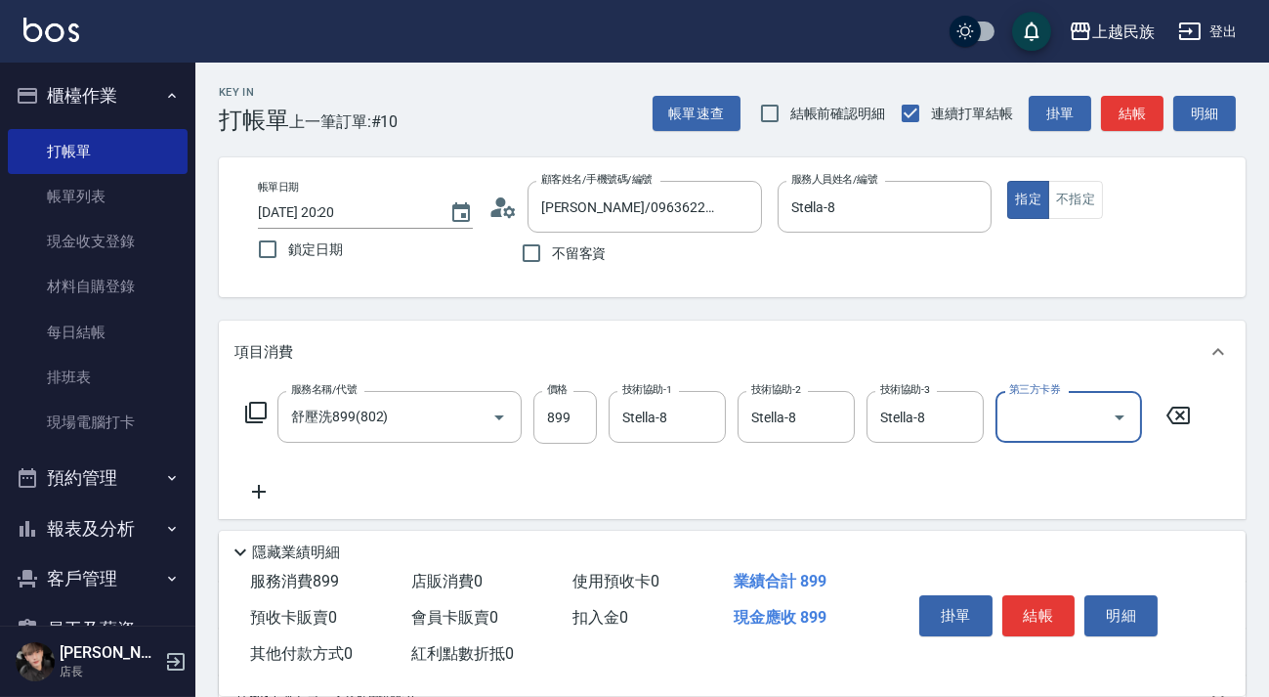
scroll to position [256, 0]
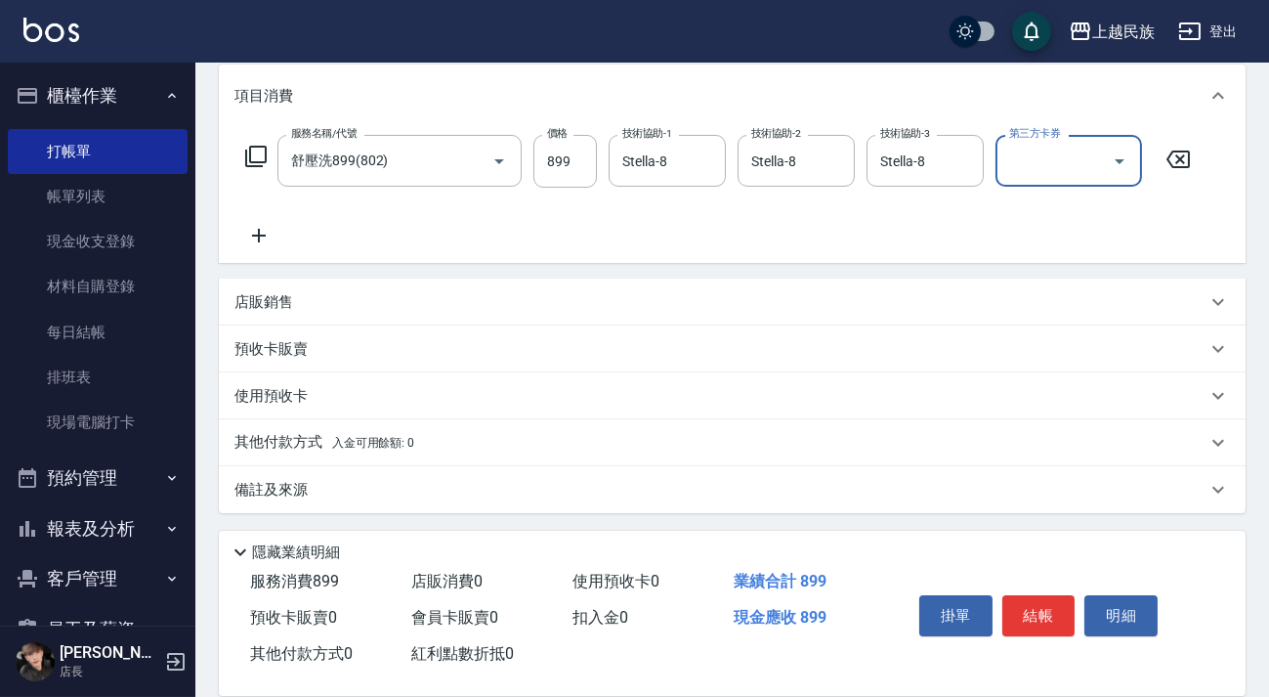
click at [568, 443] on div "其他付款方式 入金可用餘額: 0" at bounding box center [720, 442] width 972 height 21
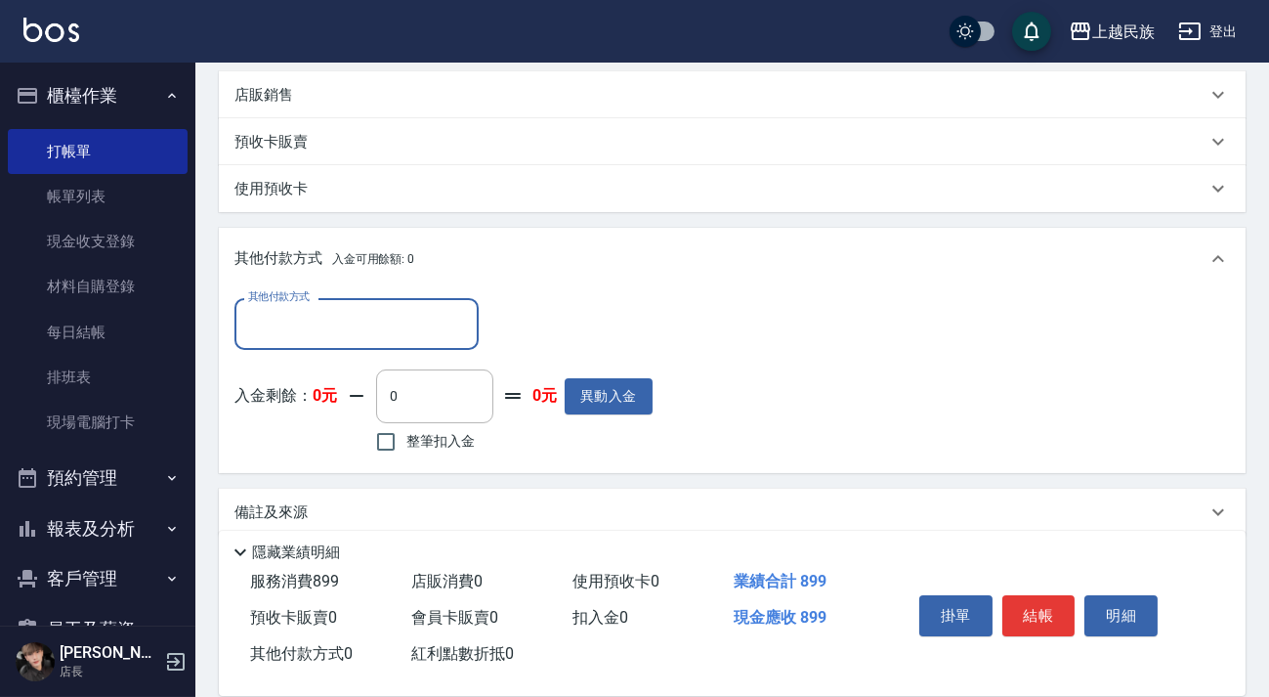
scroll to position [0, 0]
click at [428, 337] on input "其他付款方式" at bounding box center [356, 324] width 227 height 34
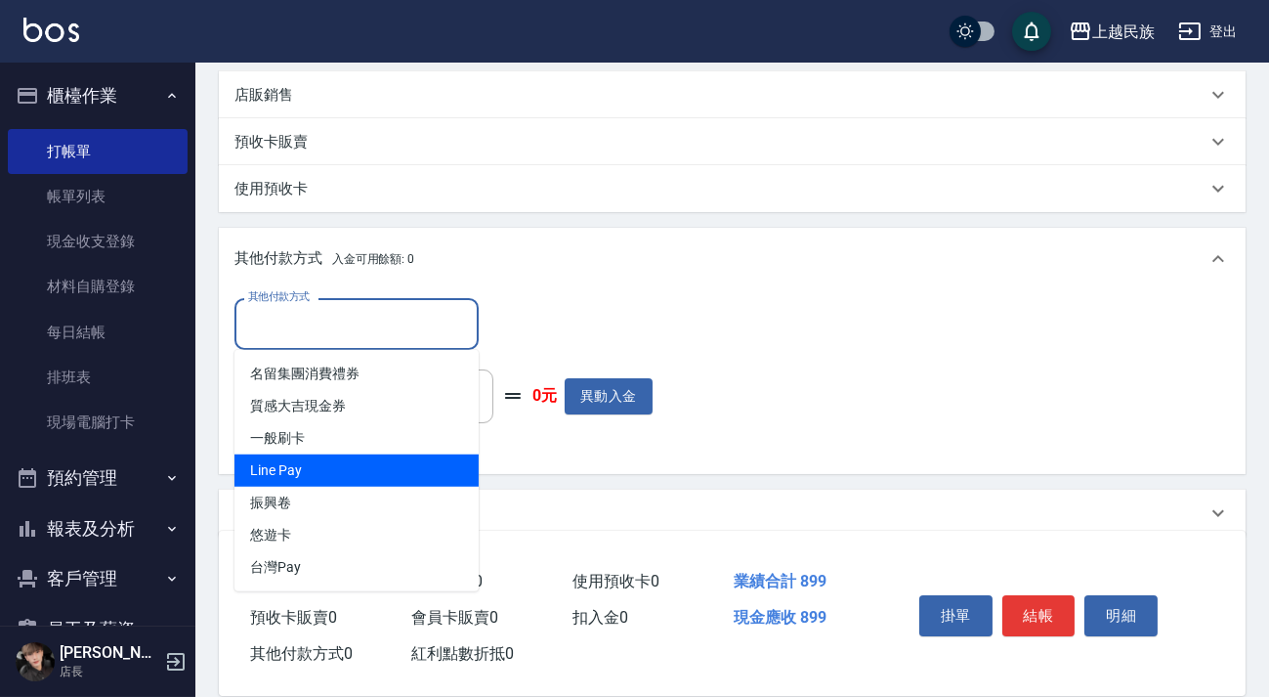
click at [404, 471] on span "Line Pay" at bounding box center [356, 470] width 244 height 32
type input "Line Pay"
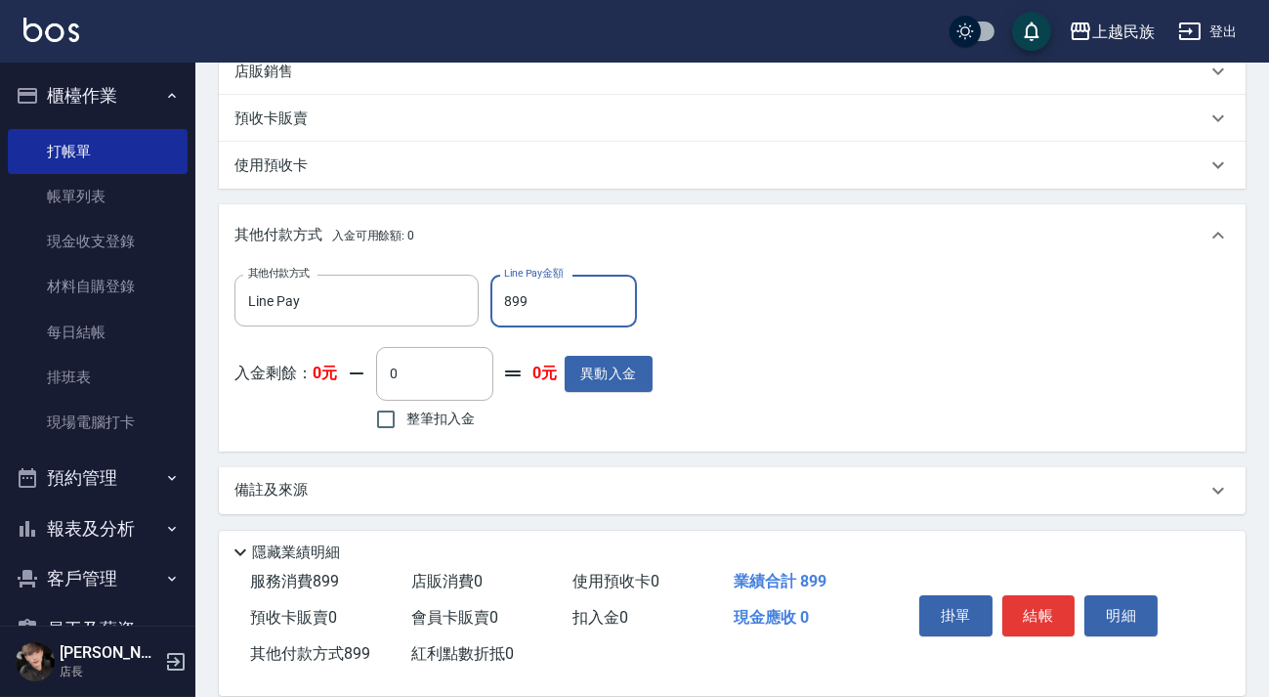
type input "899"
click at [752, 506] on div "備註及來源" at bounding box center [732, 490] width 1027 height 47
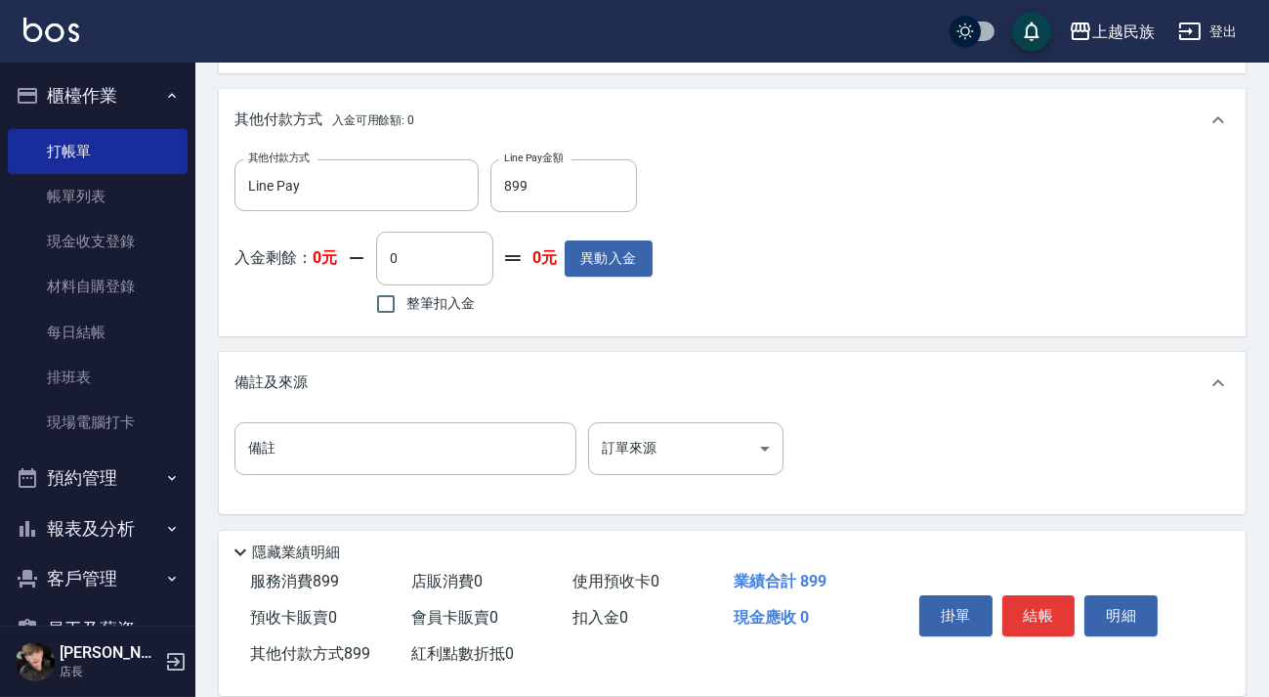
click at [716, 410] on div "備註及來源" at bounding box center [732, 383] width 1027 height 63
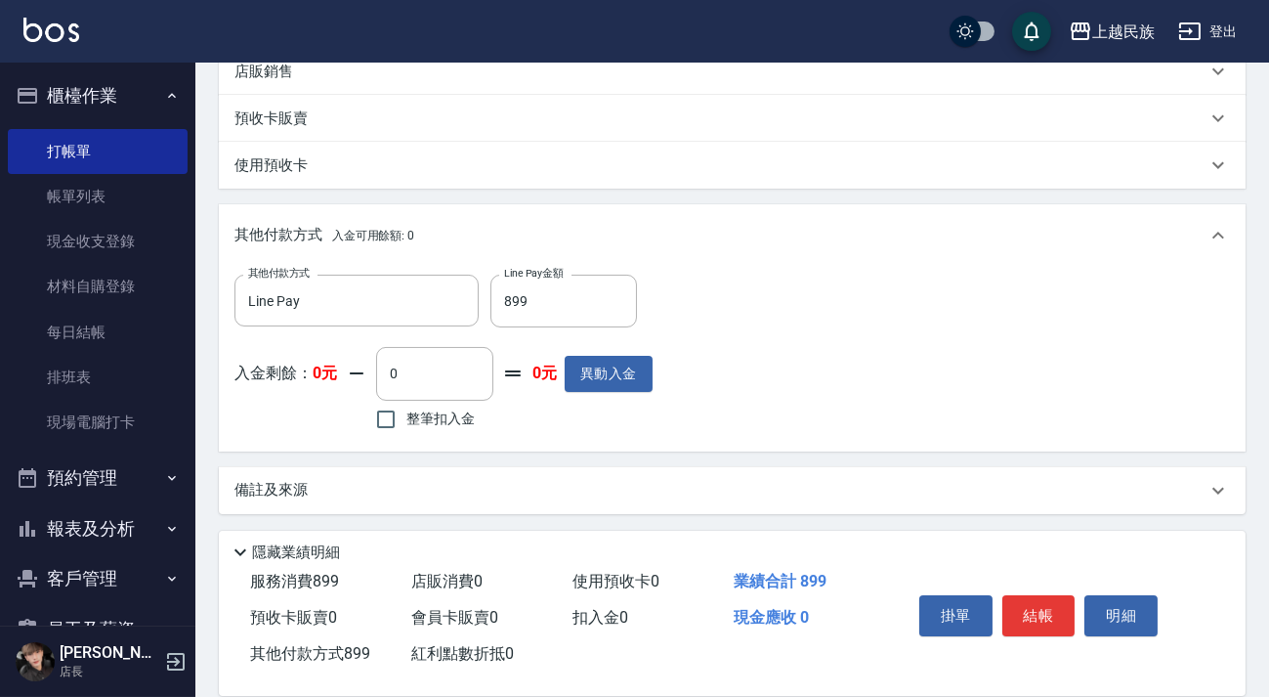
click at [770, 481] on div "備註及來源" at bounding box center [720, 490] width 972 height 21
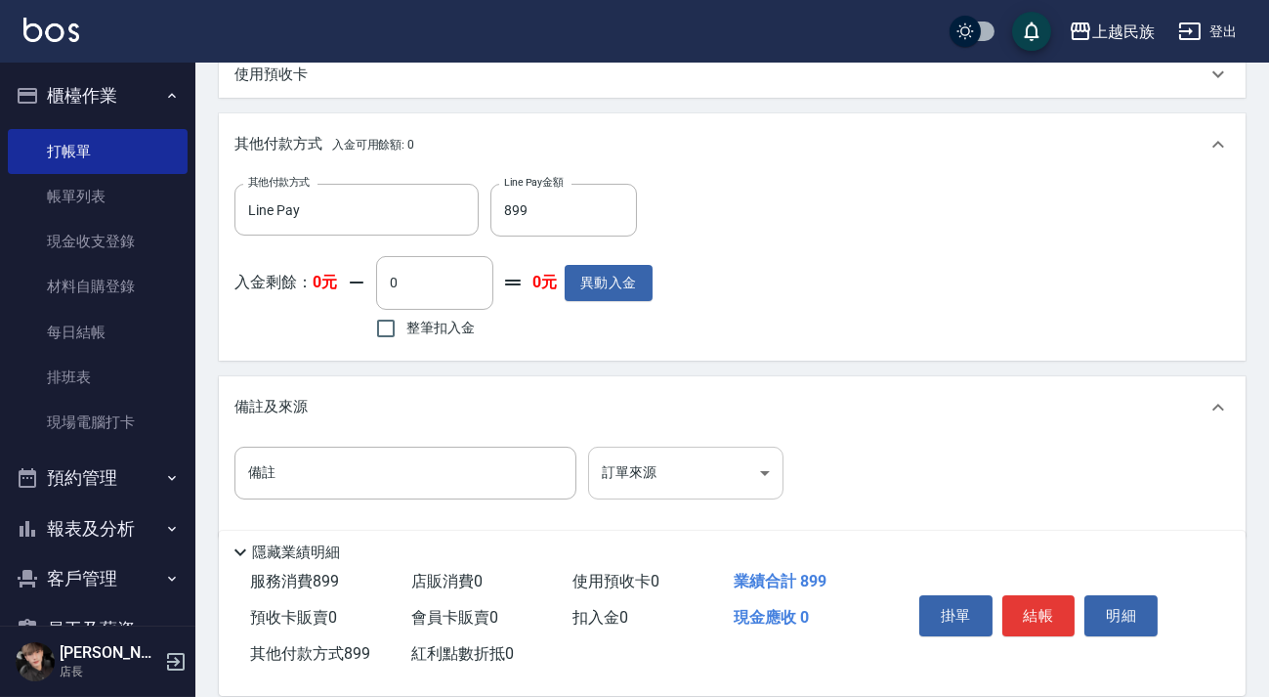
scroll to position [602, 0]
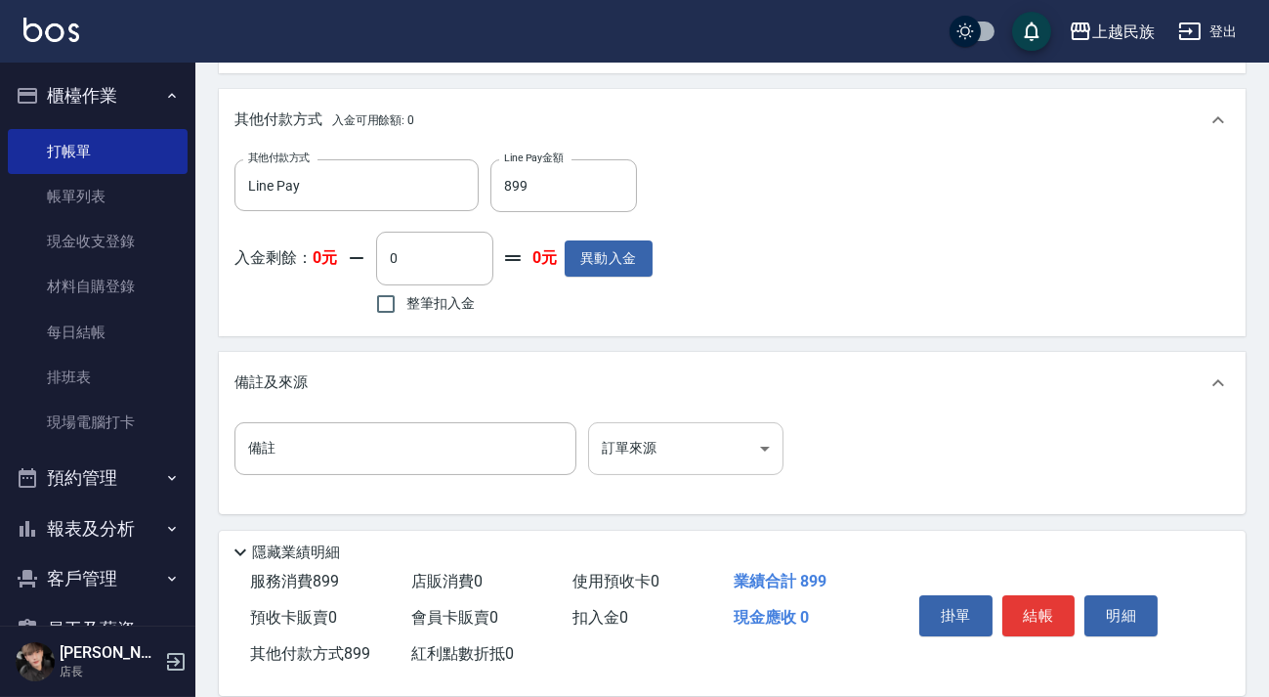
click at [765, 445] on body "上越民族 登出 櫃檯作業 打帳單 帳單列表 現金收支登錄 材料自購登錄 每日結帳 排班表 現場電腦打卡 預約管理 預約管理 單日預約紀錄 單週預約紀錄 報表及…" at bounding box center [634, 47] width 1269 height 1299
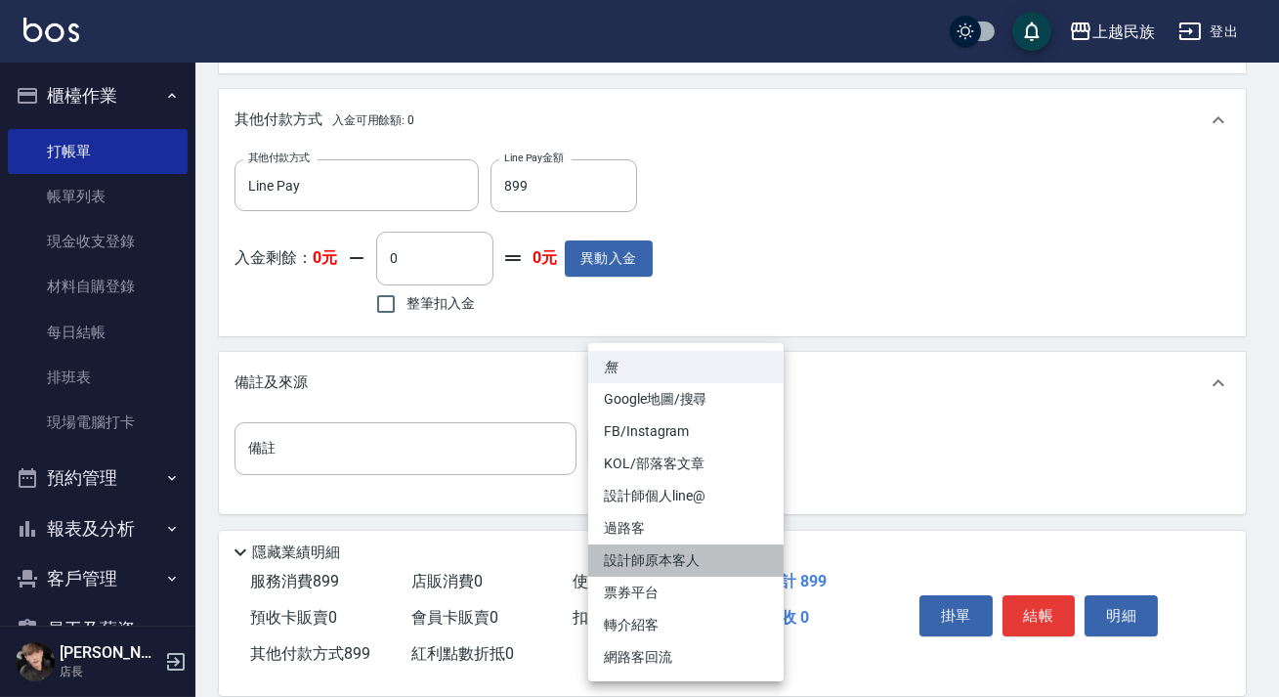
click at [733, 562] on li "設計師原本客人" at bounding box center [685, 560] width 195 height 32
type input "設計師原本客人"
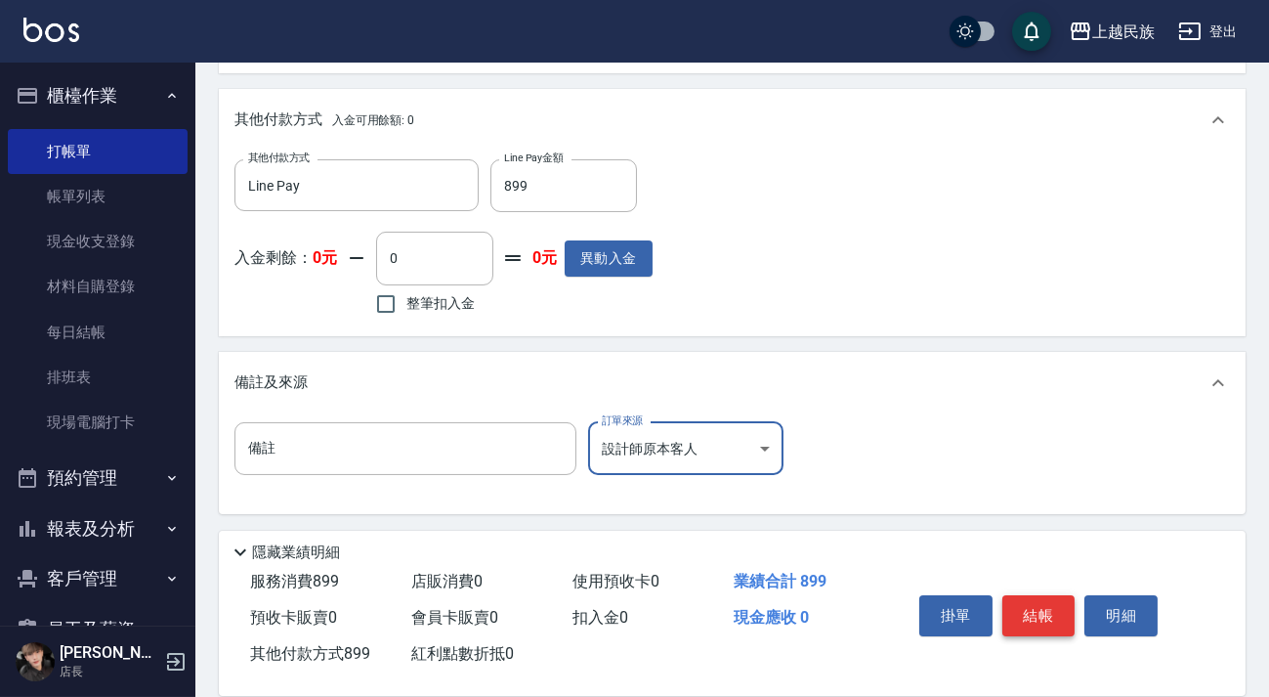
click at [1039, 623] on button "結帳" at bounding box center [1038, 615] width 73 height 41
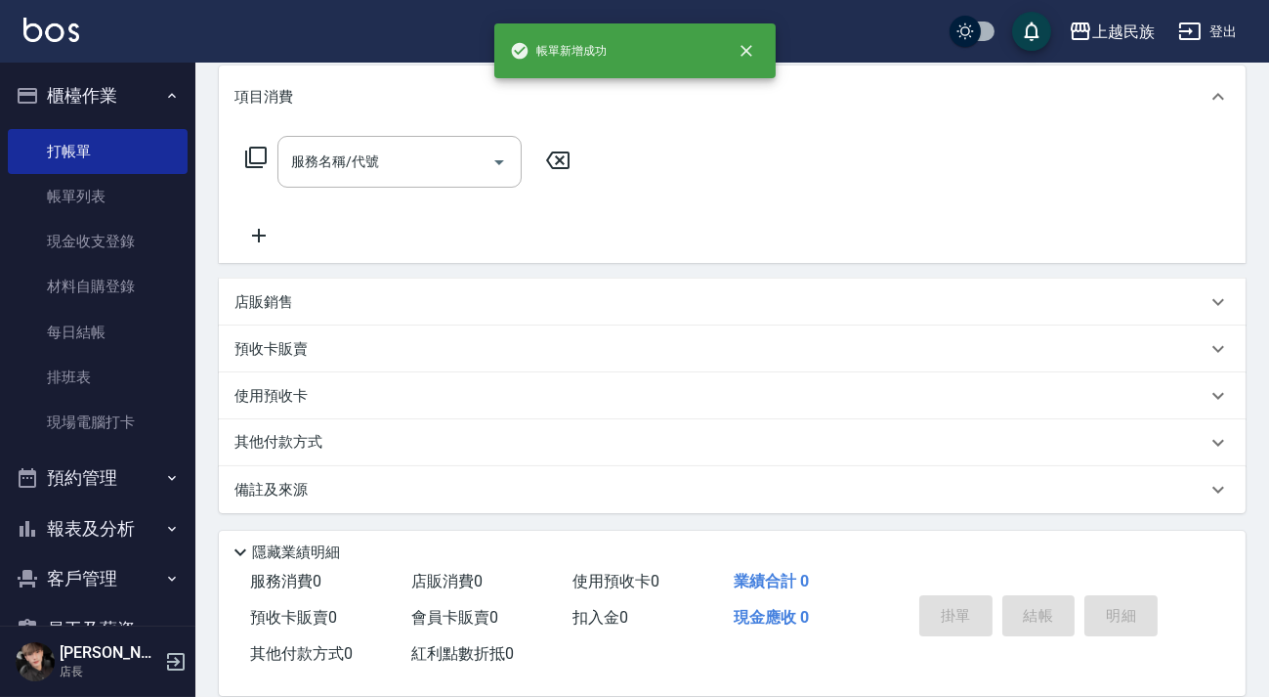
scroll to position [0, 0]
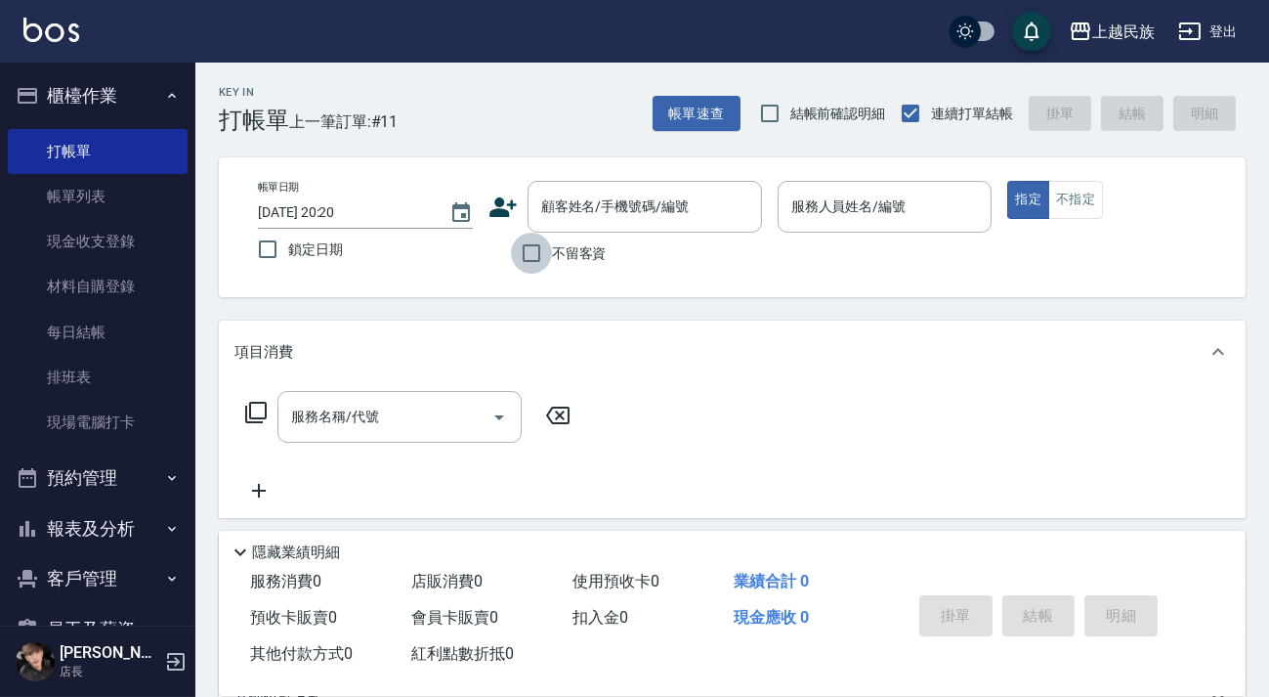
click at [551, 261] on input "不留客資" at bounding box center [531, 252] width 41 height 41
checkbox input "true"
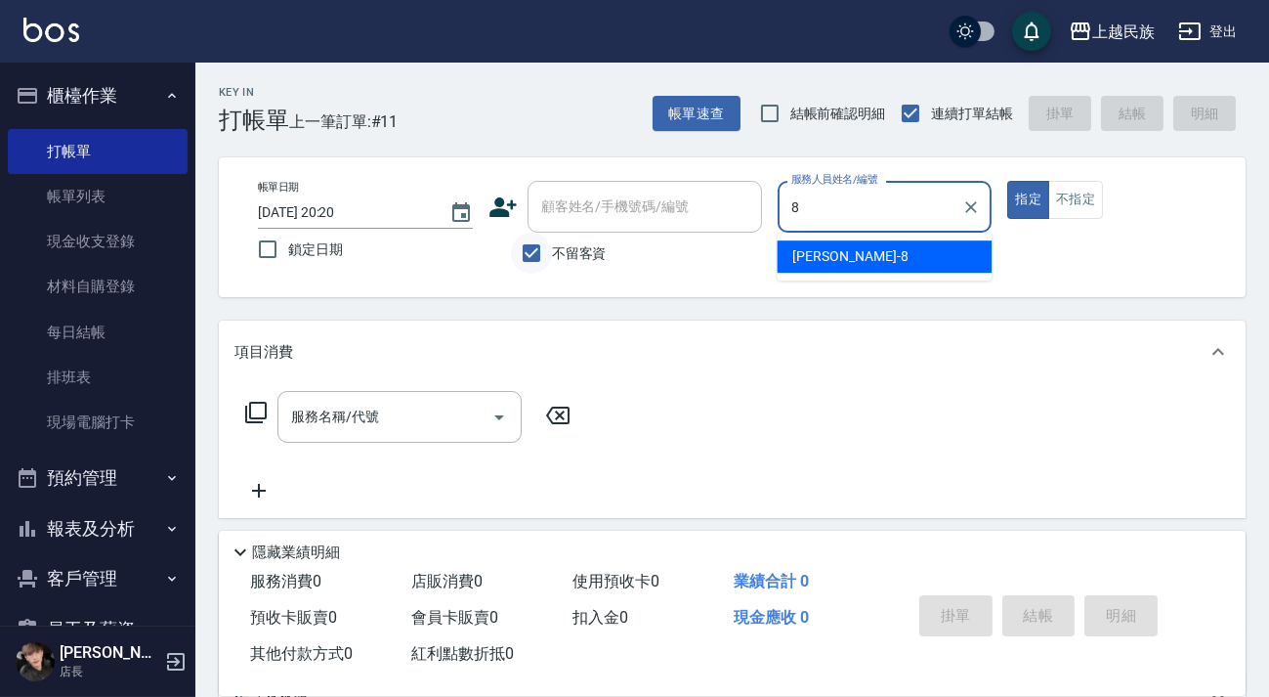
type input "Stella-8"
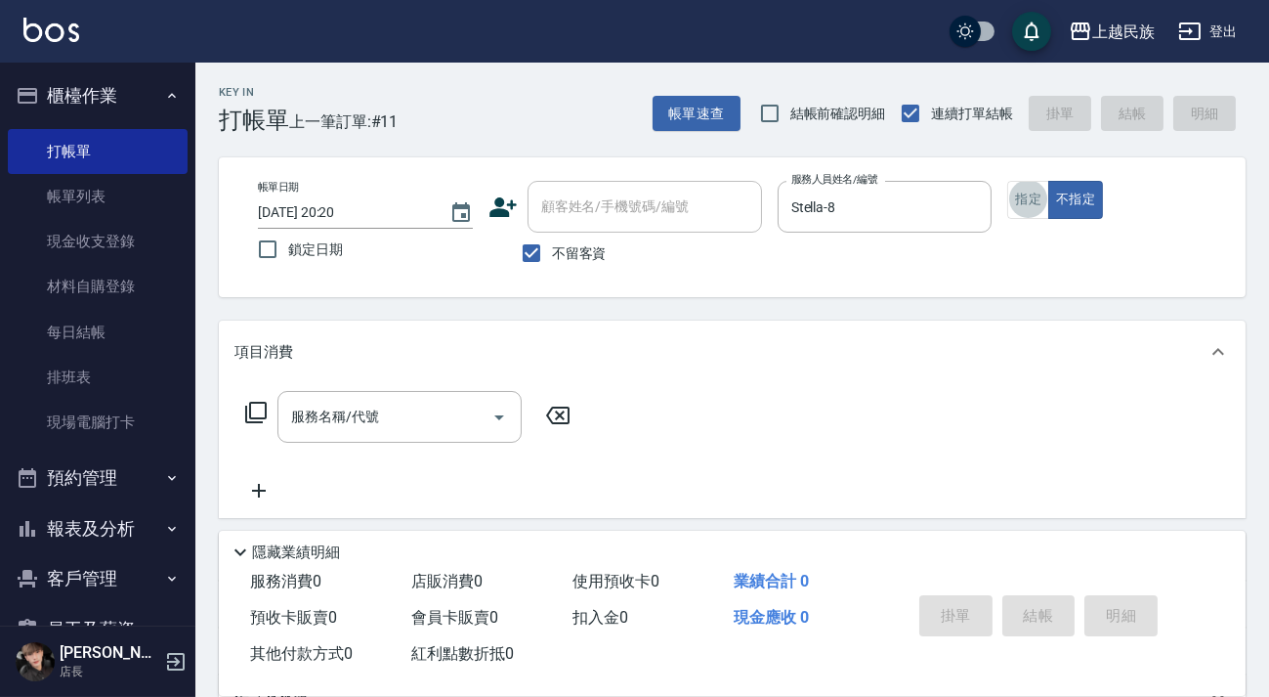
click at [337, 427] on input "服務名稱/代號" at bounding box center [384, 417] width 197 height 34
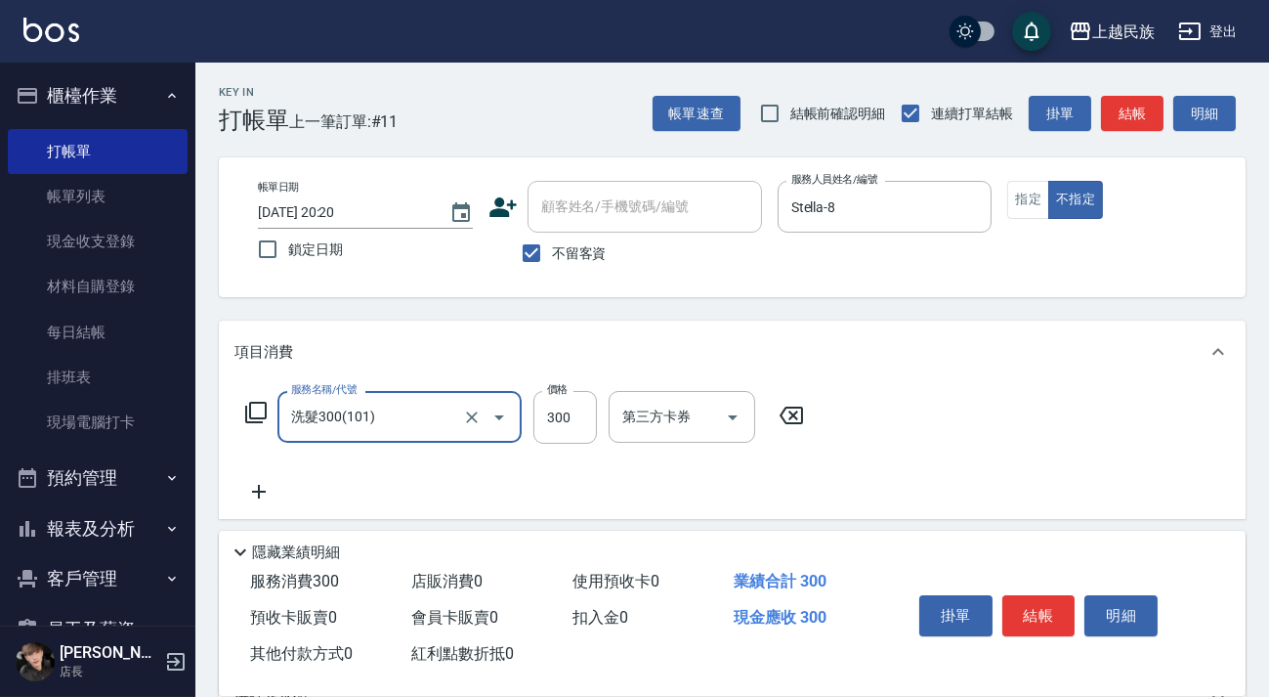
type input "洗髮300(101)"
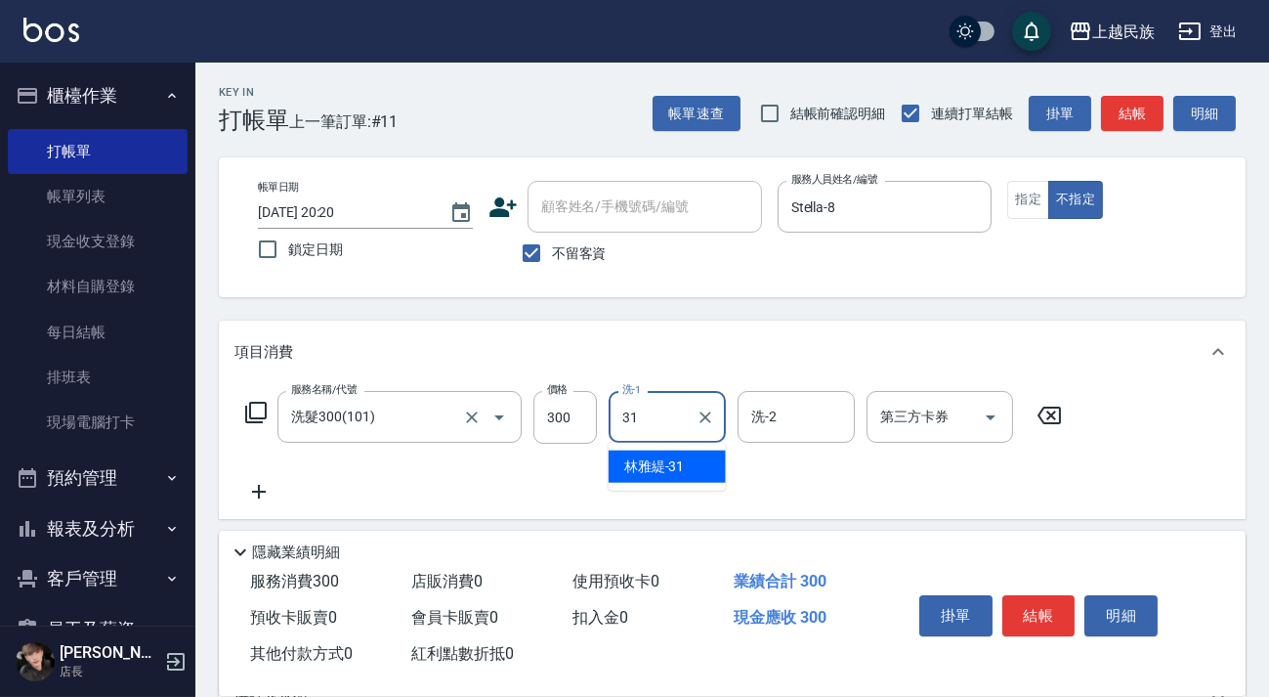
type input "[PERSON_NAME]-31"
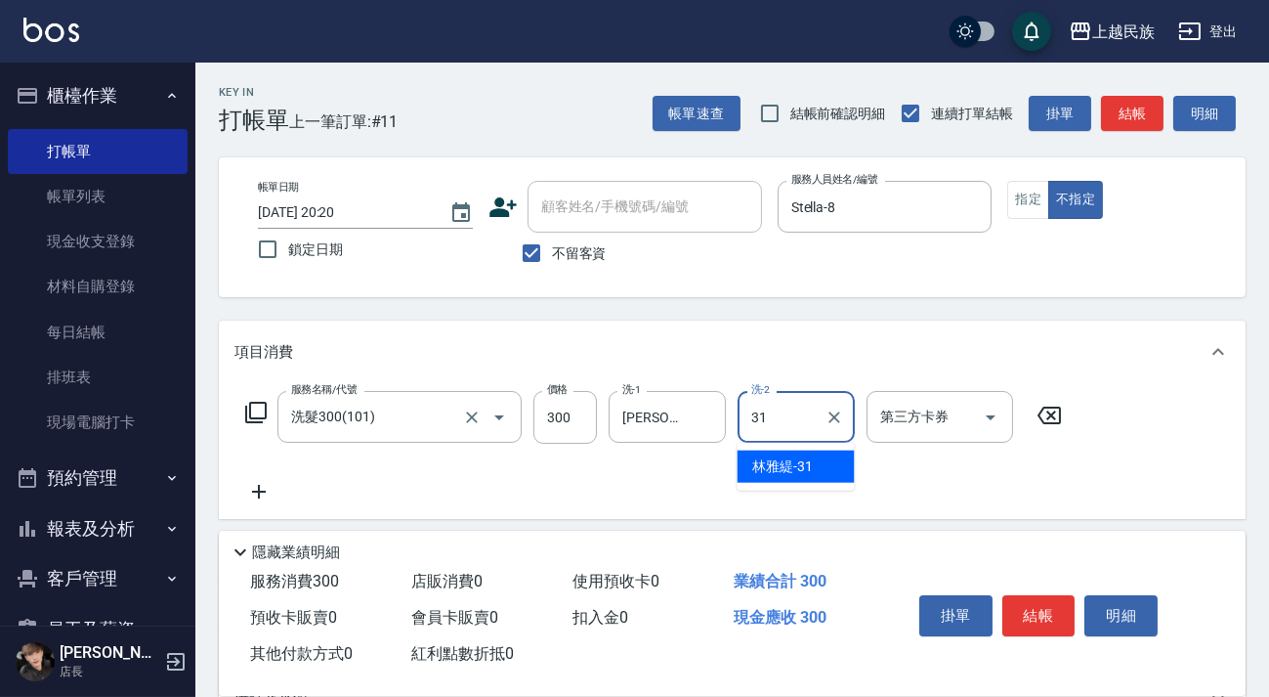
type input "[PERSON_NAME]-31"
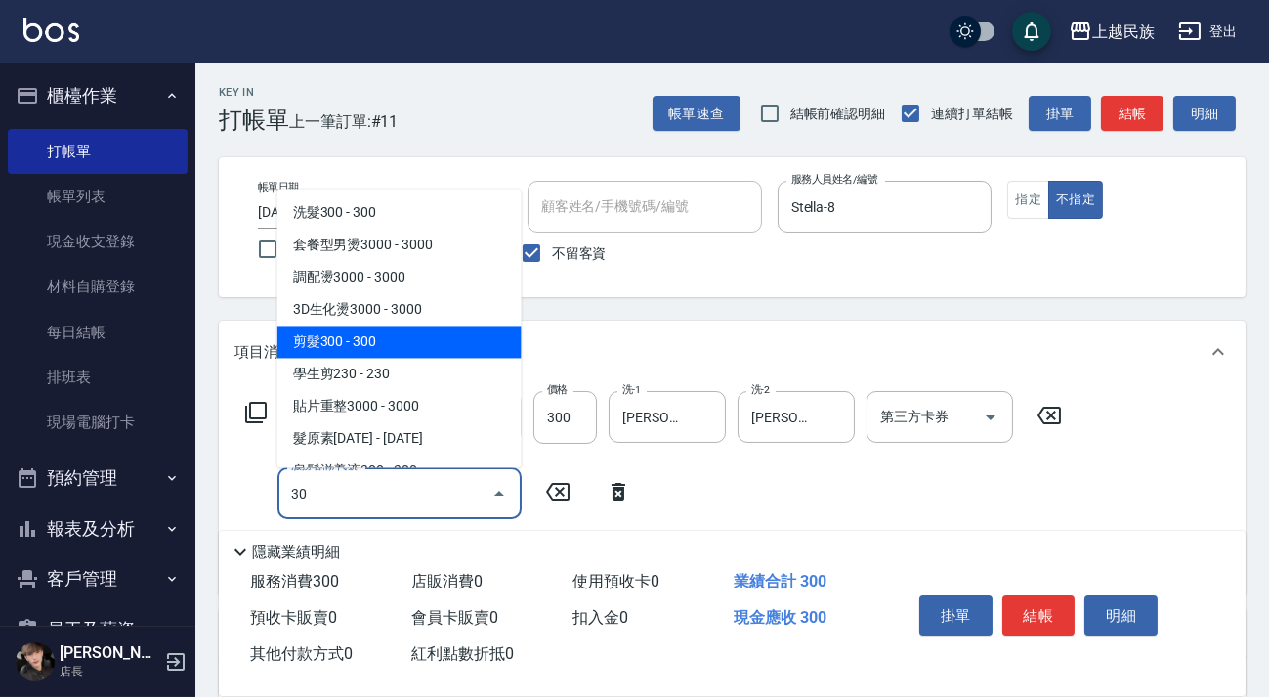
click at [365, 335] on span "剪髮300 - 300" at bounding box center [399, 341] width 244 height 32
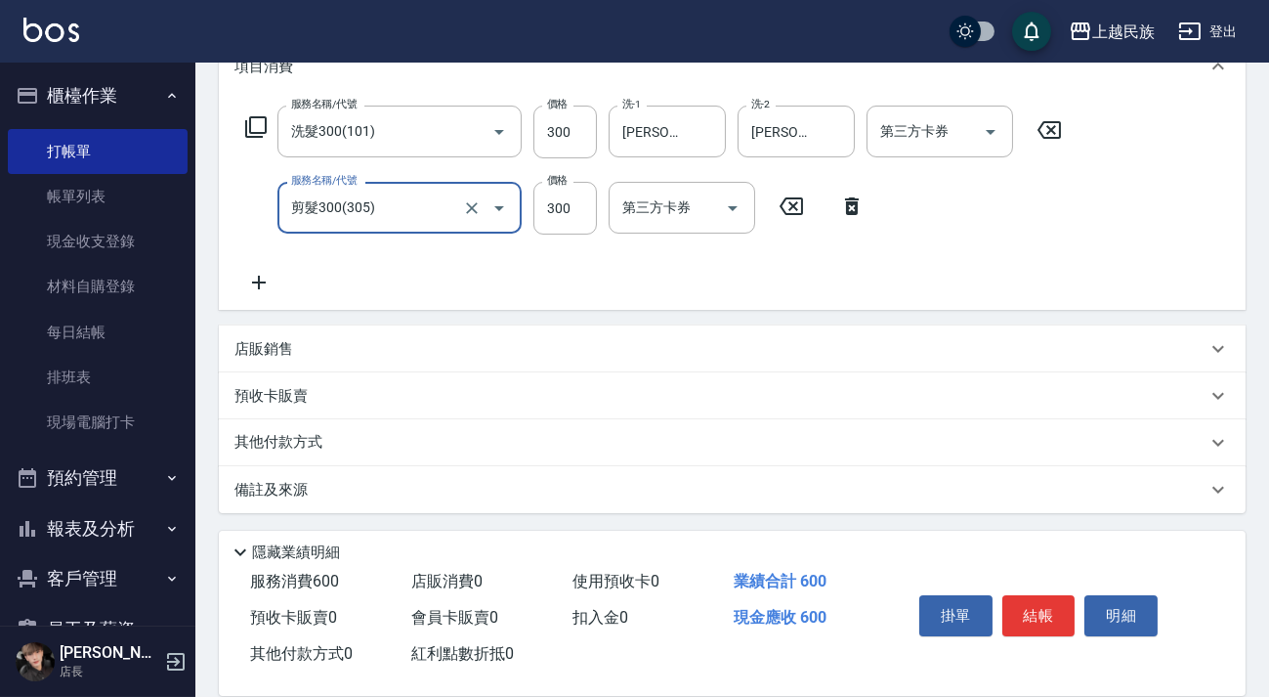
type input "剪髮300(305)"
click at [865, 477] on div "備註及來源" at bounding box center [732, 489] width 1027 height 47
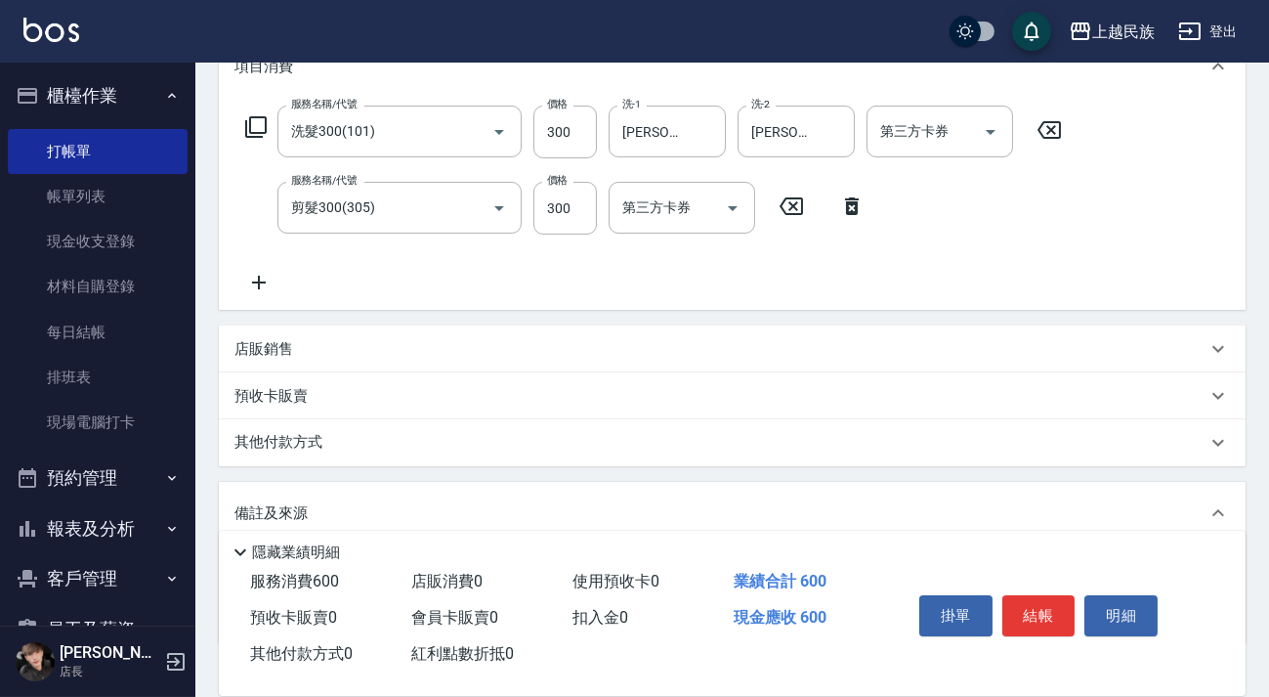
scroll to position [414, 0]
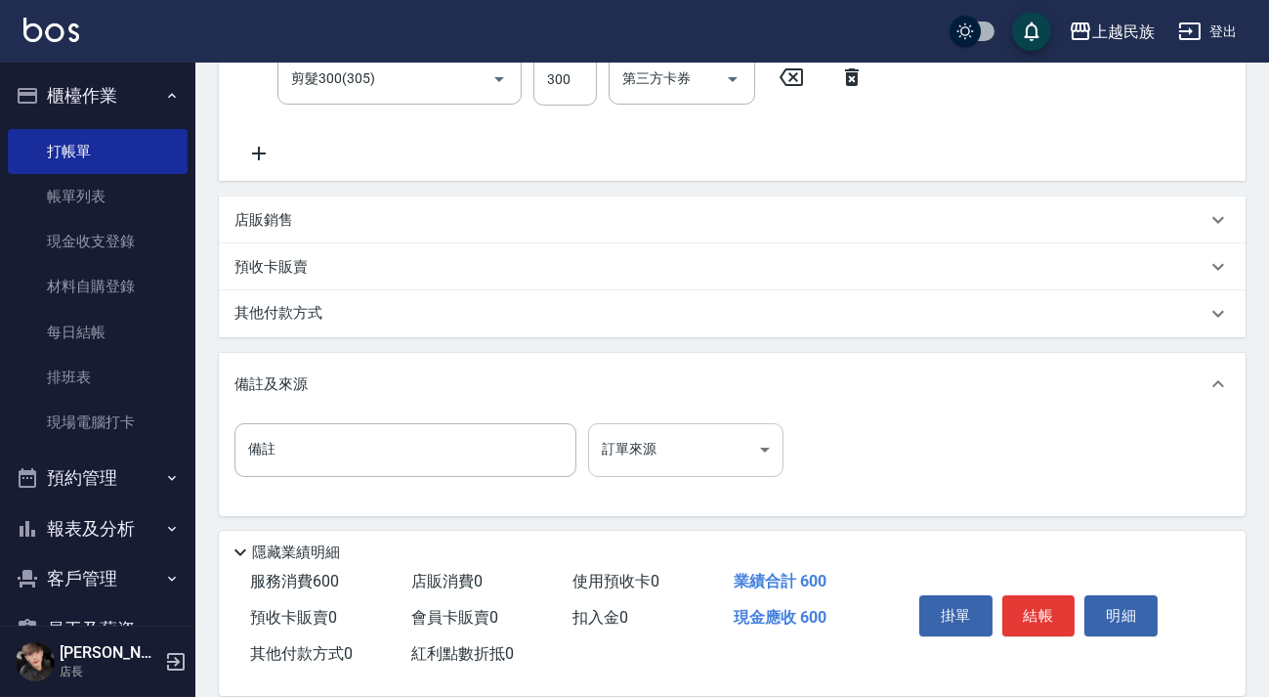
drag, startPoint x: 797, startPoint y: 447, endPoint x: 781, endPoint y: 449, distance: 15.8
click at [794, 448] on div "備註 備註 訂單來源 ​ 訂單來源" at bounding box center [731, 461] width 995 height 76
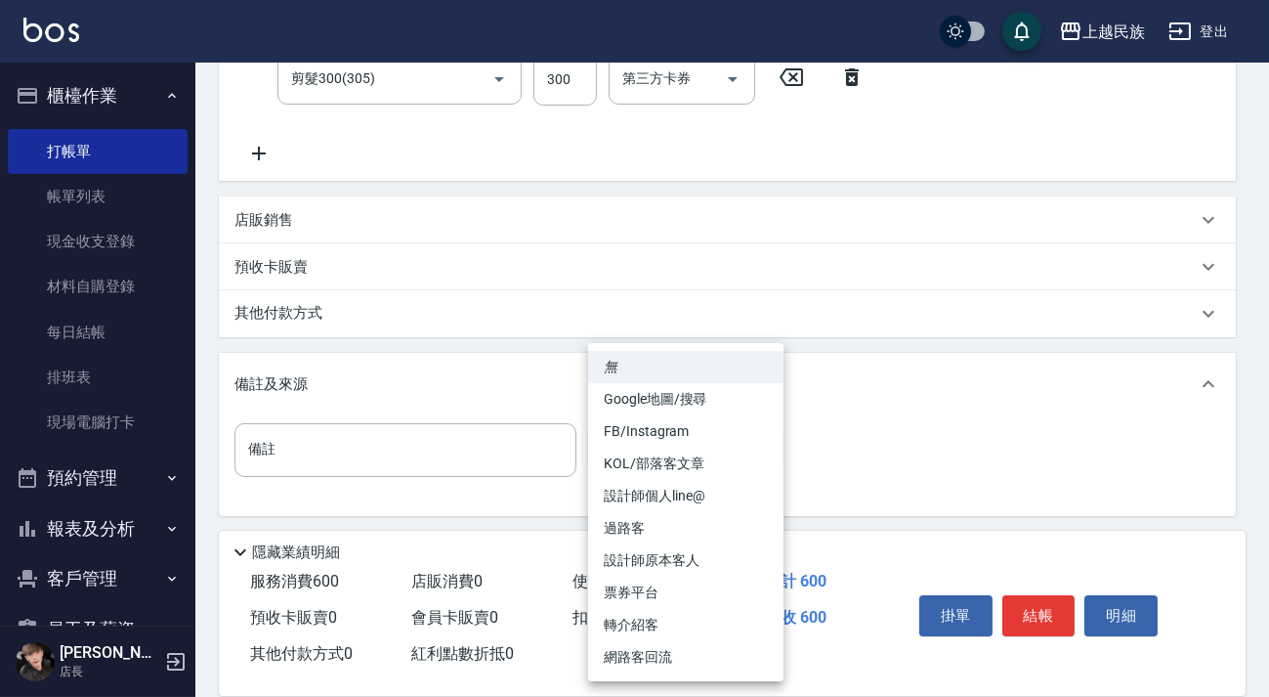
click at [781, 450] on body "上越民族 登出 櫃檯作業 打帳單 帳單列表 現金收支登錄 材料自購登錄 每日結帳 排班表 現場電腦打卡 預約管理 預約管理 單日預約紀錄 單週預約紀錄 報表及…" at bounding box center [634, 143] width 1269 height 1114
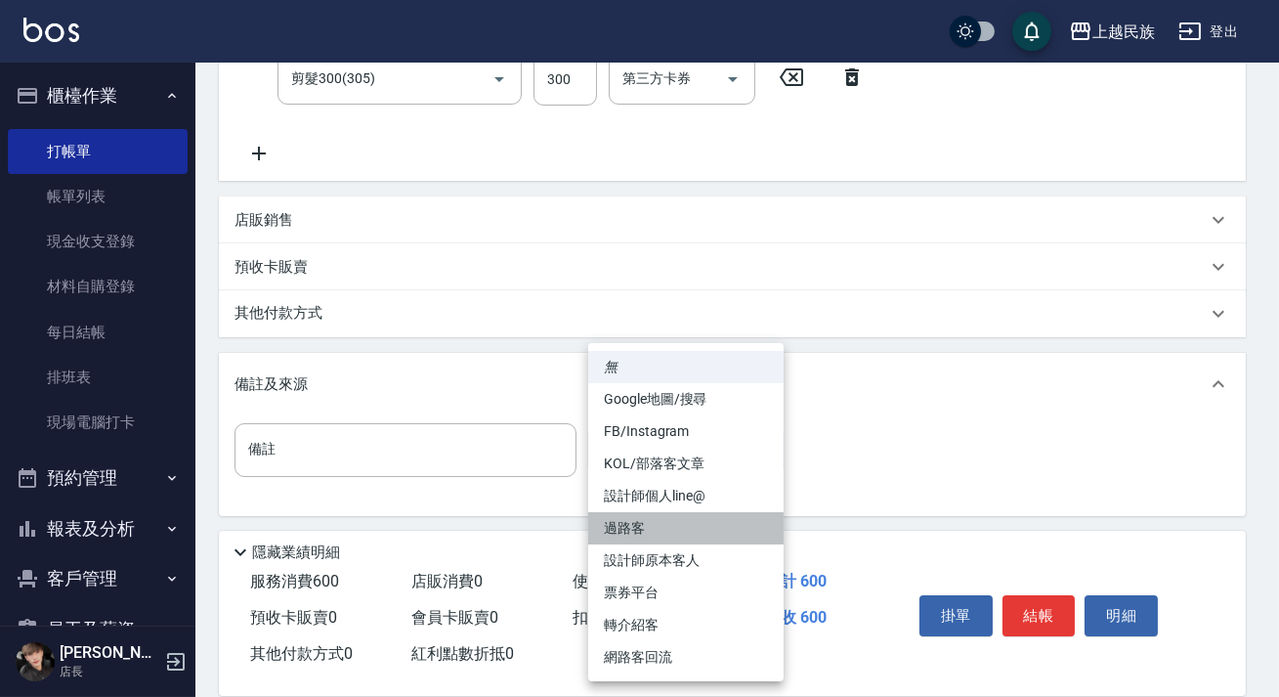
click at [666, 528] on li "過路客" at bounding box center [685, 528] width 195 height 32
type input "過路客"
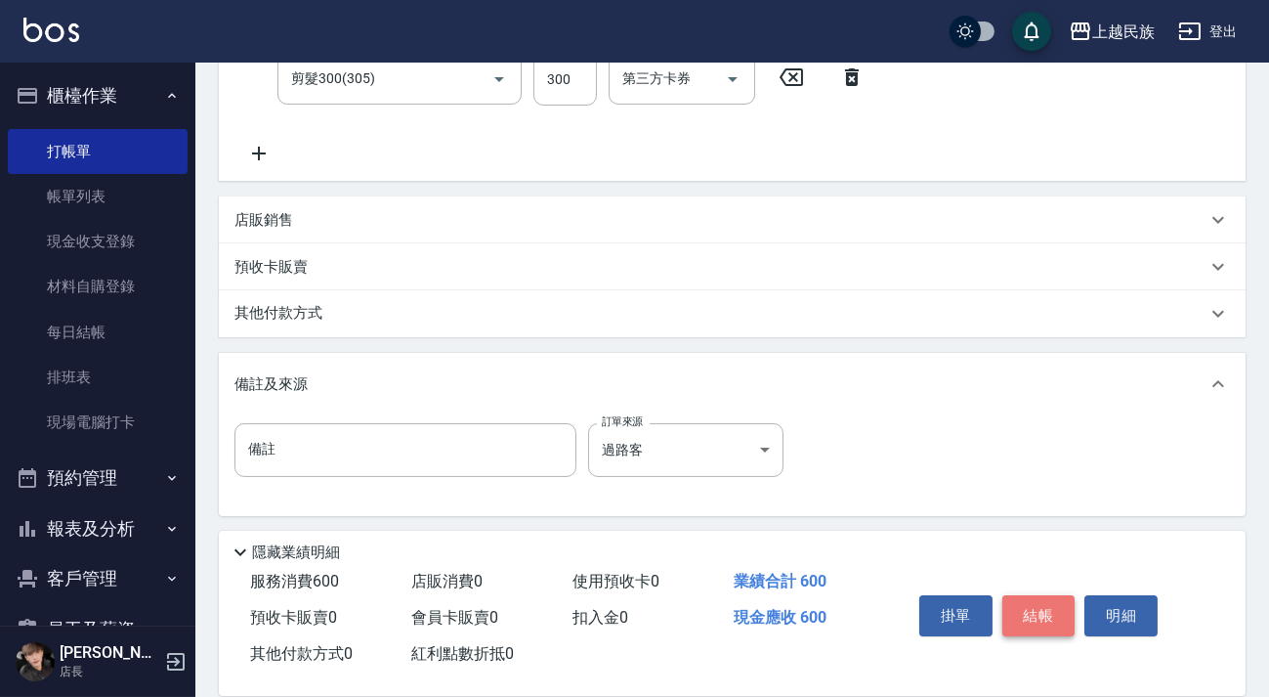
click at [1014, 601] on button "結帳" at bounding box center [1038, 615] width 73 height 41
type input "[DATE] 20:21"
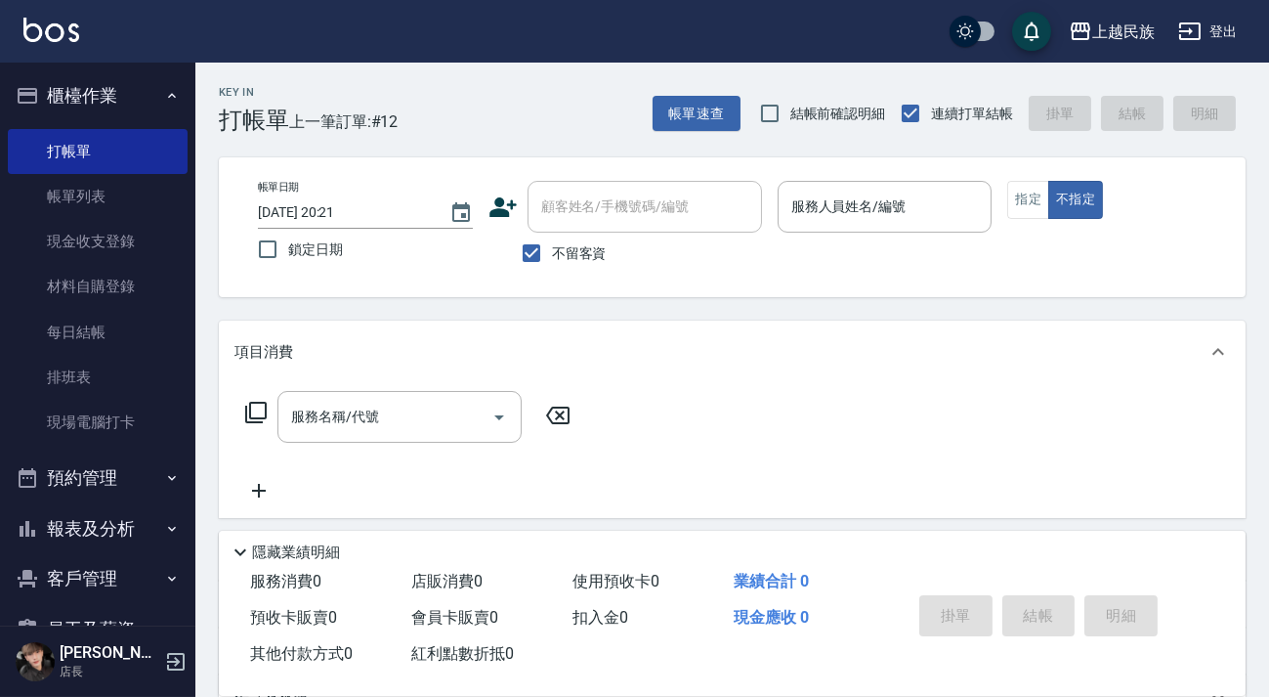
click at [594, 236] on label "不留客資" at bounding box center [559, 252] width 96 height 41
click at [552, 236] on input "不留客資" at bounding box center [531, 252] width 41 height 41
checkbox input "false"
click at [610, 208] on input "顧客姓名/手機號碼/編號" at bounding box center [644, 207] width 217 height 34
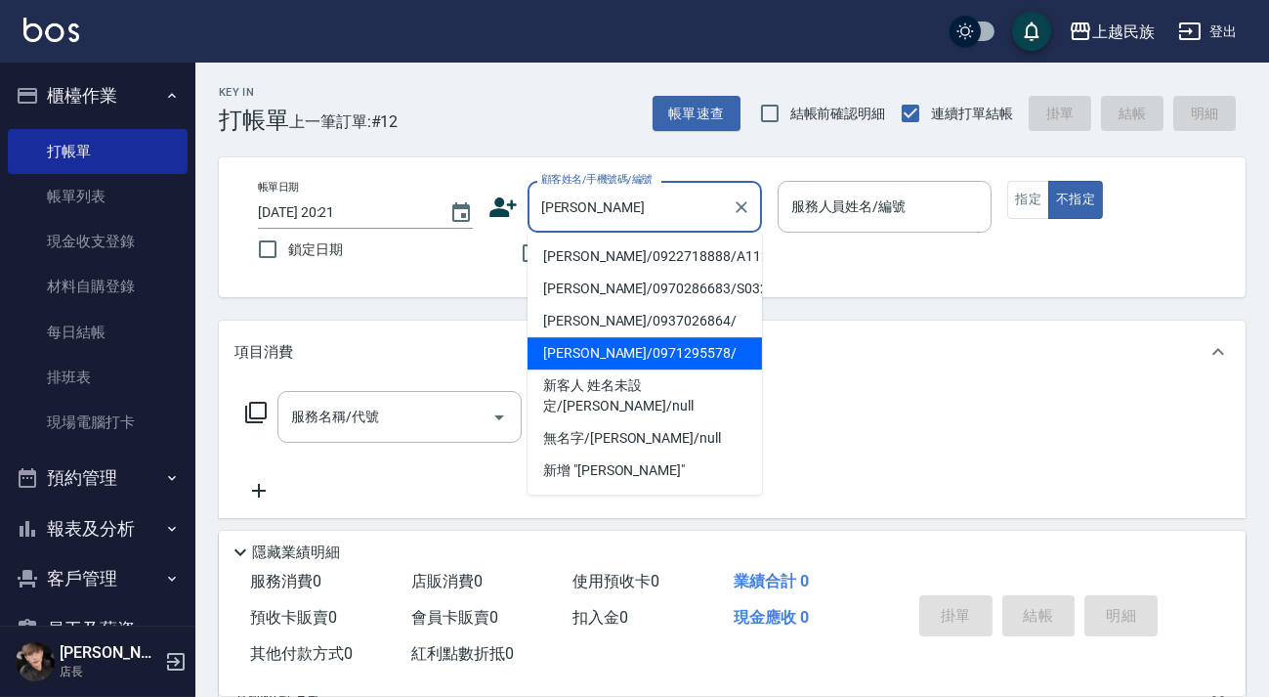
click at [644, 343] on li "[PERSON_NAME]/0971295578/" at bounding box center [645, 353] width 234 height 32
type input "[PERSON_NAME]/0971295578/"
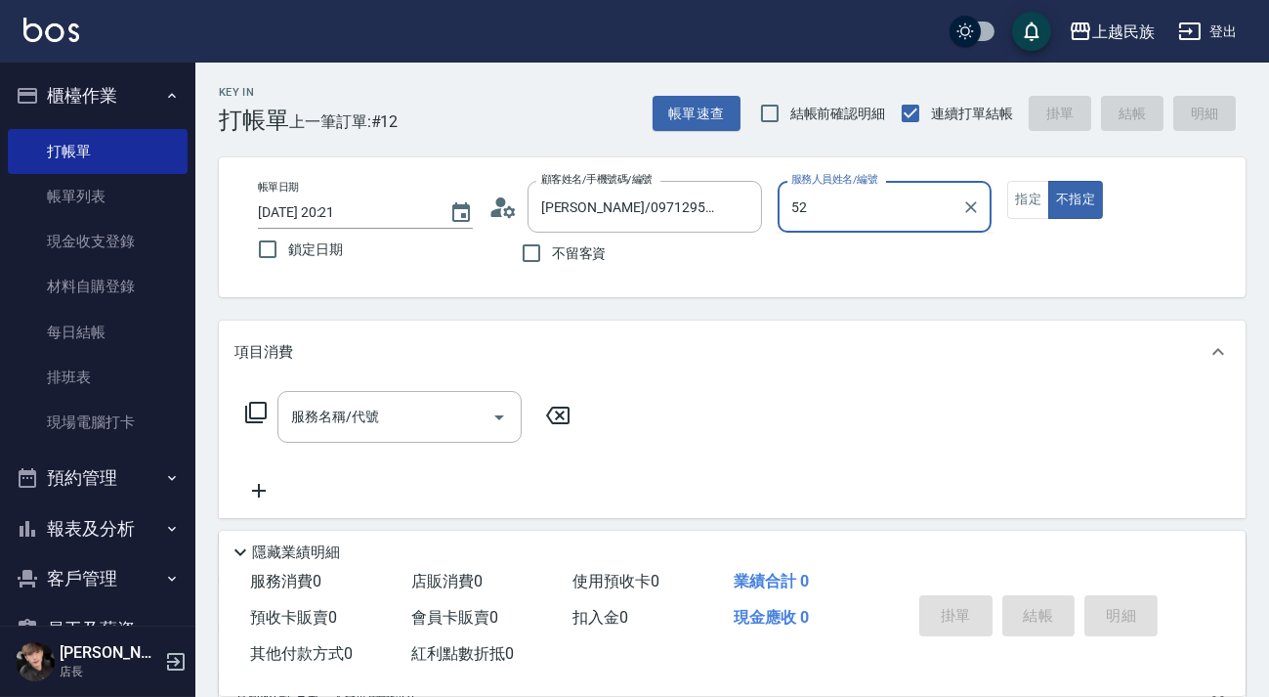
type input "5"
type input "[PERSON_NAME]-2"
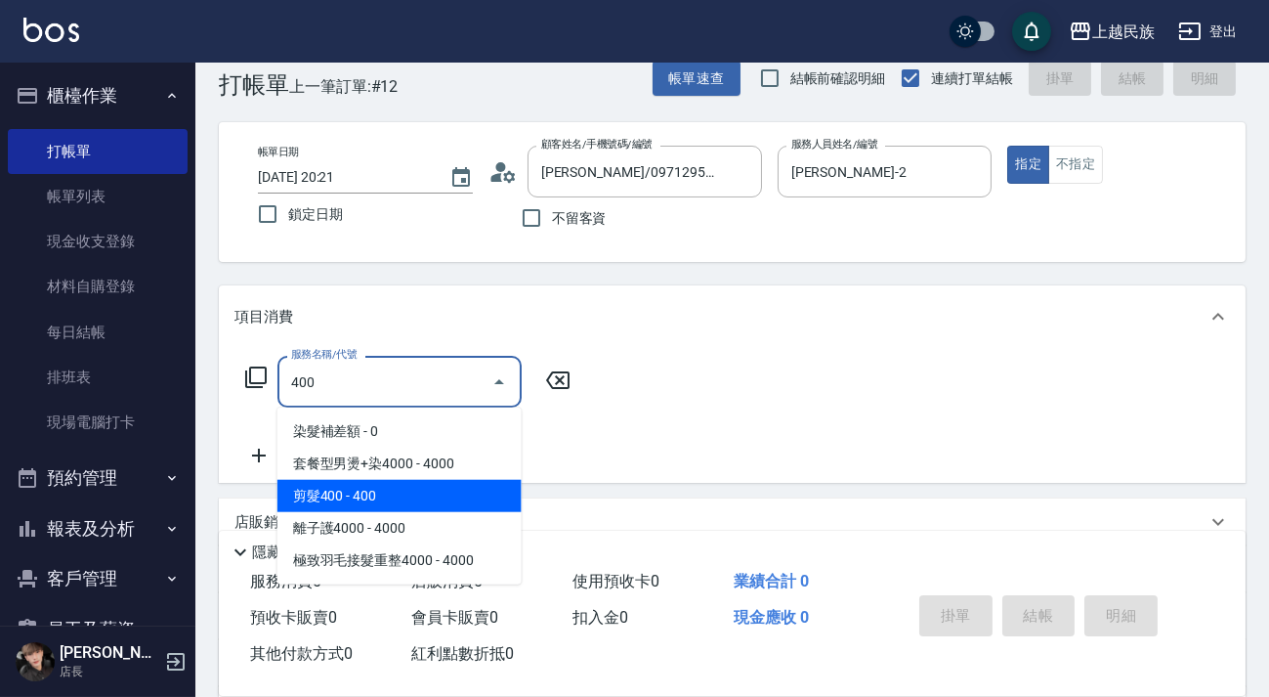
click at [469, 485] on span "剪髮400 - 400" at bounding box center [399, 496] width 244 height 32
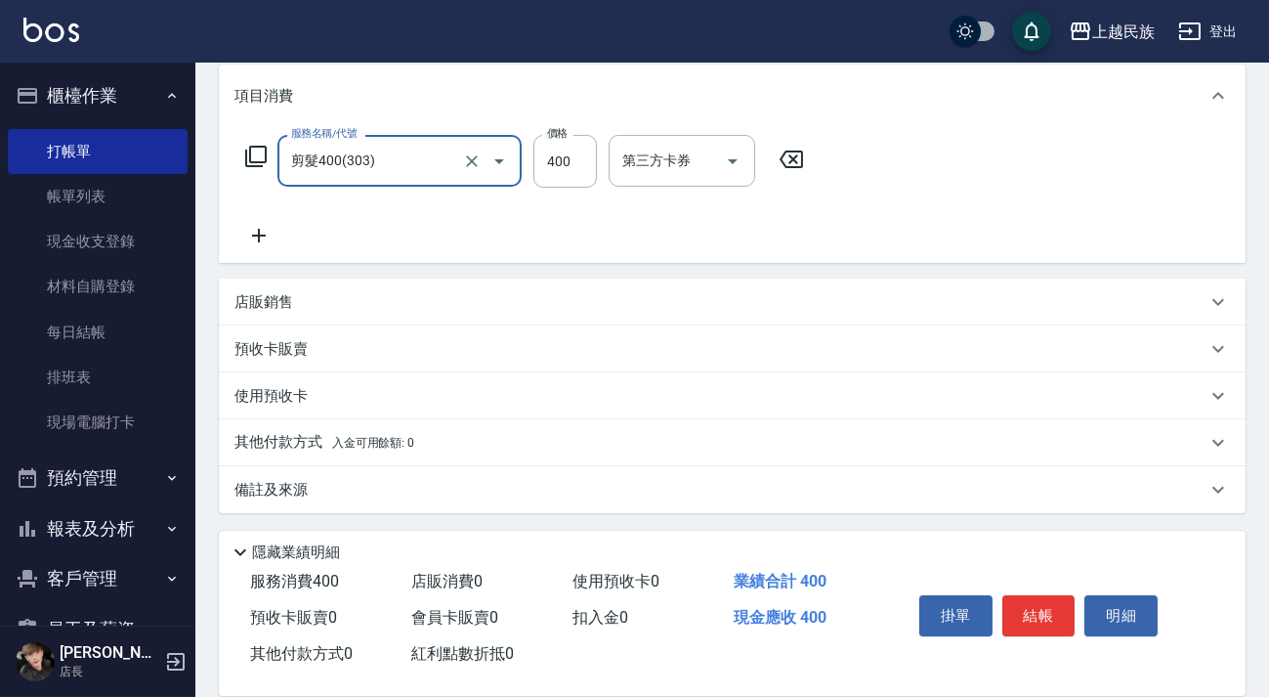
type input "剪髮400(303)"
click at [720, 485] on div "備註及來源" at bounding box center [720, 490] width 972 height 21
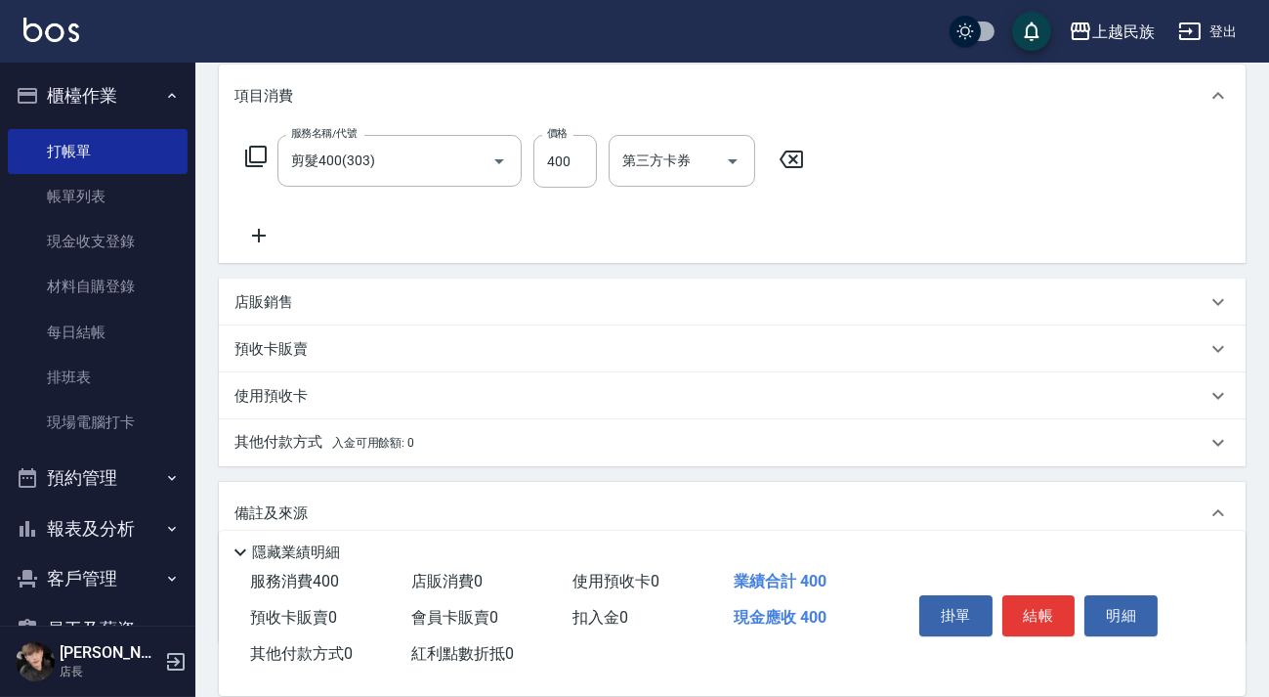
scroll to position [386, 0]
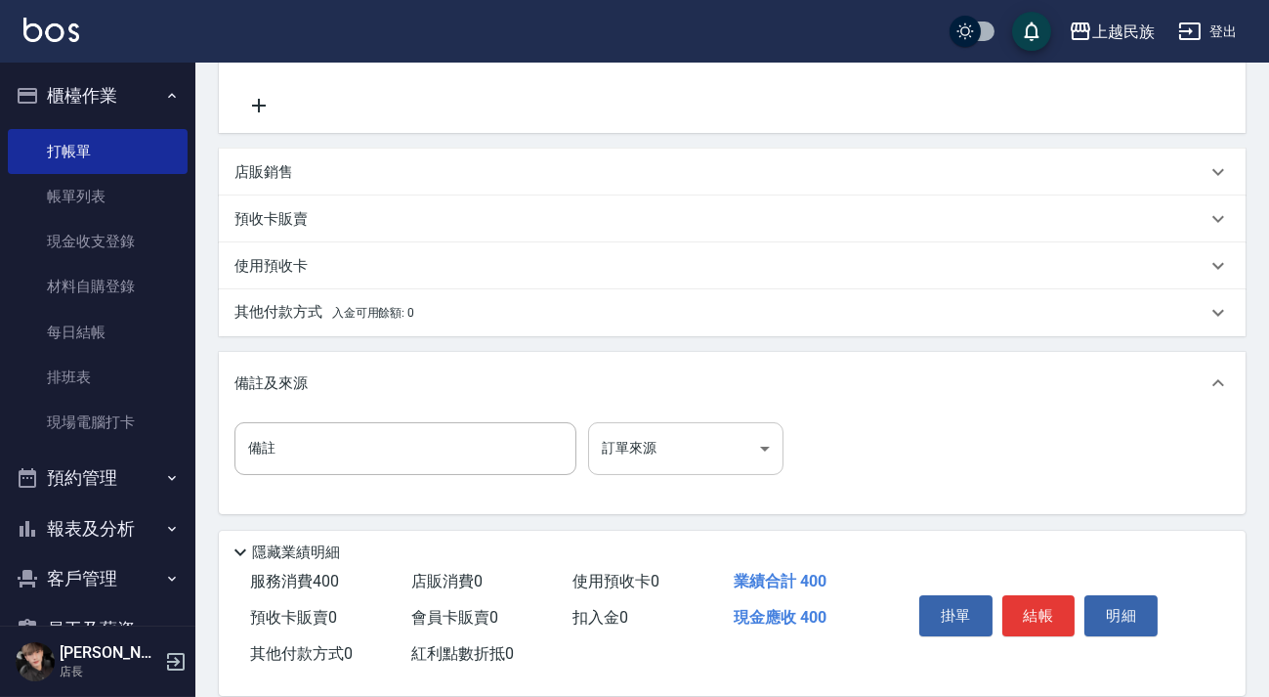
click at [737, 457] on body "上越民族 登出 櫃檯作業 打帳單 帳單列表 現金收支登錄 材料自購登錄 每日結帳 排班表 現場電腦打卡 預約管理 預約管理 單日預約紀錄 單週預約紀錄 報表及…" at bounding box center [634, 155] width 1269 height 1083
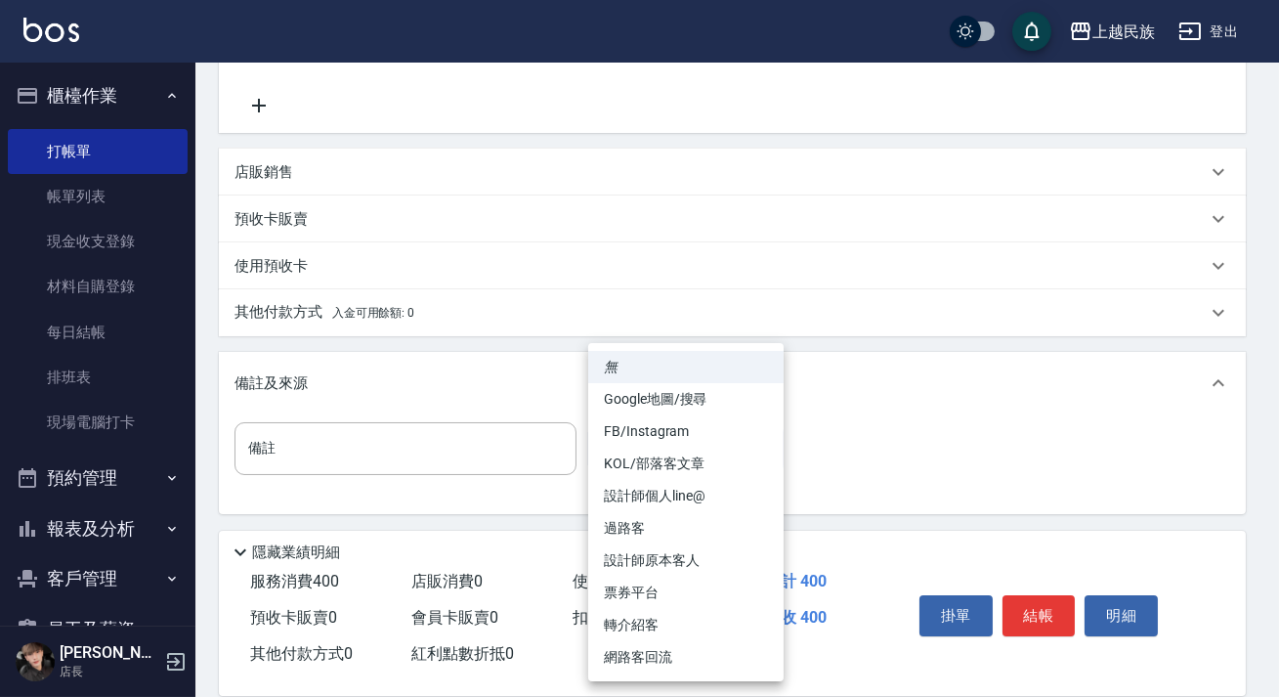
click at [481, 318] on div at bounding box center [639, 348] width 1279 height 697
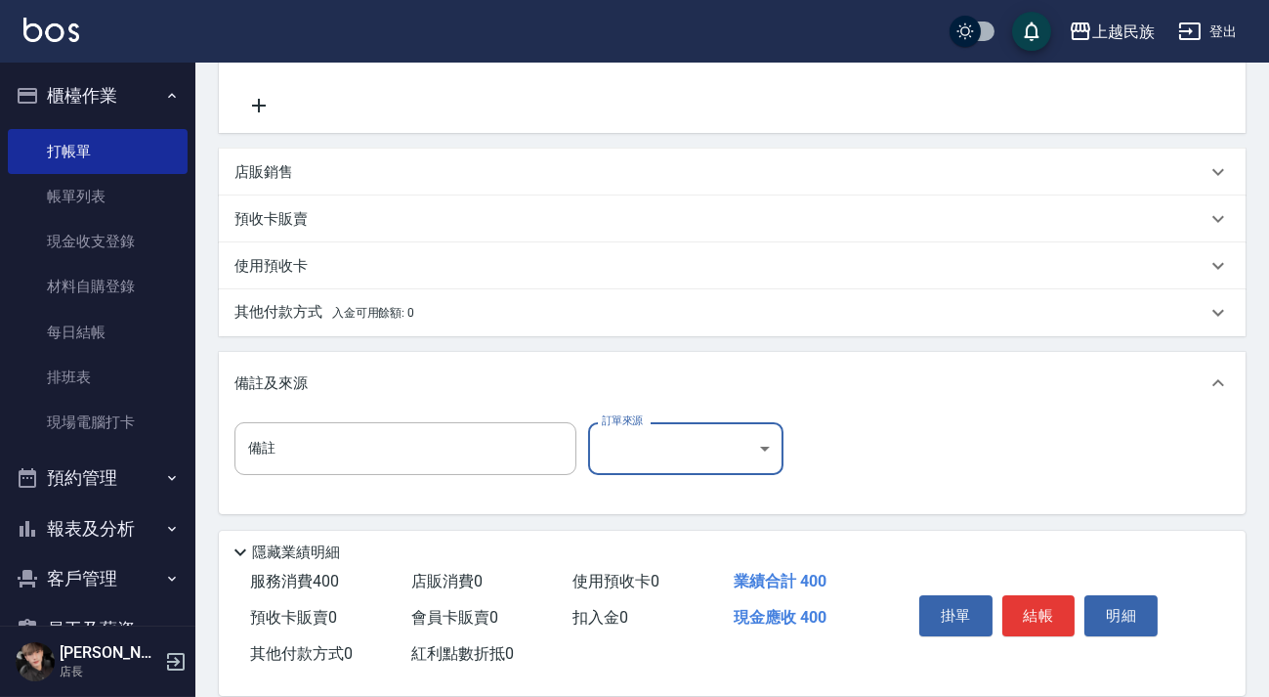
click at [451, 328] on div "其他付款方式 入金可用餘額: 0" at bounding box center [732, 312] width 1027 height 47
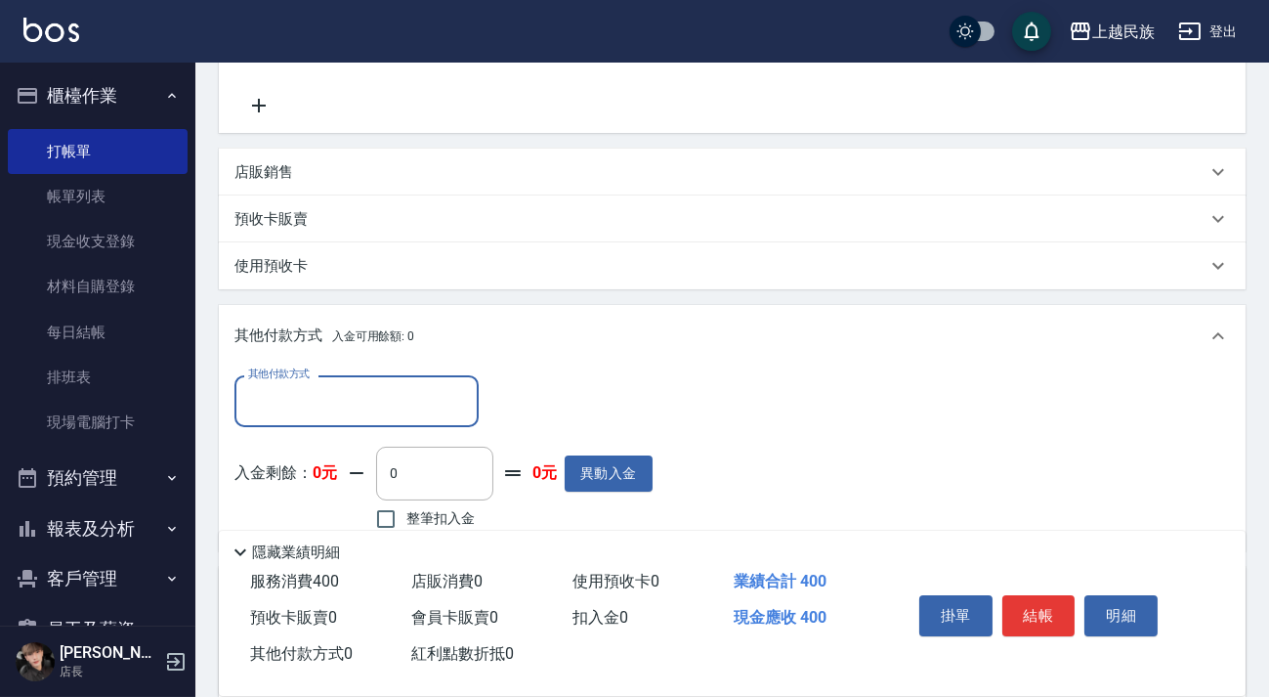
scroll to position [0, 0]
click at [366, 400] on input "其他付款方式" at bounding box center [356, 401] width 227 height 34
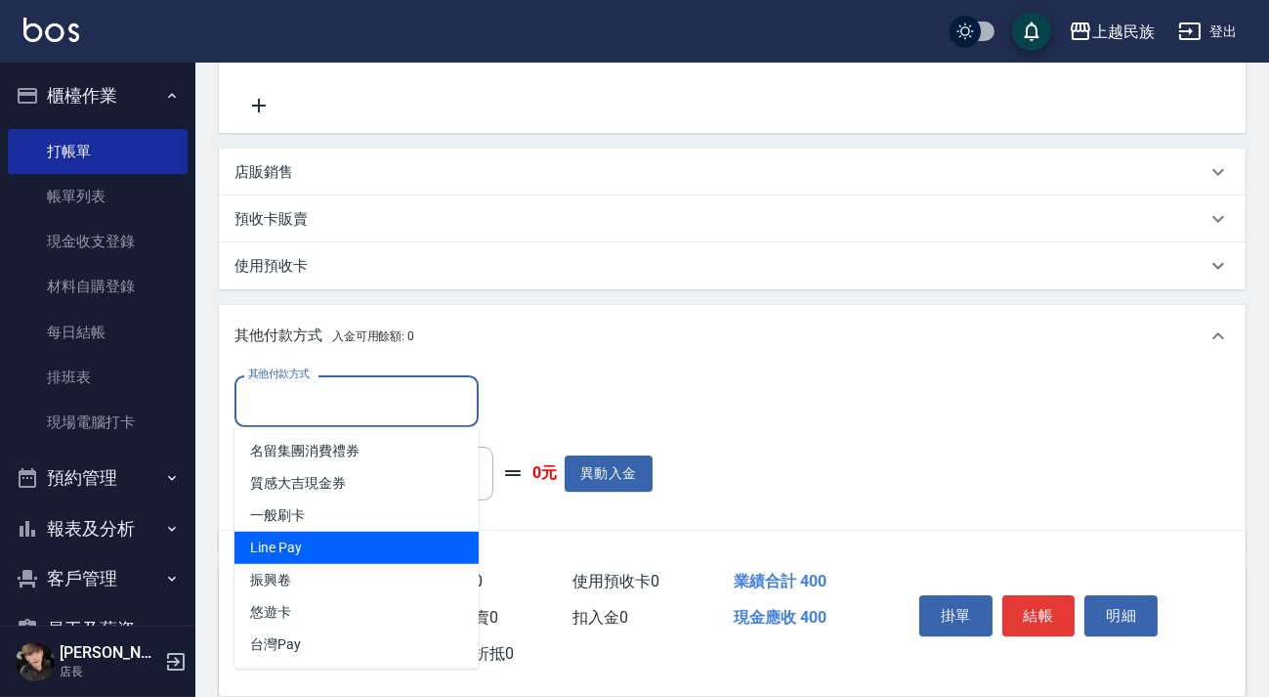
click at [355, 542] on span "Line Pay" at bounding box center [356, 547] width 244 height 32
type input "Line Pay"
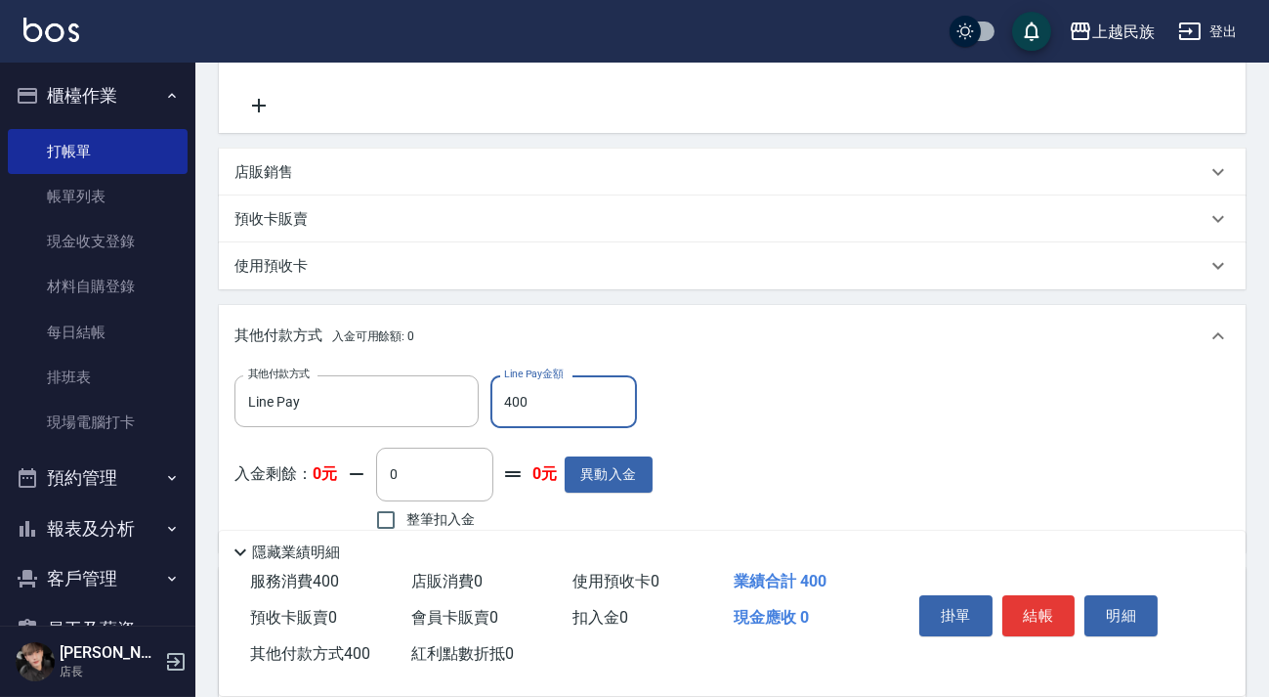
scroll to position [602, 0]
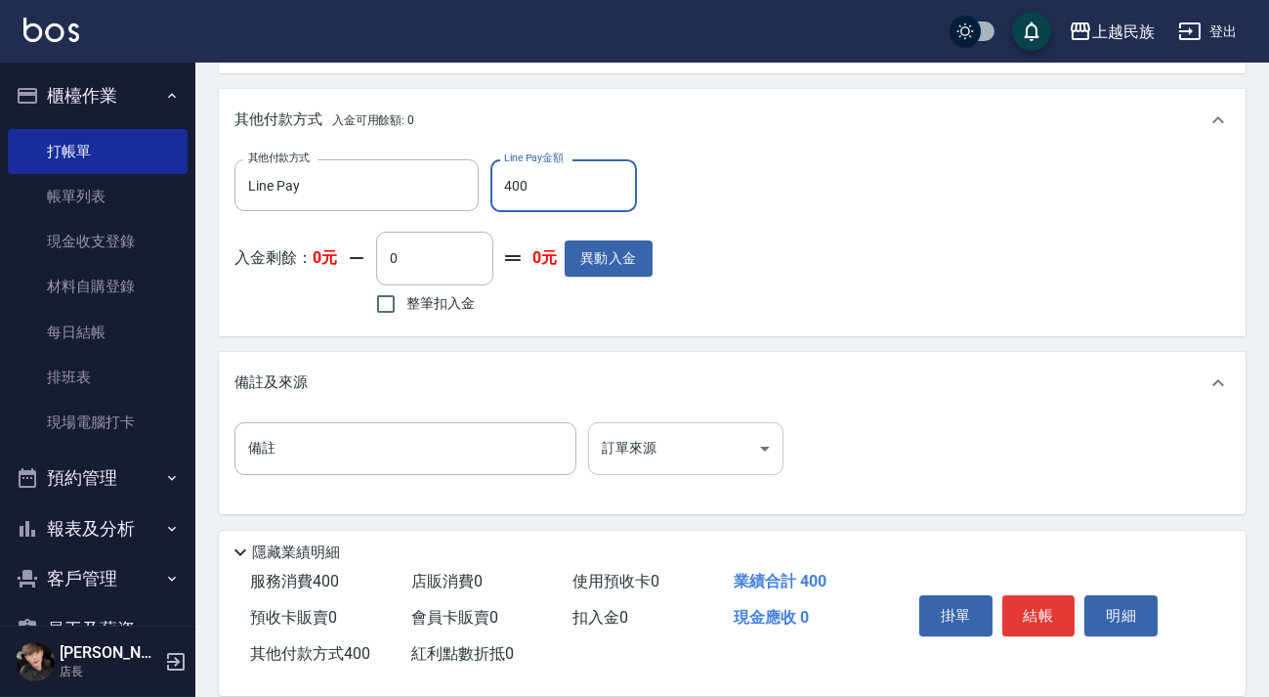
type input "400"
click at [742, 445] on body "上越民族 登出 櫃檯作業 打帳單 帳單列表 現金收支登錄 材料自購登錄 每日結帳 排班表 現場電腦打卡 預約管理 預約管理 單日預約紀錄 單週預約紀錄 報表及…" at bounding box center [634, 47] width 1269 height 1299
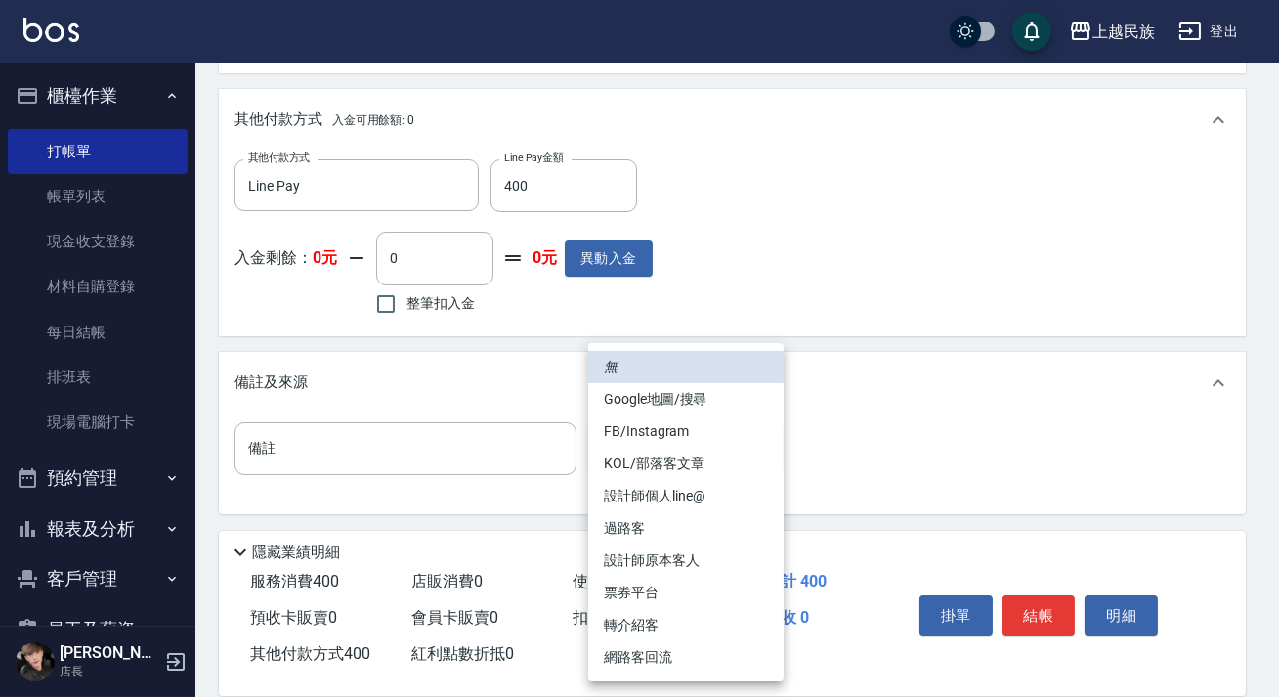
click at [696, 531] on li "過路客" at bounding box center [685, 528] width 195 height 32
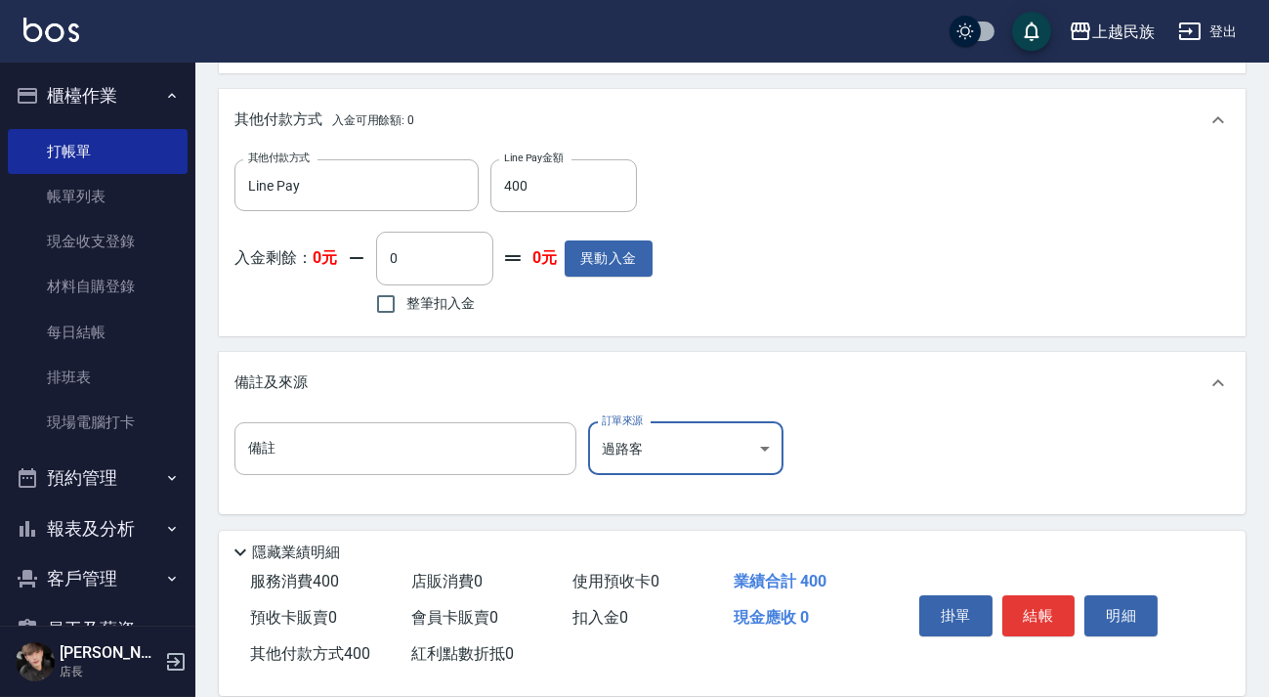
click at [737, 448] on body "上越民族 登出 櫃檯作業 打帳單 帳單列表 現金收支登錄 材料自購登錄 每日結帳 排班表 現場電腦打卡 預約管理 預約管理 單日預約紀錄 單週預約紀錄 報表及…" at bounding box center [634, 47] width 1269 height 1299
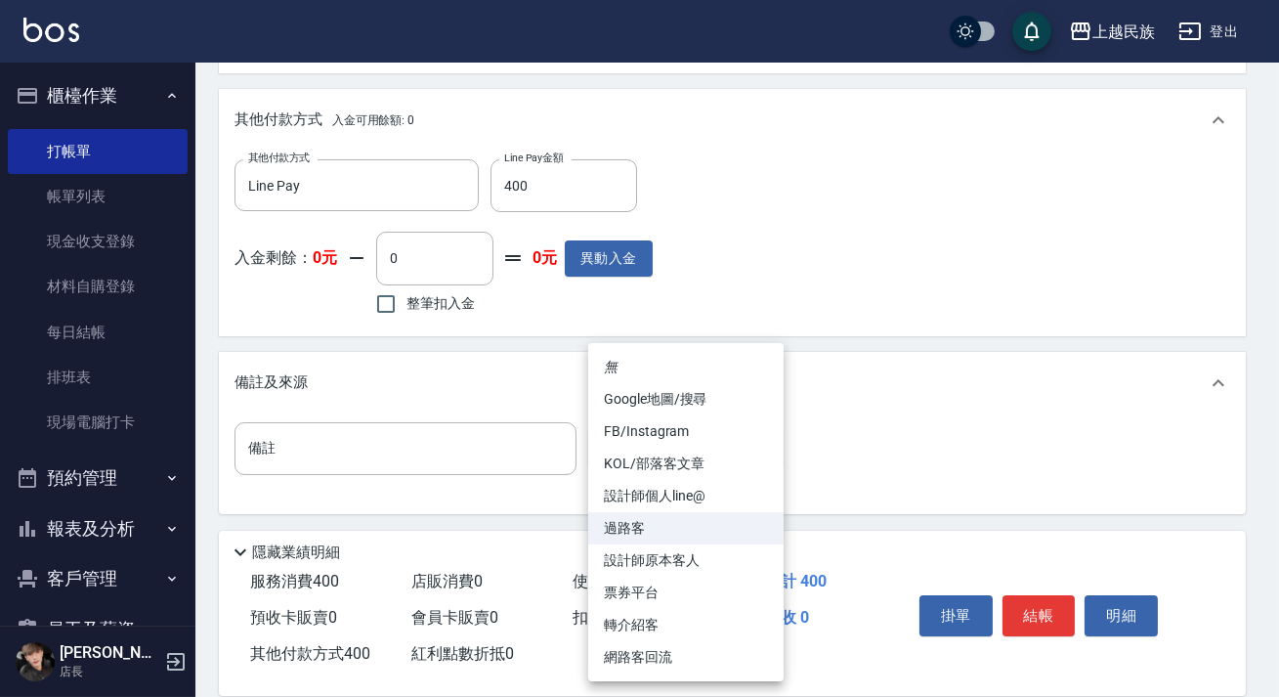
click at [730, 541] on li "過路客" at bounding box center [685, 528] width 195 height 32
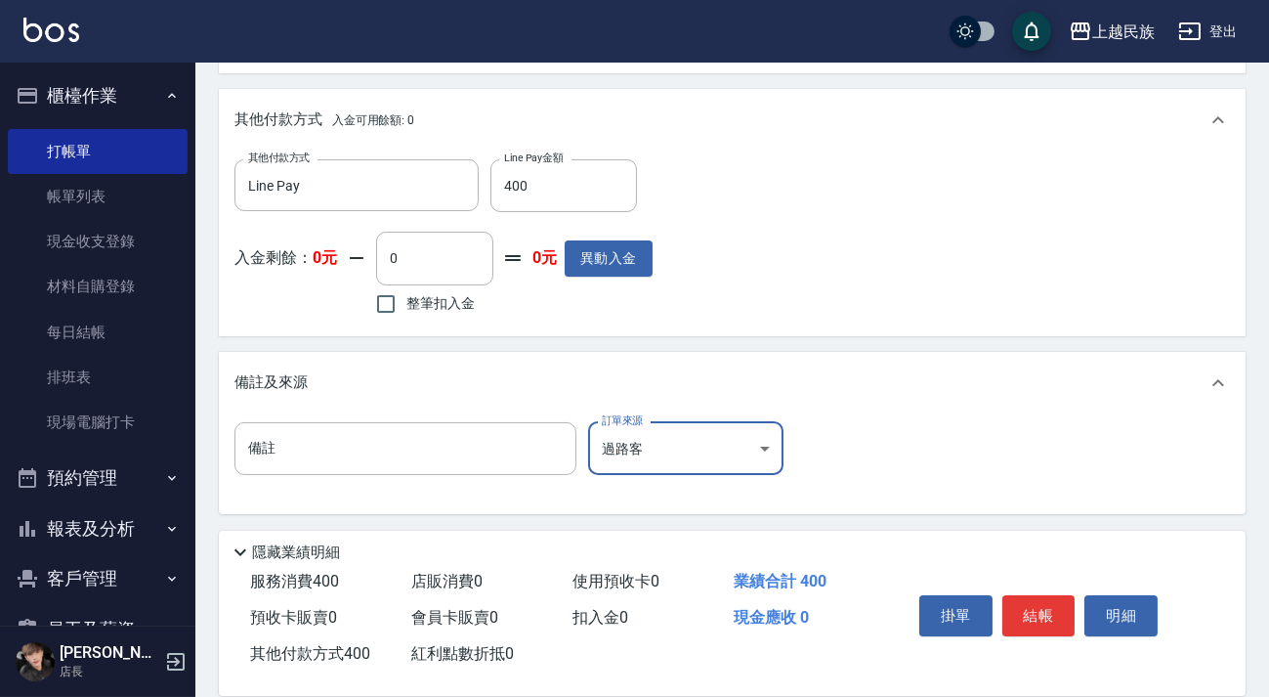
click at [739, 474] on div "備註 備註 訂單來源 過路客 過路客 訂單來源" at bounding box center [731, 460] width 995 height 76
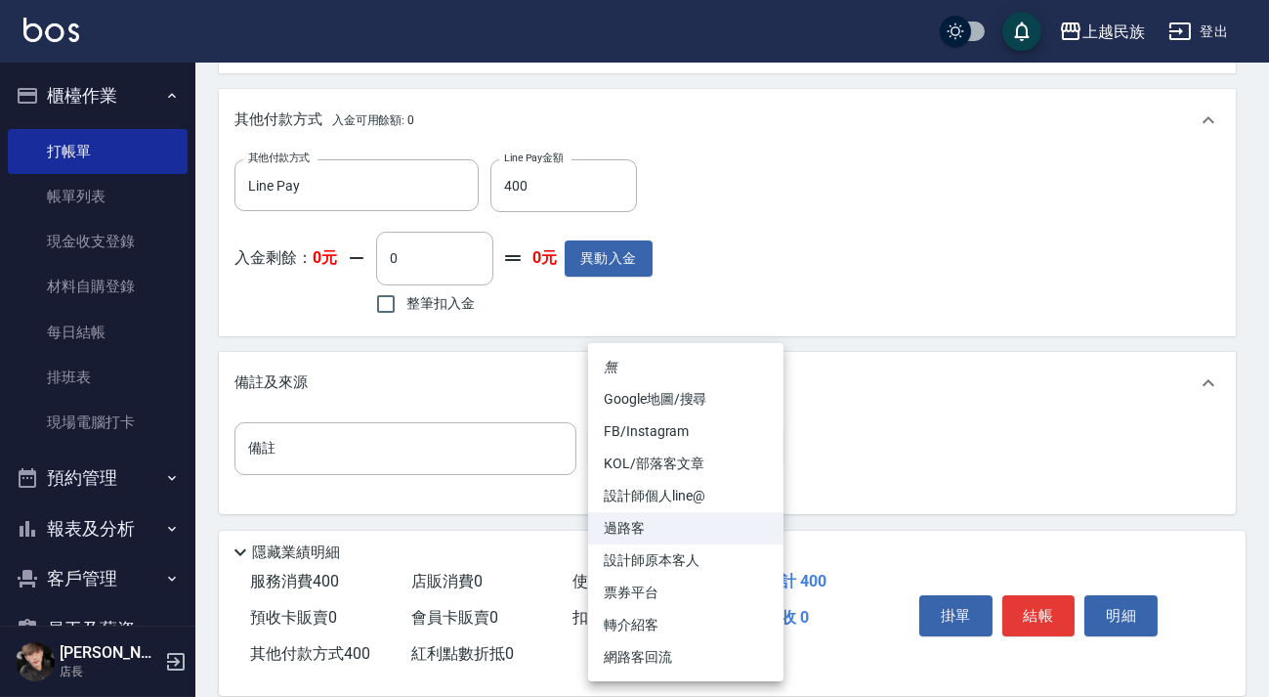
click at [748, 453] on body "上越民族 登出 櫃檯作業 打帳單 帳單列表 現金收支登錄 材料自購登錄 每日結帳 排班表 現場電腦打卡 預約管理 預約管理 單日預約紀錄 單週預約紀錄 報表及…" at bounding box center [634, 47] width 1269 height 1299
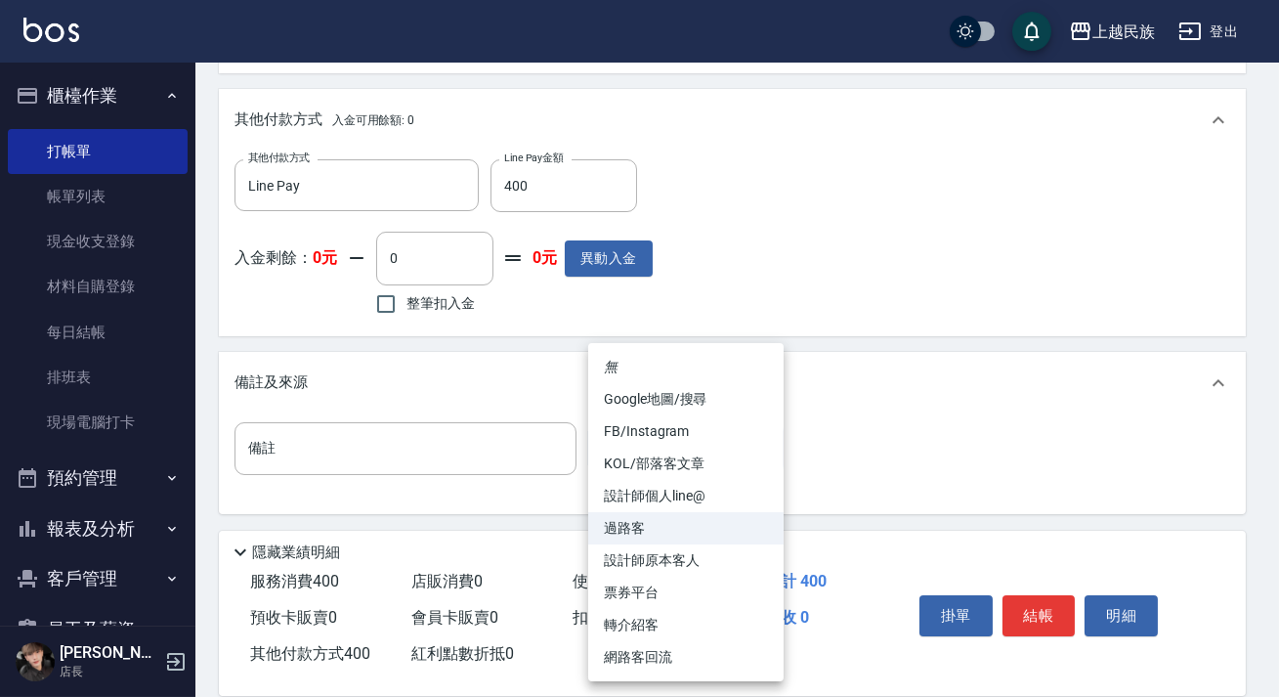
click at [717, 566] on li "設計師原本客人" at bounding box center [685, 560] width 195 height 32
type input "設計師原本客人"
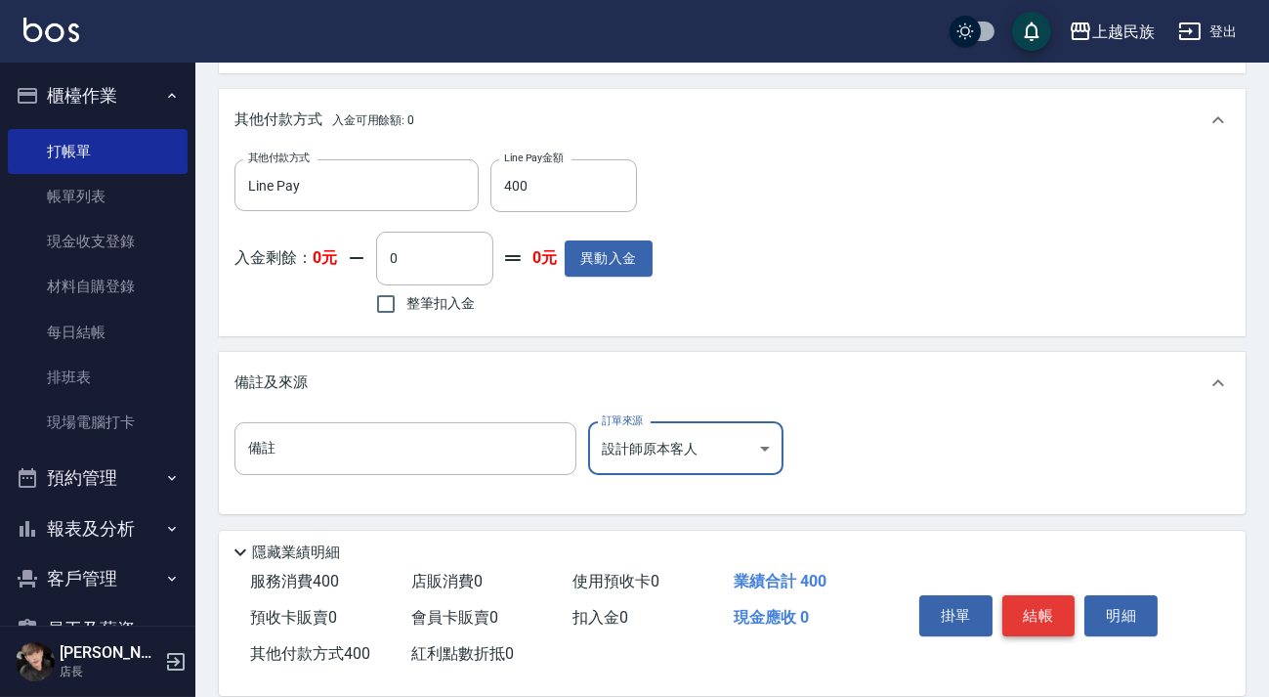
click at [1034, 620] on button "結帳" at bounding box center [1038, 615] width 73 height 41
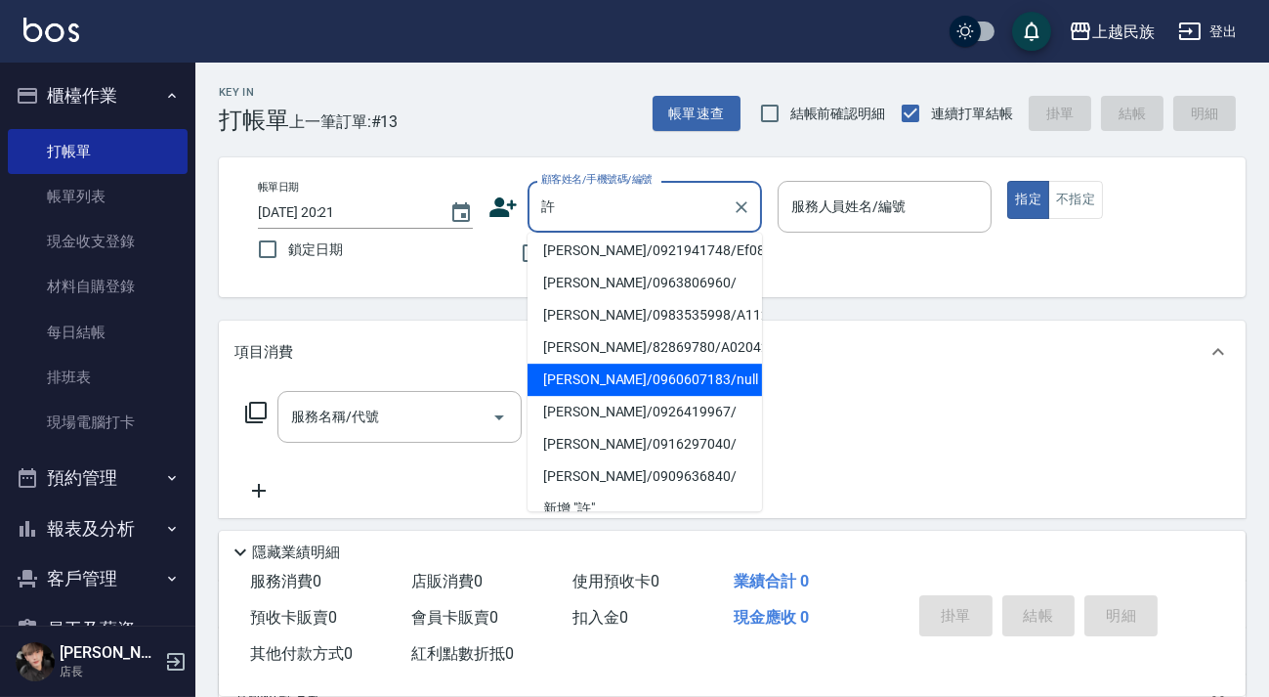
scroll to position [0, 0]
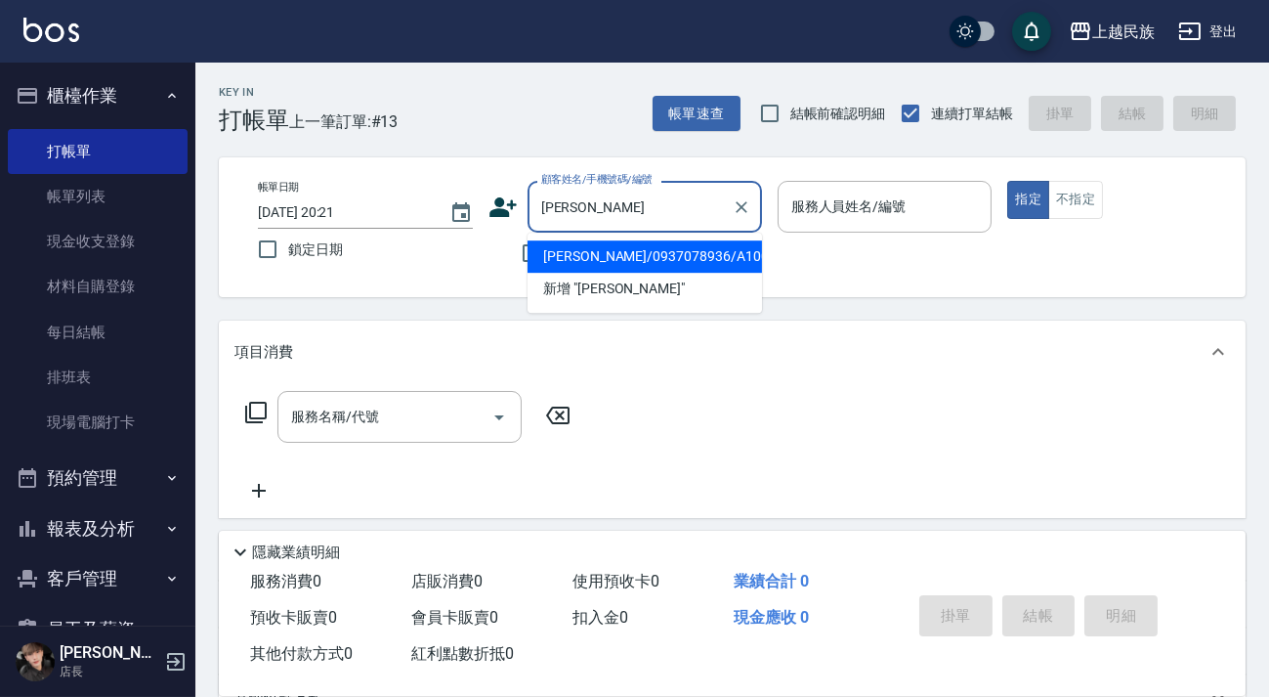
click at [699, 247] on li "[PERSON_NAME]/0937078936/A100421" at bounding box center [645, 256] width 234 height 32
type input "[PERSON_NAME]/0937078936/A100421"
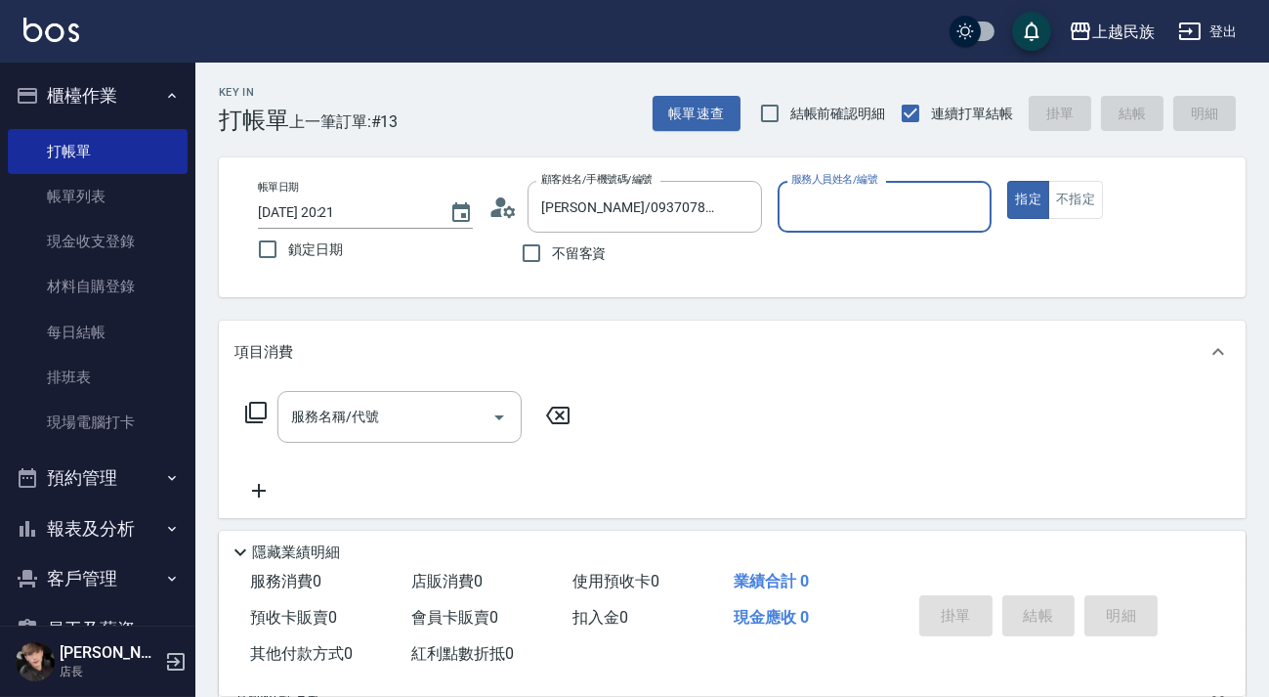
type input "[PERSON_NAME]-2"
click at [1007, 181] on button "指定" at bounding box center [1028, 200] width 42 height 38
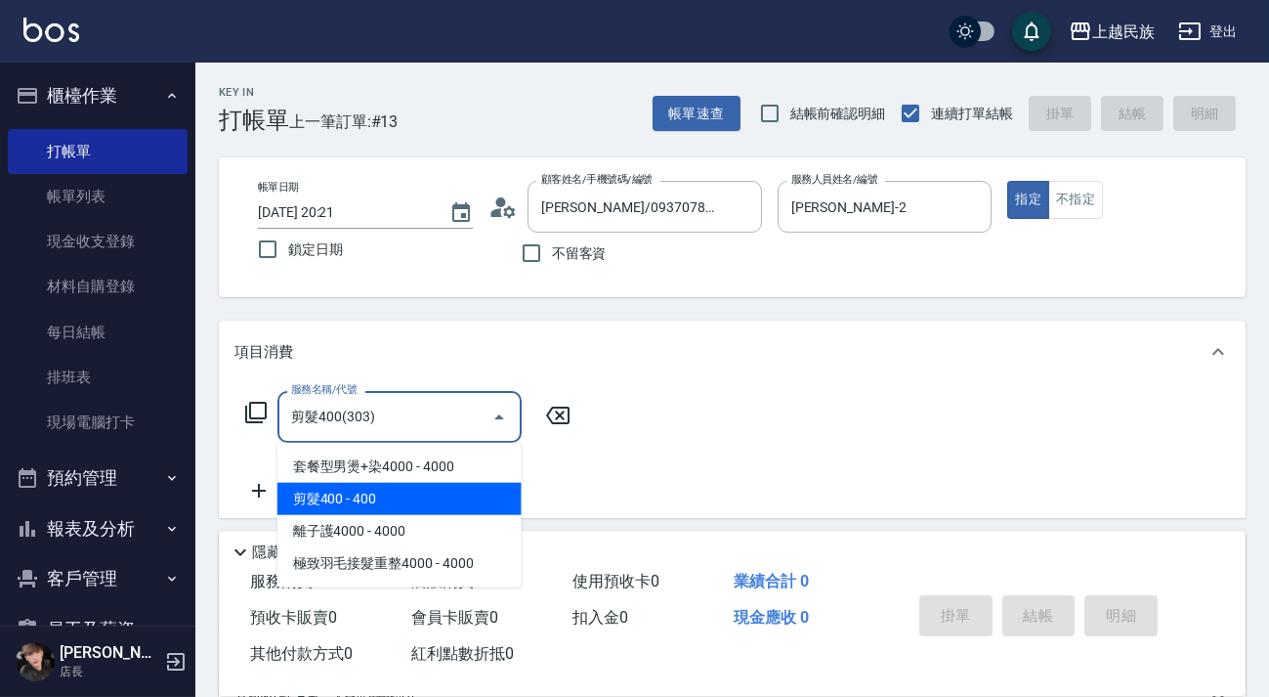
type input "剪髮400(303)"
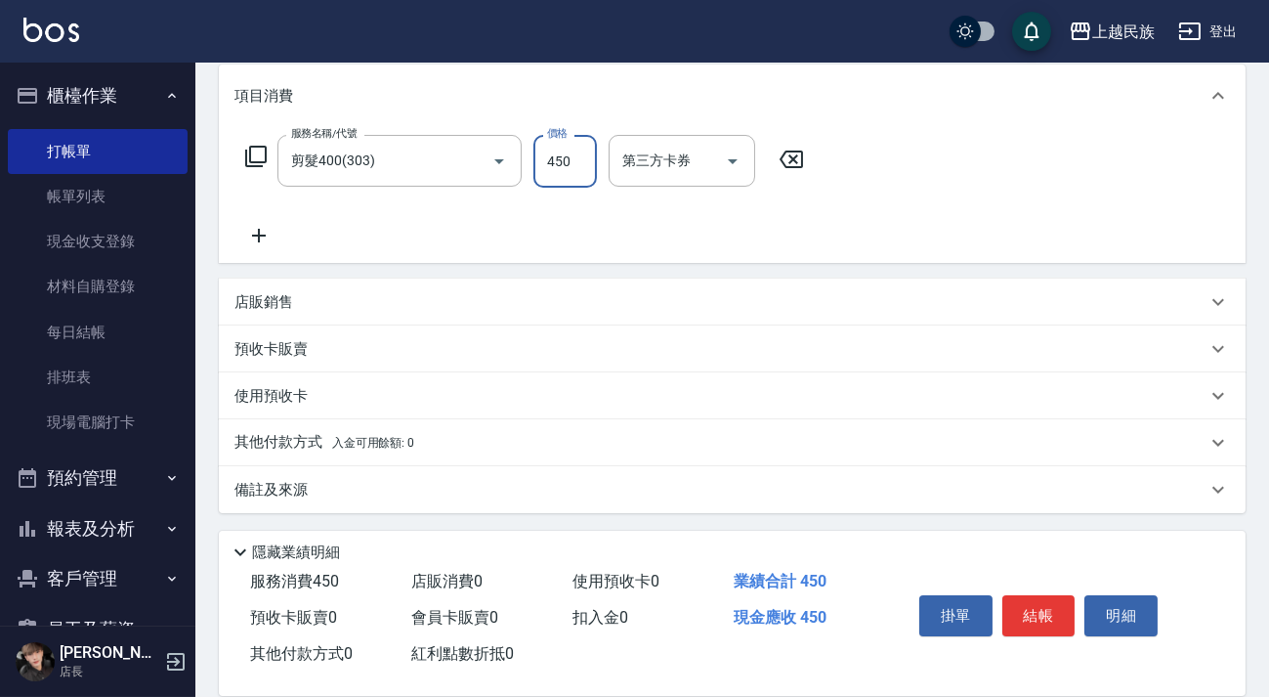
type input "450"
click at [834, 495] on div "備註及來源" at bounding box center [720, 490] width 972 height 21
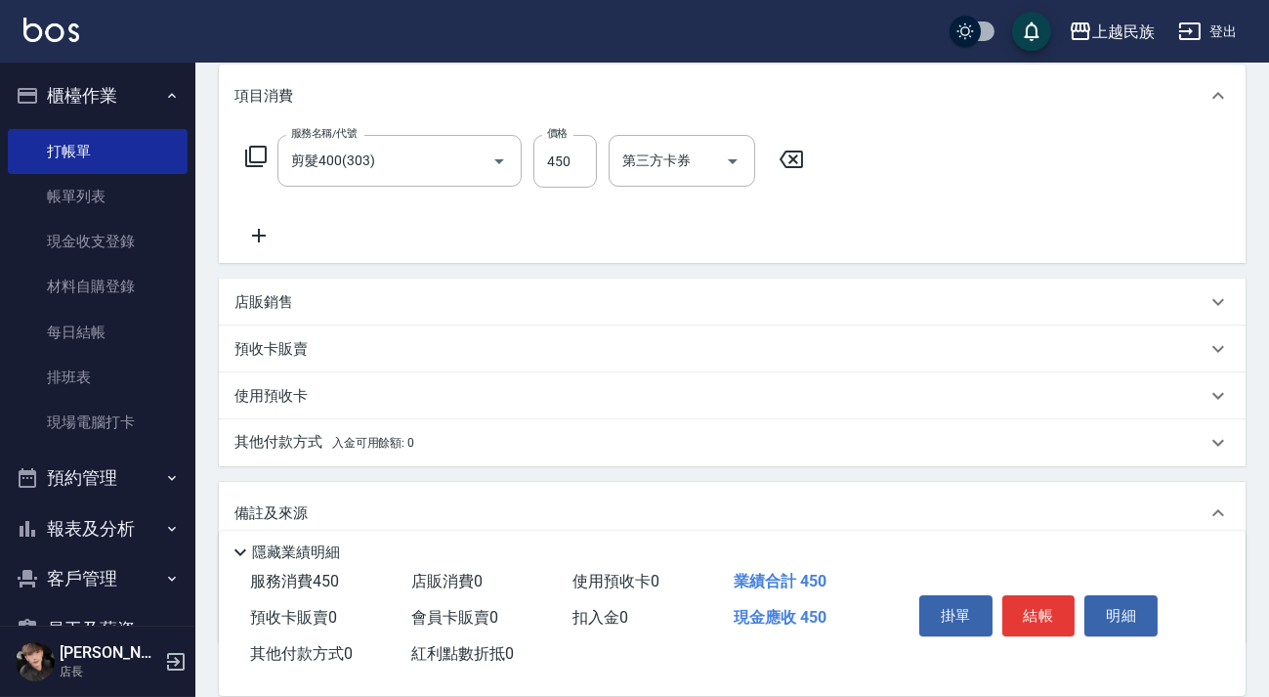
scroll to position [387, 0]
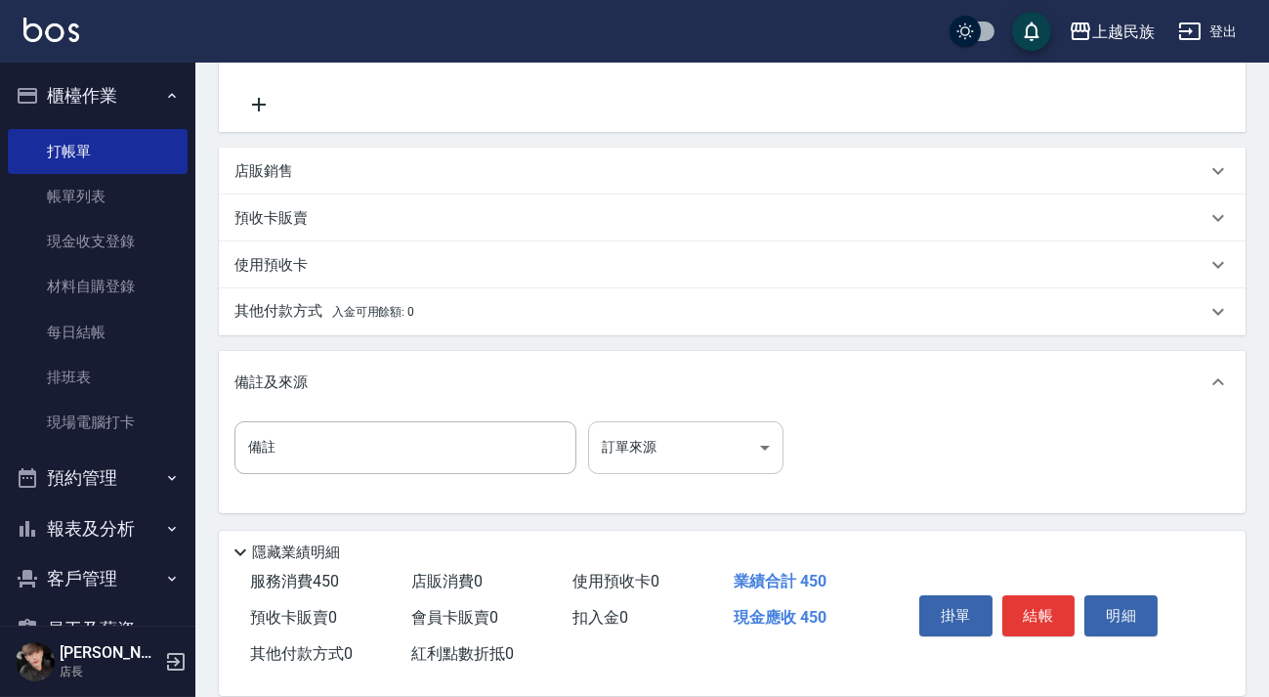
click at [772, 443] on body "上越民族 登出 櫃檯作業 打帳單 帳單列表 現金收支登錄 材料自購登錄 每日結帳 排班表 現場電腦打卡 預約管理 預約管理 單日預約紀錄 單週預約紀錄 報表及…" at bounding box center [634, 154] width 1269 height 1083
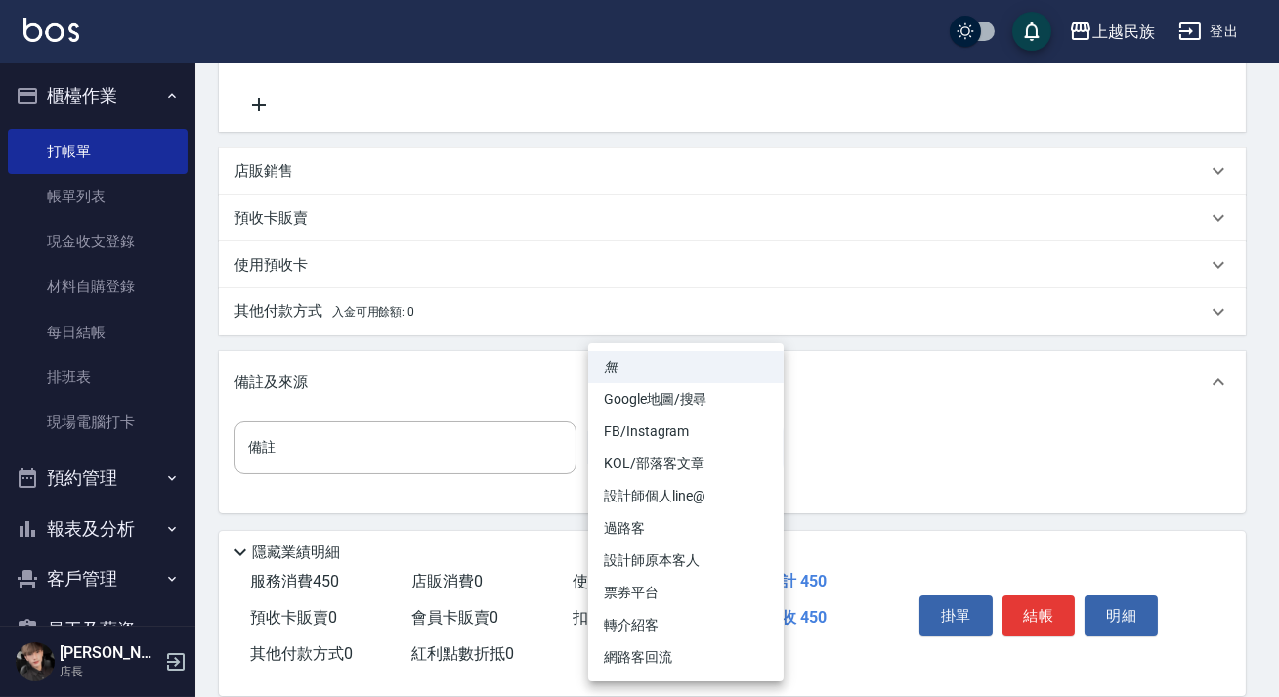
click at [701, 558] on li "設計師原本客人" at bounding box center [685, 560] width 195 height 32
type input "設計師原本客人"
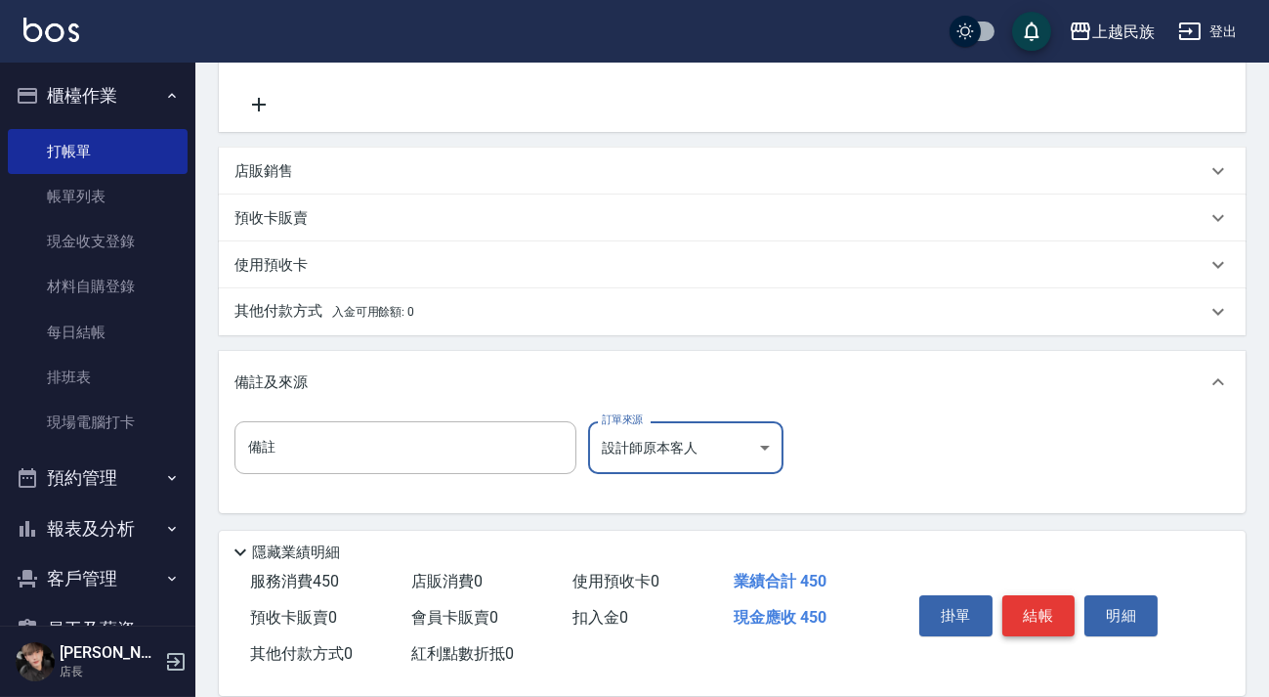
click at [1023, 607] on button "結帳" at bounding box center [1038, 615] width 73 height 41
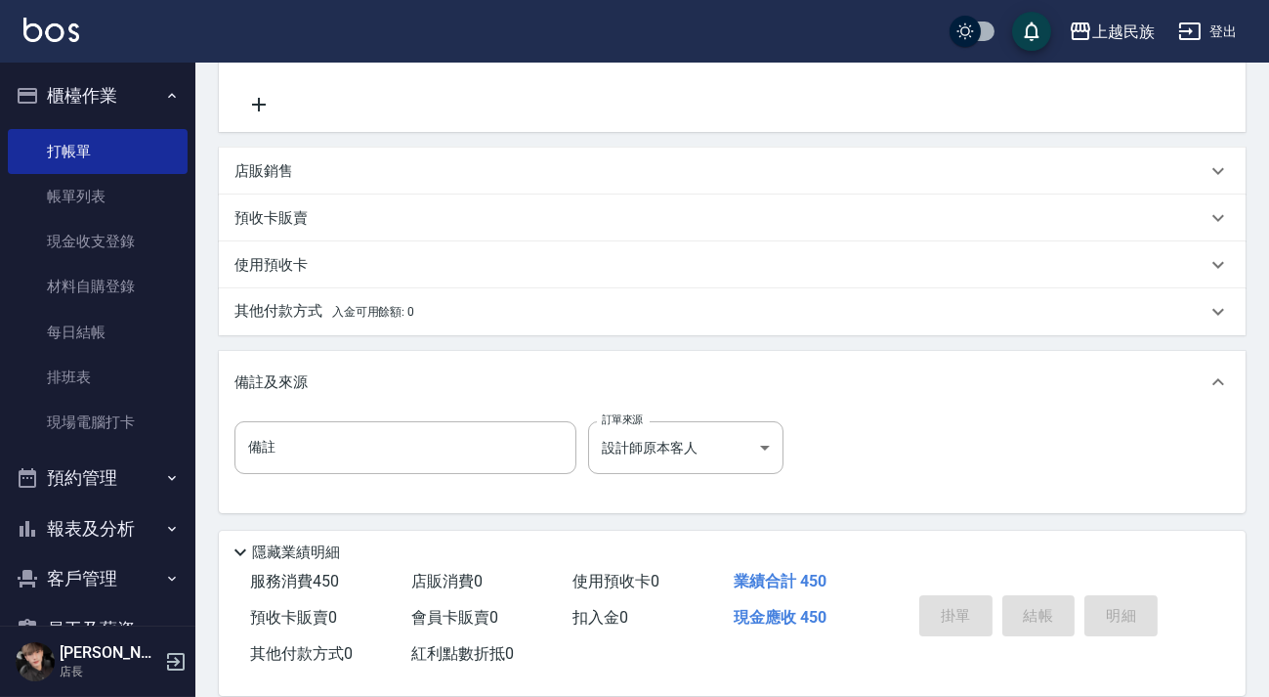
type input "[DATE] 20:22"
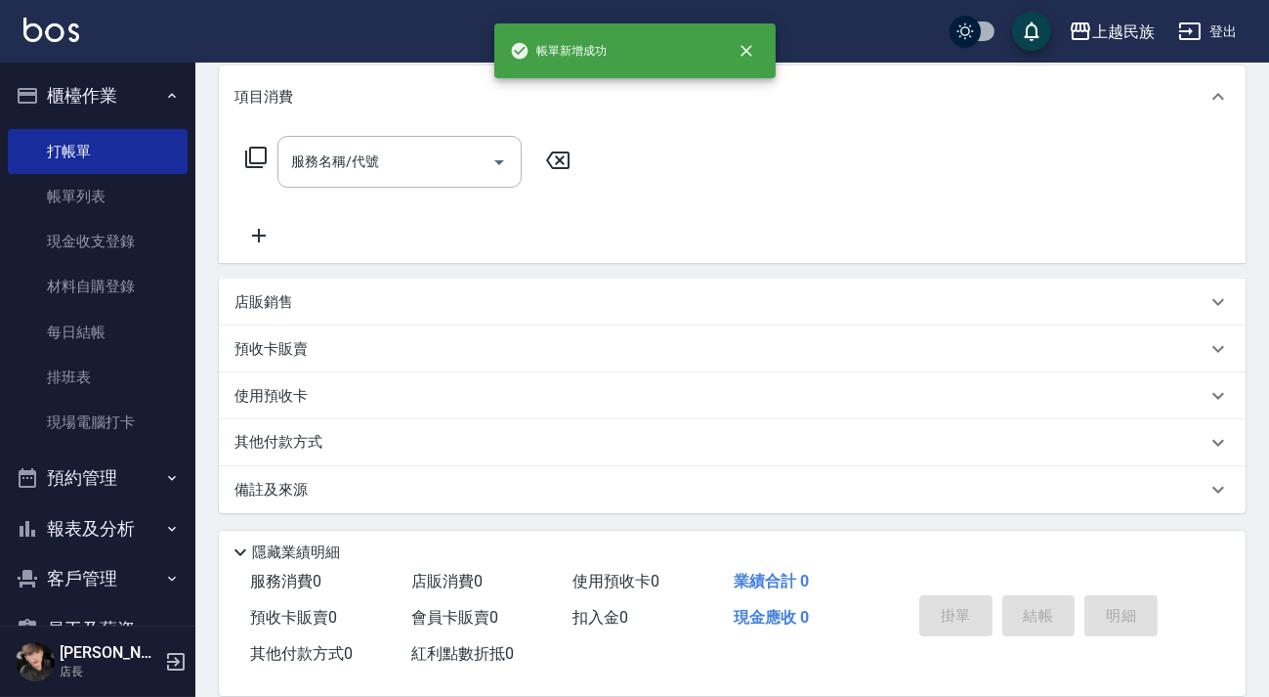
scroll to position [0, 0]
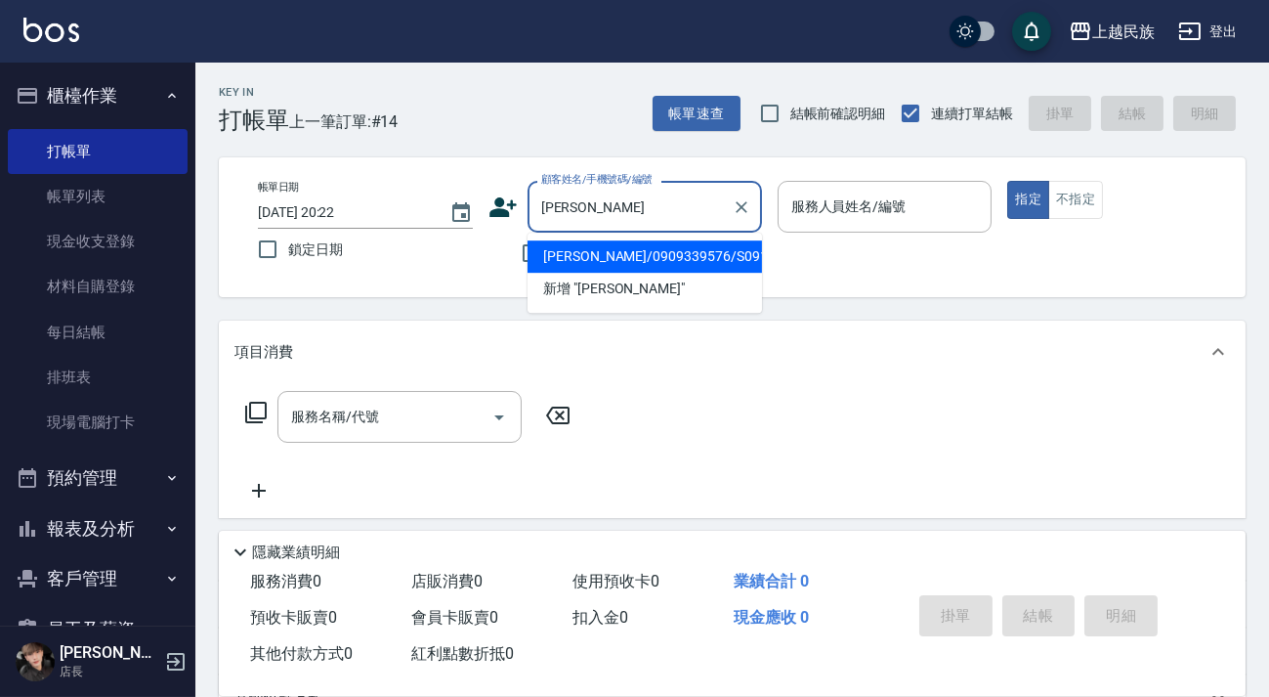
click at [702, 260] on li "[PERSON_NAME]/0909339576/S091113" at bounding box center [645, 256] width 234 height 32
type input "[PERSON_NAME]/0909339576/S091113"
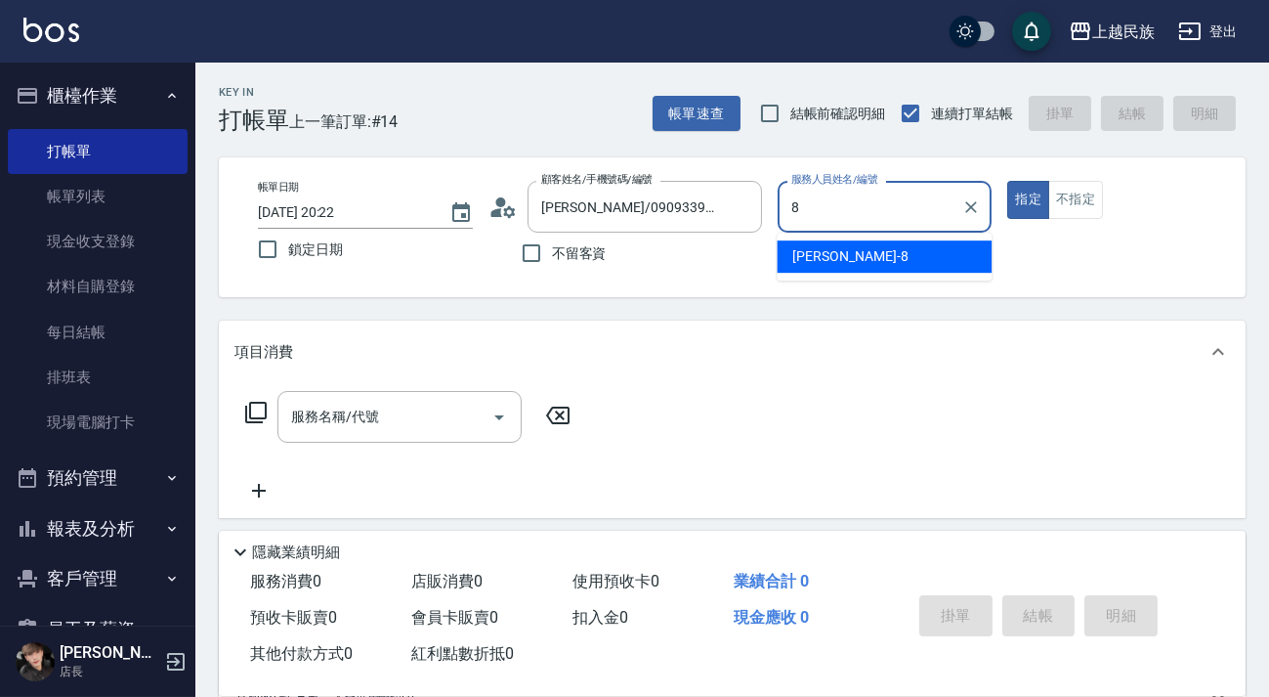
type input "Stella-8"
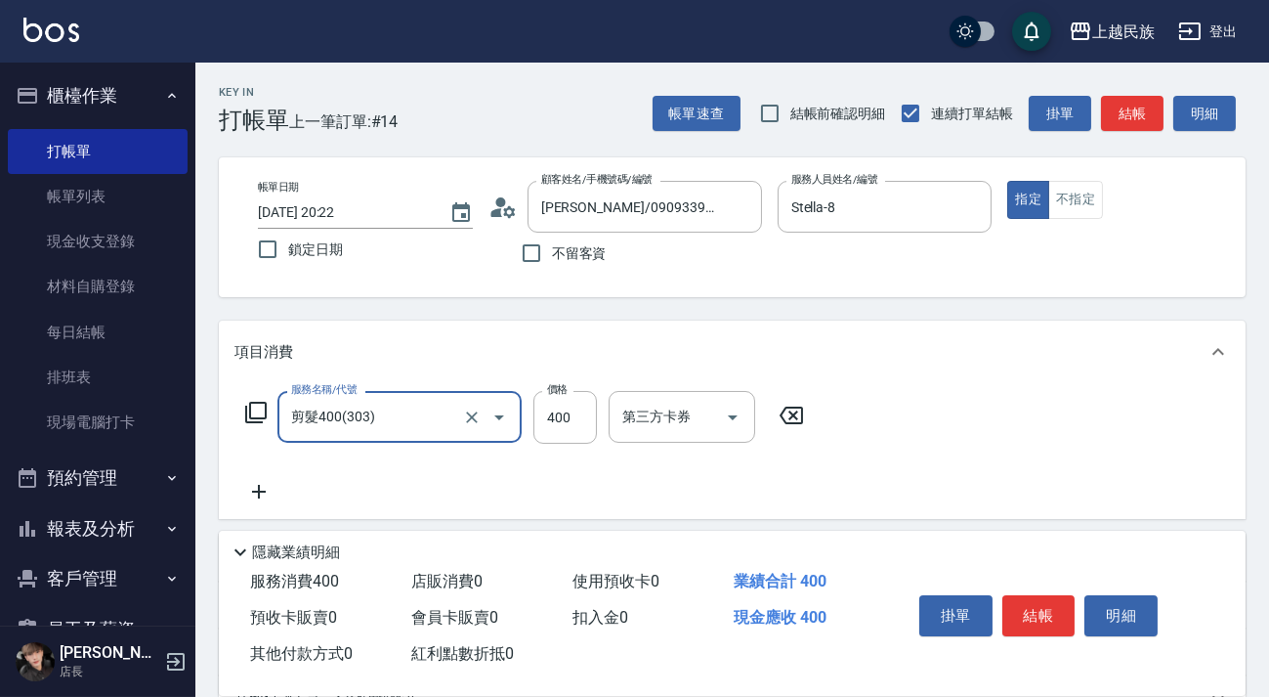
type input "剪髮400(303)"
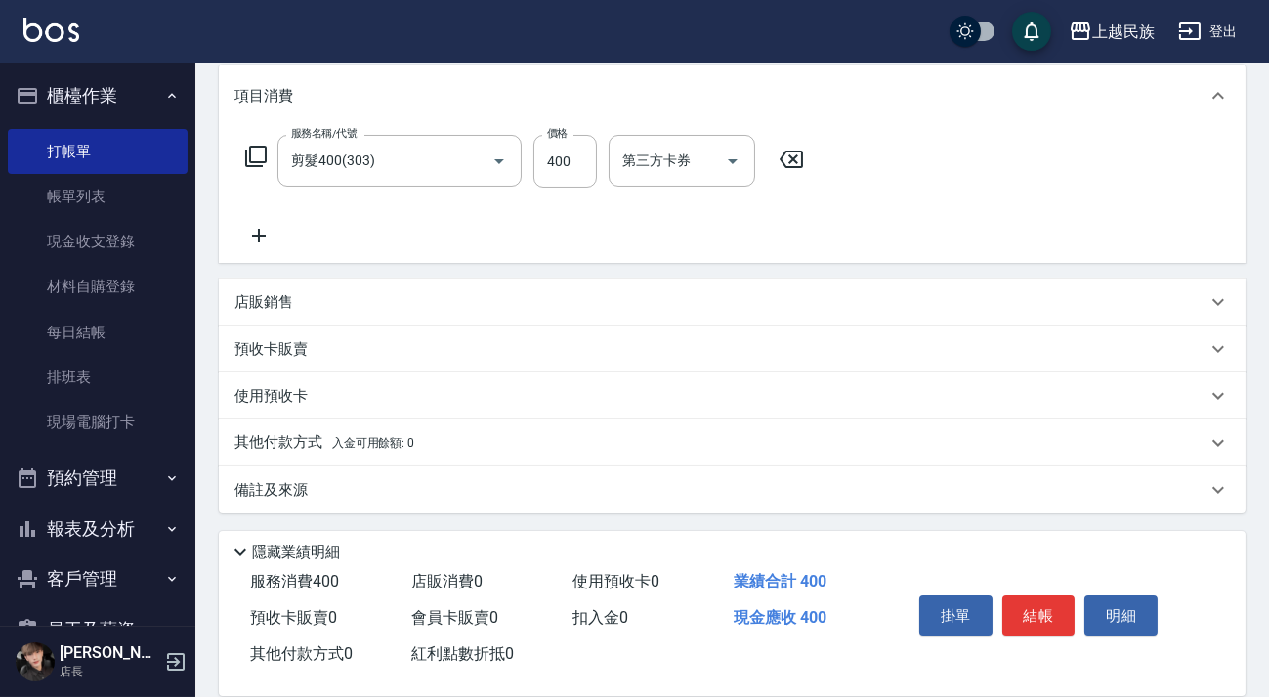
click at [660, 467] on div "備註及來源" at bounding box center [732, 489] width 1027 height 47
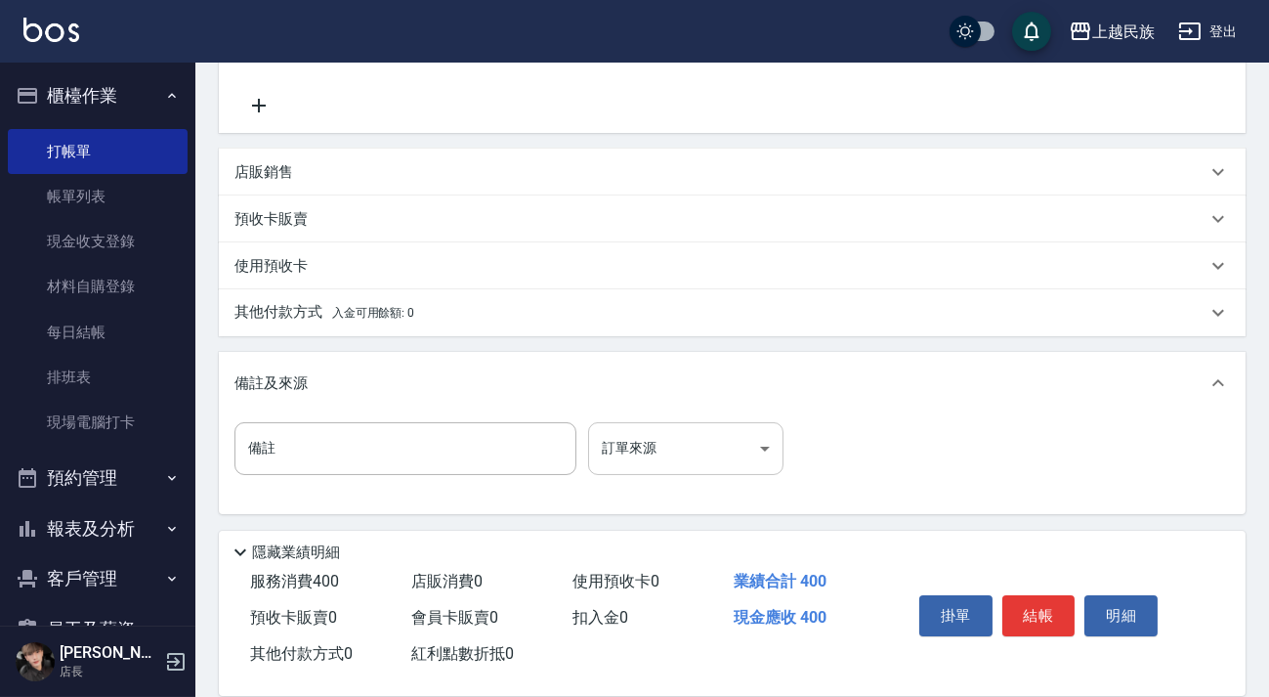
scroll to position [387, 0]
click at [482, 310] on div "其他付款方式 入金可用餘額: 0" at bounding box center [720, 311] width 972 height 21
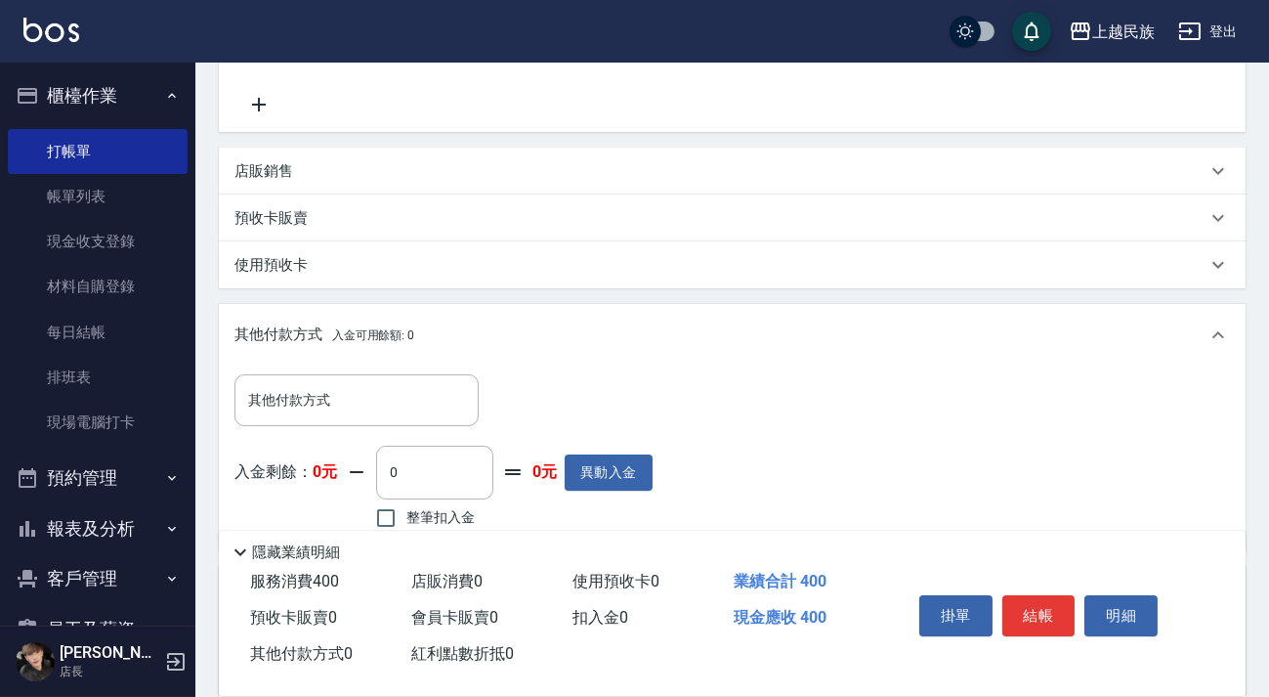
scroll to position [0, 0]
click at [418, 366] on div "其他付款方式 其他付款方式 入金剩餘： 0元 0 ​ 整筆扣入金 0元 異動入金" at bounding box center [732, 457] width 1027 height 183
click at [417, 393] on input "其他付款方式" at bounding box center [356, 400] width 227 height 34
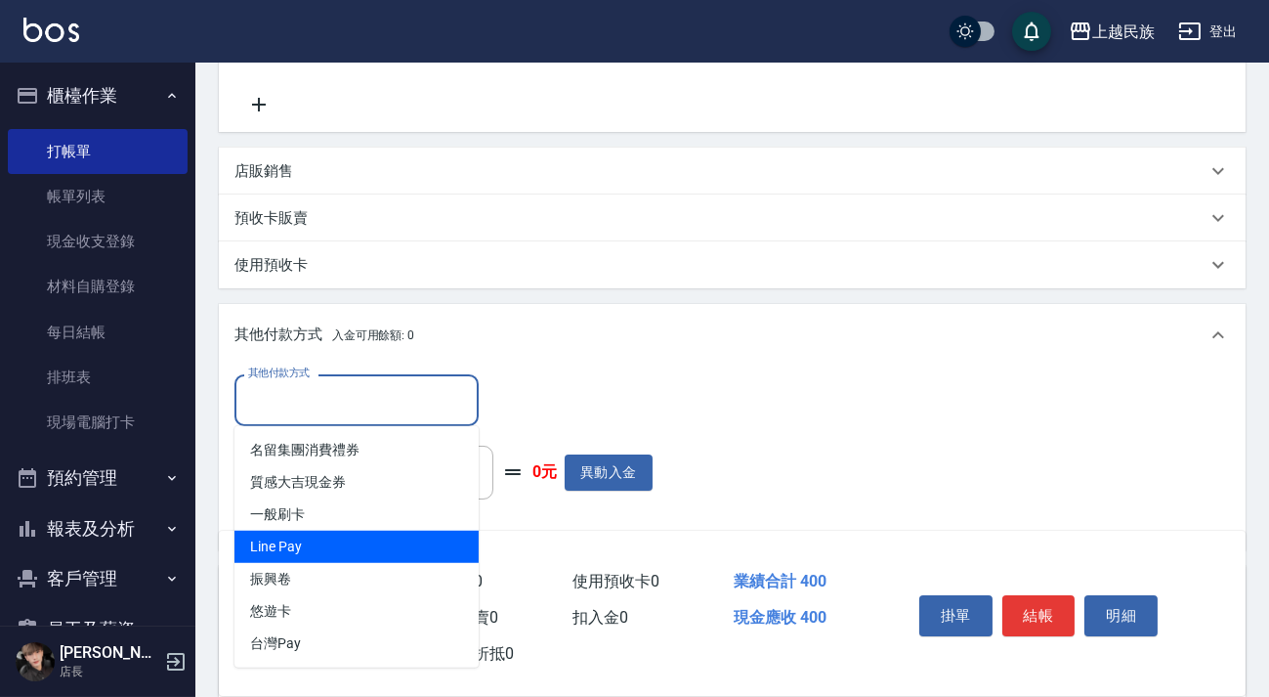
click at [371, 548] on span "Line Pay" at bounding box center [356, 546] width 244 height 32
type input "Line Pay"
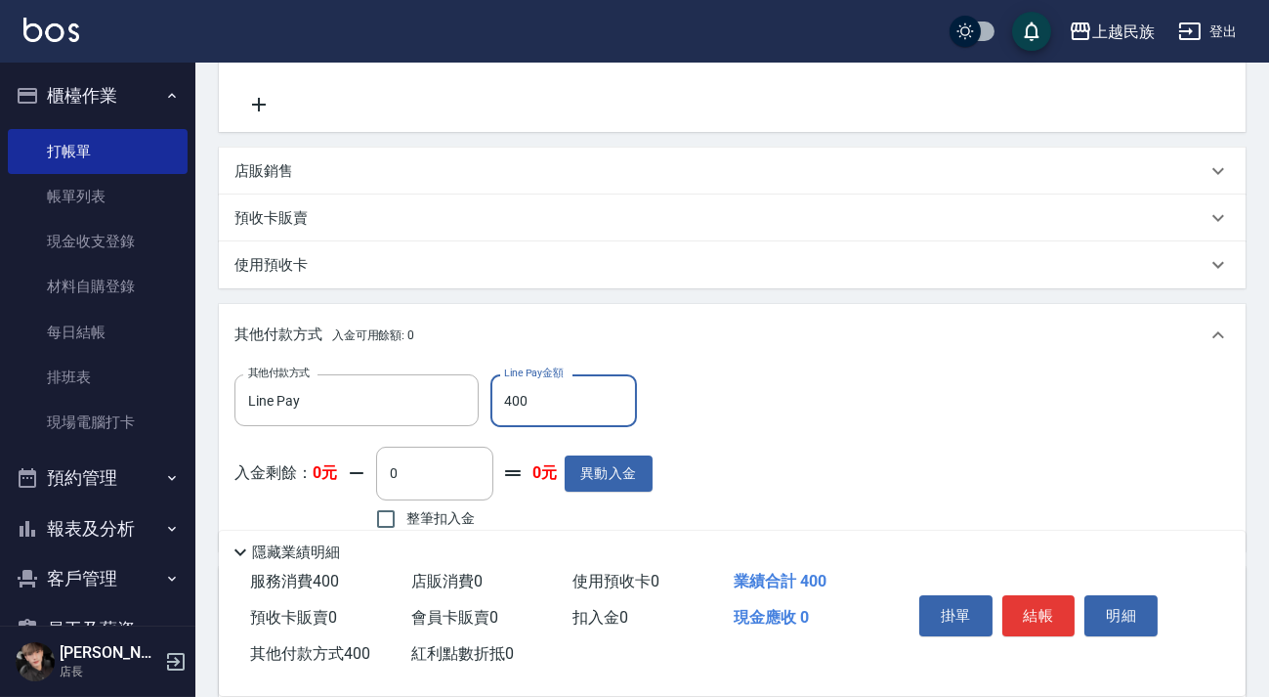
scroll to position [602, 0]
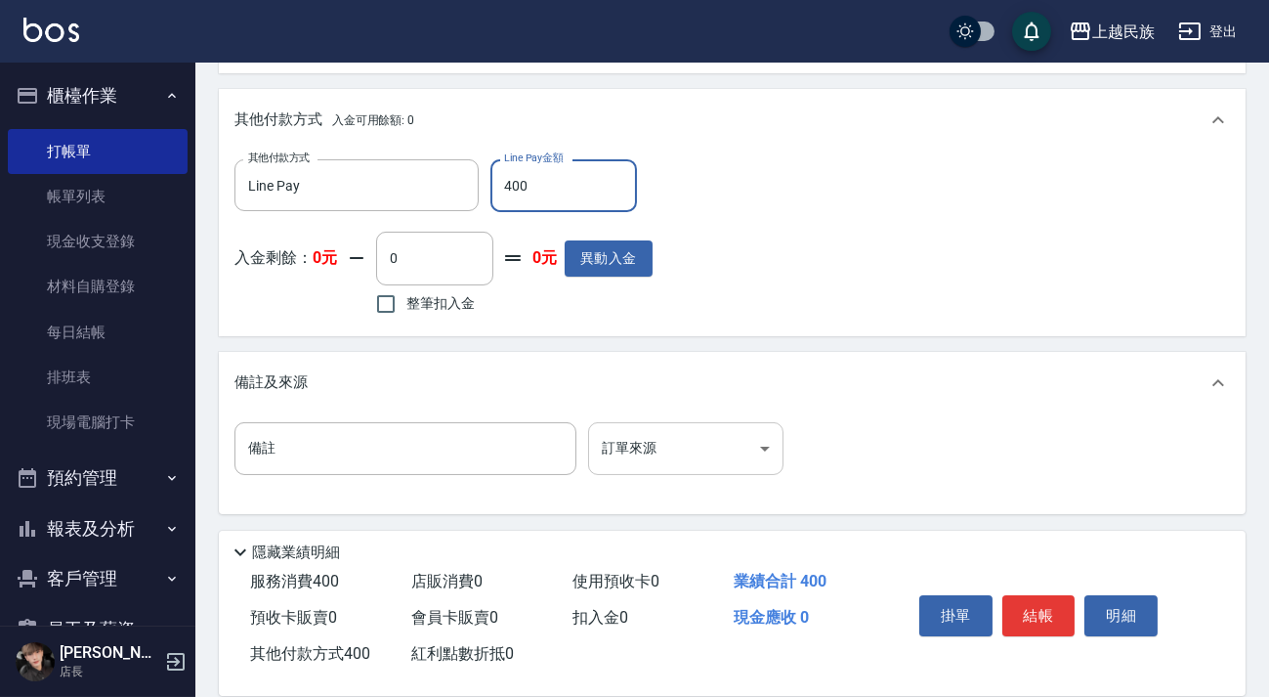
type input "400"
click at [762, 429] on body "上越民族 登出 櫃檯作業 打帳單 帳單列表 現金收支登錄 材料自購登錄 每日結帳 排班表 現場電腦打卡 預約管理 預約管理 單日預約紀錄 單週預約紀錄 報表及…" at bounding box center [634, 47] width 1269 height 1299
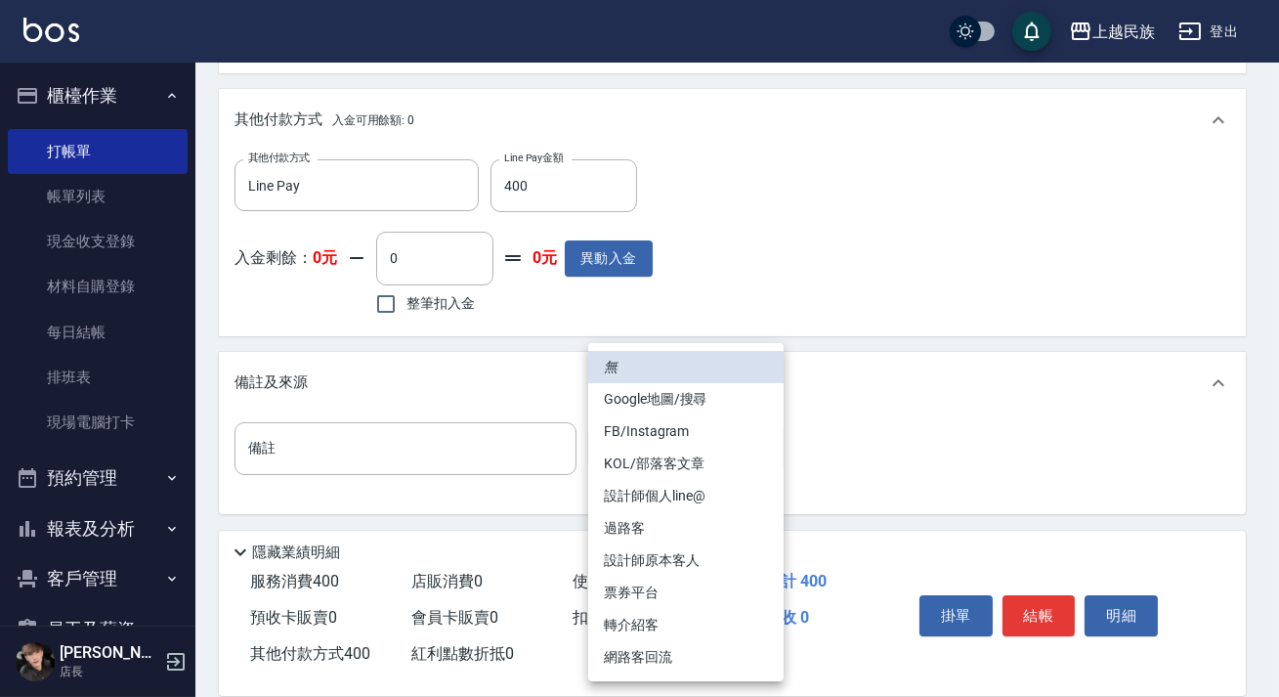
click at [723, 556] on li "設計師原本客人" at bounding box center [685, 560] width 195 height 32
type input "設計師原本客人"
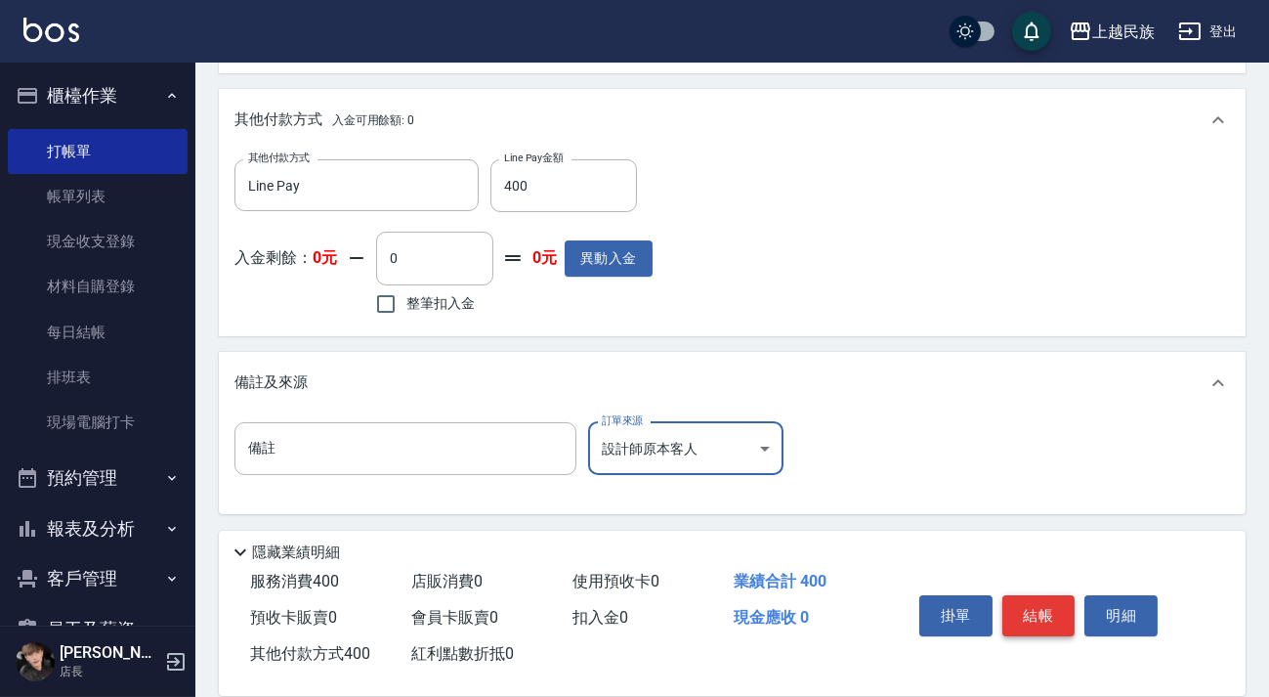
click at [1035, 601] on button "結帳" at bounding box center [1038, 615] width 73 height 41
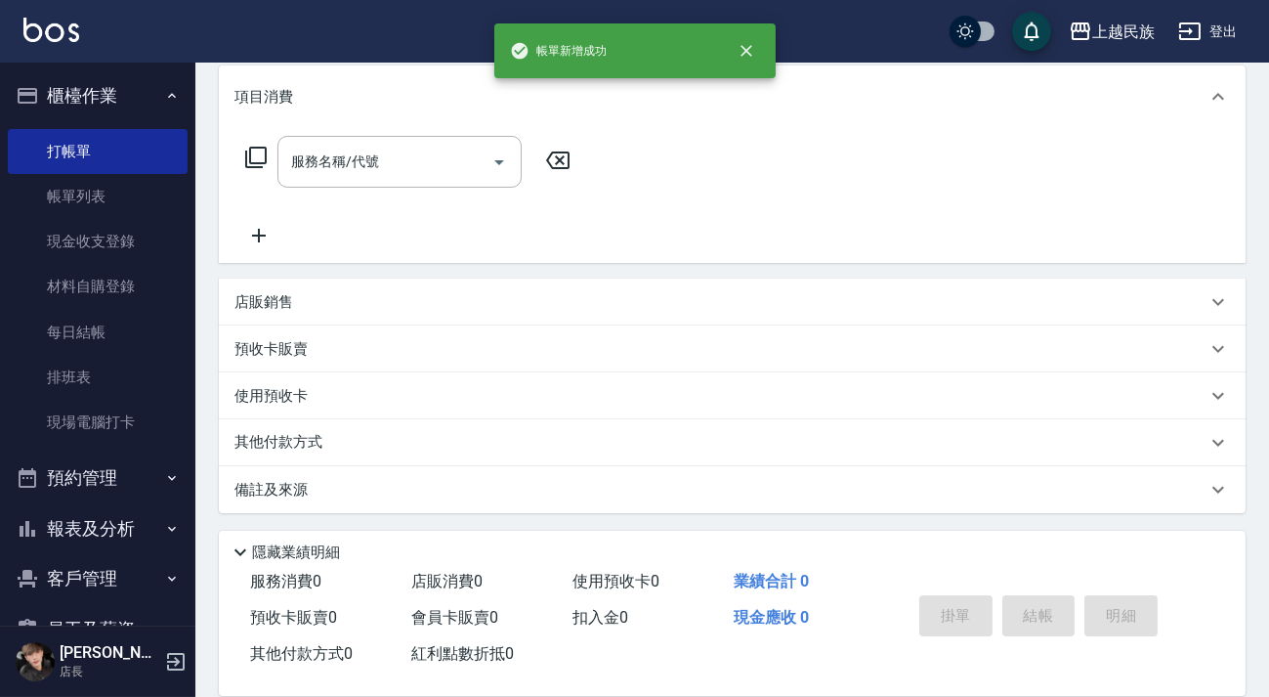
scroll to position [0, 0]
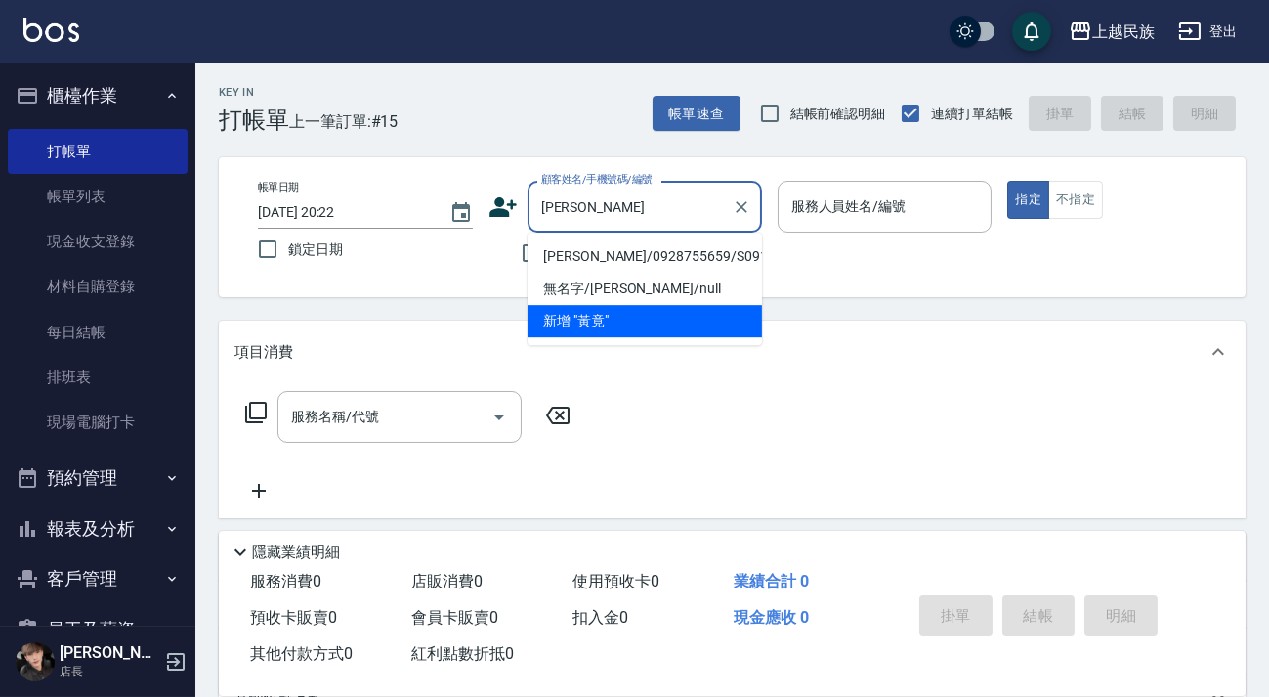
click at [615, 264] on li "[PERSON_NAME]/0928755659/S091311" at bounding box center [645, 256] width 234 height 32
type input "[PERSON_NAME]/0928755659/S091311"
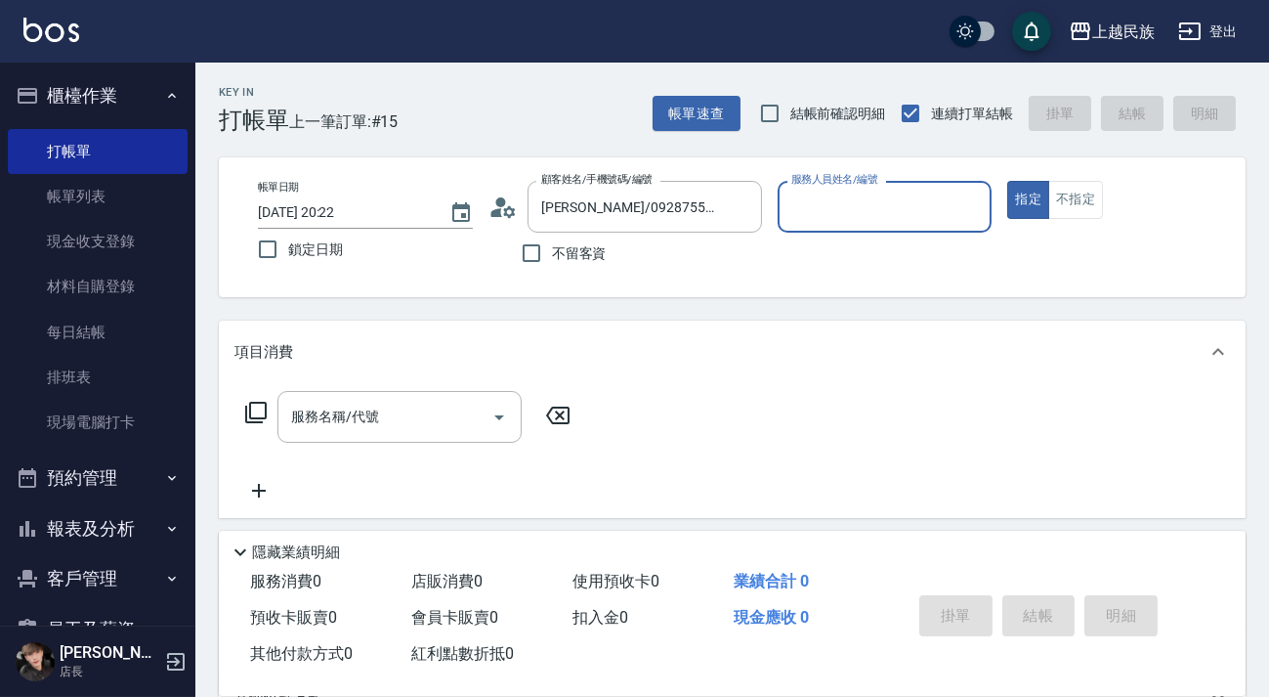
type input "Stella-8"
click at [1007, 181] on button "指定" at bounding box center [1028, 200] width 42 height 38
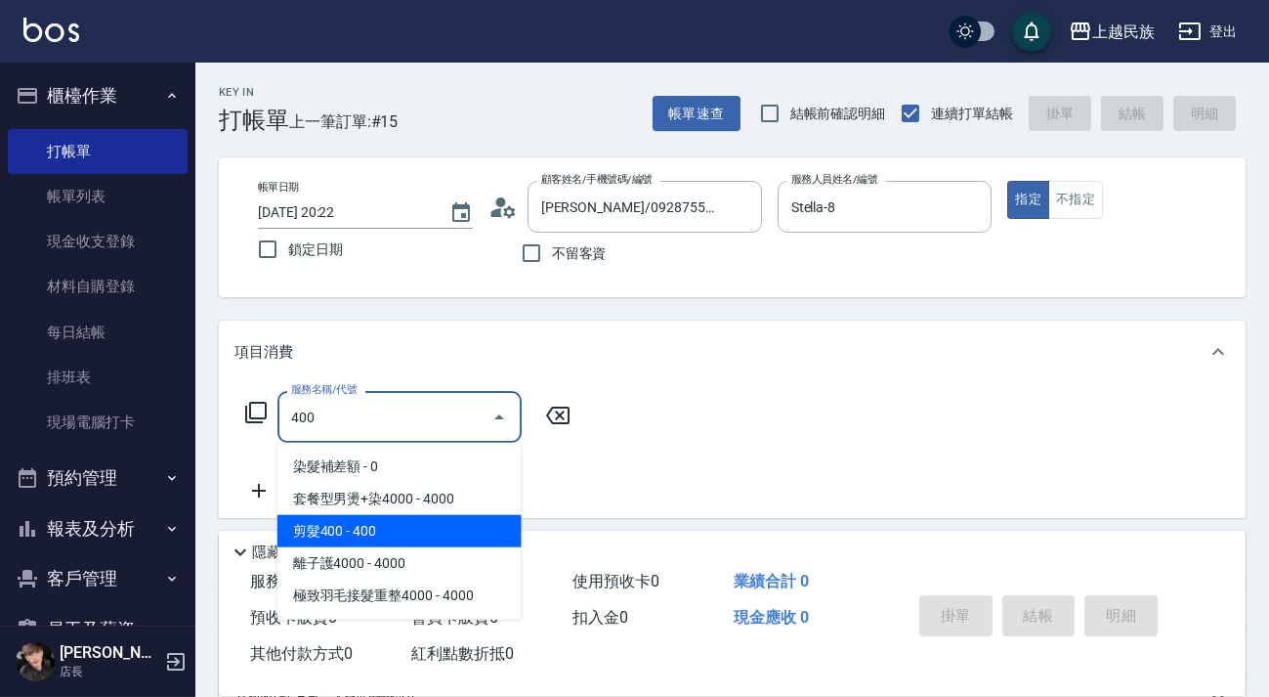
click at [422, 530] on span "剪髮400 - 400" at bounding box center [399, 531] width 244 height 32
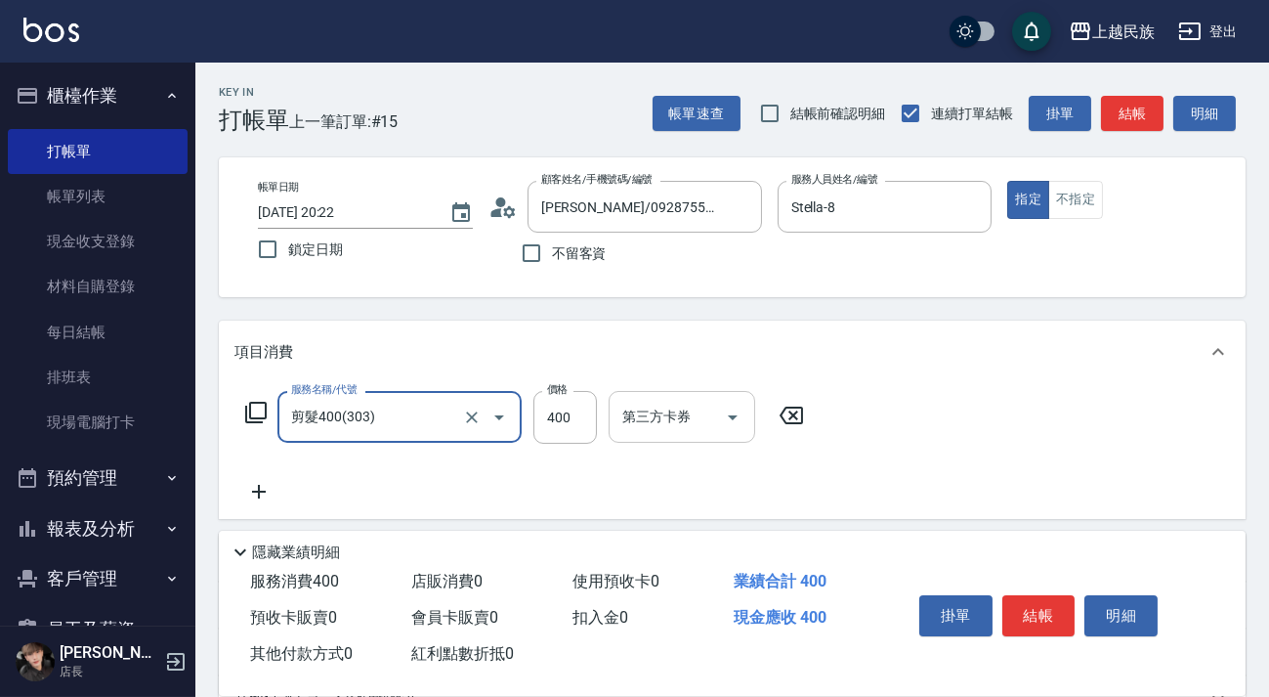
type input "剪髮400(303)"
click at [635, 413] on div "第三方卡券 第三方卡券" at bounding box center [682, 417] width 147 height 52
click at [572, 457] on div "服務名稱/代號 剪髮400(303) 服務名稱/代號 價格 400 價格 第三方卡券 第三方卡券" at bounding box center [524, 447] width 581 height 112
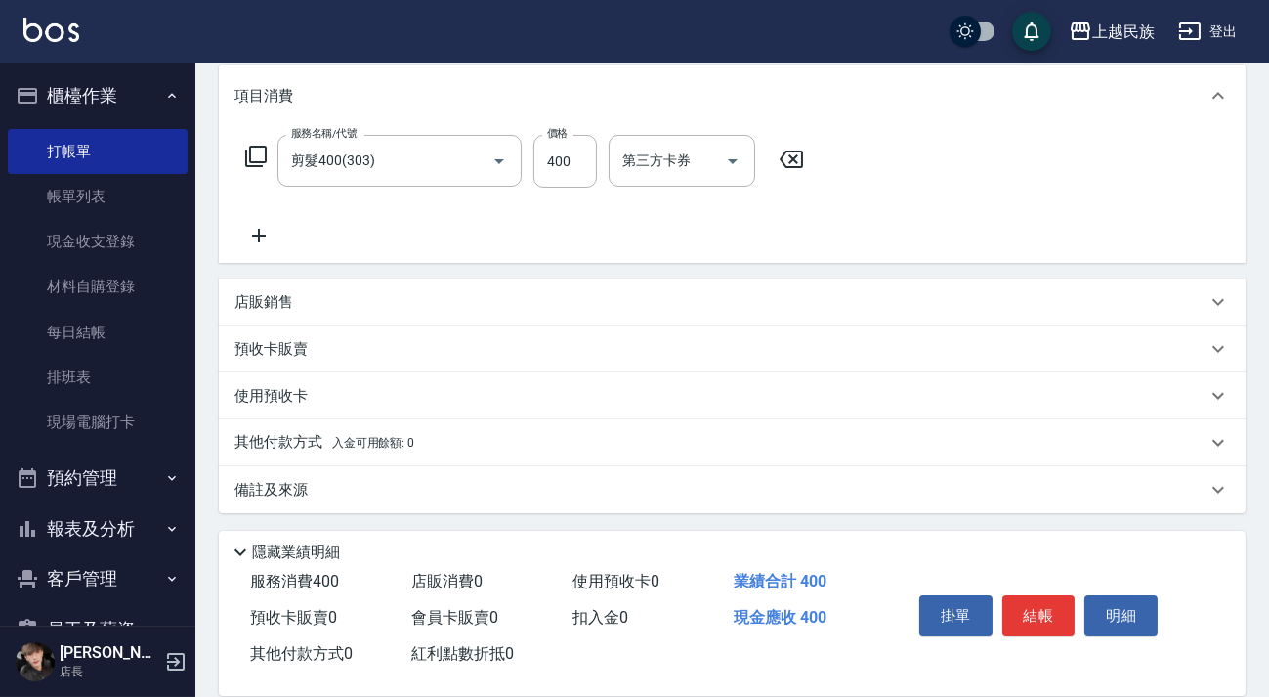
click at [837, 507] on div "備註及來源" at bounding box center [732, 489] width 1027 height 47
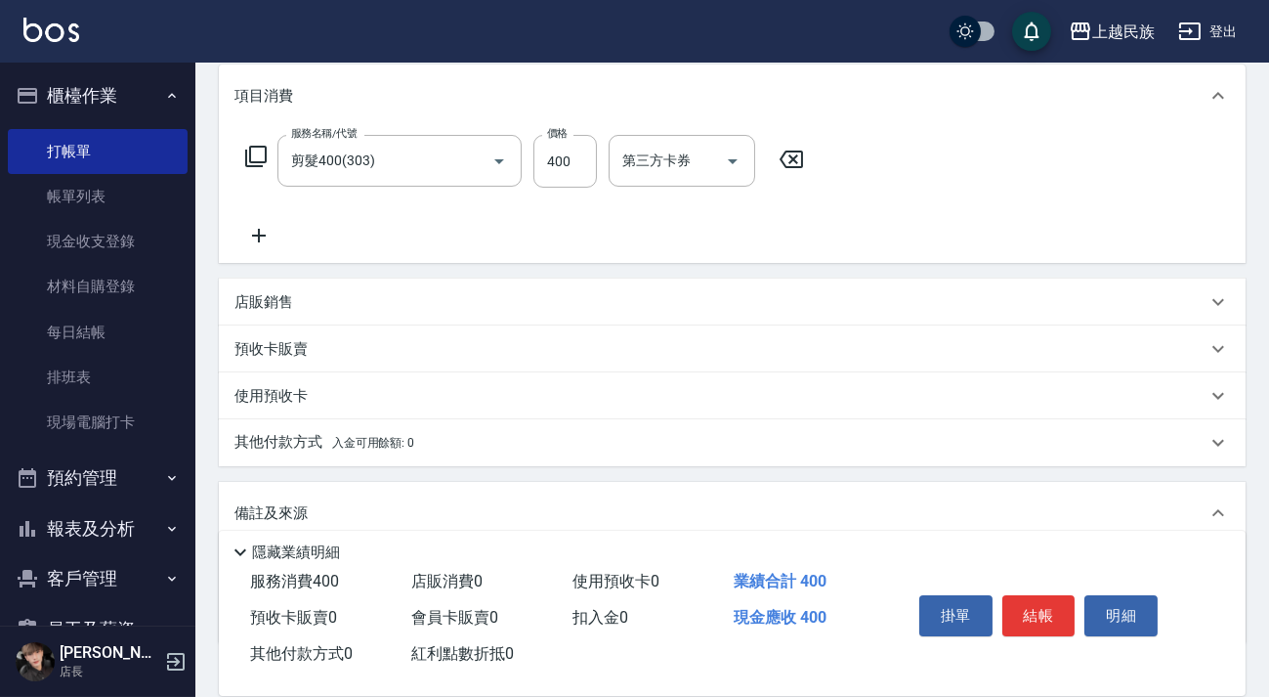
scroll to position [386, 0]
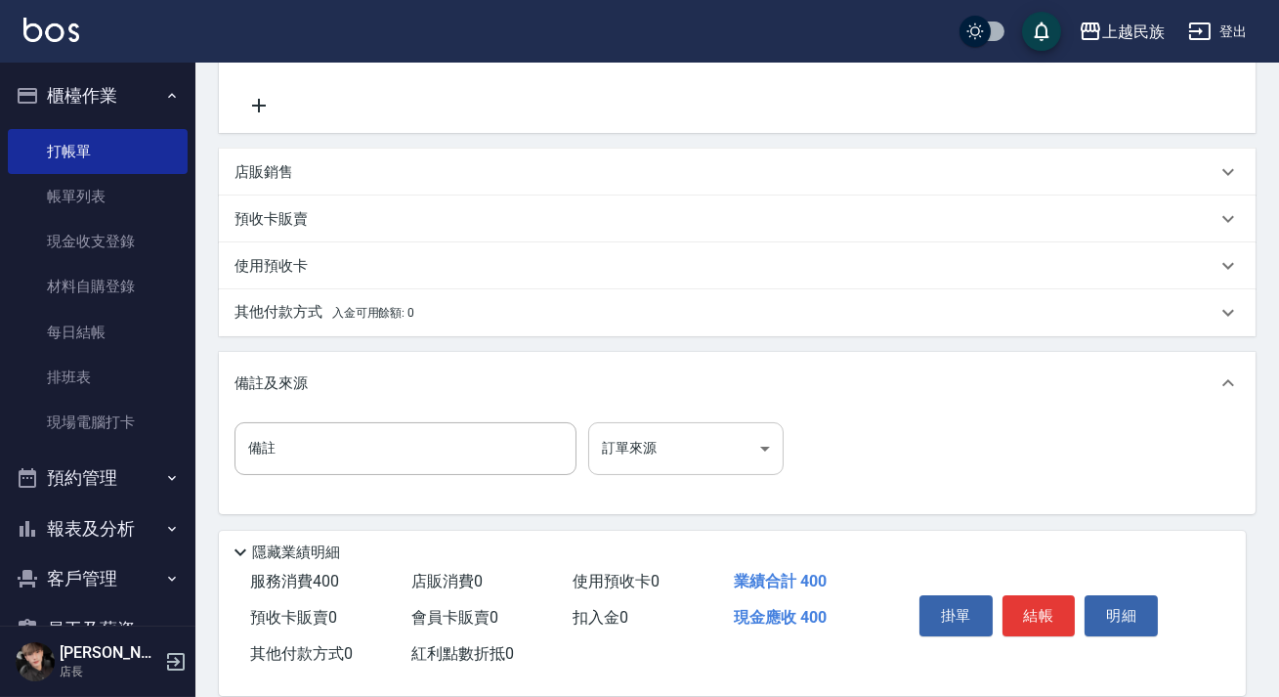
click at [743, 454] on body "上越民族 登出 櫃檯作業 打帳單 帳單列表 現金收支登錄 材料自購登錄 每日結帳 排班表 現場電腦打卡 預約管理 預約管理 單日預約紀錄 單週預約紀錄 報表及…" at bounding box center [639, 155] width 1279 height 1083
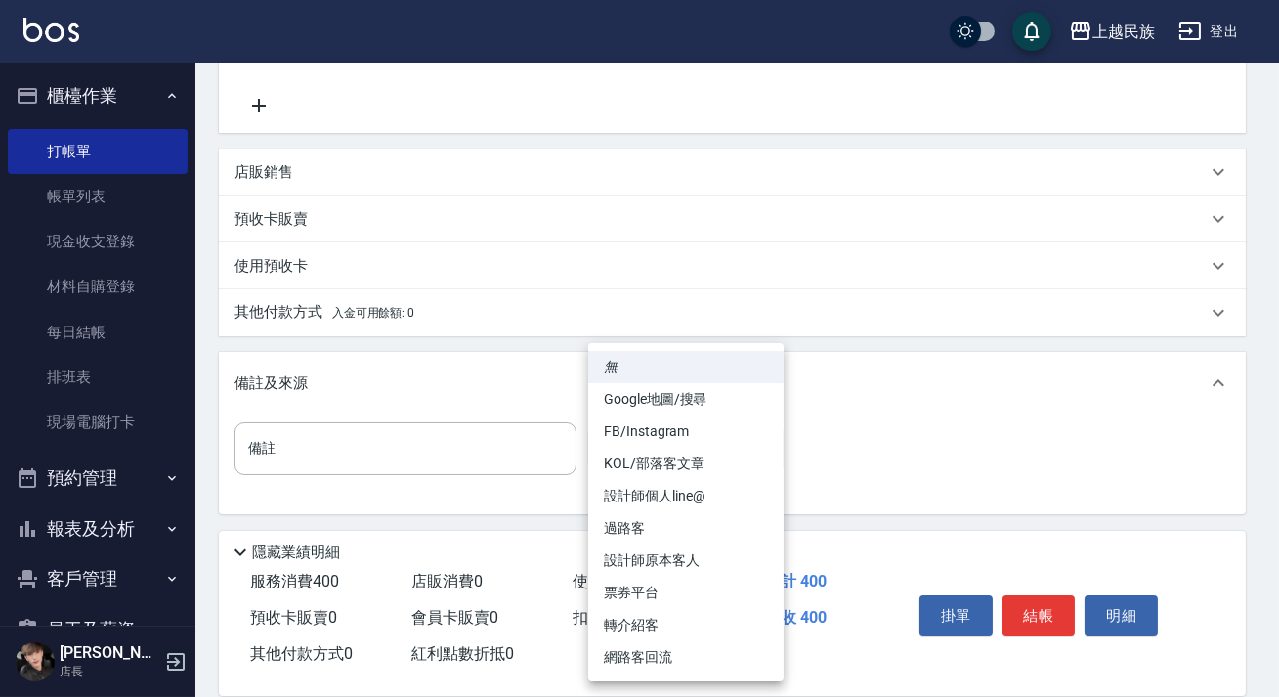
click at [703, 523] on li "過路客" at bounding box center [685, 528] width 195 height 32
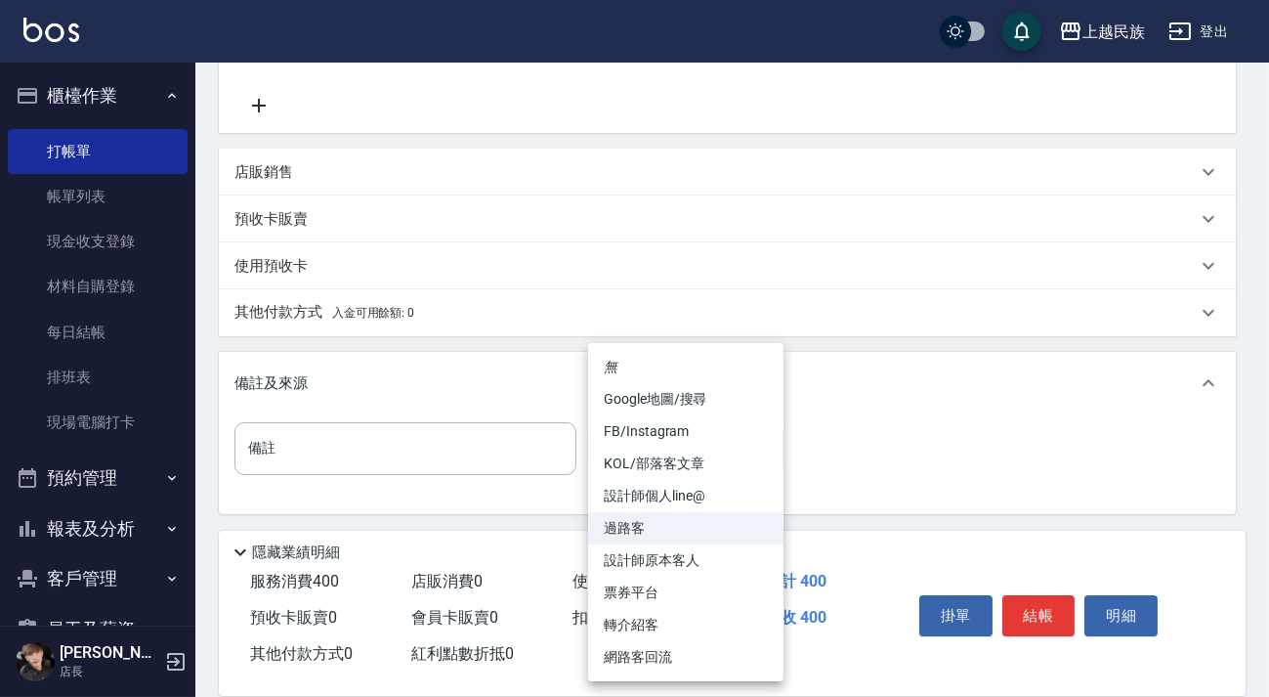
click at [740, 456] on body "上越民族 登出 櫃檯作業 打帳單 帳單列表 現金收支登錄 材料自購登錄 每日結帳 排班表 現場電腦打卡 預約管理 預約管理 單日預約紀錄 單週預約紀錄 報表及…" at bounding box center [634, 155] width 1269 height 1083
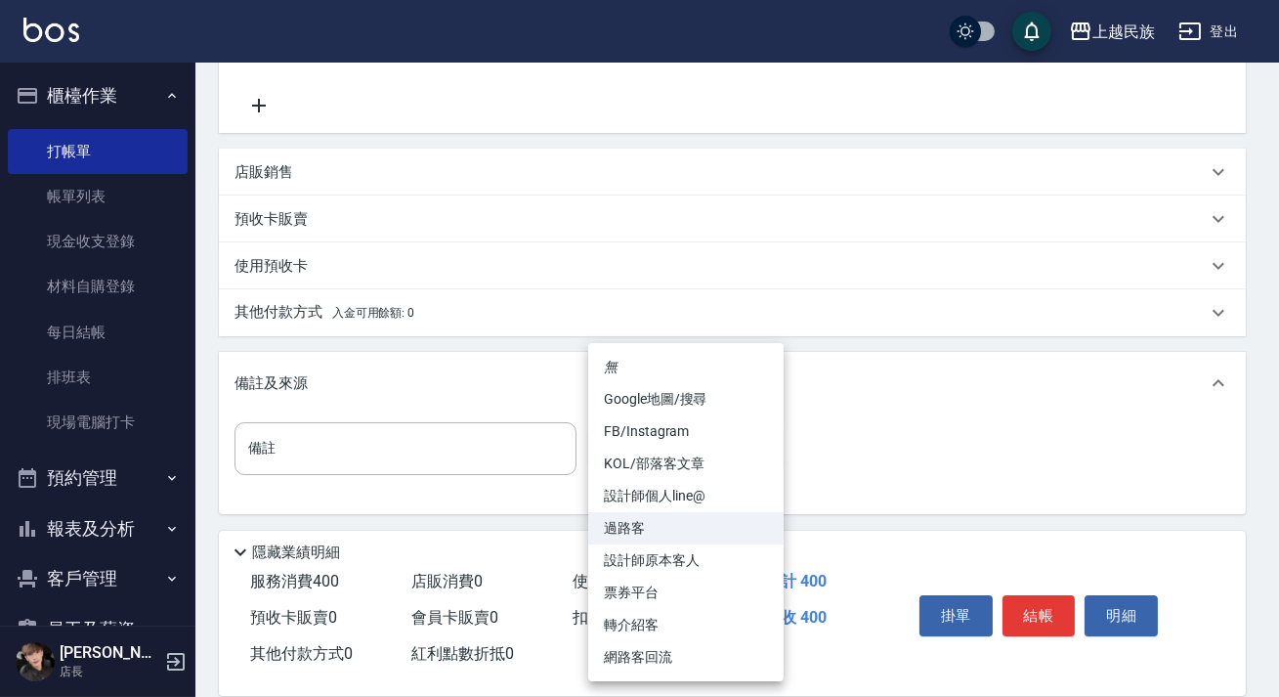
click at [738, 557] on li "設計師原本客人" at bounding box center [685, 560] width 195 height 32
type input "設計師原本客人"
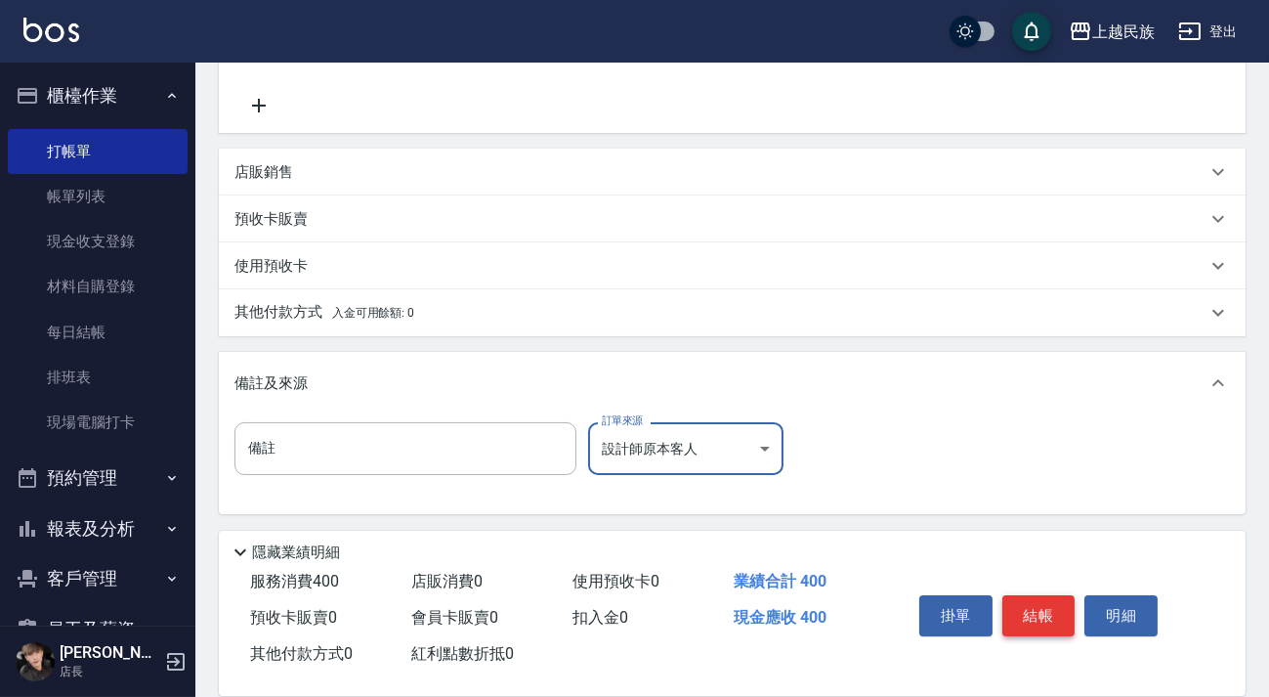
click at [1019, 595] on button "結帳" at bounding box center [1038, 615] width 73 height 41
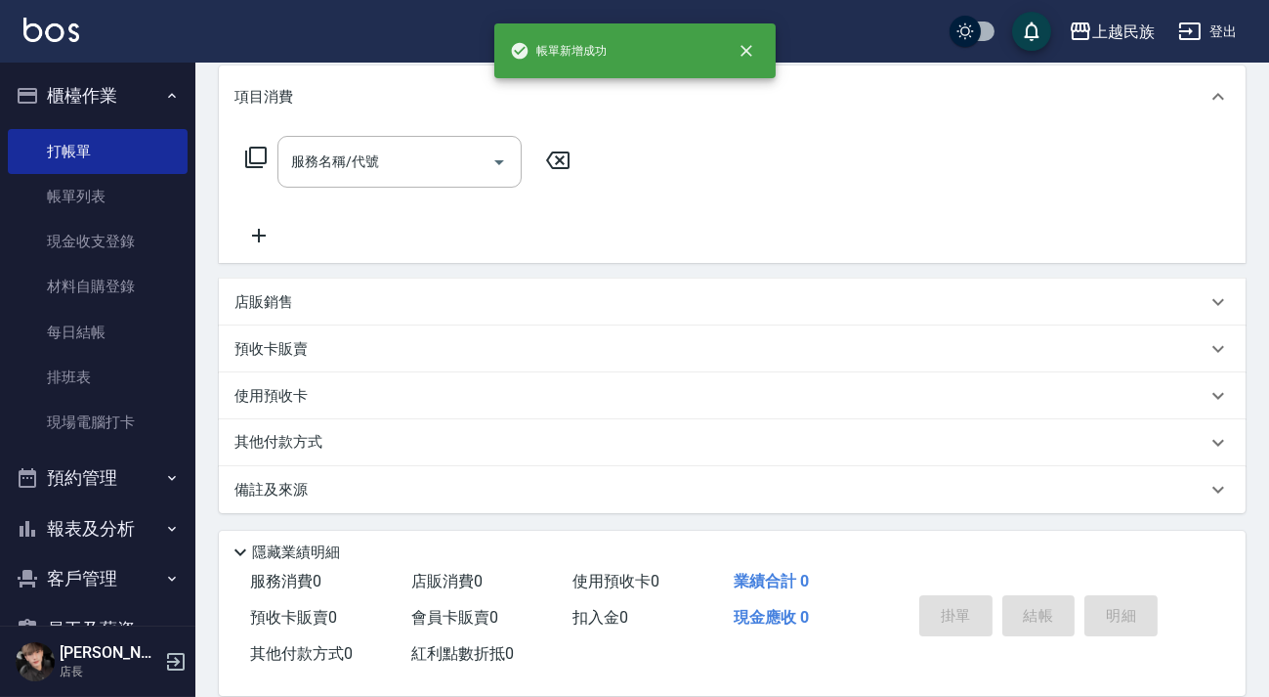
scroll to position [0, 0]
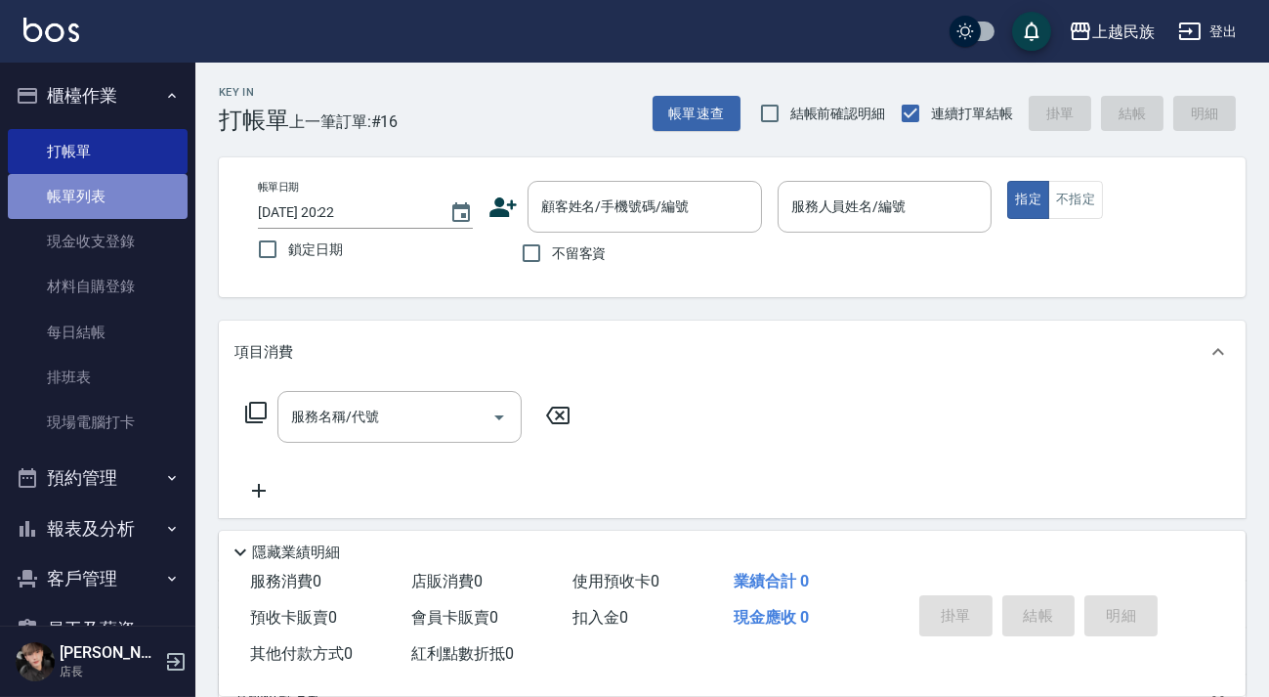
click at [123, 189] on link "帳單列表" at bounding box center [98, 196] width 180 height 45
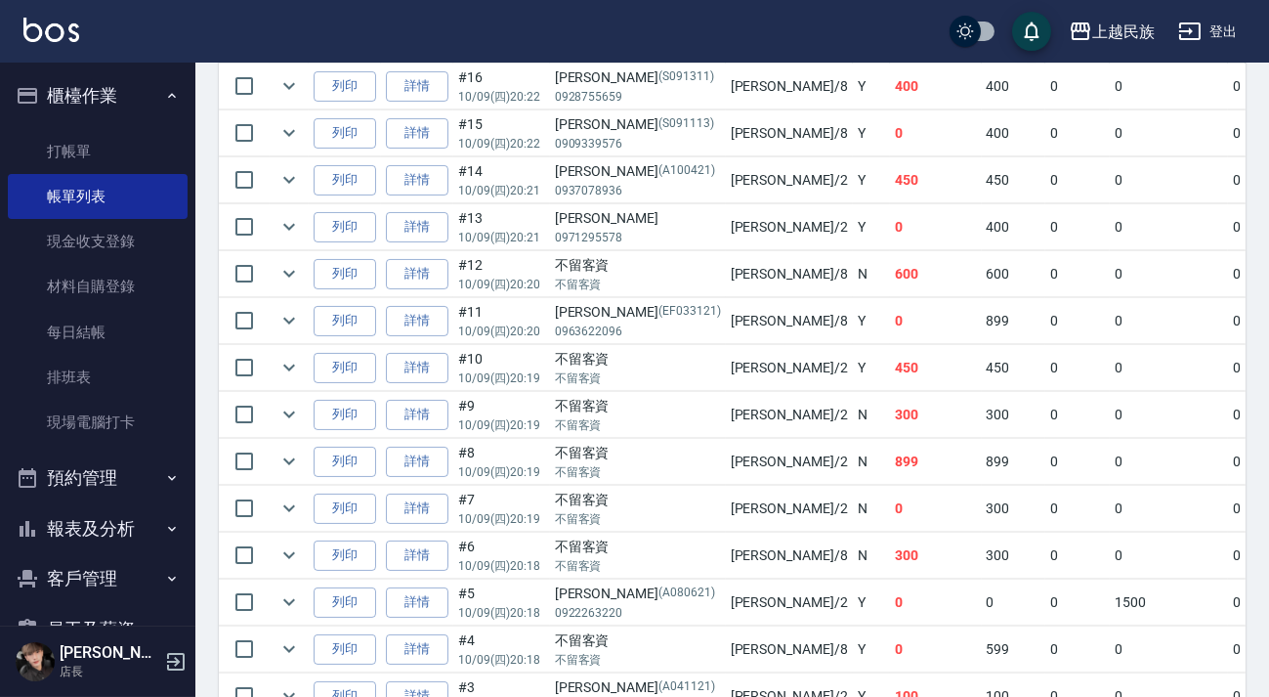
scroll to position [498, 0]
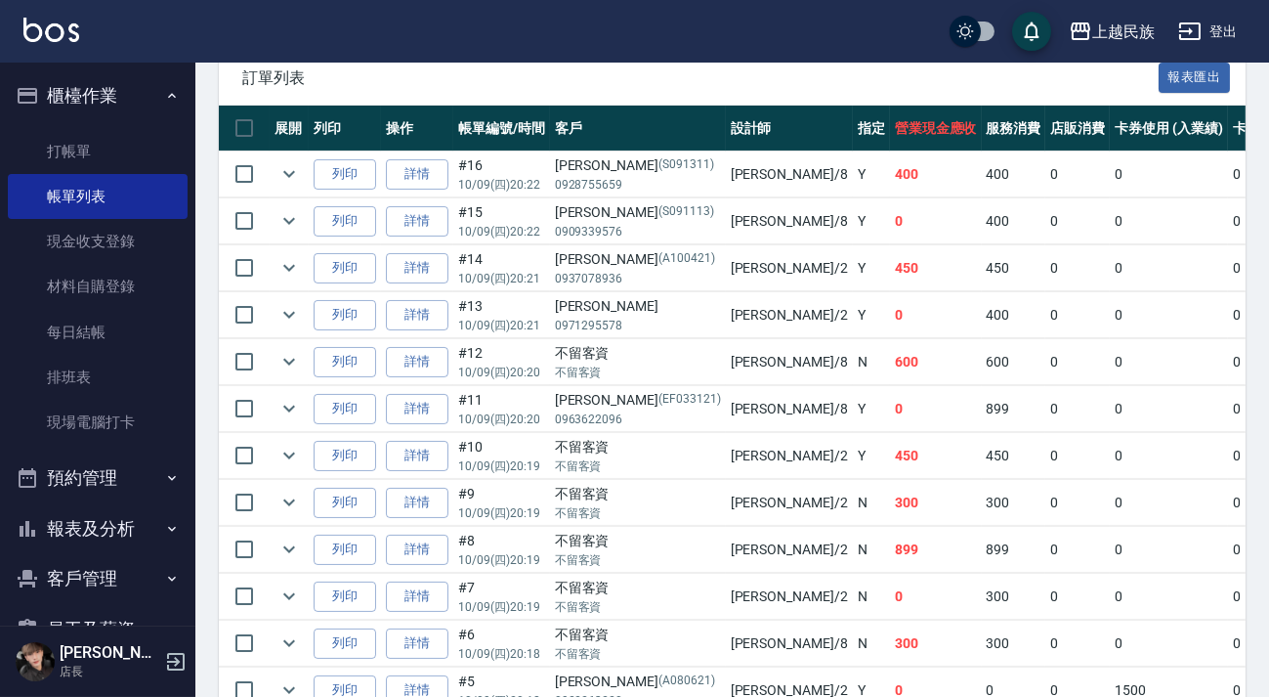
click at [45, 55] on div "上越民族 登出" at bounding box center [634, 31] width 1269 height 63
click at [41, 50] on div "上越民族 登出" at bounding box center [634, 31] width 1269 height 63
click at [56, 28] on img at bounding box center [51, 30] width 56 height 24
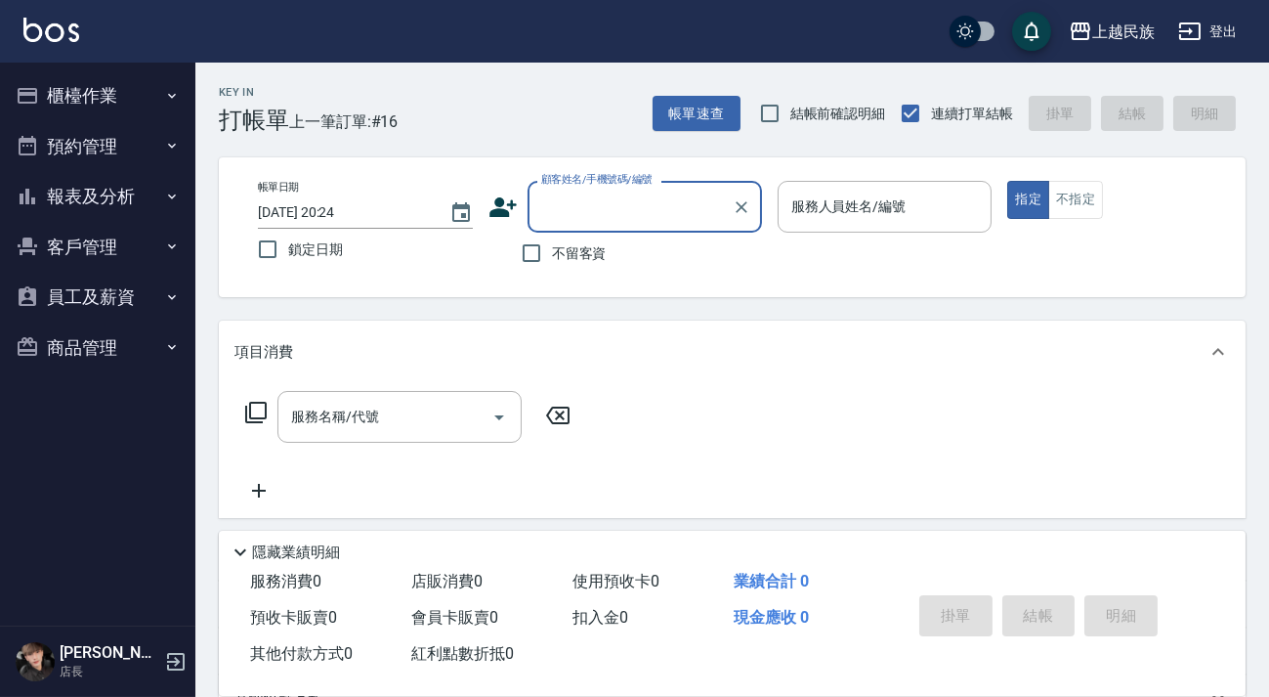
click at [143, 197] on button "報表及分析" at bounding box center [98, 196] width 180 height 51
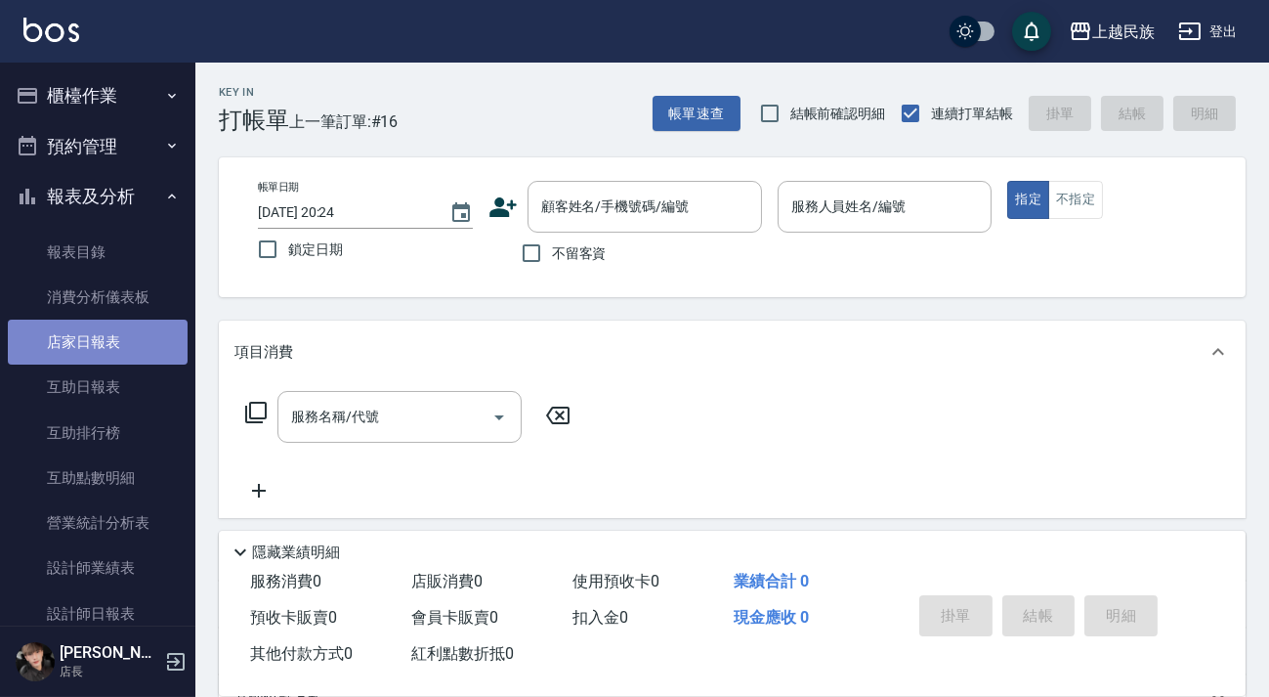
click at [147, 341] on link "店家日報表" at bounding box center [98, 341] width 180 height 45
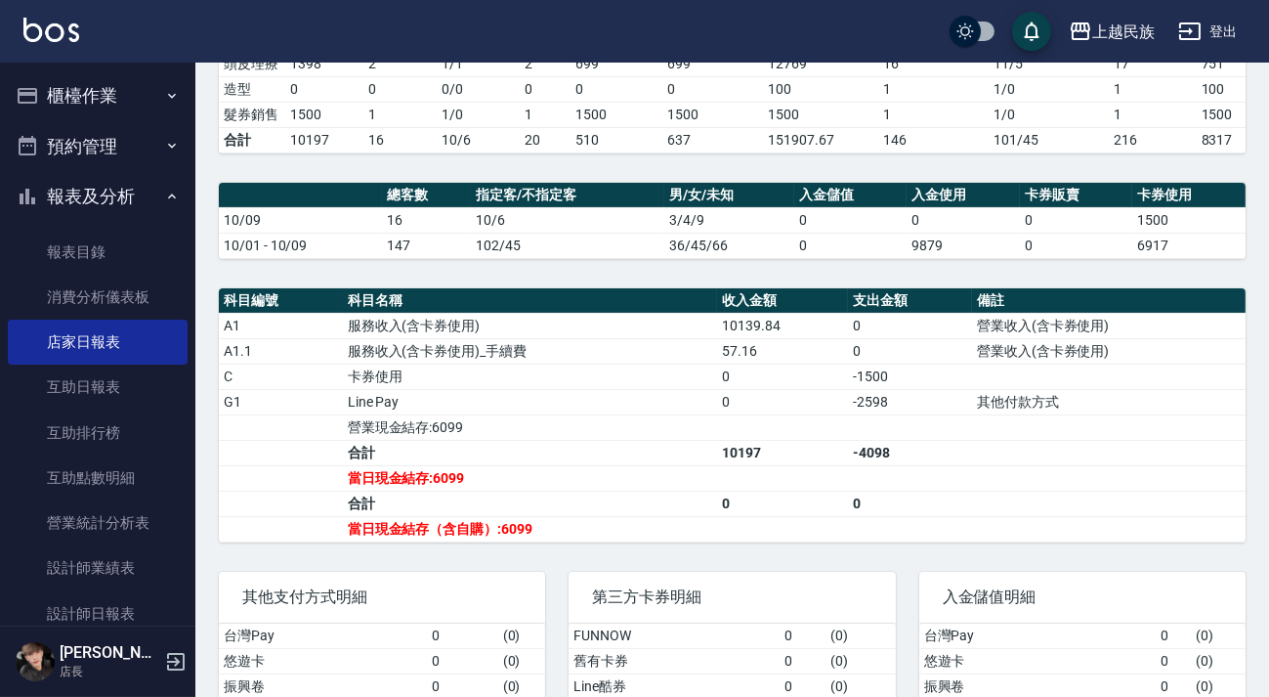
scroll to position [355, 0]
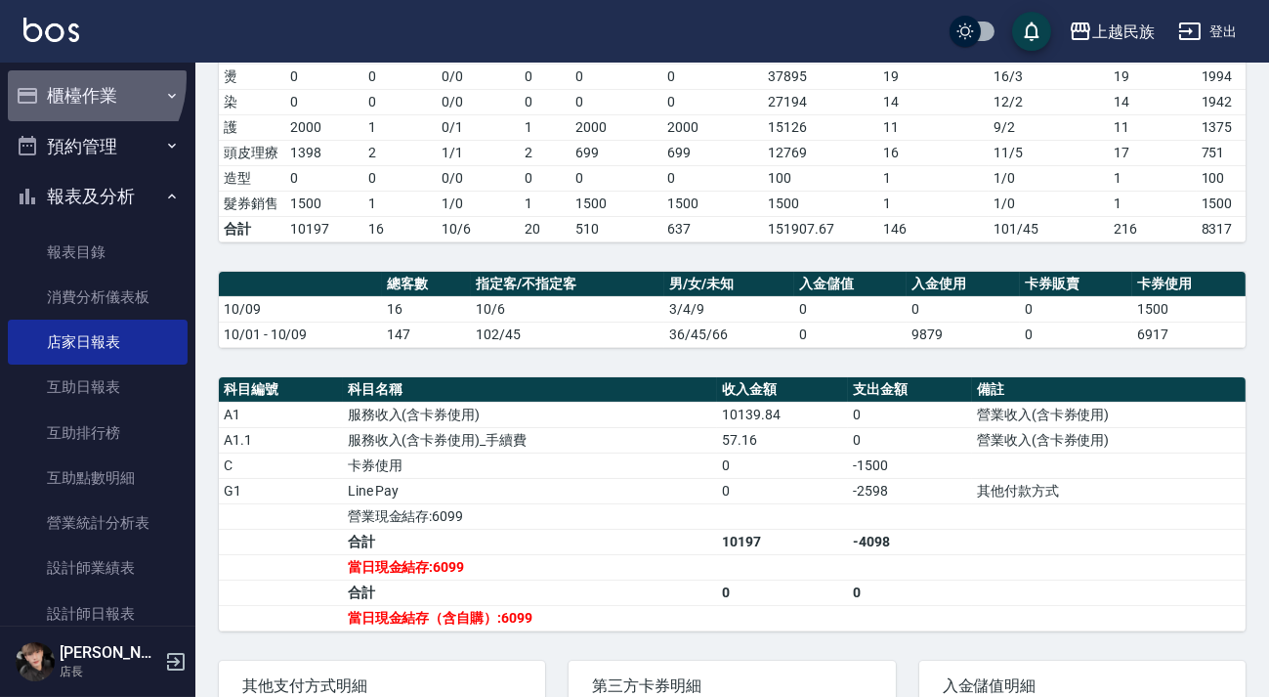
click at [69, 78] on button "櫃檯作業" at bounding box center [98, 95] width 180 height 51
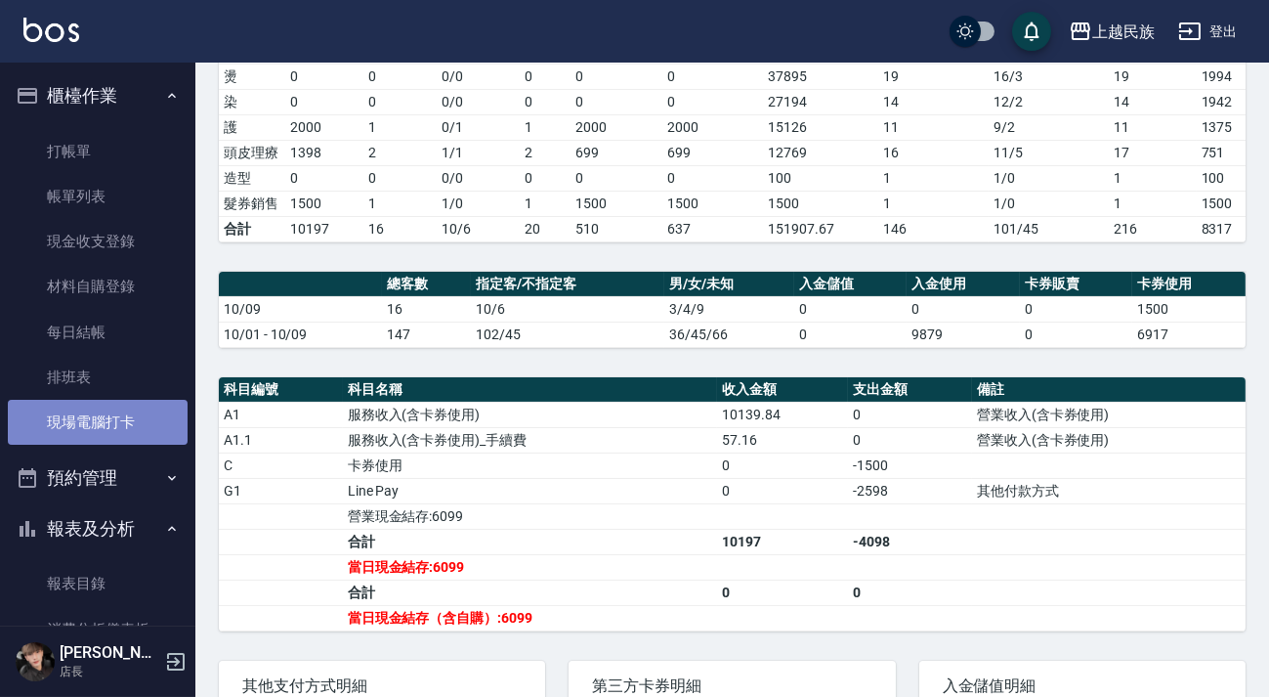
click at [112, 422] on link "現場電腦打卡" at bounding box center [98, 422] width 180 height 45
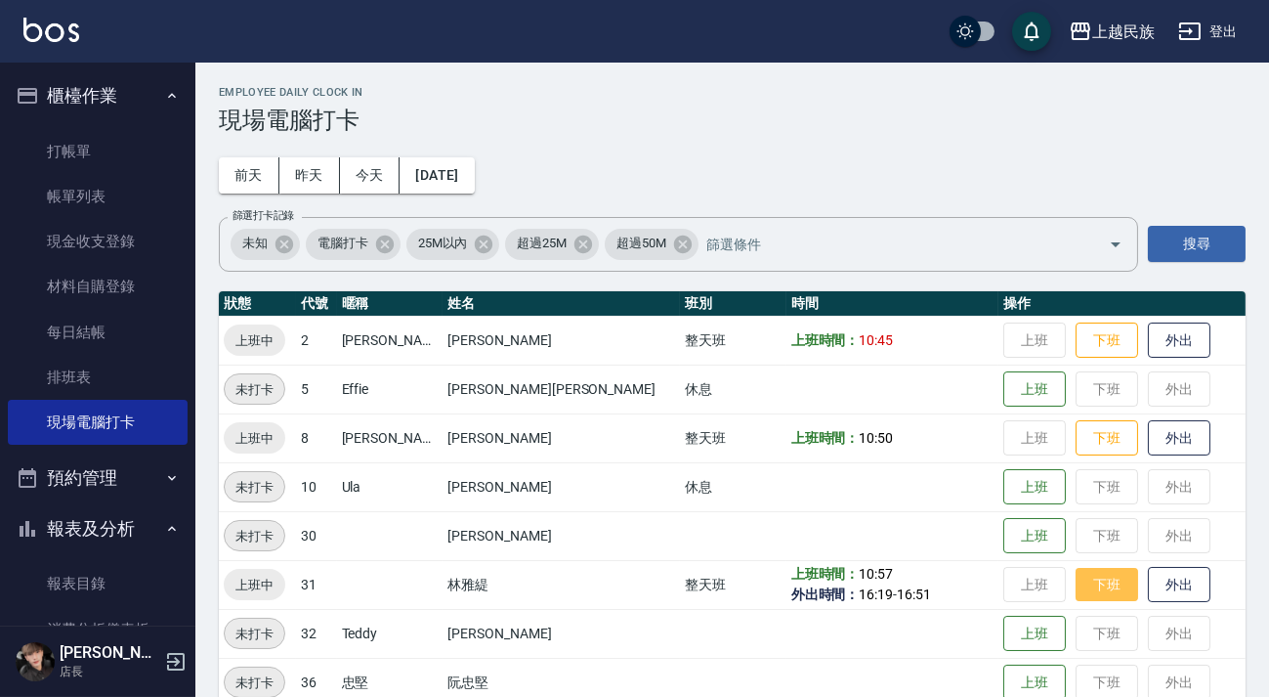
click at [1076, 591] on button "下班" at bounding box center [1107, 585] width 63 height 34
click at [1076, 333] on button "下班" at bounding box center [1107, 340] width 63 height 34
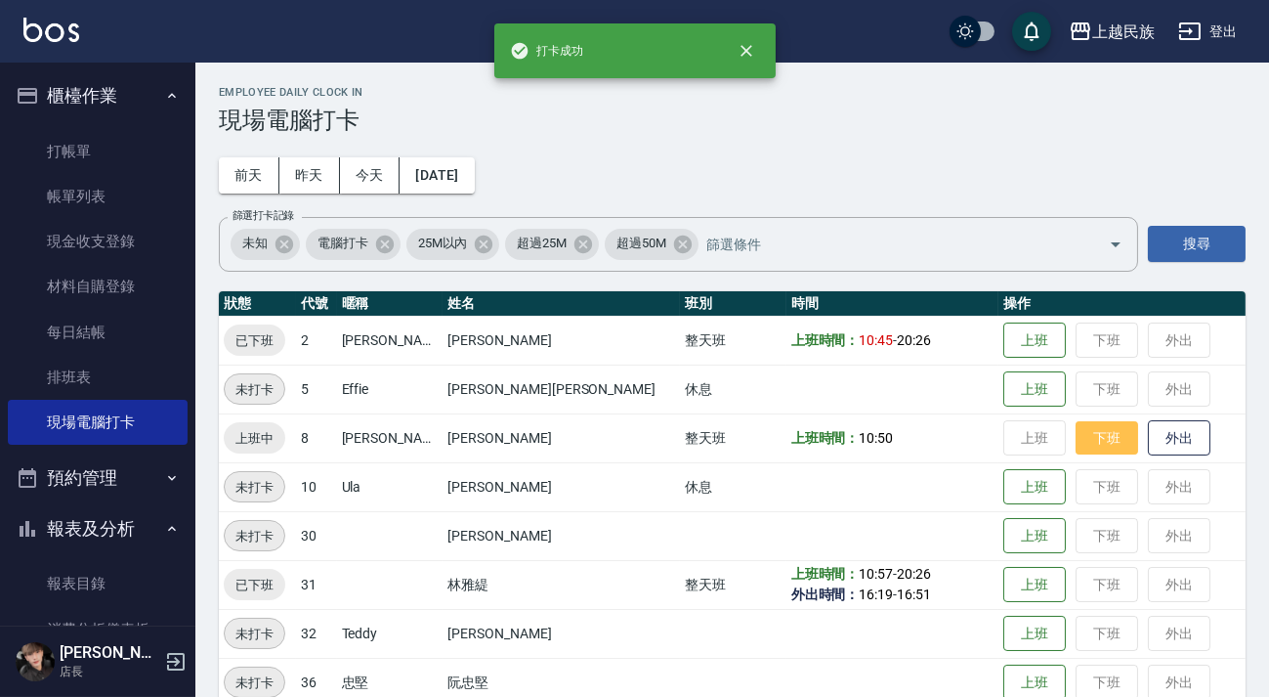
click at [1076, 446] on button "下班" at bounding box center [1107, 438] width 63 height 34
click at [1197, 38] on icon "button" at bounding box center [1189, 31] width 21 height 18
